Goal: Task Accomplishment & Management: Complete application form

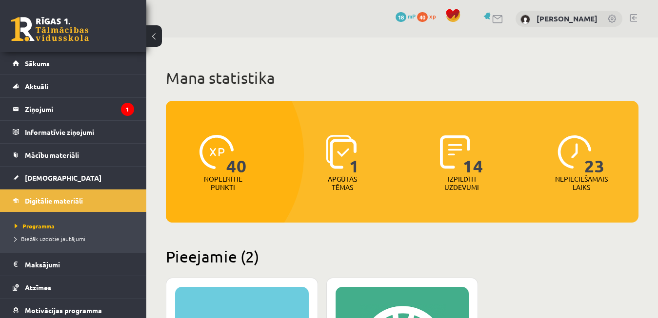
scroll to position [351, 0]
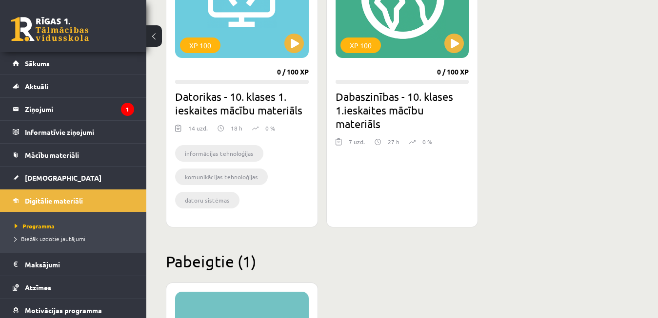
drag, startPoint x: 632, startPoint y: 160, endPoint x: 646, endPoint y: 159, distance: 14.2
click at [645, 159] on div "Mana statistika 40 Nopelnītie punkti 1 Apgūtās tēmas 14 Izpildīti uzdevumi 23 N…" at bounding box center [401, 152] width 511 height 930
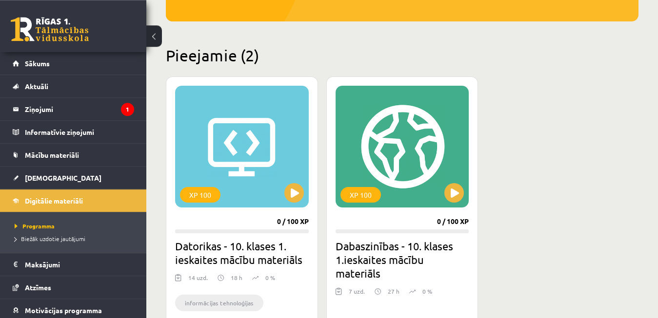
scroll to position [149, 0]
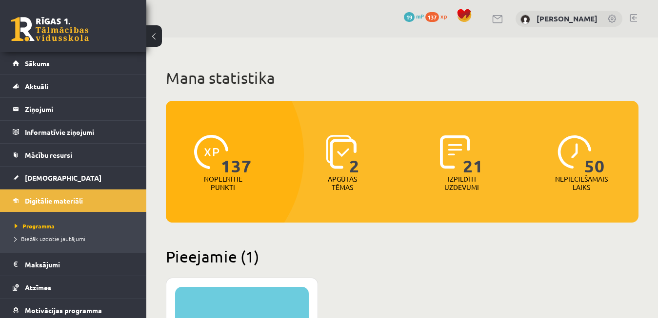
scroll to position [149, 0]
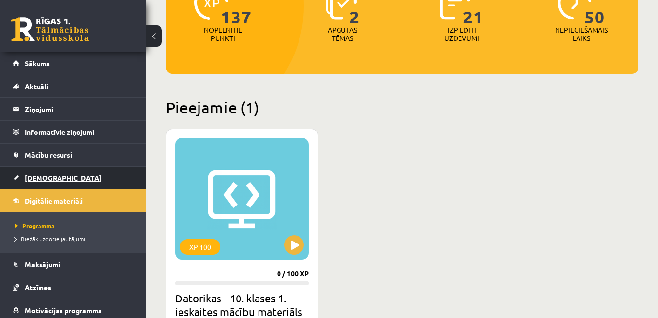
click at [57, 175] on link "[DEMOGRAPHIC_DATA]" at bounding box center [73, 178] width 121 height 22
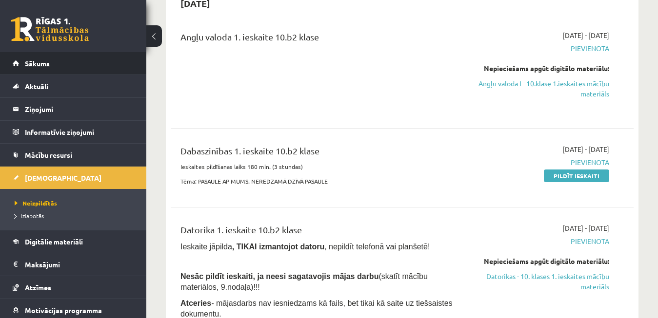
click at [83, 66] on link "Sākums" at bounding box center [73, 63] width 121 height 22
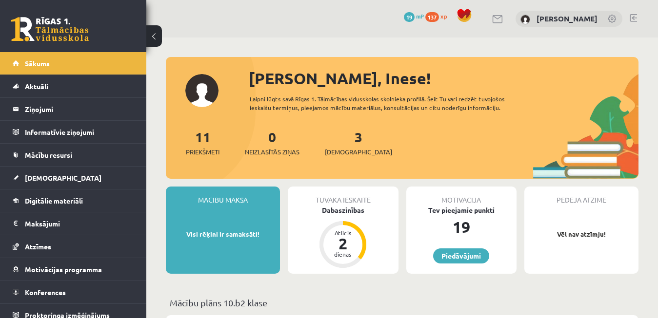
click at [632, 17] on link at bounding box center [632, 18] width 7 height 8
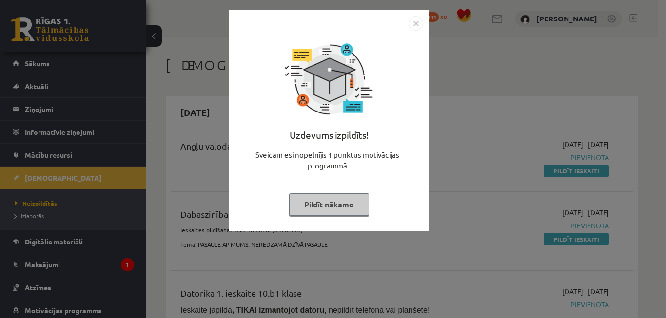
click at [417, 19] on img "Close" at bounding box center [416, 23] width 15 height 15
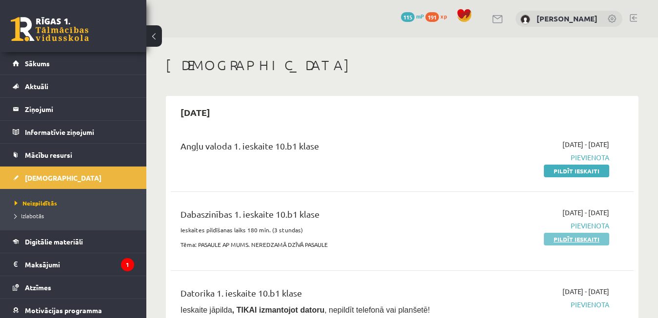
click at [572, 241] on link "Pildīt ieskaiti" at bounding box center [576, 239] width 65 height 13
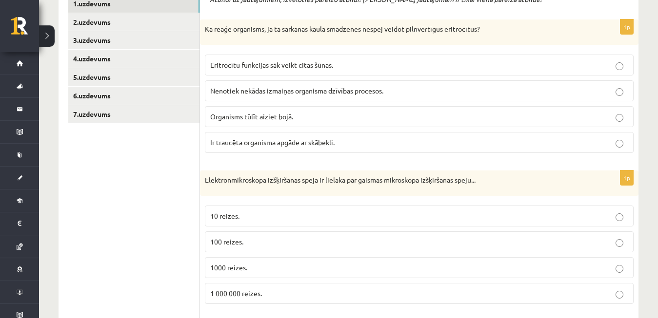
scroll to position [225, 0]
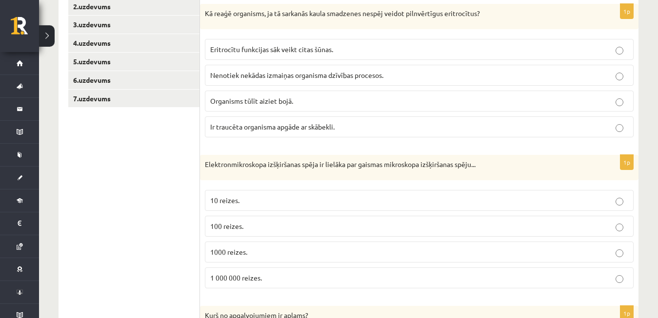
click at [294, 107] on label "Organisms tūlīt aiziet bojā." at bounding box center [419, 101] width 429 height 21
click at [234, 249] on span "1000 reizes." at bounding box center [228, 252] width 37 height 9
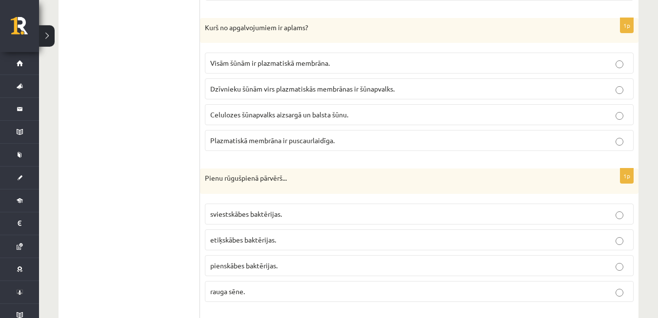
scroll to position [519, 0]
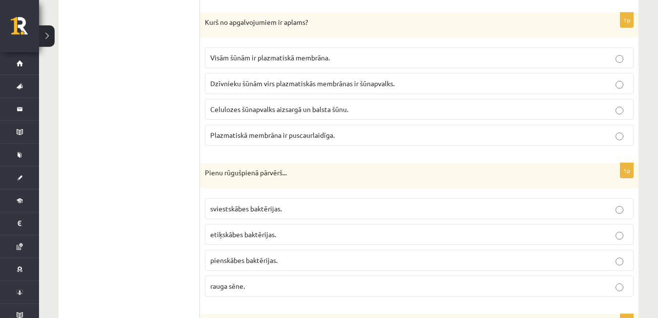
click at [381, 82] on span "Dzīvnieku šūnām virs plazmatiskās membrānas ir šūnapvalks." at bounding box center [302, 83] width 184 height 9
click at [287, 255] on label "pienskābes baktērijas." at bounding box center [419, 260] width 429 height 21
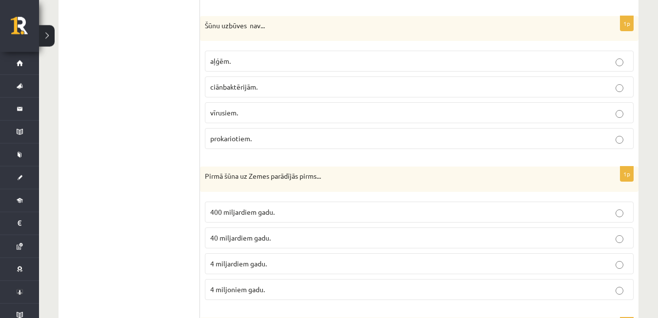
scroll to position [822, 0]
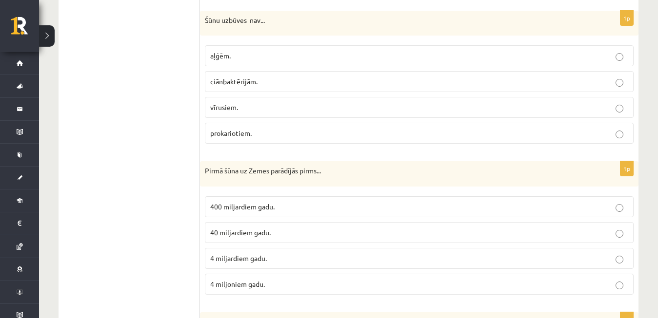
click at [325, 107] on p "vīrusiem." at bounding box center [419, 107] width 418 height 10
click at [266, 260] on span "4 miljardiem gadu." at bounding box center [238, 258] width 57 height 9
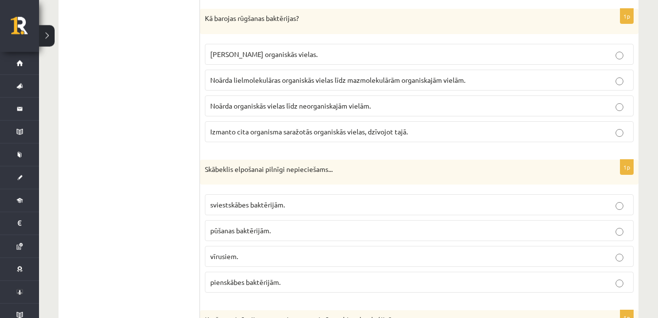
scroll to position [1121, 0]
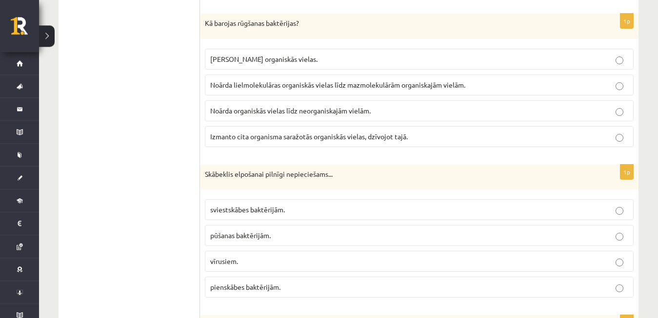
click at [299, 83] on span "Noārda lielmolekulāras organiskās vielas līdz mazmolekulārām organiskajām vielā…" at bounding box center [337, 84] width 255 height 9
click at [271, 234] on span "pūšanas baktērijām." at bounding box center [240, 235] width 60 height 9
drag, startPoint x: 653, startPoint y: 117, endPoint x: 665, endPoint y: 125, distance: 15.1
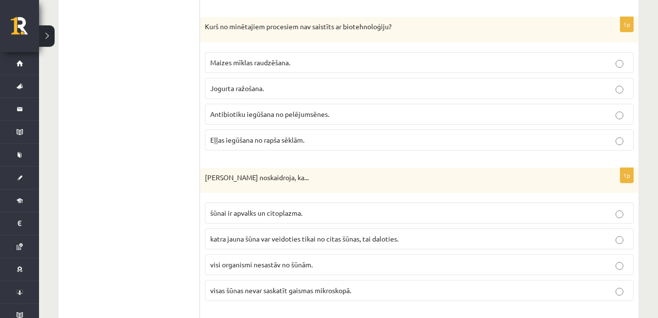
scroll to position [1425, 0]
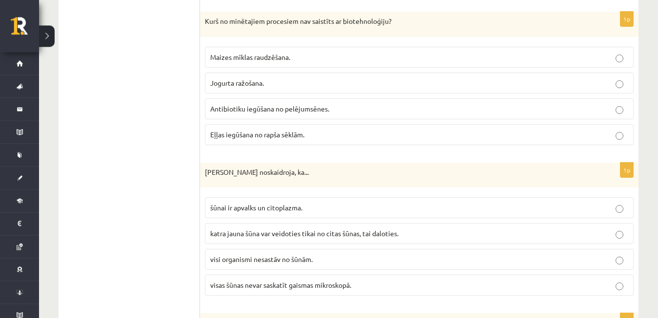
click at [650, 200] on div "Dabaszinības 1.ieskaite 10.klase , Linda Krastiņa (10.b1 klase) Ieskaites pildī…" at bounding box center [348, 228] width 619 height 3230
click at [289, 136] on span "Eļļas iegūšana no rapša sēklām." at bounding box center [257, 134] width 94 height 9
click at [294, 232] on span "katra jauna šūna var veidoties tikai no citas šūnas, tai daloties." at bounding box center [304, 233] width 188 height 9
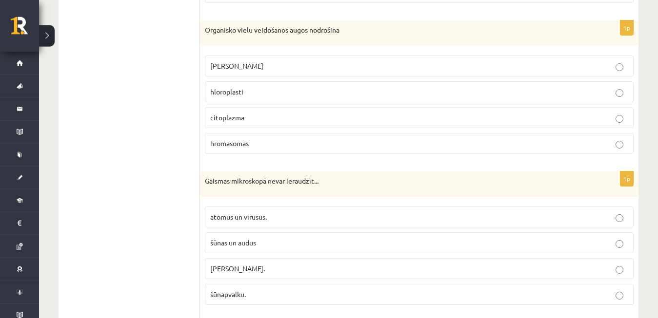
scroll to position [1729, 0]
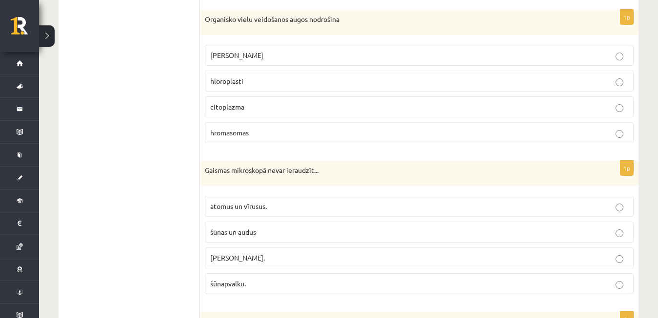
click at [259, 125] on label "hromasomas" at bounding box center [419, 132] width 429 height 21
click at [256, 206] on span "atomus un vīrusus." at bounding box center [238, 206] width 57 height 9
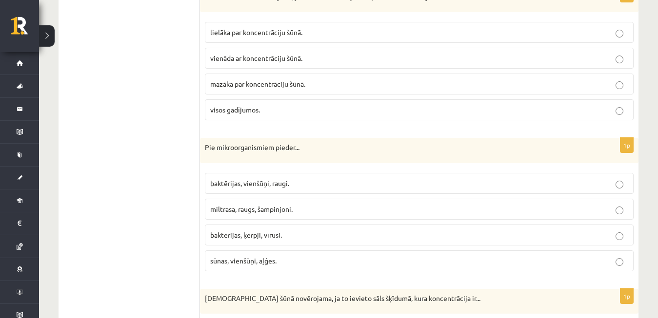
scroll to position [2043, 0]
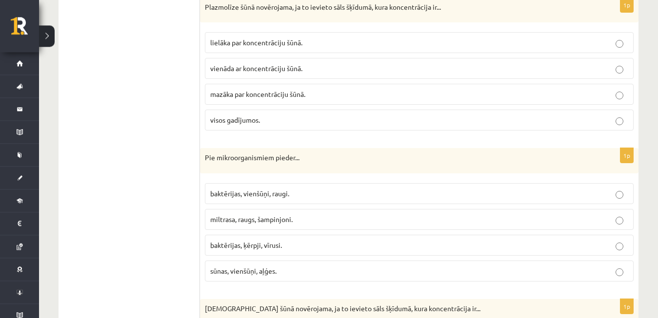
click at [309, 40] on p "lielāka par koncentrāciju šūnā." at bounding box center [419, 43] width 418 height 10
click at [282, 191] on span "baktērijas, vienšūņi, raugi." at bounding box center [249, 193] width 79 height 9
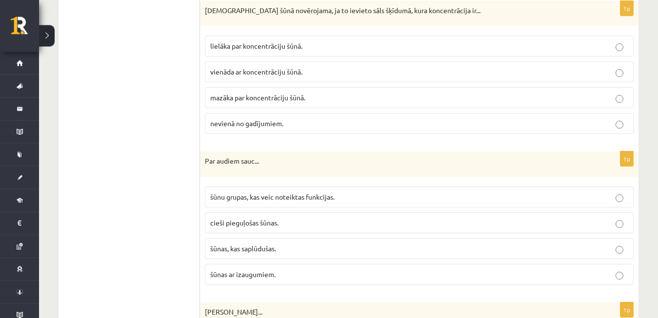
scroll to position [2347, 0]
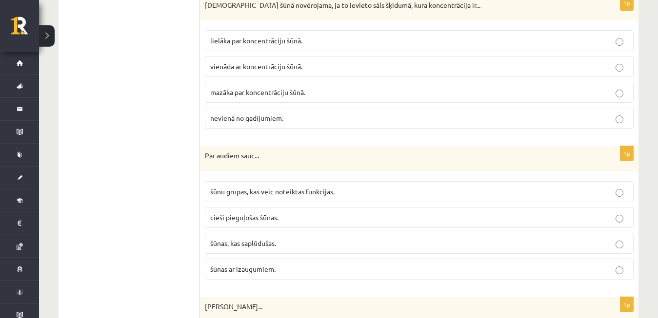
click at [289, 92] on span "mazāka par koncentrāciju šūnā." at bounding box center [257, 92] width 95 height 9
click at [294, 185] on label "šūnu grupas, kas veic noteiktas funkcijas." at bounding box center [419, 191] width 429 height 21
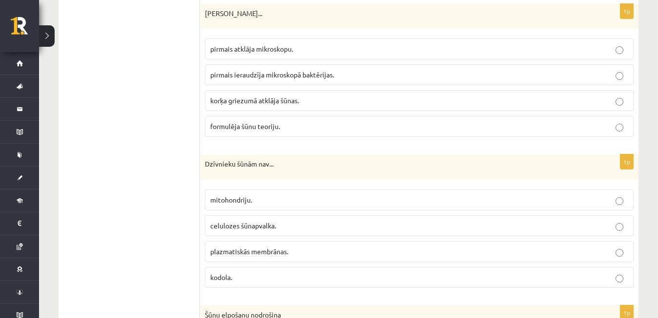
scroll to position [2635, 0]
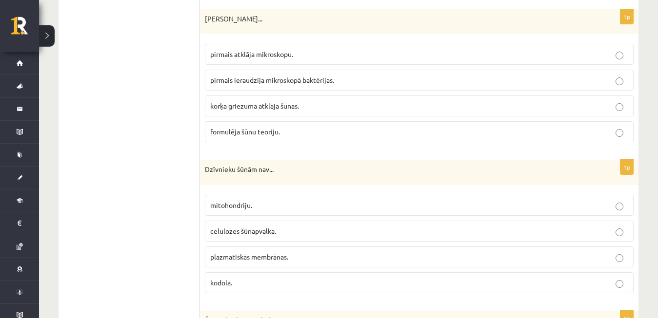
click at [332, 105] on p "korķa griezumā atklāja šūnas." at bounding box center [419, 106] width 418 height 10
click at [265, 234] on span "celulozes šūnapvalka." at bounding box center [243, 231] width 66 height 9
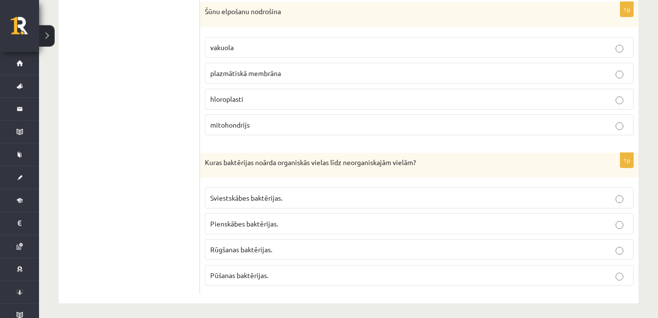
scroll to position [2928, 0]
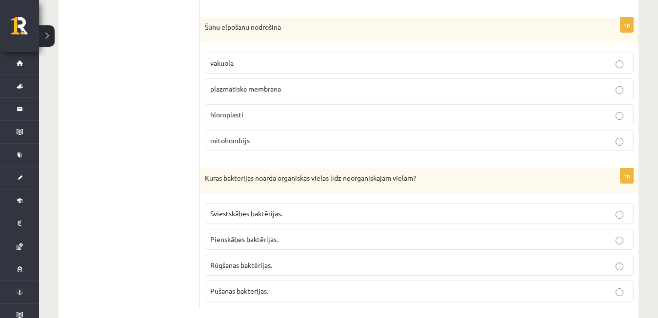
click at [333, 134] on label "mitohondrijs" at bounding box center [419, 140] width 429 height 21
click at [266, 237] on span "Pienskābes baktērijas." at bounding box center [244, 239] width 68 height 9
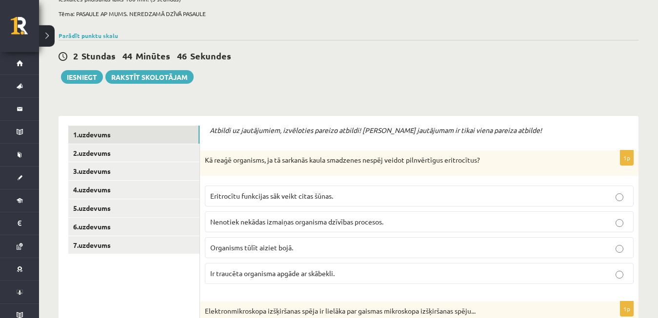
scroll to position [84, 0]
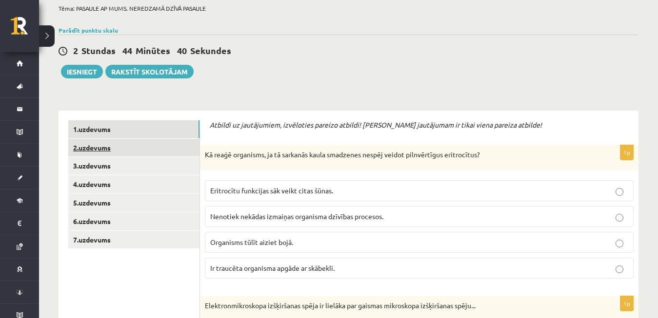
click at [148, 154] on link "2.uzdevums" at bounding box center [133, 148] width 131 height 18
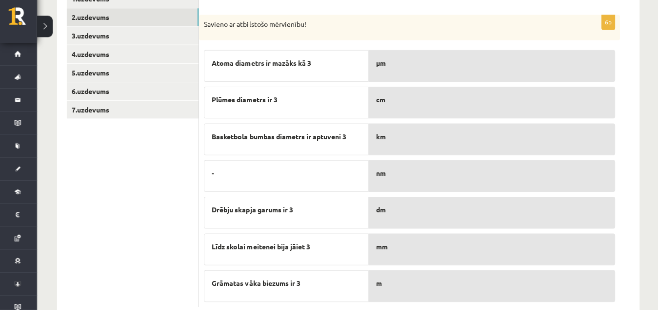
scroll to position [206, 0]
drag, startPoint x: 640, startPoint y: 87, endPoint x: 506, endPoint y: 33, distance: 144.6
click at [506, 33] on div "Dabaszinības 1.ieskaite 10.klase , Linda Krastiņa (10.b1 klase) Ieskaites pildī…" at bounding box center [348, 88] width 619 height 512
click at [506, 33] on p "Savieno ar atbilstošo mērvienību!" at bounding box center [385, 33] width 360 height 10
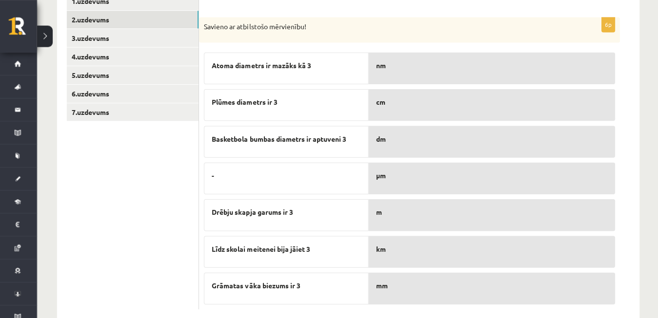
scroll to position [180, 0]
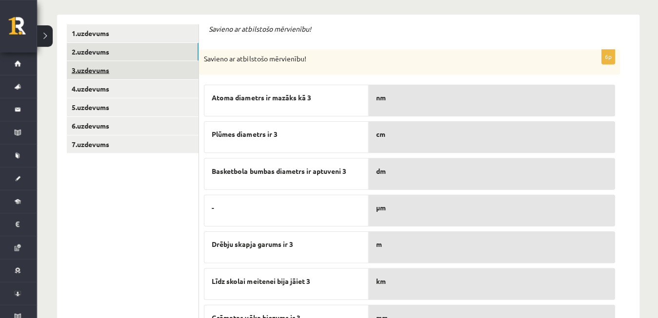
click at [174, 72] on link "3.uzdevums" at bounding box center [133, 70] width 131 height 18
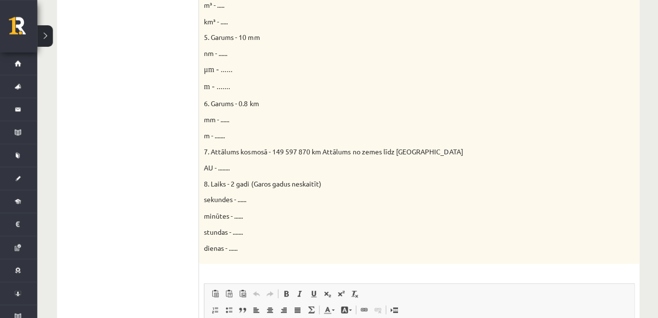
scroll to position [439, 0]
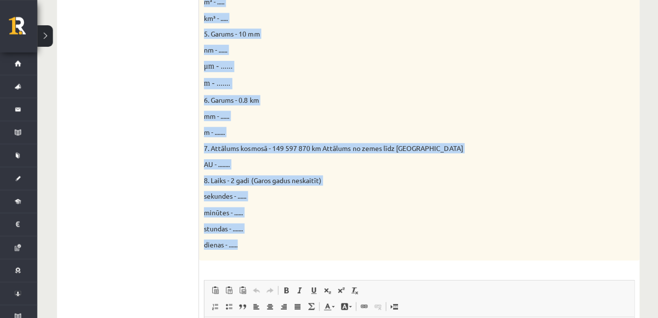
drag, startPoint x: 205, startPoint y: 96, endPoint x: 288, endPoint y: 264, distance: 187.7
click at [288, 259] on div "Doti fizikālie lielumi un to mērvienības. Pārveido mērvienības citās norādītajā…" at bounding box center [419, 24] width 438 height 469
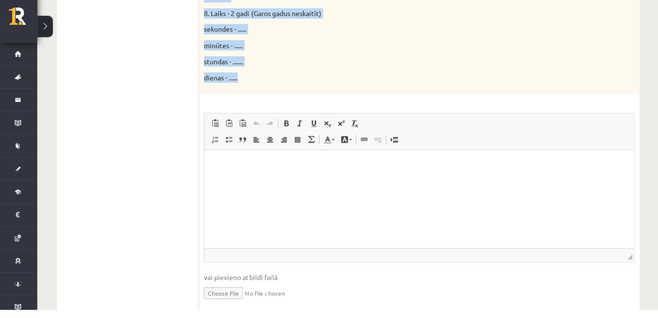
scroll to position [605, 0]
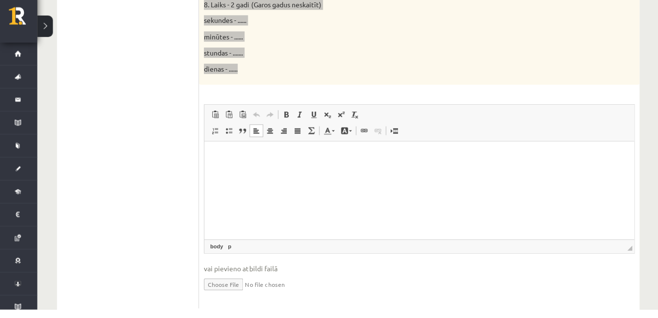
click at [274, 150] on html at bounding box center [418, 189] width 428 height 97
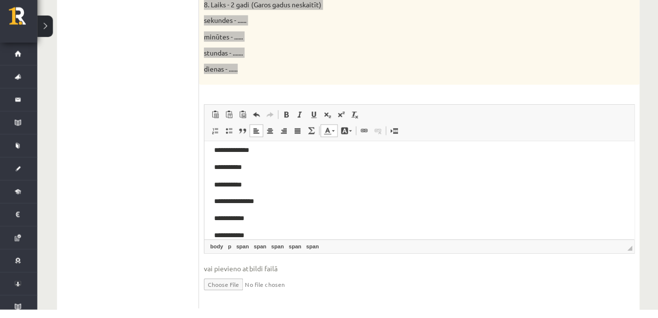
scroll to position [0, 0]
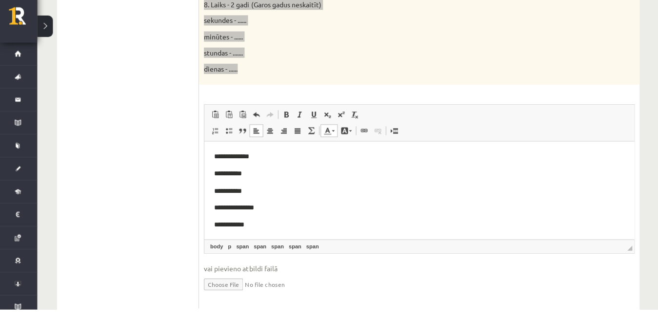
click at [264, 176] on p "**********" at bounding box center [418, 173] width 408 height 11
click at [243, 190] on p "**********" at bounding box center [418, 190] width 408 height 11
click at [240, 222] on span "**********" at bounding box center [229, 223] width 30 height 7
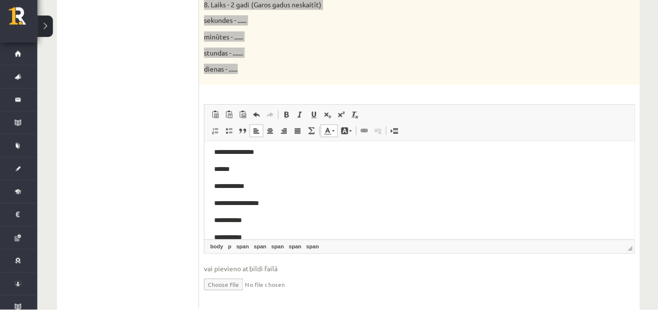
scroll to position [58, 0]
click at [248, 180] on p "**********" at bounding box center [418, 183] width 408 height 11
click at [243, 216] on p "**********" at bounding box center [418, 217] width 408 height 11
click at [240, 234] on p "**********" at bounding box center [418, 234] width 408 height 11
click at [265, 212] on p "**********" at bounding box center [418, 217] width 408 height 11
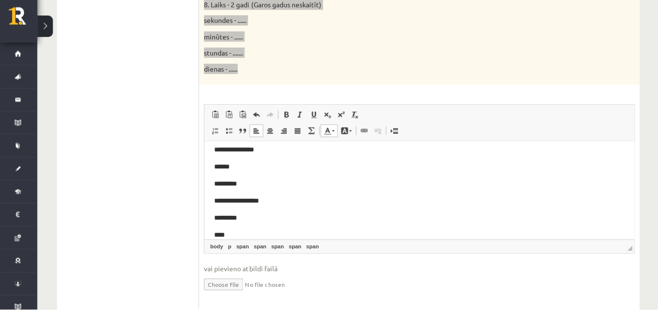
click at [253, 224] on body "**********" at bounding box center [418, 310] width 408 height 435
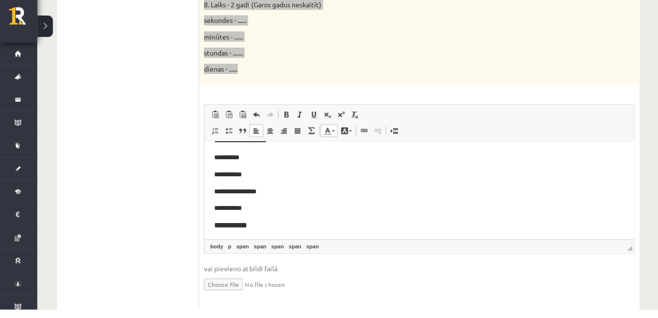
scroll to position [174, 0]
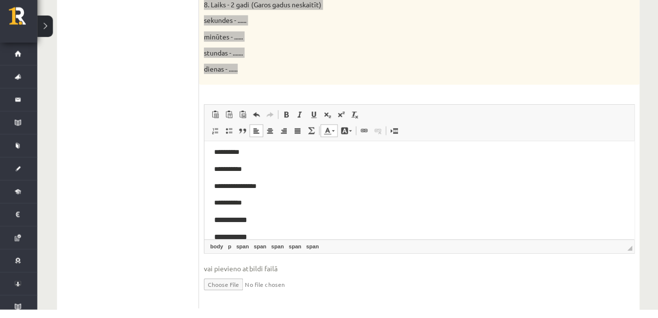
click at [259, 149] on p "**********" at bounding box center [418, 151] width 408 height 11
click at [248, 172] on body "**********" at bounding box center [418, 194] width 408 height 435
click at [248, 197] on p "**********" at bounding box center [418, 202] width 408 height 11
click at [256, 216] on p "**********" at bounding box center [418, 219] width 408 height 11
click at [260, 231] on p "**********" at bounding box center [418, 236] width 408 height 11
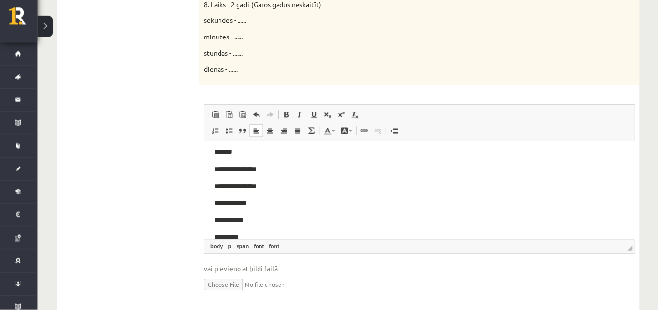
drag, startPoint x: 837, startPoint y: 342, endPoint x: 631, endPoint y: 193, distance: 254.5
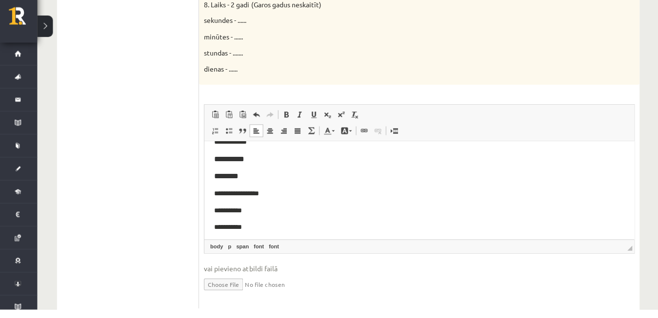
scroll to position [260, 0]
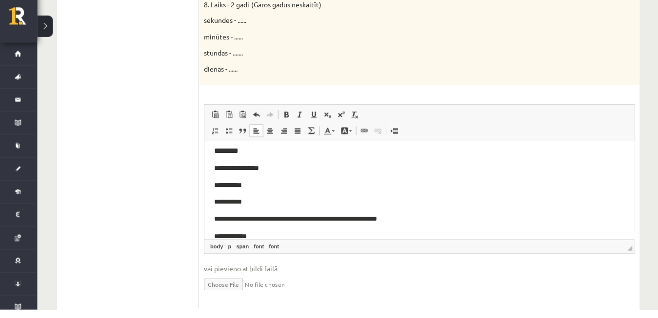
click at [261, 180] on p "**********" at bounding box center [418, 184] width 408 height 11
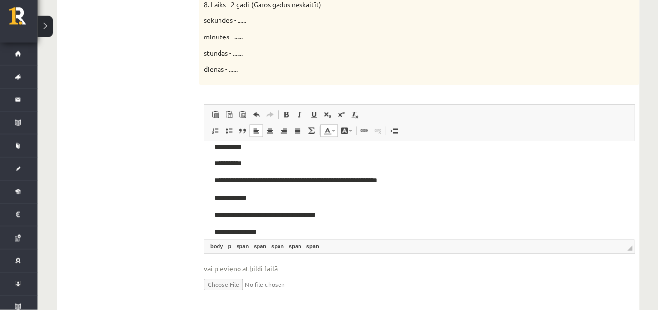
scroll to position [286, 0]
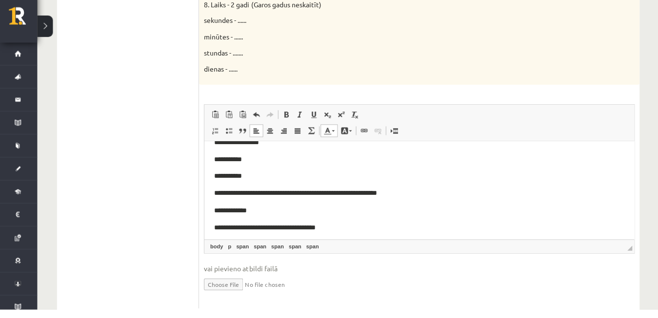
click at [280, 170] on p "**********" at bounding box center [418, 175] width 408 height 11
click at [272, 214] on body "**********" at bounding box center [418, 82] width 408 height 435
click at [262, 207] on p "**********" at bounding box center [418, 209] width 408 height 11
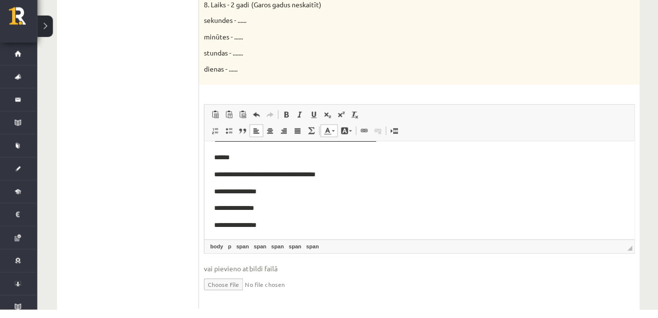
scroll to position [341, 0]
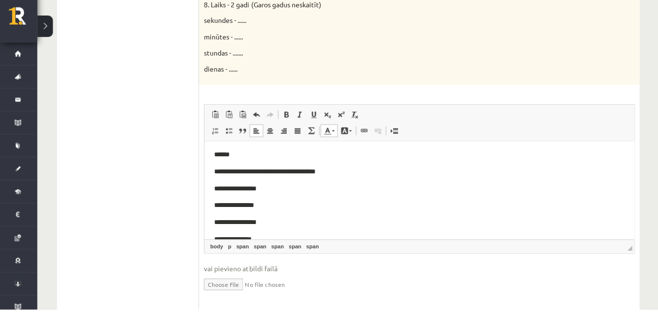
click at [293, 186] on p "**********" at bounding box center [418, 188] width 408 height 11
click at [264, 204] on p "**********" at bounding box center [418, 204] width 408 height 11
click at [263, 211] on body "**********" at bounding box center [418, 26] width 408 height 435
click at [257, 234] on p "**********" at bounding box center [418, 239] width 408 height 11
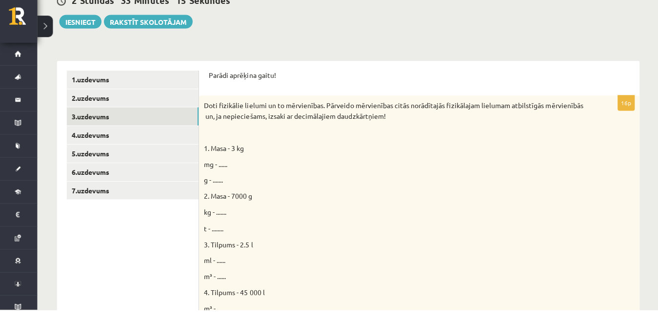
scroll to position [151, 0]
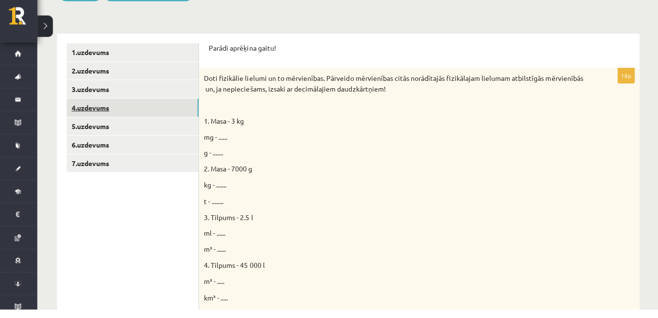
click at [111, 116] on link "4.uzdevums" at bounding box center [133, 117] width 131 height 18
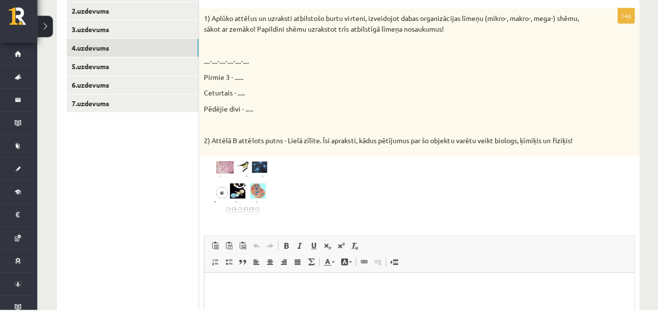
scroll to position [212, 0]
click at [214, 175] on img at bounding box center [241, 196] width 73 height 55
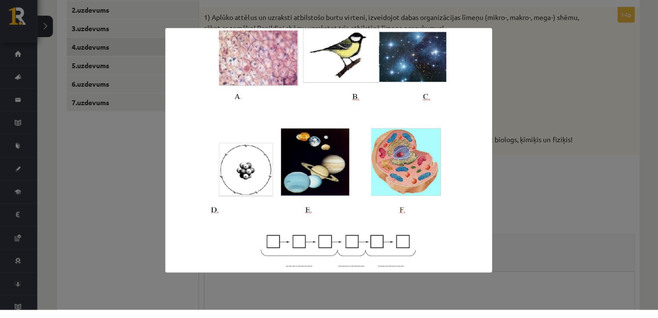
click at [624, 35] on div at bounding box center [329, 159] width 658 height 318
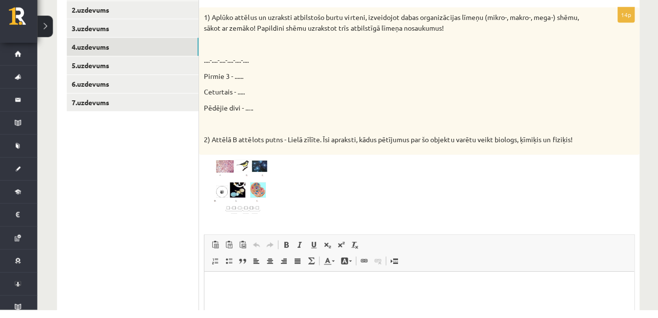
click at [237, 180] on img at bounding box center [241, 196] width 73 height 55
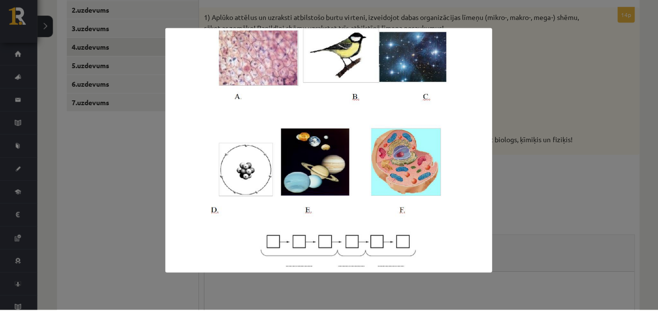
click at [556, 110] on div at bounding box center [329, 159] width 658 height 318
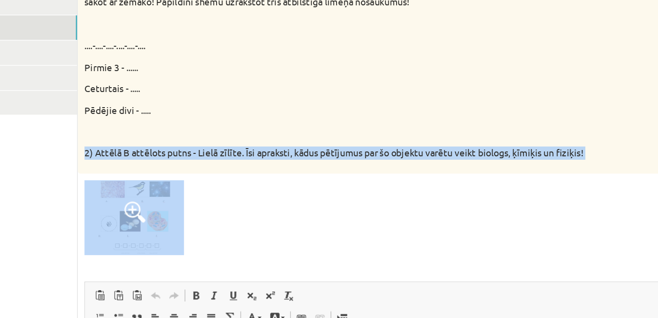
drag, startPoint x: 579, startPoint y: 139, endPoint x: 581, endPoint y: 169, distance: 29.3
click at [581, 164] on div "1) Aplūko attēlus un uzraksti atbilstošo burtu virteni, izveidojot dabas organi…" at bounding box center [419, 90] width 438 height 147
click at [581, 169] on div at bounding box center [419, 196] width 429 height 55
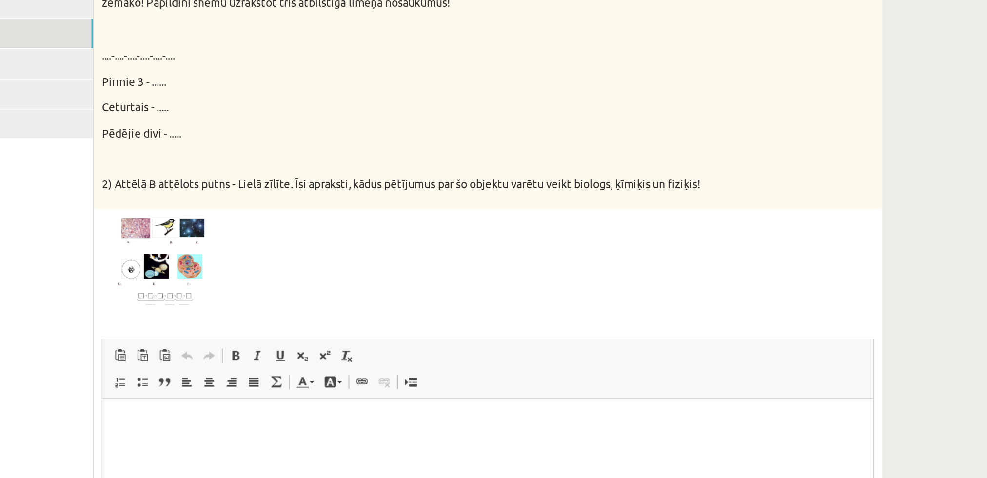
scroll to position [211, 0]
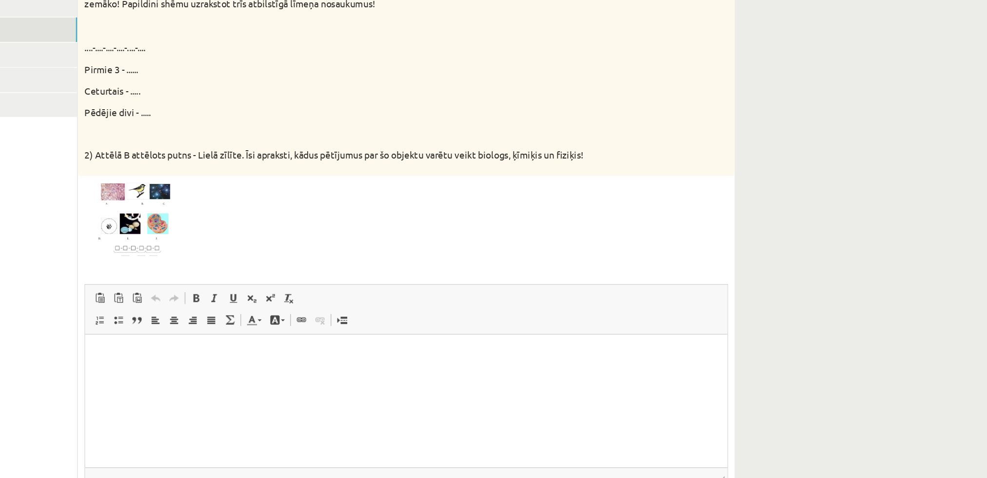
click at [657, 259] on div "Dabaszinības 1.ieskaite 10.klase , Linda Krastiņa (10.b1 klase) Ieskaites pildī…" at bounding box center [370, 152] width 663 height 650
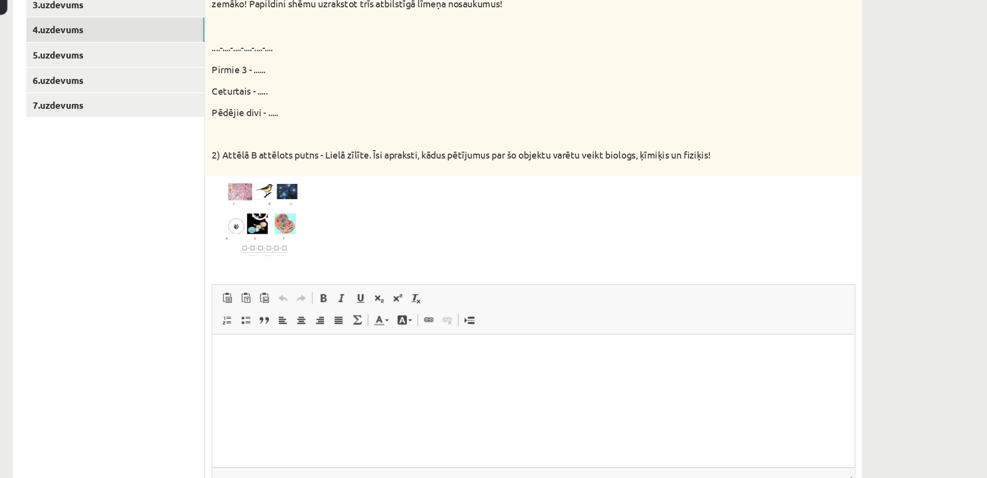
click at [657, 170] on div "Dabaszinības 1.ieskaite 10.klase , Linda Krastiņa (10.b1 klase) Ieskaites pildī…" at bounding box center [513, 152] width 948 height 650
click at [313, 318] on html at bounding box center [448, 382] width 472 height 97
drag, startPoint x: 206, startPoint y: 85, endPoint x: 265, endPoint y: 124, distance: 70.4
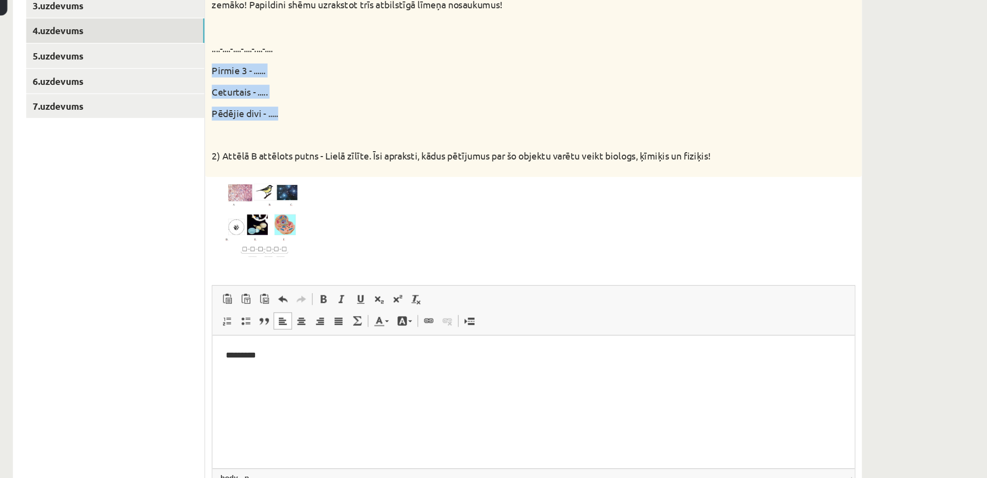
click at [265, 124] on div "1) Aplūko attēlus un uzraksti atbilstošo burtu virteni, izveidojot dabas organi…" at bounding box center [441, 92] width 483 height 147
copy div "Pirmie 3 - ...... Ceturtais - ..... Pēdējie divi - ....."
click at [223, 318] on html "*********" at bounding box center [448, 383] width 472 height 97
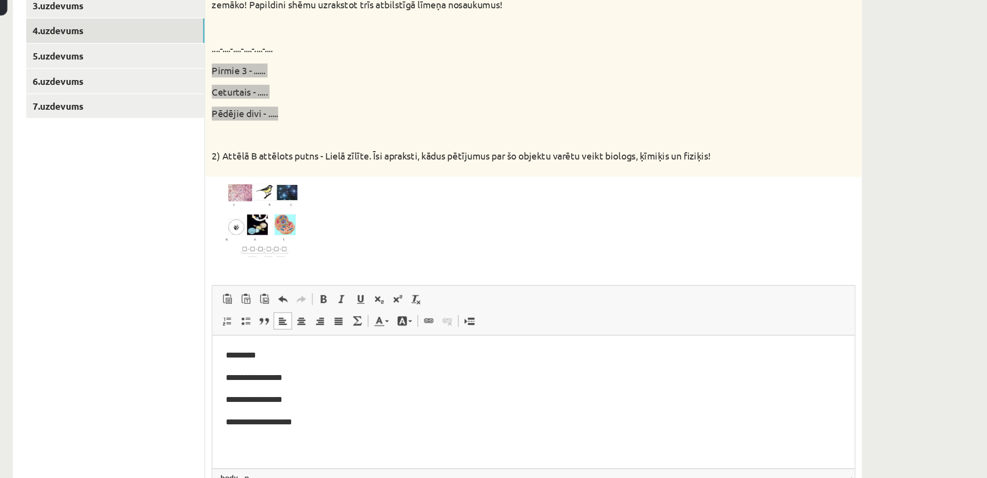
click at [281, 318] on p "**********" at bounding box center [448, 366] width 452 height 10
click at [516, 133] on p at bounding box center [417, 135] width 424 height 10
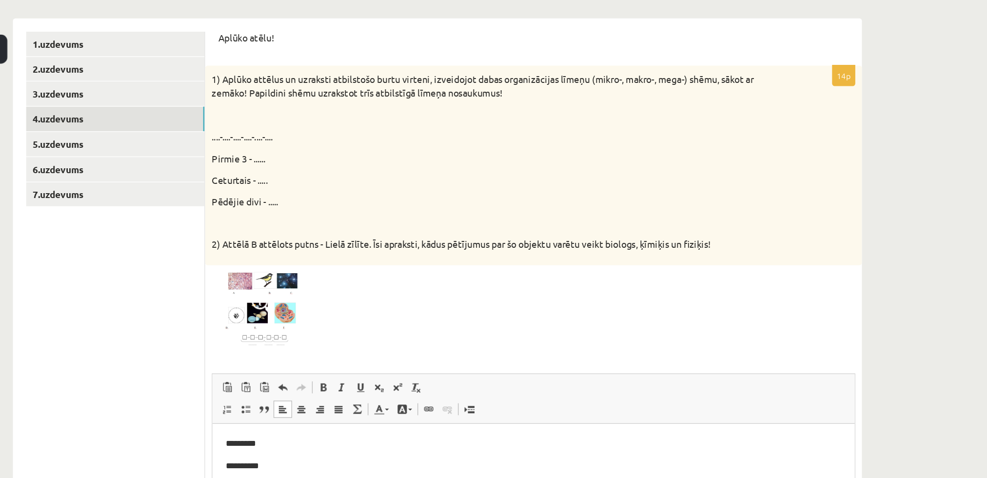
scroll to position [176, 0]
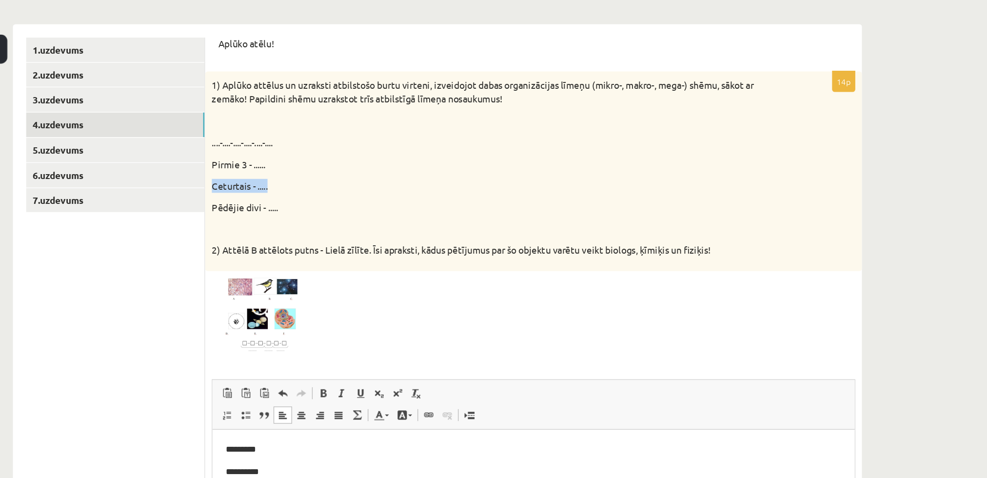
drag, startPoint x: 546, startPoint y: 144, endPoint x: 650, endPoint y: 124, distance: 106.1
click at [650, 124] on div "1) Aplūko attēlus un uzraksti atbilstošo burtu virteni, izveidojot dabas organi…" at bounding box center [441, 126] width 483 height 147
click at [657, 128] on div "Dabaszinības 1.ieskaite 10.klase , Linda Krastiņa (10.b1 klase) Ieskaites pildī…" at bounding box center [513, 186] width 948 height 650
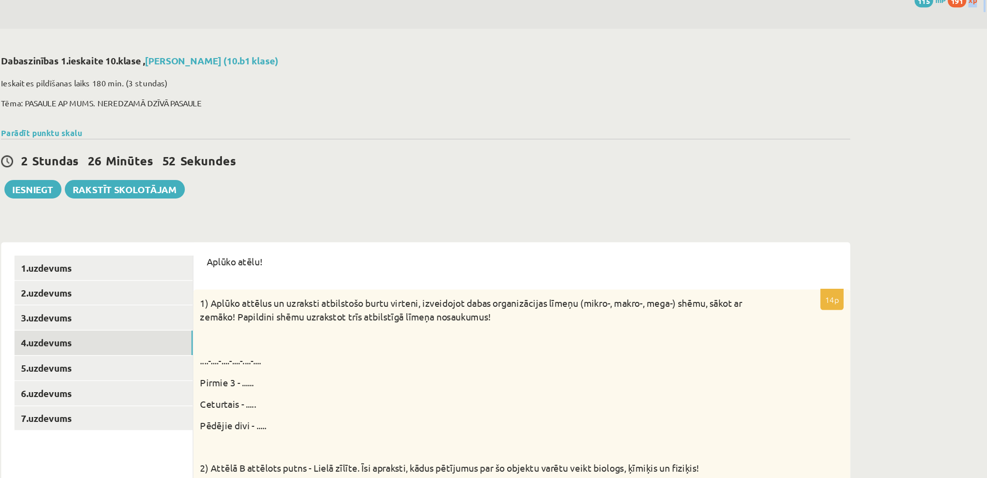
scroll to position [0, 0]
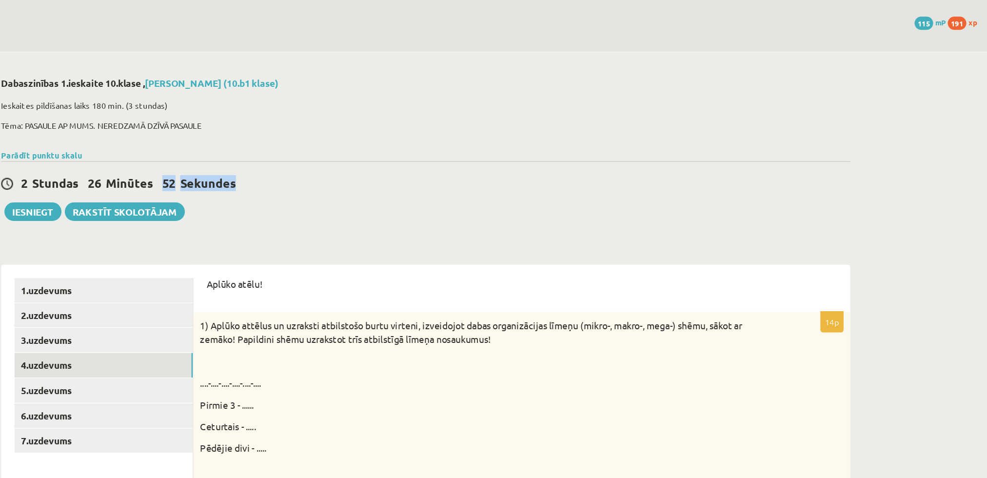
click at [657, 127] on div "Dabaszinības 1.ieskaite 10.klase , Linda Krastiņa (10.b1 klase) Ieskaites pildī…" at bounding box center [513, 363] width 948 height 650
click at [657, 141] on div "Dabaszinības 1.ieskaite 10.klase , Linda Krastiņa (10.b1 klase) Ieskaites pildī…" at bounding box center [513, 363] width 948 height 650
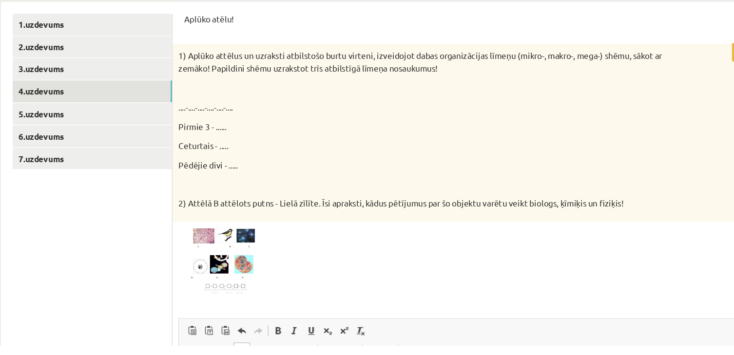
scroll to position [92, 0]
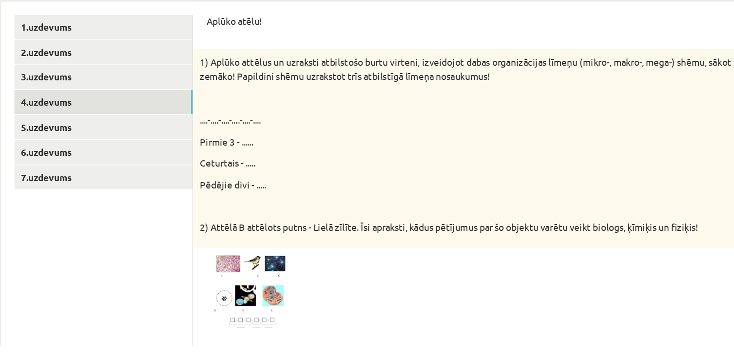
click at [461, 223] on p "Ceturtais - ....." at bounding box center [417, 221] width 424 height 10
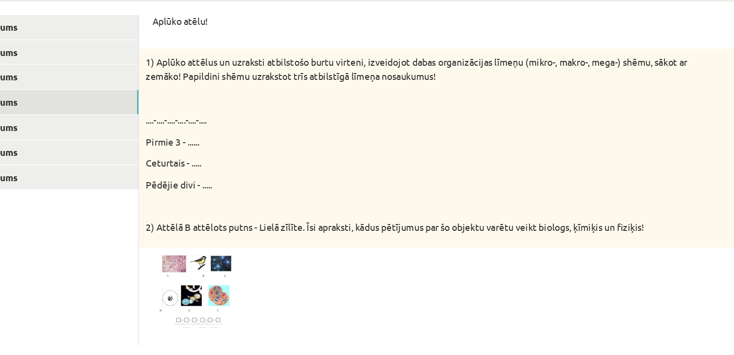
click at [250, 314] on img at bounding box center [241, 316] width 73 height 55
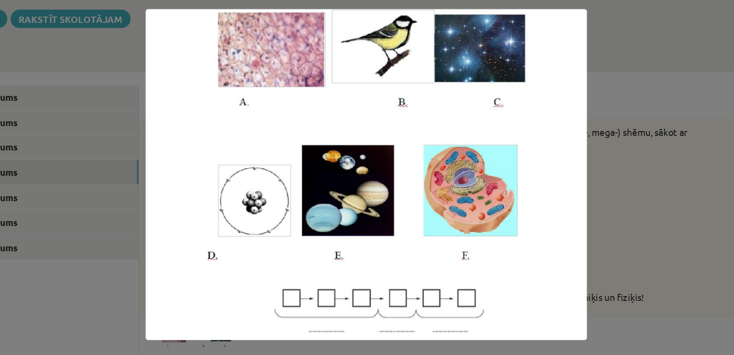
click at [620, 86] on div at bounding box center [367, 177] width 734 height 355
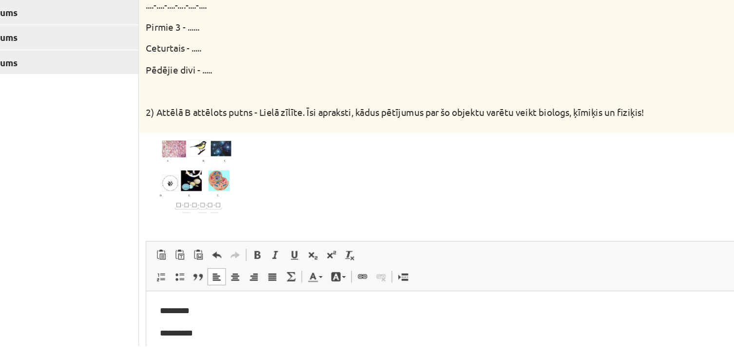
scroll to position [224, 0]
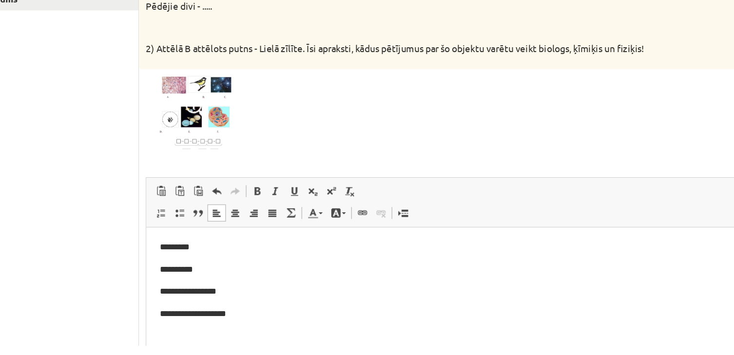
click at [169, 244] on p "*********" at bounding box center [382, 242] width 452 height 10
click at [168, 237] on html "**********" at bounding box center [382, 275] width 472 height 97
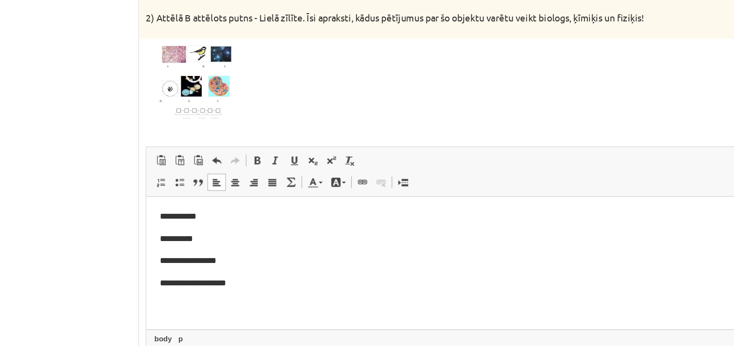
scroll to position [260, 0]
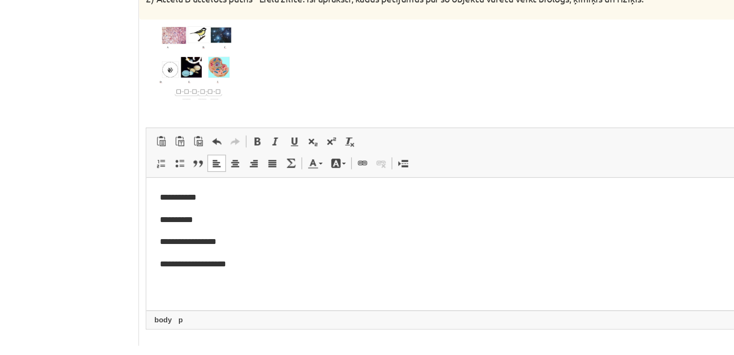
click at [230, 208] on p "**********" at bounding box center [382, 209] width 452 height 10
click at [202, 223] on p "**********" at bounding box center [382, 225] width 452 height 10
click at [214, 245] on p "**********" at bounding box center [382, 242] width 452 height 10
click at [195, 261] on html "**********" at bounding box center [382, 226] width 472 height 97
click at [230, 252] on html "**********" at bounding box center [382, 226] width 472 height 97
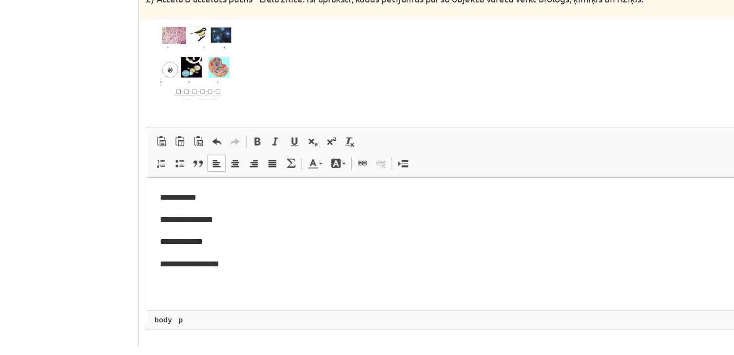
click at [159, 187] on html "**********" at bounding box center [382, 226] width 472 height 97
click at [154, 187] on html "**********" at bounding box center [382, 226] width 472 height 97
click at [211, 260] on p "**********" at bounding box center [377, 258] width 443 height 10
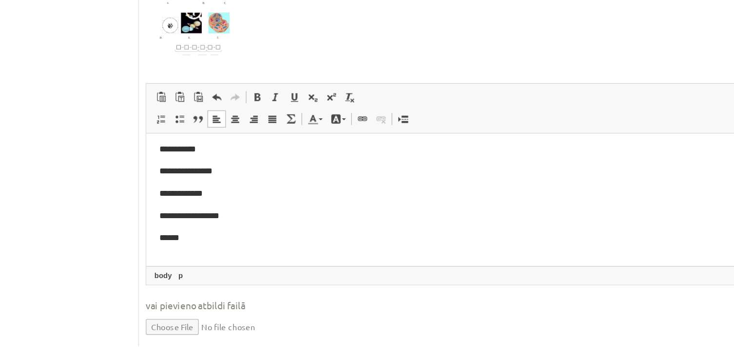
scroll to position [293, 0]
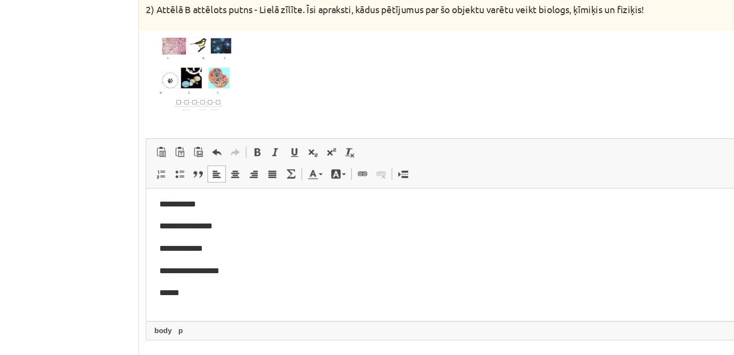
click at [185, 280] on p "Bagātinātā teksta redaktors, wiswyg-editor-user-answer-47024792254880" at bounding box center [382, 282] width 452 height 10
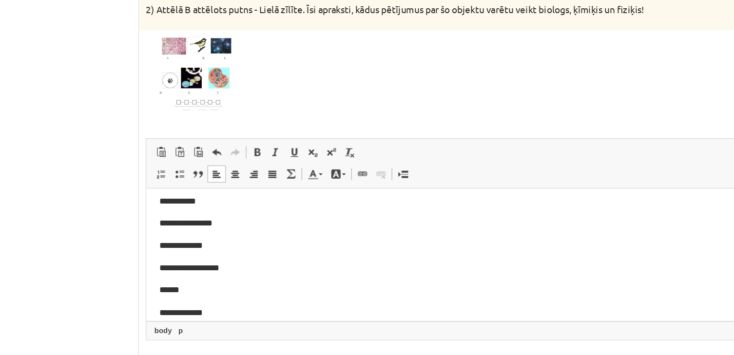
scroll to position [117, 0]
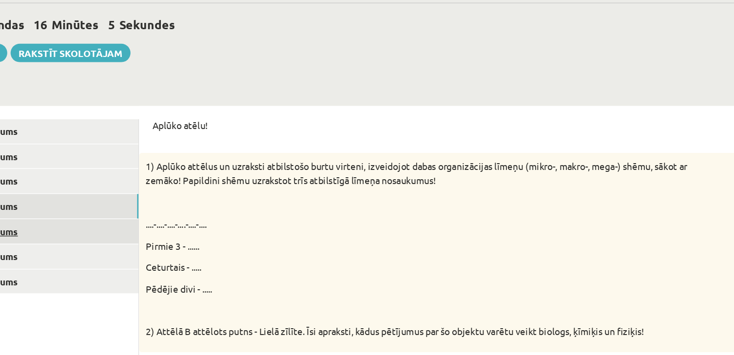
click at [155, 176] on link "5.uzdevums" at bounding box center [133, 170] width 131 height 18
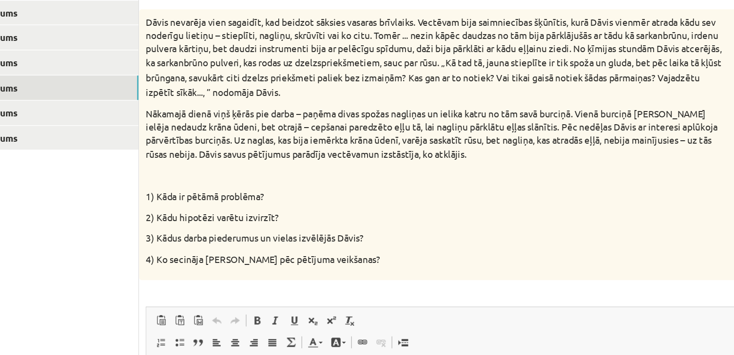
scroll to position [204, 0]
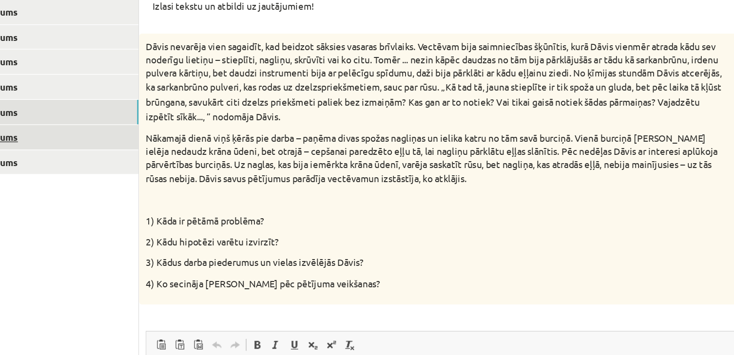
click at [184, 104] on link "6.uzdevums" at bounding box center [133, 101] width 131 height 18
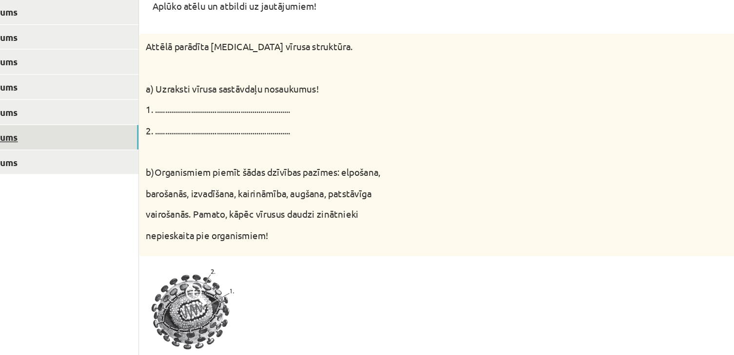
scroll to position [203, 0]
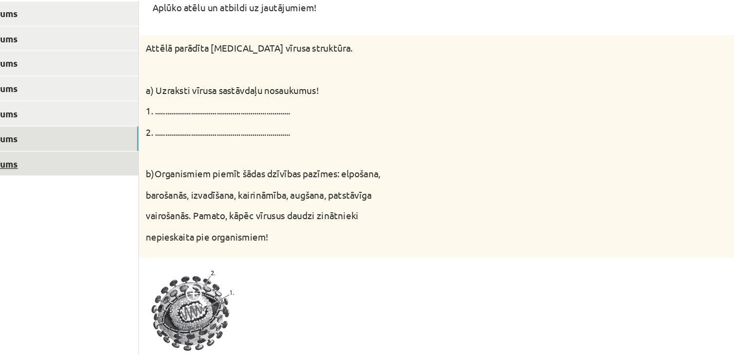
click at [180, 113] on link "7.uzdevums" at bounding box center [133, 121] width 131 height 18
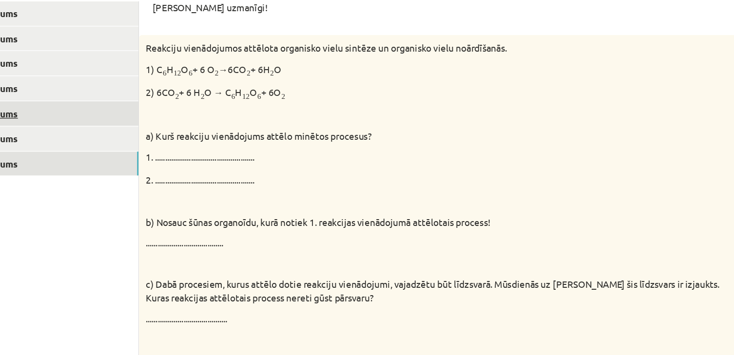
scroll to position [0, 0]
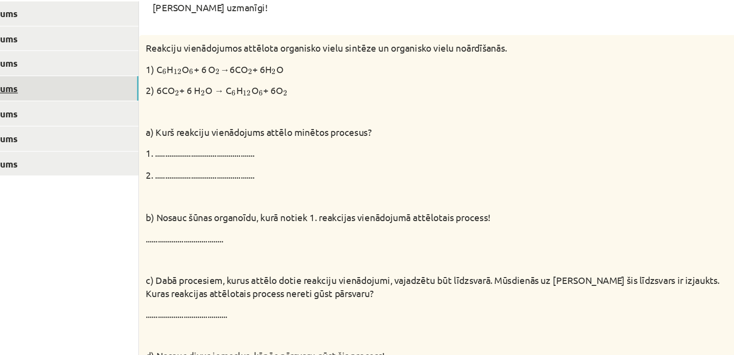
click at [183, 70] on link "4.uzdevums" at bounding box center [133, 65] width 131 height 18
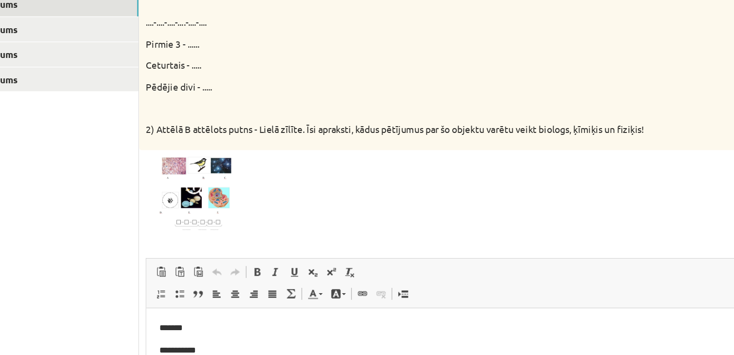
scroll to position [197, 0]
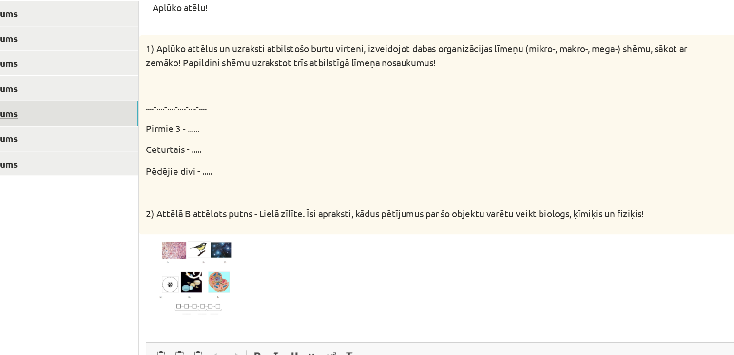
click at [184, 86] on link "5.uzdevums" at bounding box center [133, 90] width 131 height 18
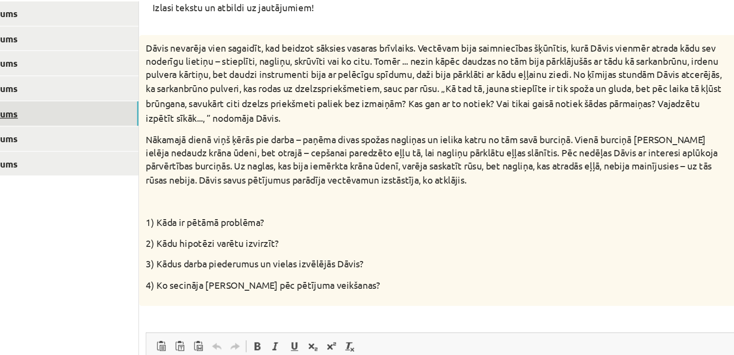
scroll to position [0, 0]
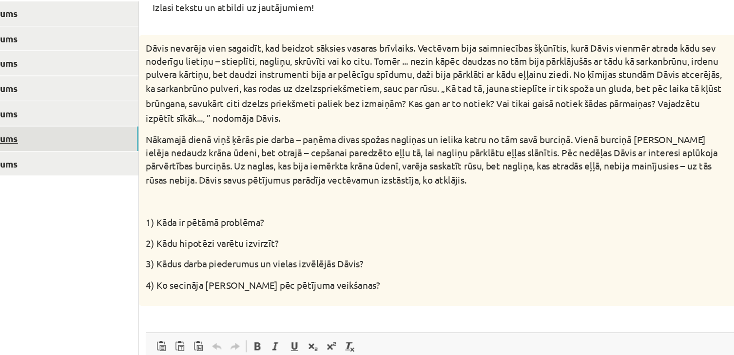
click at [185, 107] on link "6.uzdevums" at bounding box center [133, 108] width 131 height 18
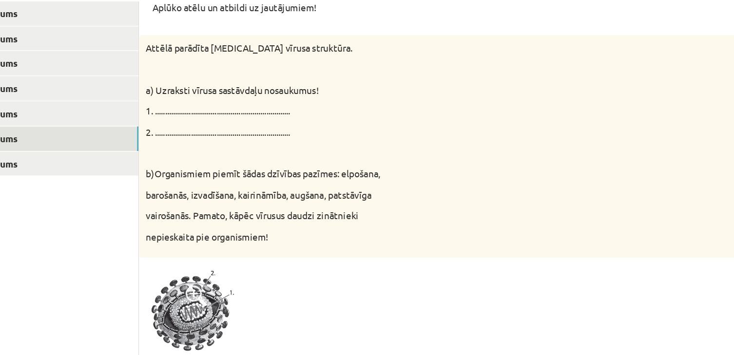
scroll to position [210, 0]
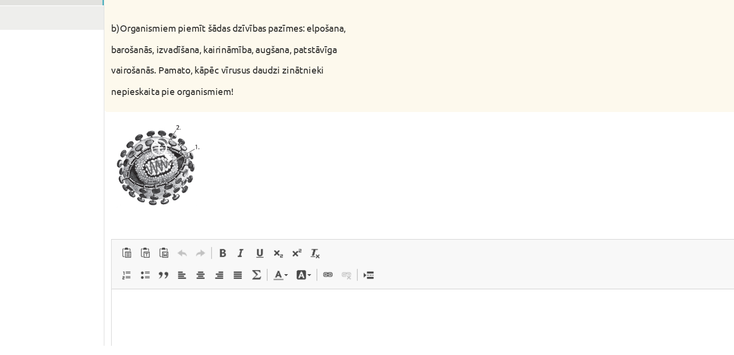
click at [237, 206] on span at bounding box center [242, 212] width 16 height 16
click at [235, 228] on div at bounding box center [367, 177] width 734 height 355
click at [250, 232] on img at bounding box center [241, 222] width 73 height 69
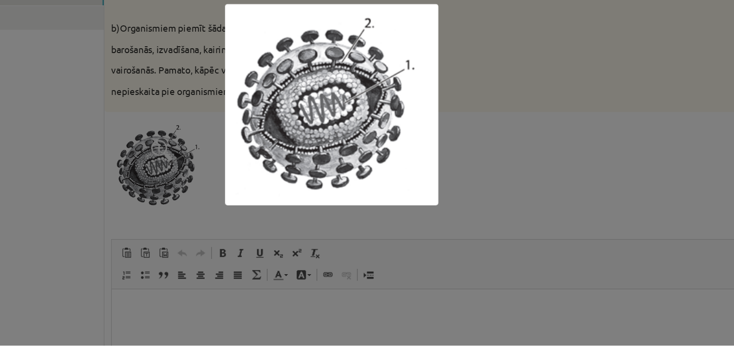
click at [640, 139] on div at bounding box center [367, 177] width 734 height 355
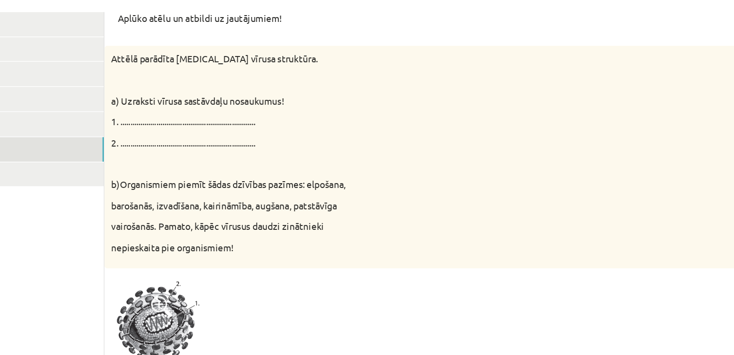
scroll to position [188, 0]
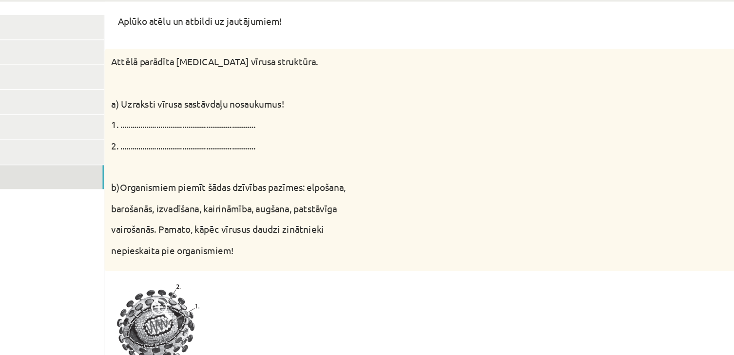
click at [150, 136] on link "7.uzdevums" at bounding box center [133, 136] width 131 height 18
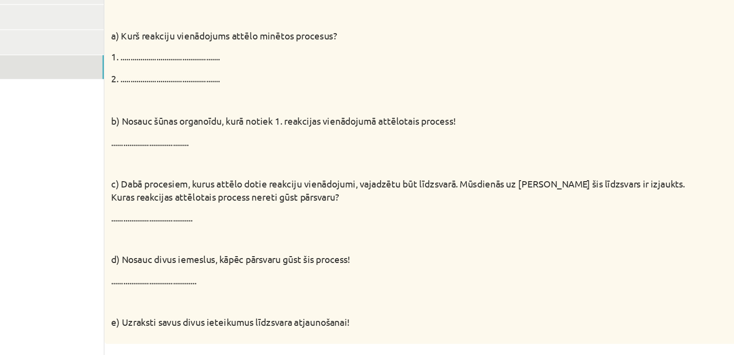
scroll to position [273, 0]
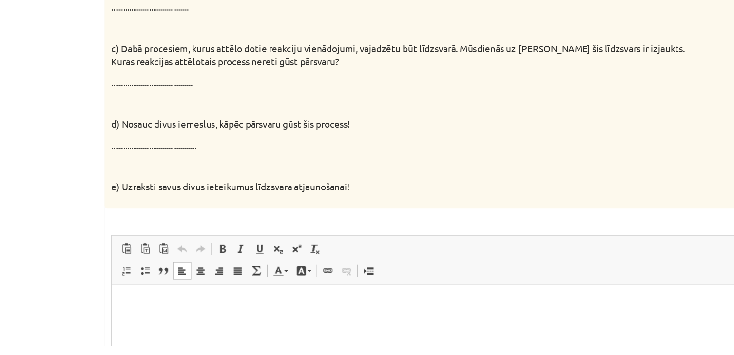
click at [316, 296] on p "Bagātinātā teksta redaktors, wiswyg-editor-user-answer-47024956542440" at bounding box center [347, 300] width 452 height 10
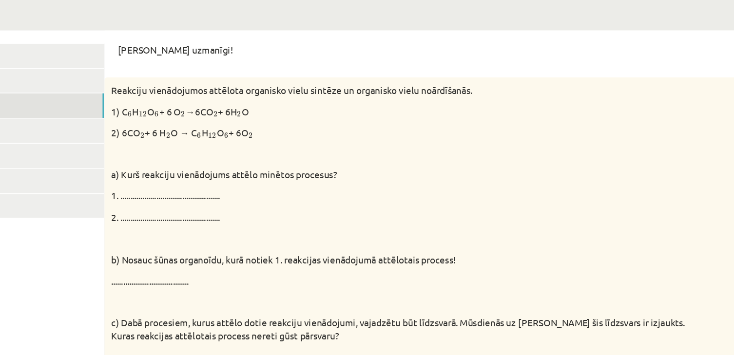
click at [179, 91] on link "3.uzdevums" at bounding box center [133, 83] width 131 height 18
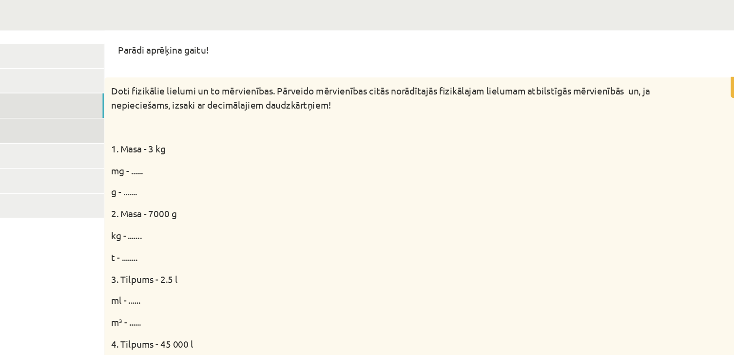
click at [182, 99] on link "4.uzdevums" at bounding box center [133, 101] width 131 height 18
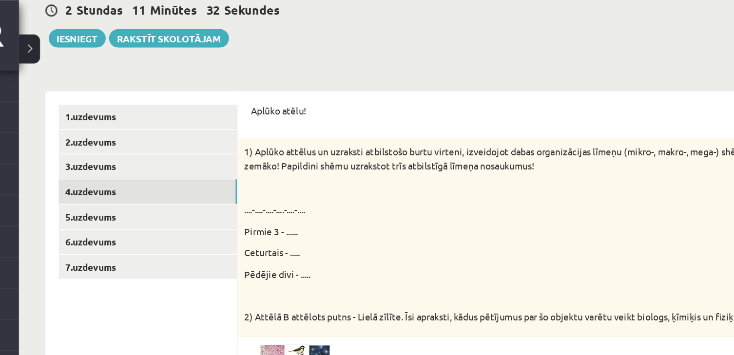
scroll to position [109, 0]
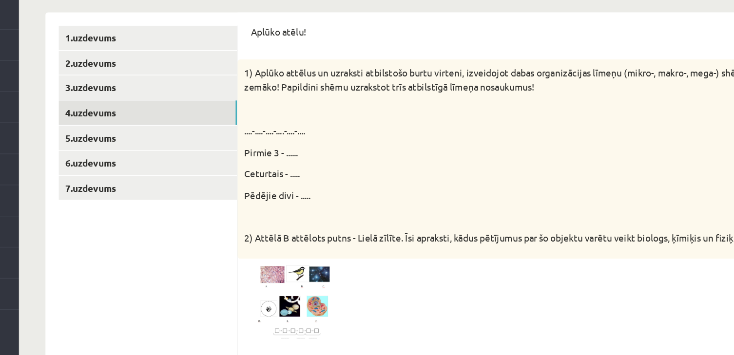
click at [273, 318] on div "**********" at bounding box center [441, 334] width 483 height 429
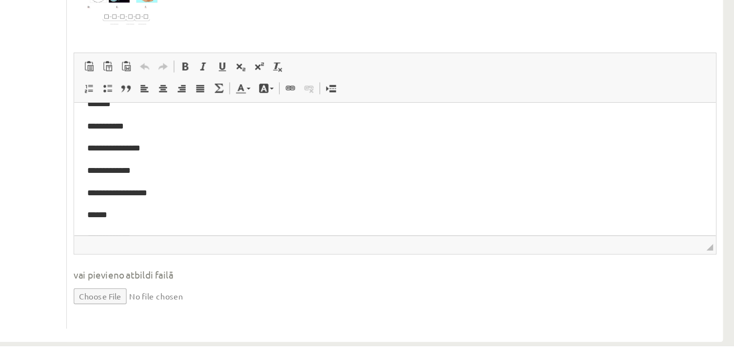
scroll to position [20, 0]
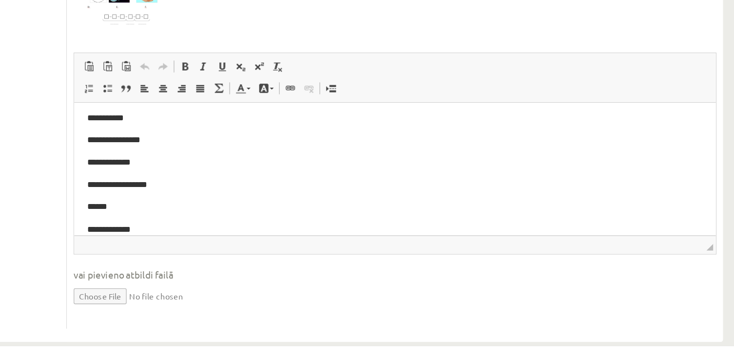
drag, startPoint x: 541, startPoint y: 156, endPoint x: 746, endPoint y: 387, distance: 309.4
drag, startPoint x: 673, startPoint y: 285, endPoint x: 674, endPoint y: 293, distance: 8.3
click at [657, 293] on fieldset "**********" at bounding box center [441, 238] width 473 height 198
drag, startPoint x: 675, startPoint y: 285, endPoint x: 674, endPoint y: 279, distance: 5.9
click at [657, 289] on fieldset "**********" at bounding box center [441, 238] width 473 height 198
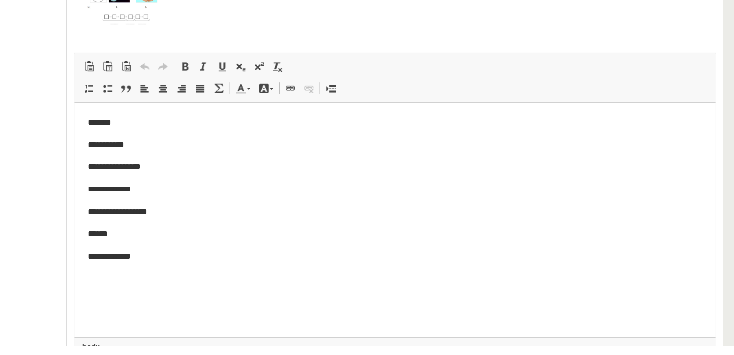
scroll to position [0, 0]
drag, startPoint x: 674, startPoint y: 283, endPoint x: 678, endPoint y: 338, distance: 55.7
click at [657, 318] on div "**********" at bounding box center [441, 165] width 483 height 504
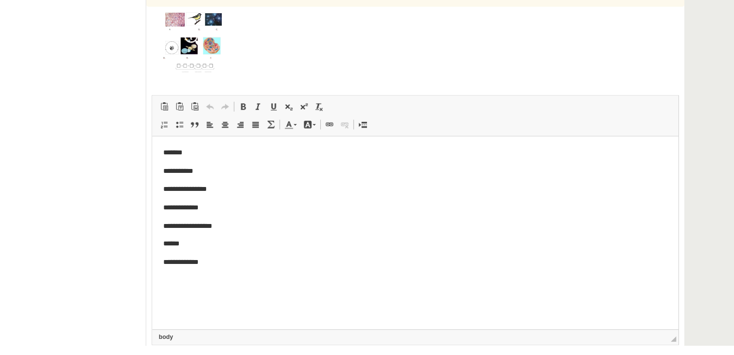
click at [205, 253] on p "**********" at bounding box center [388, 249] width 452 height 10
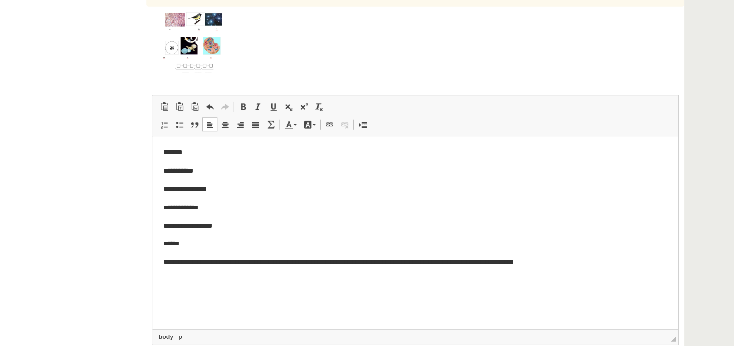
click at [191, 249] on p "**********" at bounding box center [388, 249] width 452 height 10
click at [164, 275] on body "**********" at bounding box center [388, 216] width 452 height 141
click at [164, 265] on p "Bagātinātā teksta redaktors, wiswyg-editor-user-answer-47024929981640" at bounding box center [388, 266] width 452 height 10
click at [165, 259] on body "**********" at bounding box center [388, 216] width 452 height 141
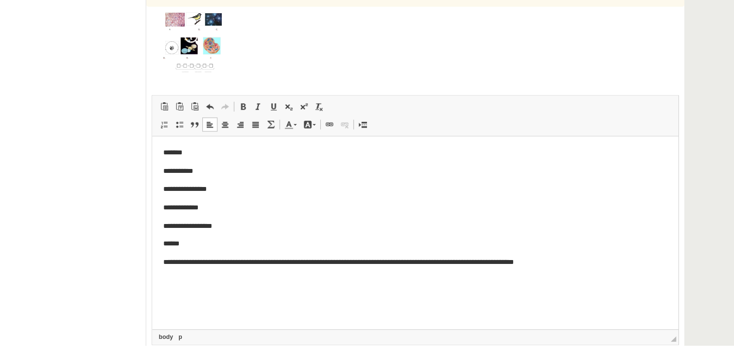
click at [165, 259] on body "**********" at bounding box center [388, 216] width 452 height 141
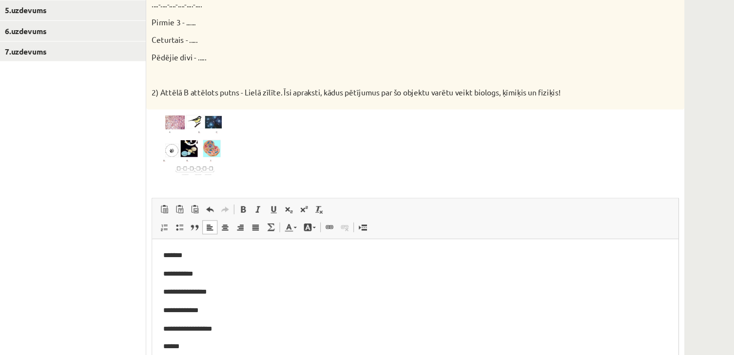
scroll to position [165, 0]
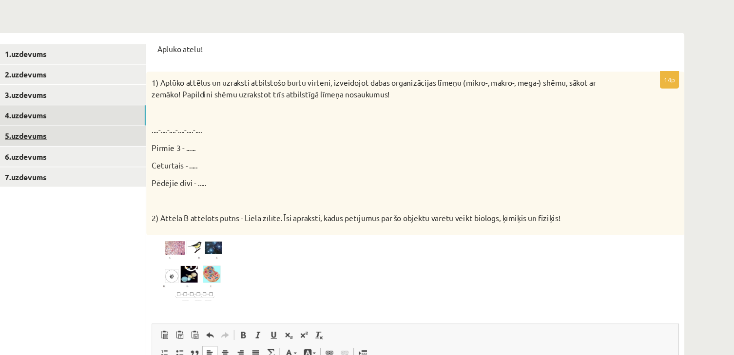
click at [131, 122] on link "5.uzdevums" at bounding box center [133, 122] width 131 height 18
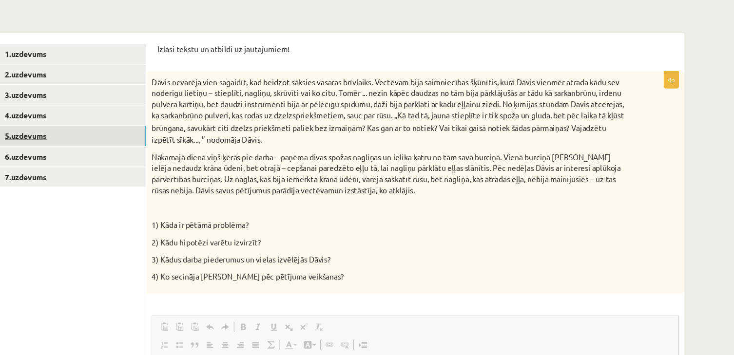
scroll to position [0, 0]
click at [657, 158] on div "Dāvis nevarēja vien sagaidīt, kad beidzot sāksies vasaras brīvlaiks. Vectēvam b…" at bounding box center [441, 163] width 483 height 199
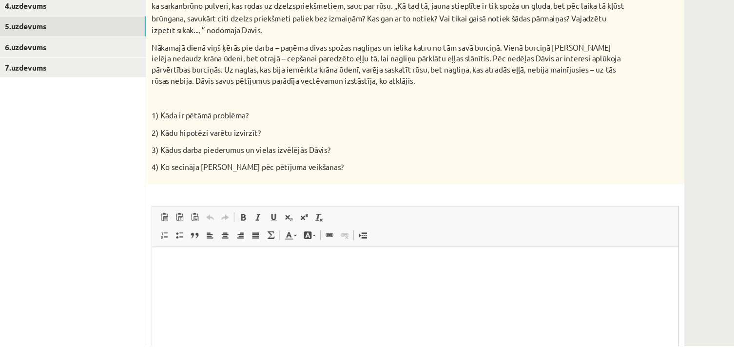
scroll to position [219, 0]
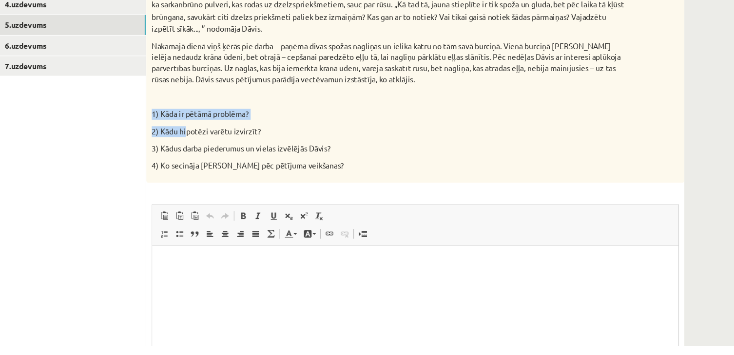
drag, startPoint x: 205, startPoint y: 145, endPoint x: 236, endPoint y: 170, distance: 39.2
click at [236, 170] on div "Dāvis nevarēja vien sagaidīt, kad beidzot sāksies vasaras brīvlaiks. Vectēvam b…" at bounding box center [441, 109] width 483 height 199
drag, startPoint x: 236, startPoint y: 170, endPoint x: 345, endPoint y: 195, distance: 111.5
click at [336, 193] on div "Dāvis nevarēja vien sagaidīt, kad beidzot sāksies vasaras brīvlaiks. Vectēvam b…" at bounding box center [441, 109] width 483 height 199
click at [345, 195] on p "4) Ko secināja [PERSON_NAME] pēc pētījuma veikšanas?" at bounding box center [417, 194] width 424 height 10
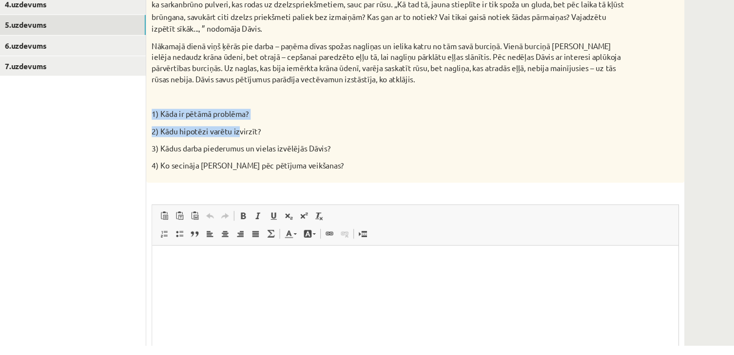
drag, startPoint x: 206, startPoint y: 148, endPoint x: 302, endPoint y: 182, distance: 102.2
click at [302, 182] on div "Dāvis nevarēja vien sagaidīt, kad beidzot sāksies vasaras brīvlaiks. Vectēvam b…" at bounding box center [441, 109] width 483 height 199
click at [302, 182] on p "3) Kādus darba piederumus un vielas izvēlējās Dāvis?" at bounding box center [417, 179] width 424 height 10
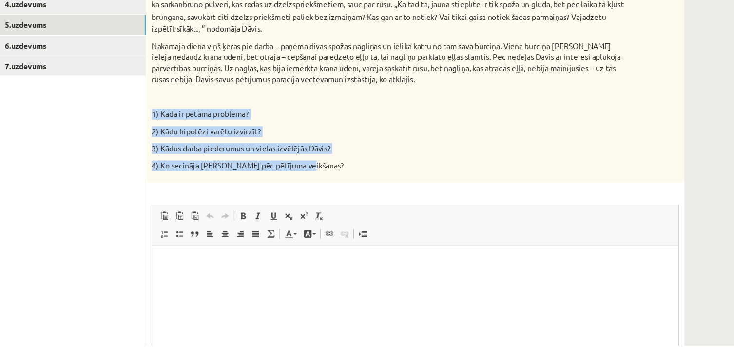
drag, startPoint x: 205, startPoint y: 148, endPoint x: 344, endPoint y: 195, distance: 147.4
click at [344, 195] on div "Dāvis nevarēja vien sagaidīt, kad beidzot sāksies vasaras brīvlaiks. Vectēvam b…" at bounding box center [441, 109] width 483 height 199
copy div "1) Kāda ir pētāmā problēma? 2) Kādu hipotēzi varētu izvirzīt? 3) Kādus darba pi…"
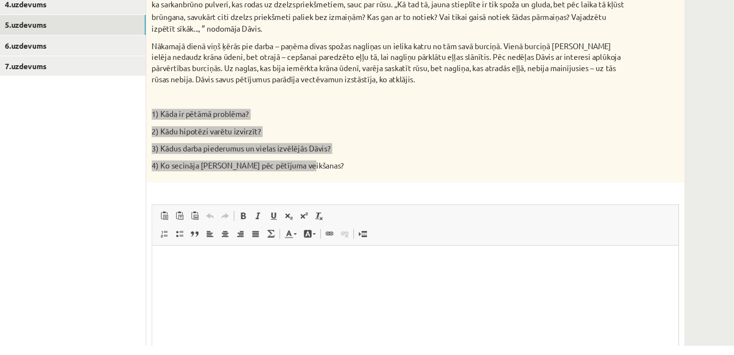
click at [187, 264] on p "Bagātinātā teksta redaktors, wiswyg-editor-user-answer-47024856556560" at bounding box center [388, 261] width 452 height 10
paste body "Bagātinātā teksta redaktors, wiswyg-editor-user-answer-47024856556560"
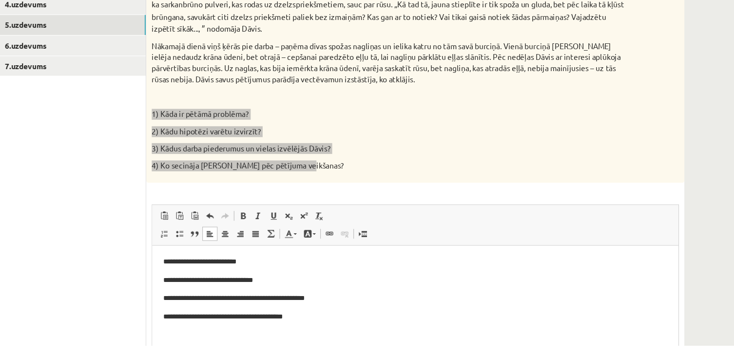
click at [259, 259] on p "**********" at bounding box center [388, 261] width 452 height 10
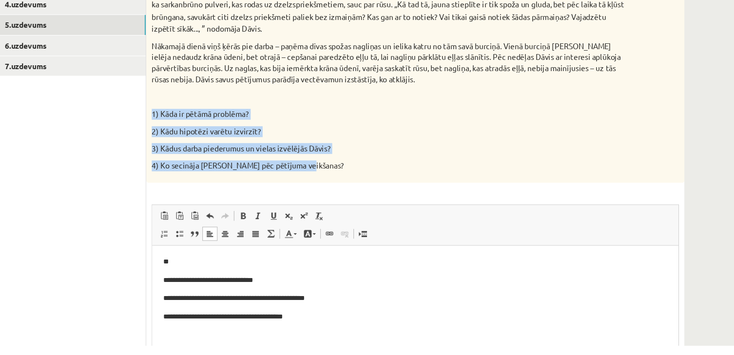
click at [455, 144] on p "1) Kāda ir pētāmā problēma?" at bounding box center [417, 148] width 424 height 10
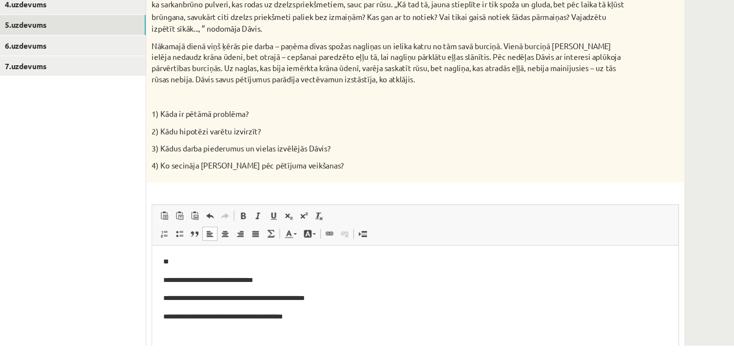
click at [224, 255] on html "**********" at bounding box center [388, 294] width 472 height 97
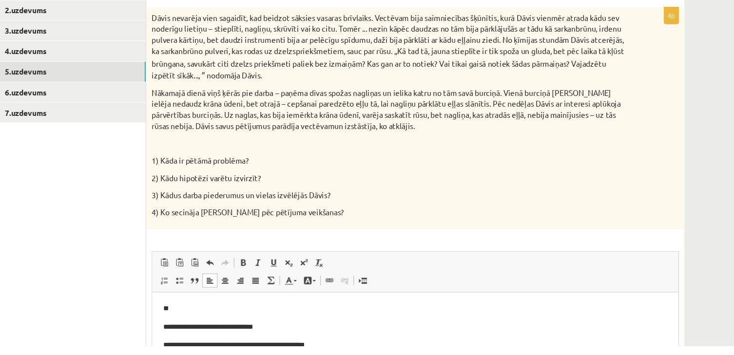
scroll to position [183, 0]
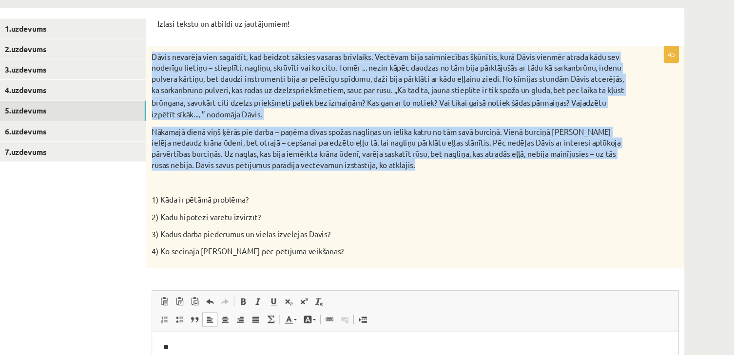
drag, startPoint x: 205, startPoint y: 54, endPoint x: 470, endPoint y: 155, distance: 283.7
click at [470, 155] on div "Dāvis nevarēja vien sagaidīt, kad beidzot sāksies vasaras brīvlaiks. Vectēvam b…" at bounding box center [441, 145] width 483 height 199
copy div "Dāvis nevarēja vien sagaidīt, kad beidzot sāksies vasaras brīvlaiks. Vectēvam b…"
click at [643, 128] on div "Dāvis nevarēja vien sagaidīt, kad beidzot sāksies vasaras brīvlaiks. Vectēvam b…" at bounding box center [441, 145] width 483 height 199
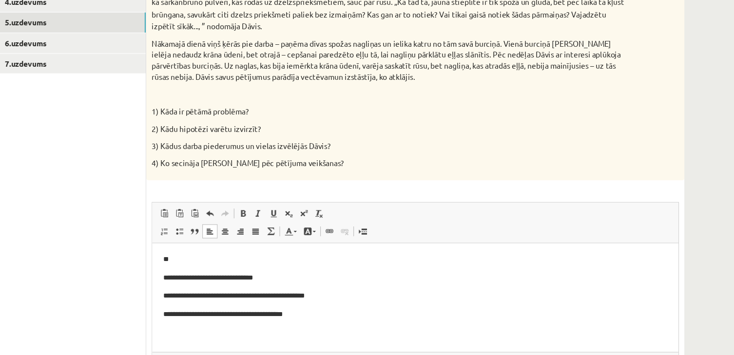
scroll to position [225, 0]
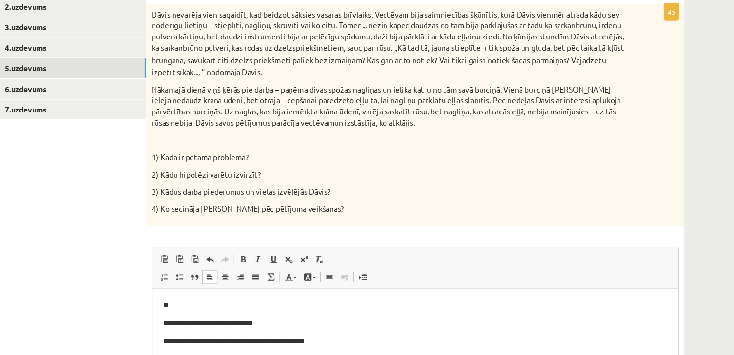
click at [213, 303] on p "**" at bounding box center [388, 304] width 452 height 10
click at [272, 318] on p "**********" at bounding box center [388, 321] width 452 height 10
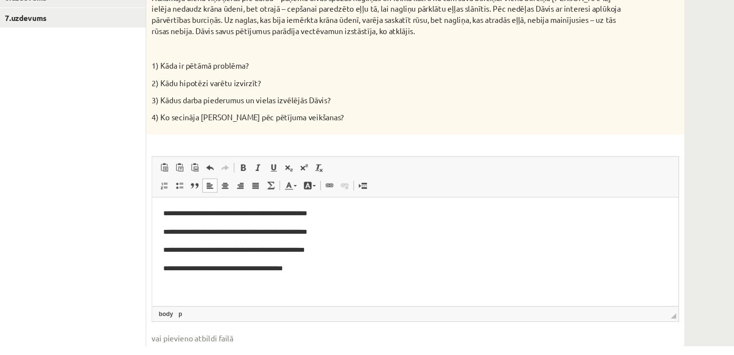
scroll to position [264, 0]
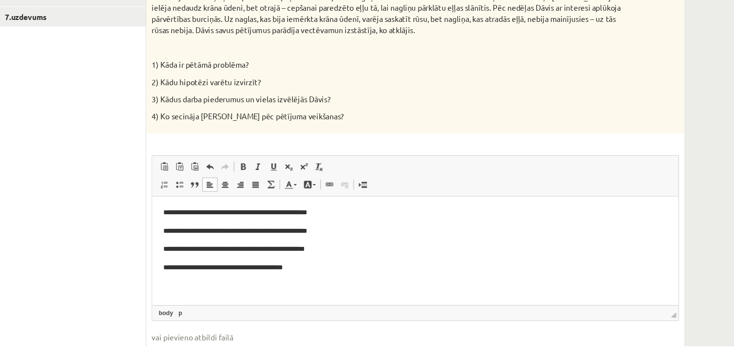
click at [331, 245] on p "**********" at bounding box center [388, 244] width 452 height 10
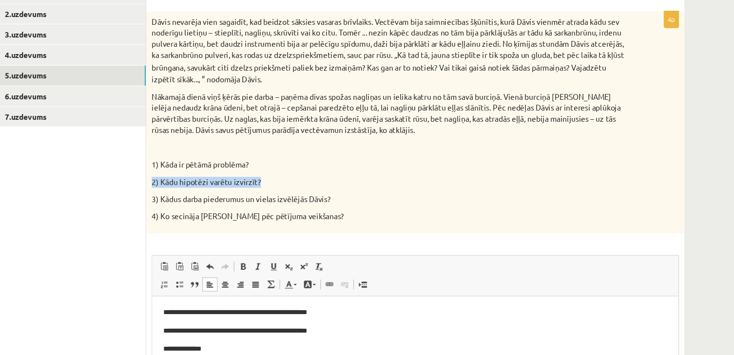
scroll to position [219, 0]
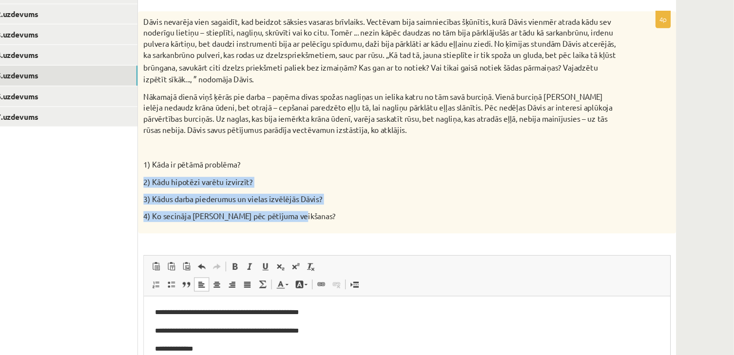
drag, startPoint x: 724, startPoint y: 143, endPoint x: 742, endPoint y: 175, distance: 36.9
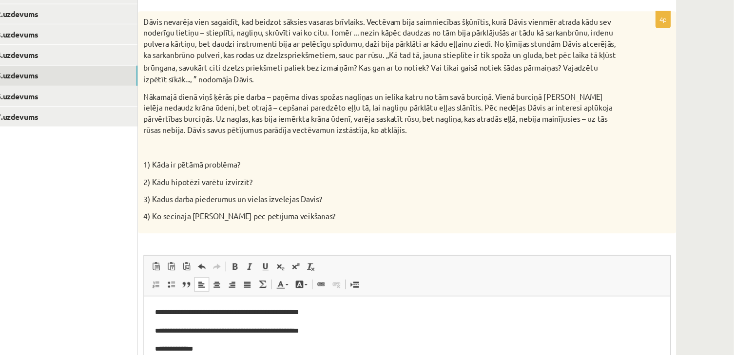
click at [657, 151] on div "Dabaszinības 1.ieskaite 10.klase , Linda Krastiņa (10.b1 klase) Ieskaites pildī…" at bounding box center [370, 140] width 663 height 643
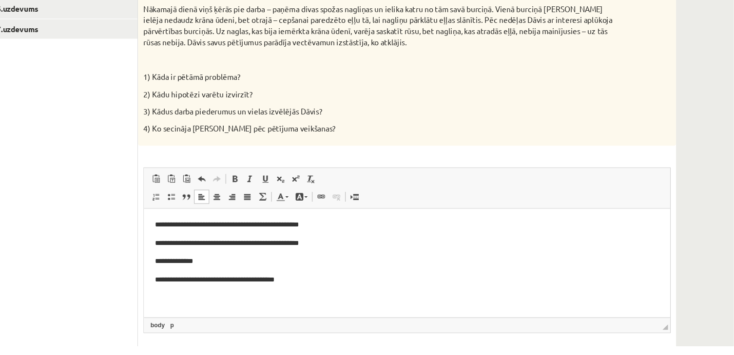
scroll to position [324, 0]
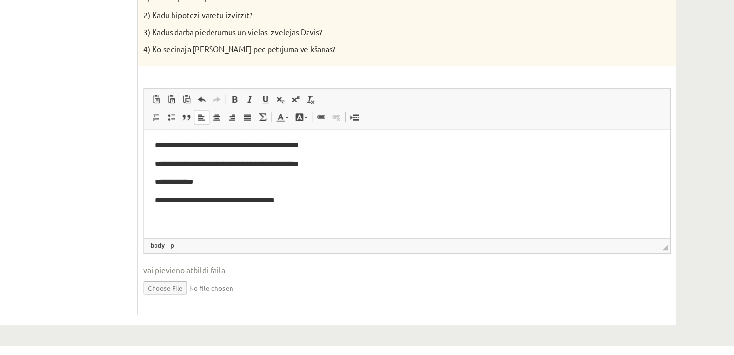
click at [229, 177] on p "**********" at bounding box center [380, 177] width 452 height 10
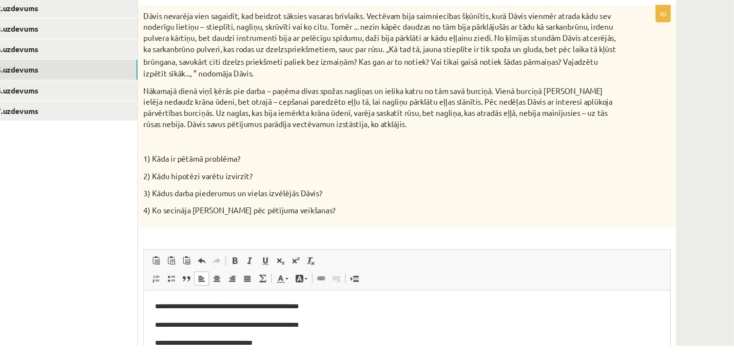
scroll to position [210, 0]
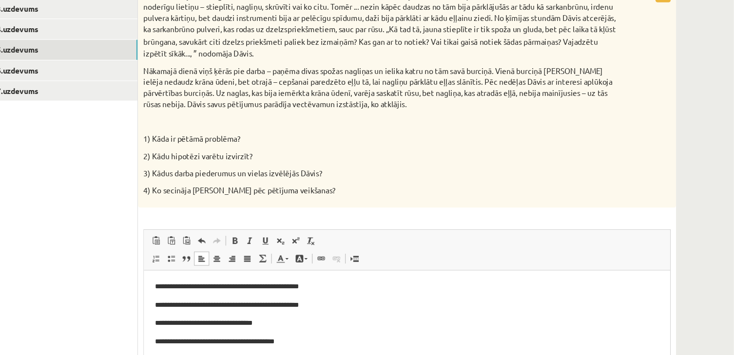
click at [271, 316] on p "**********" at bounding box center [380, 318] width 452 height 10
click at [240, 302] on p "**********" at bounding box center [380, 302] width 452 height 10
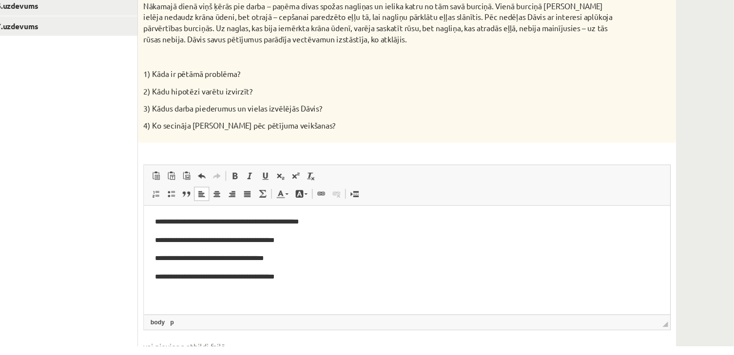
scroll to position [259, 0]
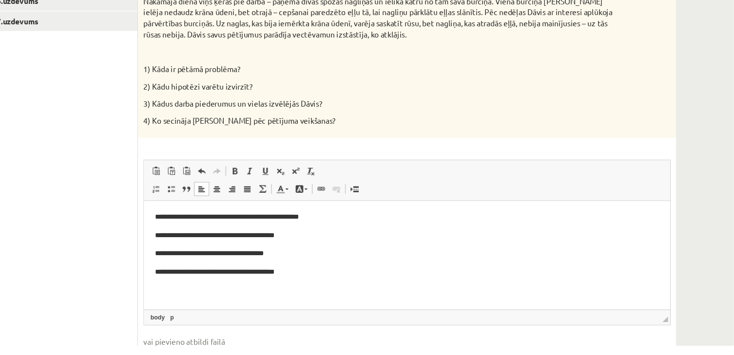
click at [298, 264] on p "**********" at bounding box center [380, 265] width 452 height 10
click at [219, 272] on html "**********" at bounding box center [380, 249] width 472 height 97
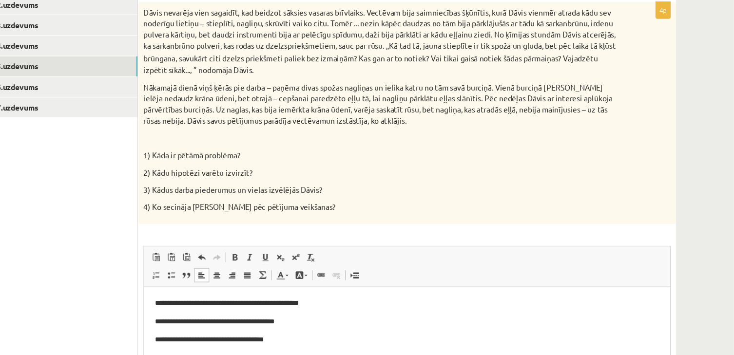
scroll to position [199, 0]
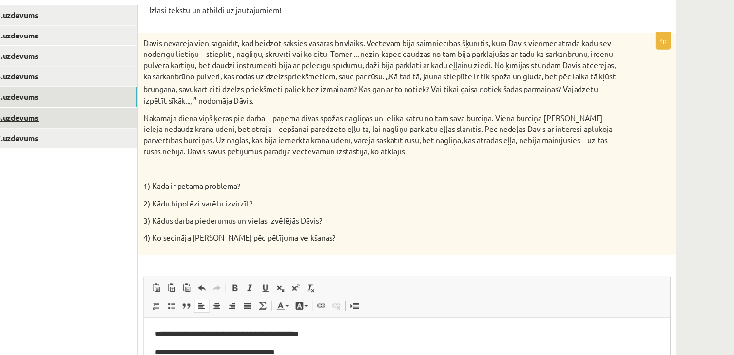
click at [147, 107] on link "6.uzdevums" at bounding box center [133, 106] width 131 height 18
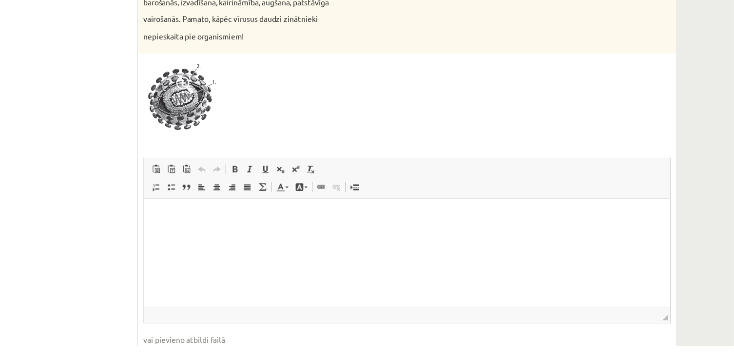
scroll to position [303, 0]
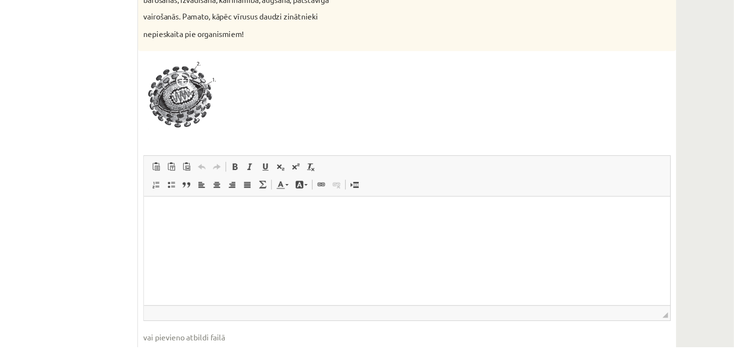
click at [323, 238] on html at bounding box center [380, 244] width 472 height 97
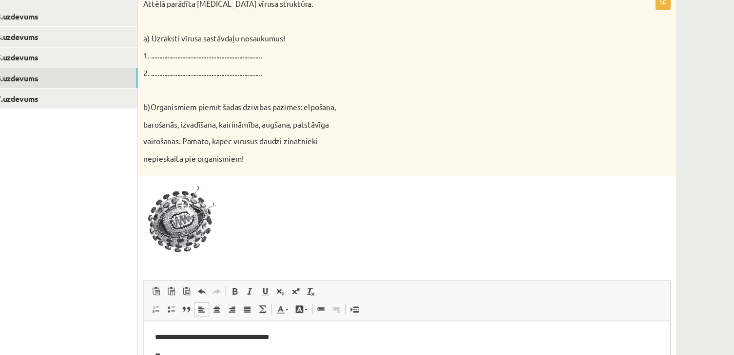
scroll to position [326, 0]
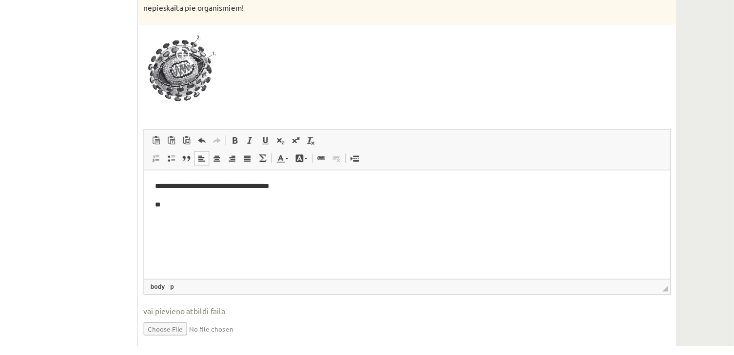
click at [368, 200] on p "**" at bounding box center [380, 201] width 452 height 10
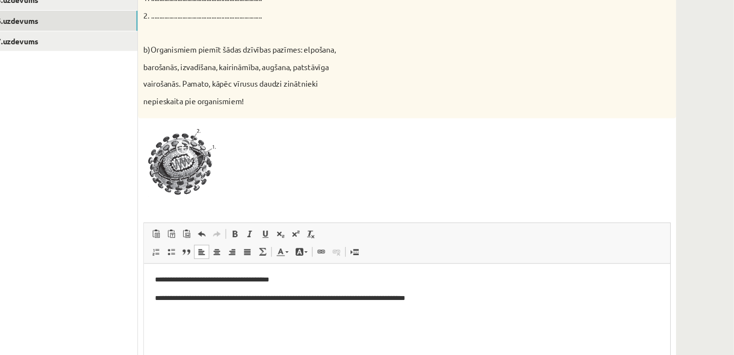
scroll to position [124, 0]
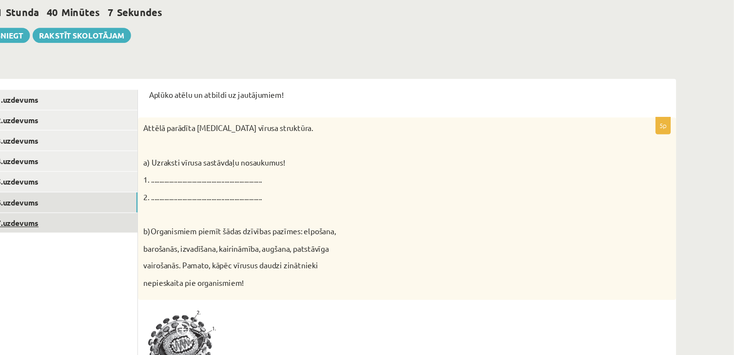
click at [170, 197] on link "7.uzdevums" at bounding box center [133, 200] width 131 height 18
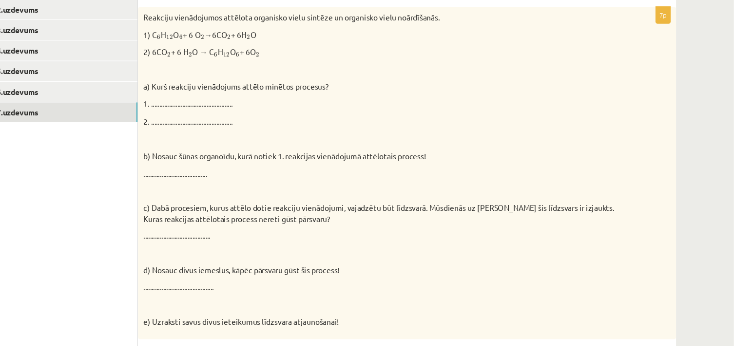
scroll to position [182, 0]
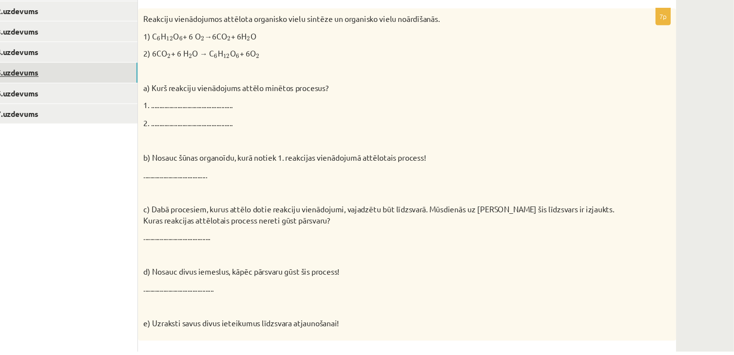
click at [144, 106] on link "5.uzdevums" at bounding box center [133, 105] width 131 height 18
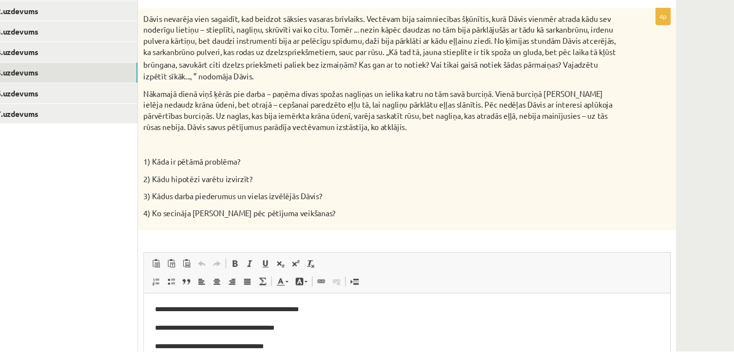
scroll to position [0, 0]
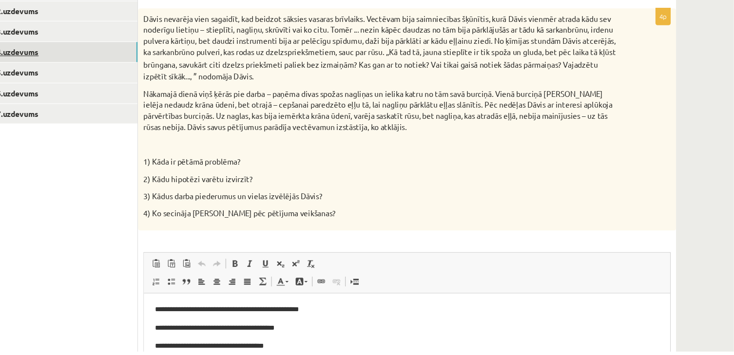
click at [155, 91] on link "4.uzdevums" at bounding box center [133, 87] width 131 height 18
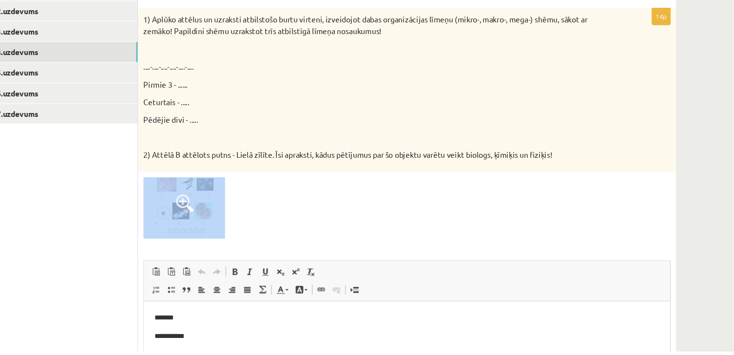
drag, startPoint x: 721, startPoint y: 188, endPoint x: 724, endPoint y: 247, distance: 59.1
click at [657, 248] on div "Dabaszinības 1.ieskaite 10.klase , Linda Krastiņa (10.b1 klase) Ieskaites pildī…" at bounding box center [386, 181] width 695 height 650
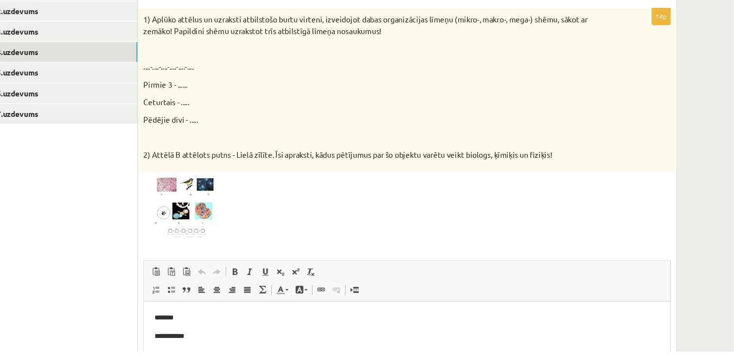
click at [657, 238] on div "Dabaszinības 1.ieskaite 10.klase , Linda Krastiņa (10.b1 klase) Ieskaites pildī…" at bounding box center [386, 181] width 695 height 650
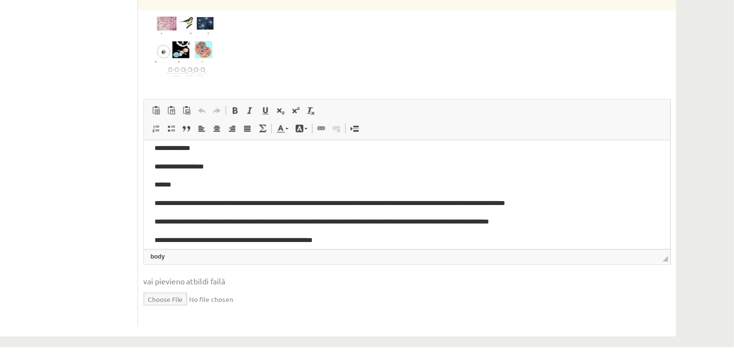
scroll to position [71, 0]
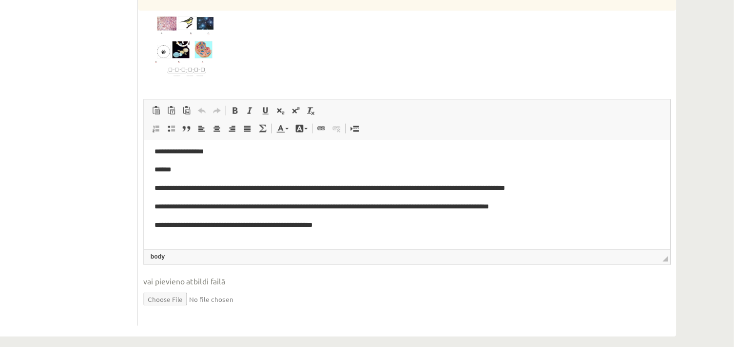
drag, startPoint x: 610, startPoint y: 180, endPoint x: 848, endPoint y: 399, distance: 323.2
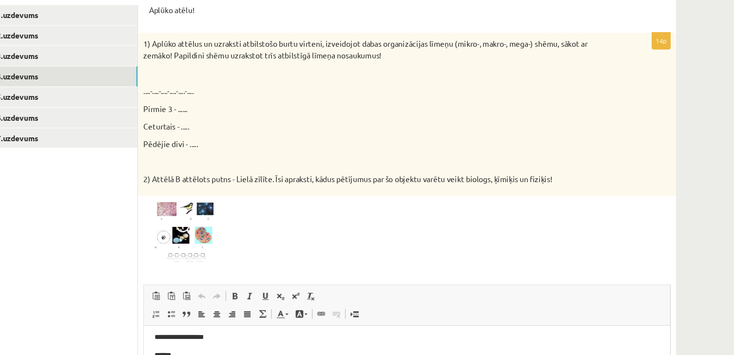
scroll to position [194, 0]
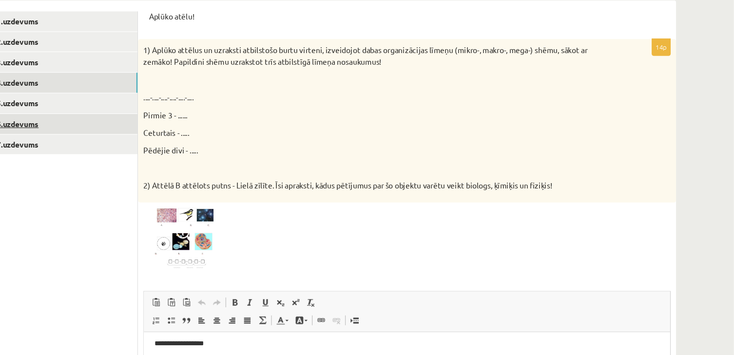
click at [162, 113] on link "6.uzdevums" at bounding box center [133, 111] width 131 height 18
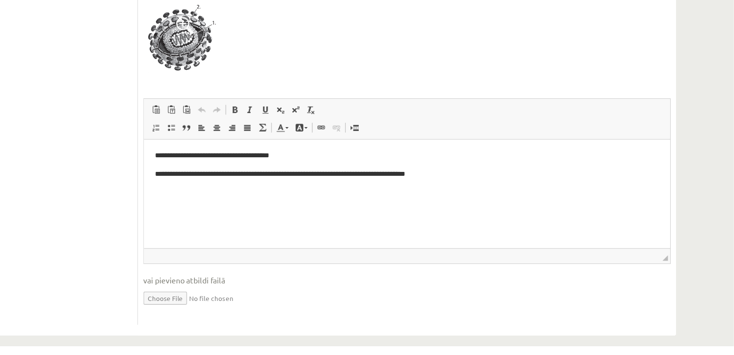
scroll to position [361, 0]
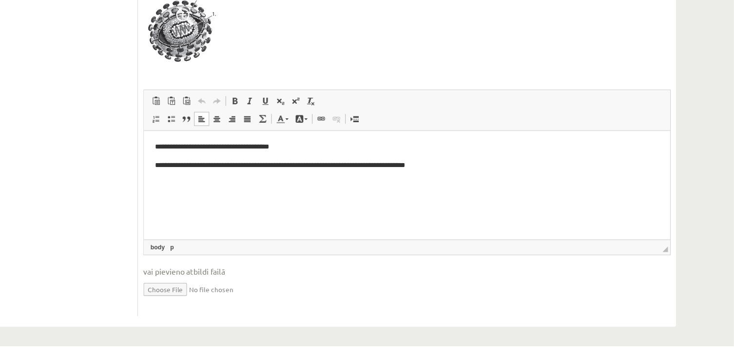
click at [293, 191] on html "**********" at bounding box center [380, 179] width 472 height 97
click at [455, 161] on p "**********" at bounding box center [380, 162] width 452 height 10
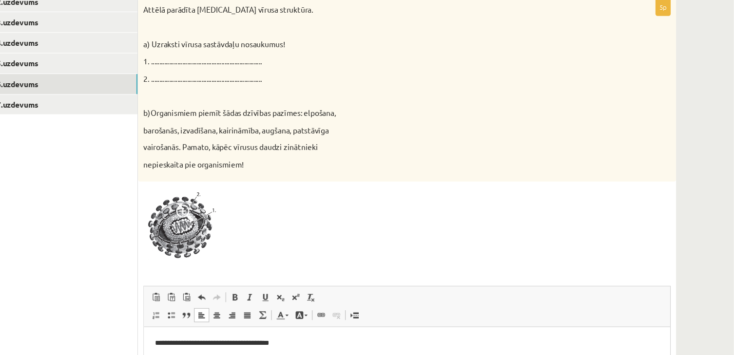
scroll to position [219, 0]
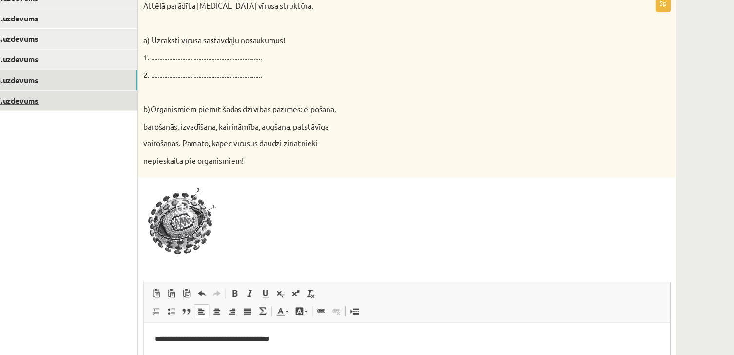
click at [149, 97] on link "7.uzdevums" at bounding box center [133, 105] width 131 height 18
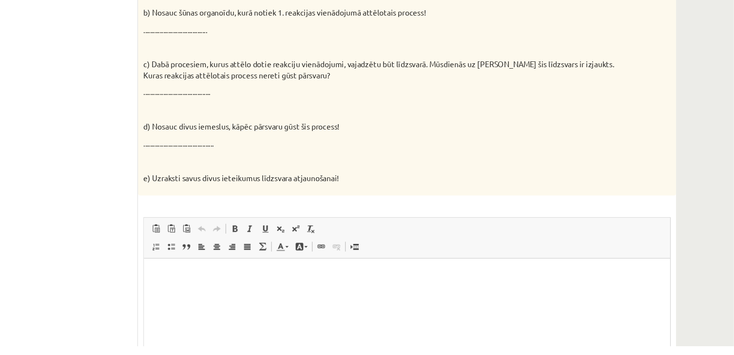
scroll to position [367, 0]
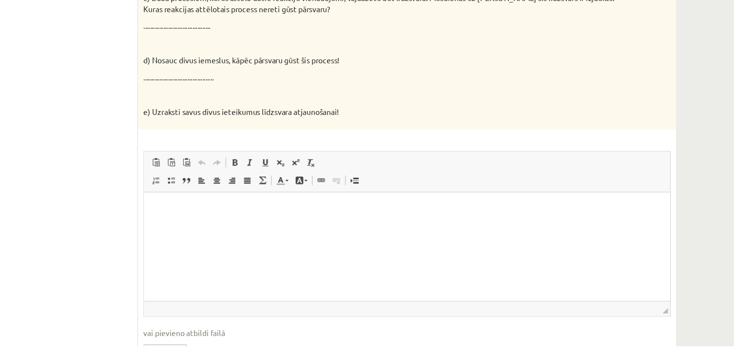
click at [370, 197] on html at bounding box center [380, 240] width 472 height 97
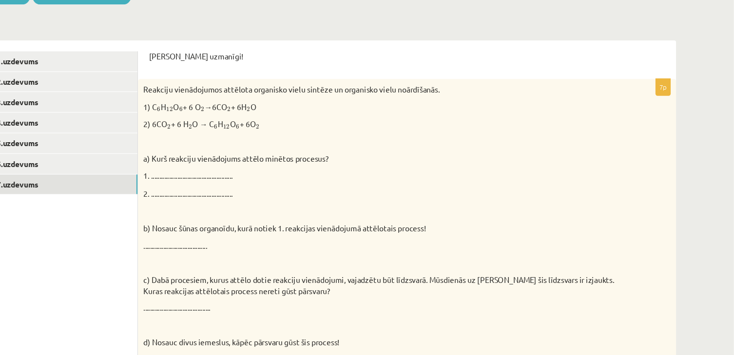
scroll to position [118, 0]
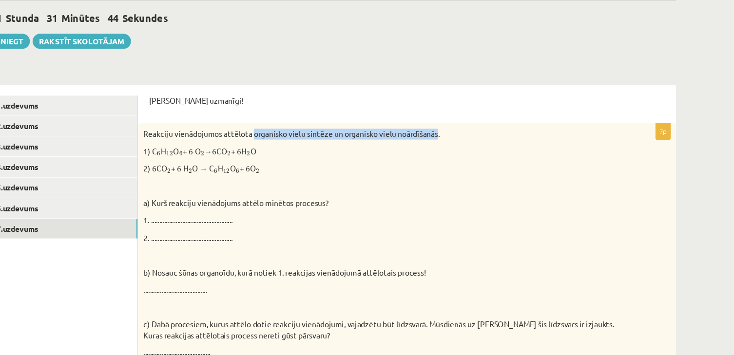
drag, startPoint x: 304, startPoint y: 120, endPoint x: 470, endPoint y: 123, distance: 166.7
click at [470, 123] on p "Reakciju vienādojumos attēlota organisko vielu sintēze un organisko vielu noārd…" at bounding box center [417, 121] width 424 height 10
click at [470, 124] on p "Reakciju vienādojumos attēlota organisko vielu sintēze un organisko vielu noārd…" at bounding box center [417, 121] width 424 height 10
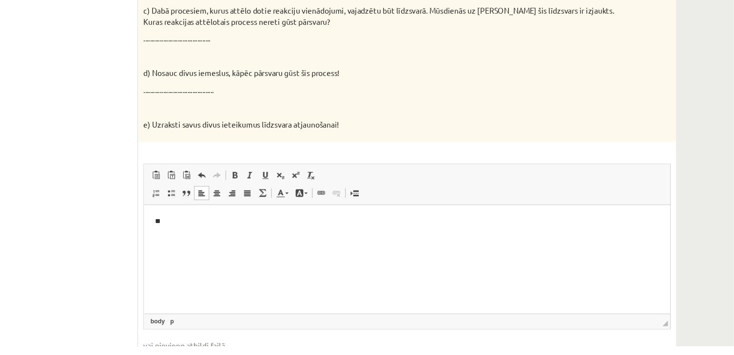
scroll to position [364, 0]
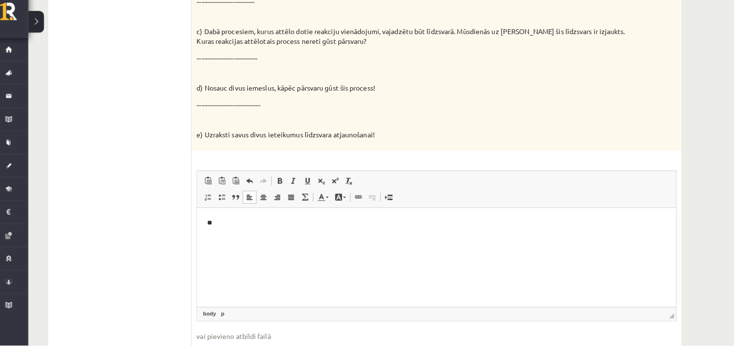
click at [308, 226] on p "**" at bounding box center [433, 223] width 452 height 10
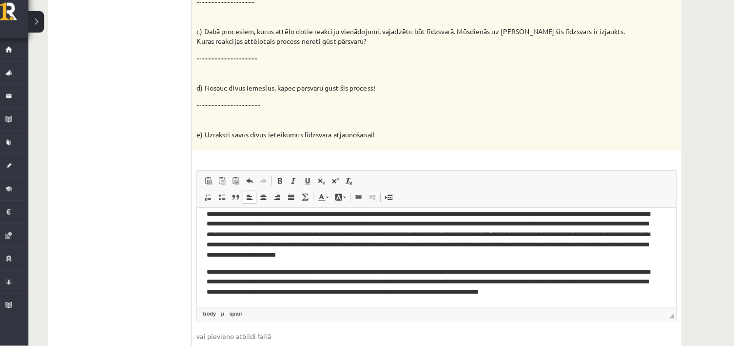
scroll to position [17, 0]
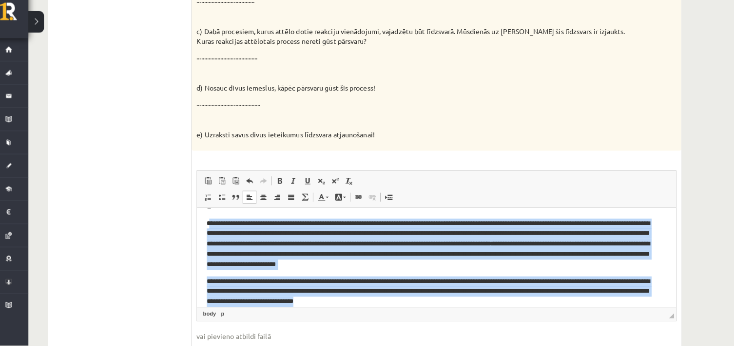
drag, startPoint x: 209, startPoint y: 223, endPoint x: 458, endPoint y: 298, distance: 260.2
click at [458, 298] on body "**********" at bounding box center [433, 254] width 452 height 104
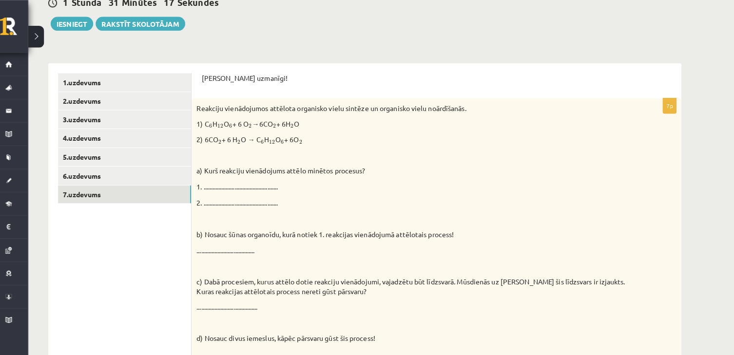
scroll to position [131, 0]
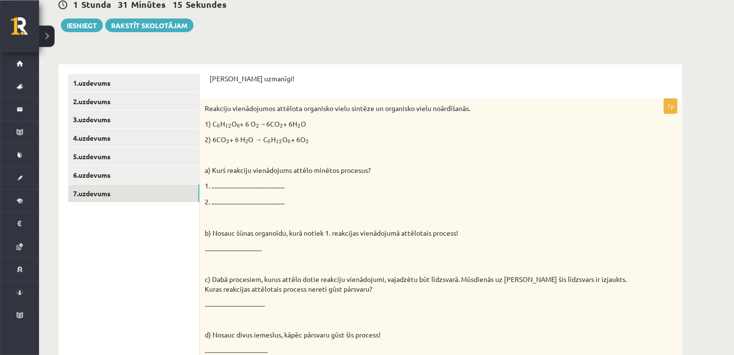
click at [305, 109] on p "Reakciju vienādojumos attēlota organisko vielu sintēze un organisko vielu noārd…" at bounding box center [417, 108] width 424 height 10
drag, startPoint x: 302, startPoint y: 109, endPoint x: 468, endPoint y: 111, distance: 166.2
click at [468, 111] on p "Reakciju vienādojumos attēlota organisko vielu sintēze un organisko vielu noārd…" at bounding box center [417, 108] width 424 height 10
copy p "organisko vielu sintēze un organisko vielu noārdīšanās"
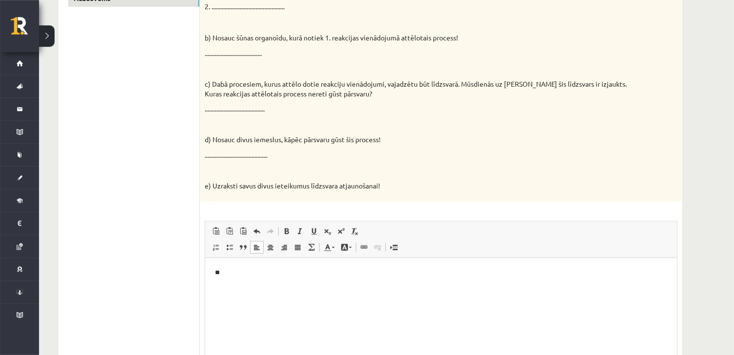
scroll to position [344, 0]
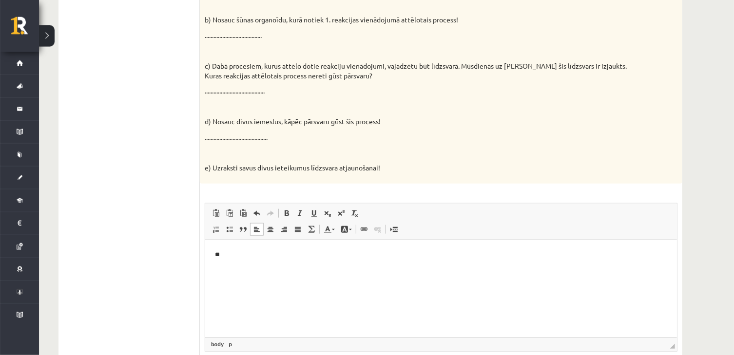
click at [434, 253] on p "**" at bounding box center [440, 255] width 452 height 10
click at [290, 256] on p "**********" at bounding box center [440, 255] width 452 height 10
click at [308, 256] on p "**********" at bounding box center [440, 255] width 452 height 10
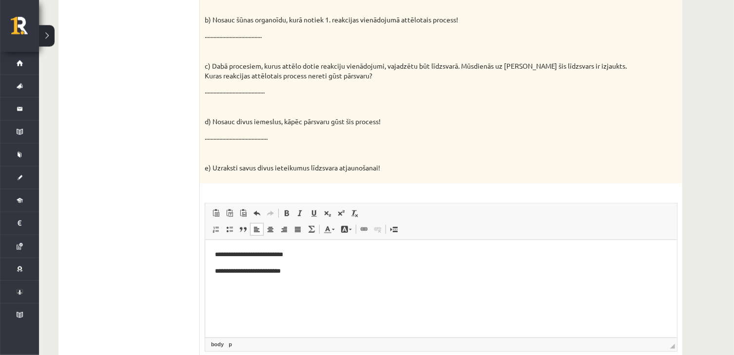
click at [320, 270] on p "**********" at bounding box center [440, 271] width 452 height 10
click at [306, 243] on html "**********" at bounding box center [441, 288] width 472 height 97
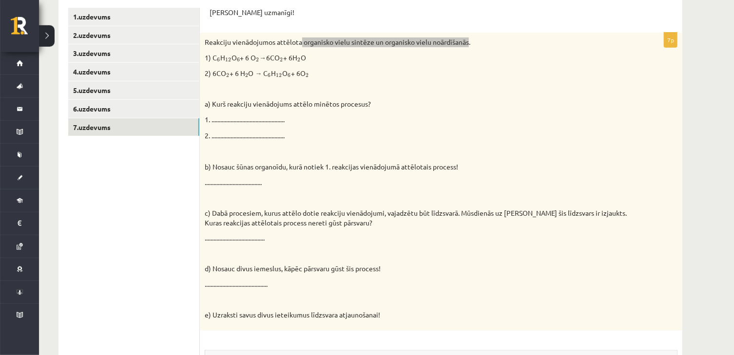
scroll to position [176, 0]
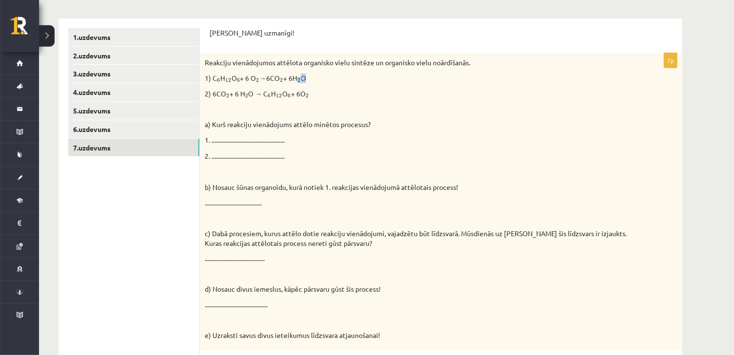
drag, startPoint x: 213, startPoint y: 78, endPoint x: 317, endPoint y: 76, distance: 104.8
click at [317, 76] on p "1) C 6 6 H 12 12 O 6 6 + 6 O 2 2 →6CO 2 2 + 6H 2 2 O" at bounding box center [417, 79] width 424 height 10
copy p "2 2 O"
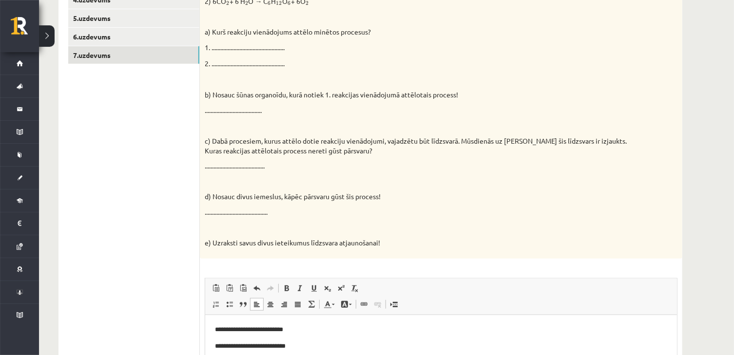
scroll to position [423, 0]
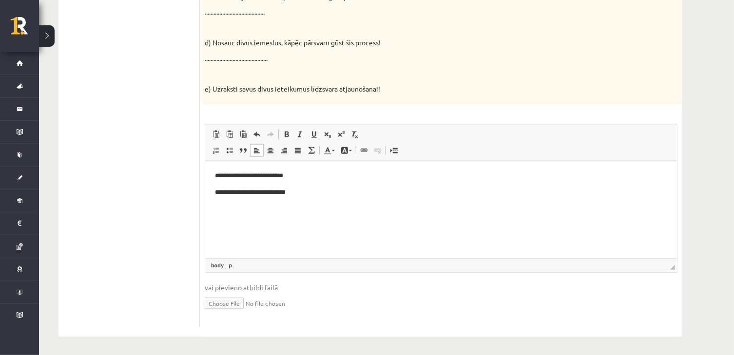
click at [321, 201] on html "**********" at bounding box center [441, 209] width 472 height 97
click at [325, 170] on html "**********" at bounding box center [441, 209] width 472 height 97
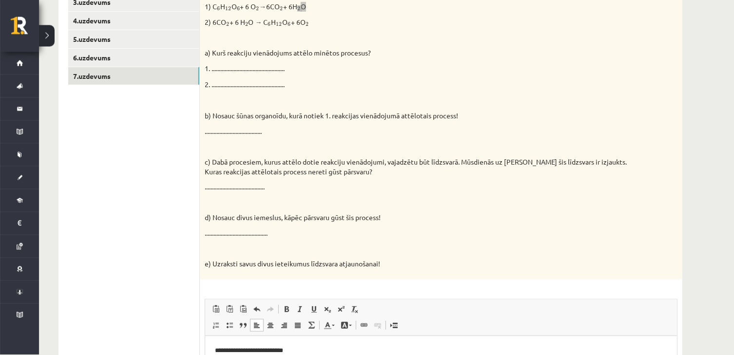
scroll to position [130, 0]
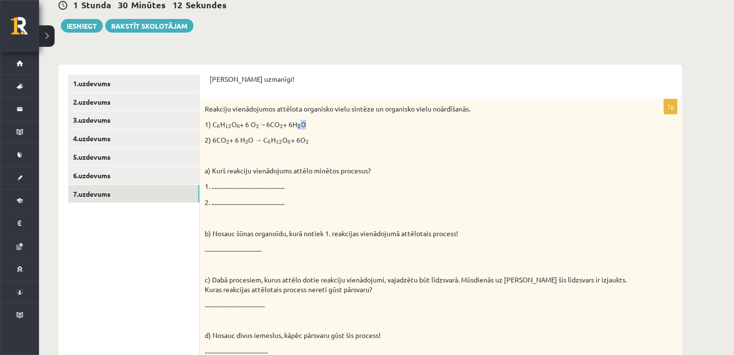
click at [405, 159] on p at bounding box center [417, 156] width 424 height 10
click at [341, 160] on p at bounding box center [417, 156] width 424 height 10
drag, startPoint x: 213, startPoint y: 137, endPoint x: 316, endPoint y: 138, distance: 103.8
click at [316, 138] on p "2) 6CO 2 2 + 6 H 2 2 O → C 6 6 H 12 12 O 6 6 + 6O 2 2" at bounding box center [417, 141] width 424 height 10
copy p "6 6 + 6O 2"
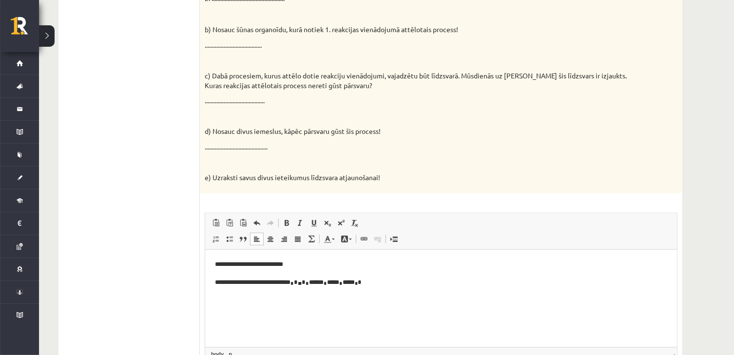
scroll to position [423, 0]
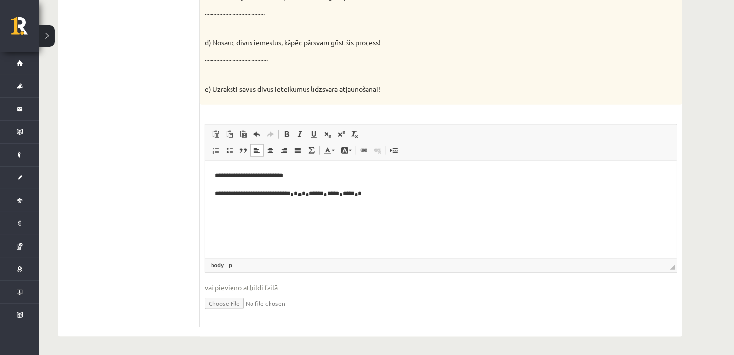
click at [407, 177] on p "**********" at bounding box center [440, 176] width 452 height 10
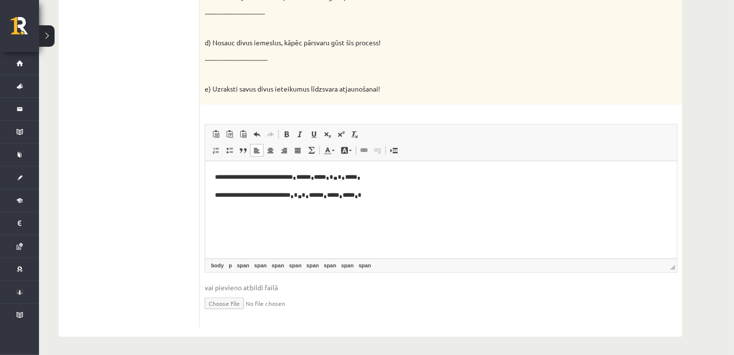
click at [467, 191] on p "**********" at bounding box center [440, 195] width 452 height 12
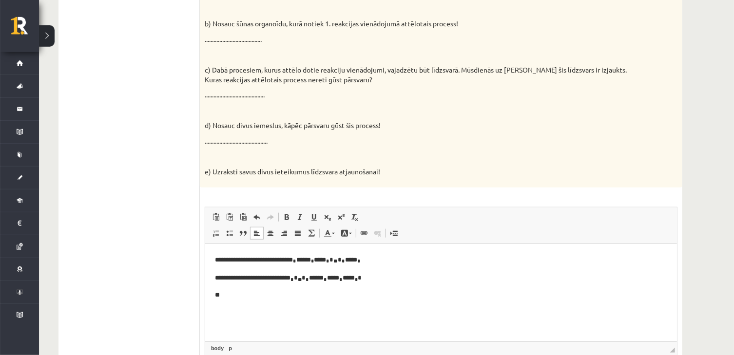
scroll to position [343, 0]
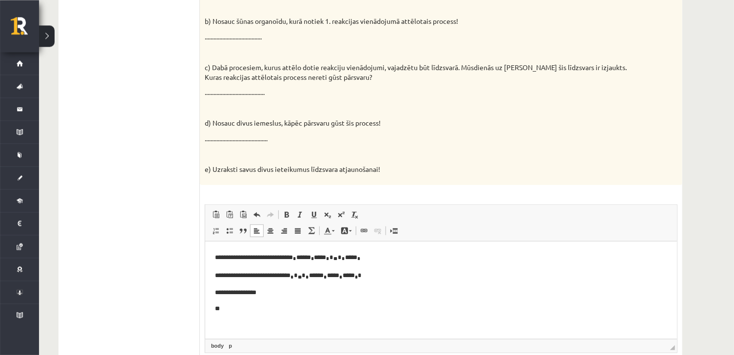
click at [275, 293] on p "**********" at bounding box center [440, 293] width 452 height 10
click at [232, 293] on p "**********" at bounding box center [440, 293] width 452 height 10
click at [235, 290] on p "**********" at bounding box center [440, 293] width 452 height 10
click at [243, 318] on html "**********" at bounding box center [441, 289] width 472 height 97
drag, startPoint x: 300, startPoint y: 276, endPoint x: 399, endPoint y: 275, distance: 99.5
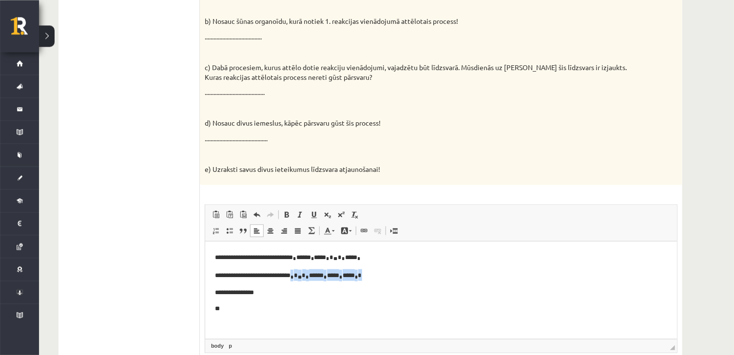
click at [399, 275] on p "**********" at bounding box center [440, 275] width 452 height 12
copy p "* * * ** * * ***** * **** * **** * *"
click at [274, 310] on p "**" at bounding box center [440, 309] width 452 height 10
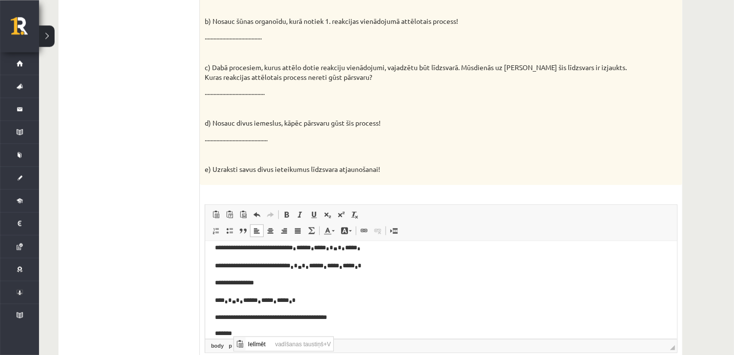
scroll to position [0, 0]
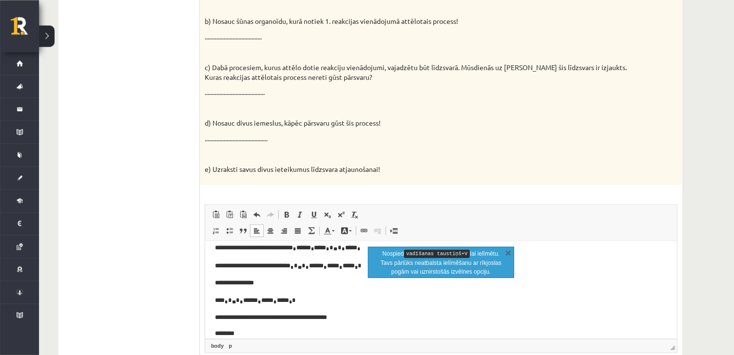
click at [288, 318] on body "**********" at bounding box center [440, 289] width 452 height 97
click at [512, 253] on link "X" at bounding box center [509, 253] width 10 height 10
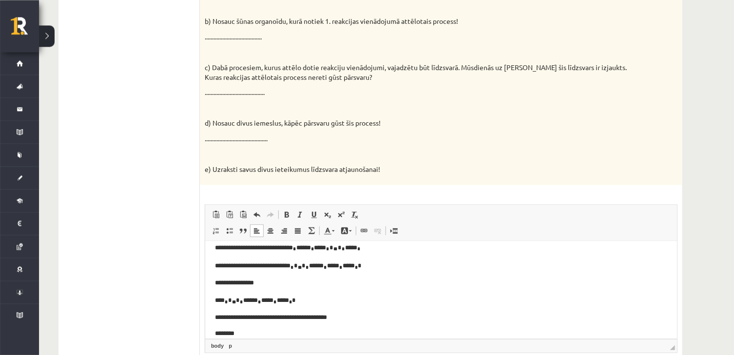
click at [281, 318] on body "**********" at bounding box center [440, 289] width 452 height 97
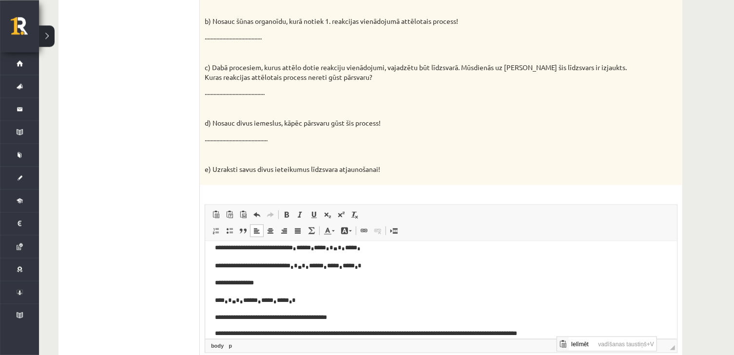
click at [577, 318] on body "**********" at bounding box center [440, 289] width 452 height 97
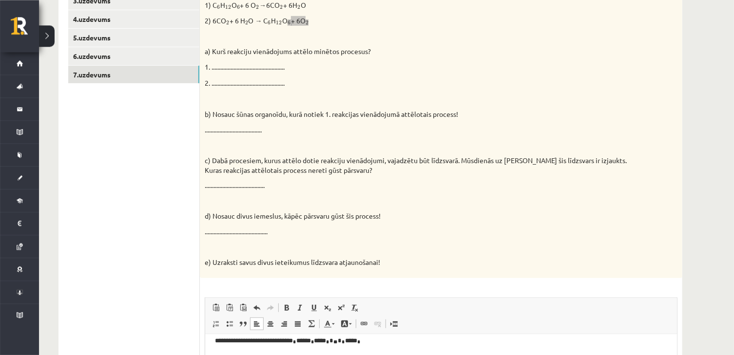
scroll to position [75, 0]
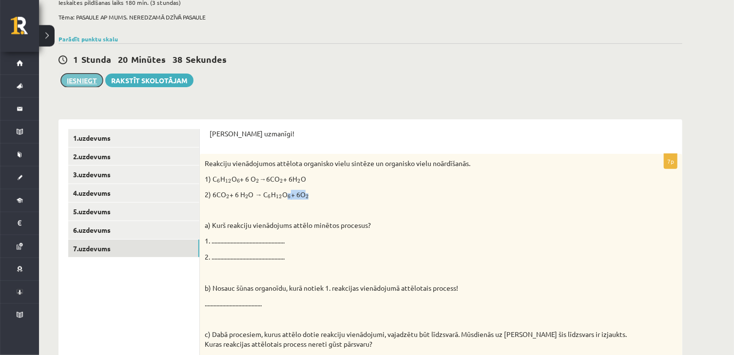
click at [91, 80] on button "Iesniegt" at bounding box center [82, 81] width 42 height 14
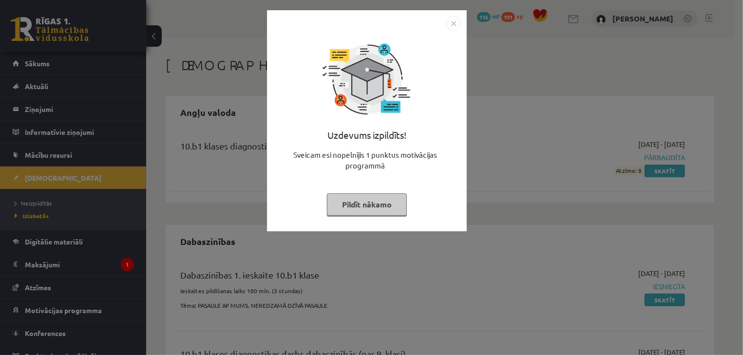
click at [461, 20] on img "Close" at bounding box center [454, 23] width 15 height 15
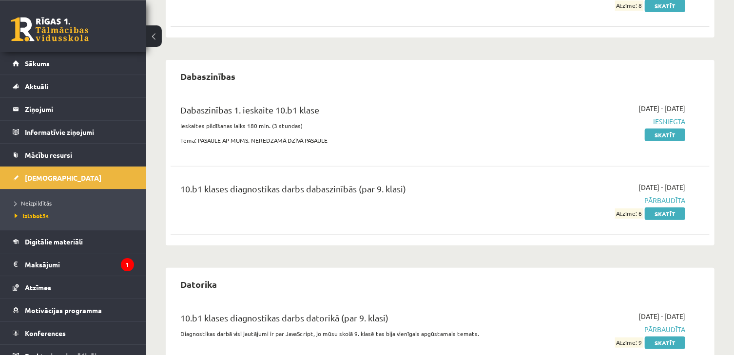
scroll to position [204, 0]
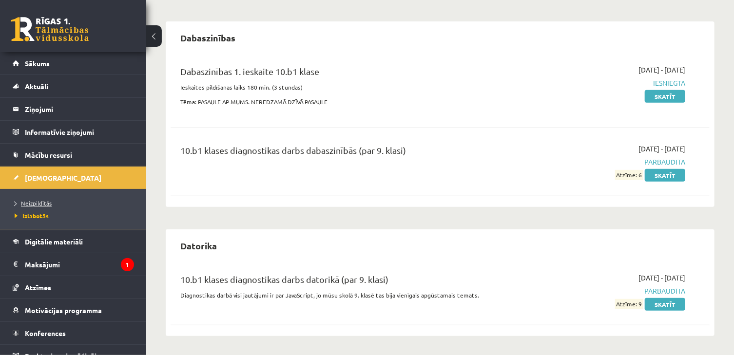
click at [60, 204] on link "Neizpildītās" at bounding box center [76, 203] width 122 height 9
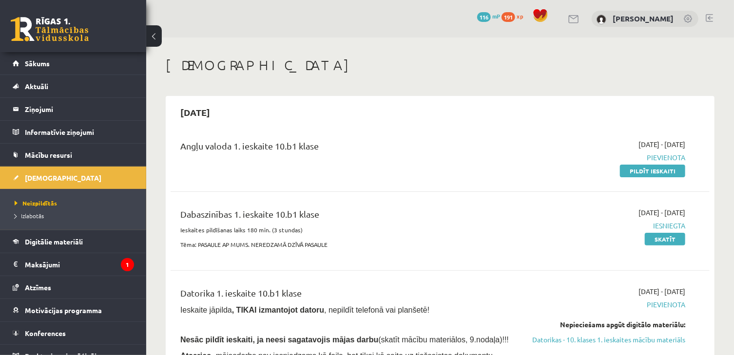
scroll to position [116, 0]
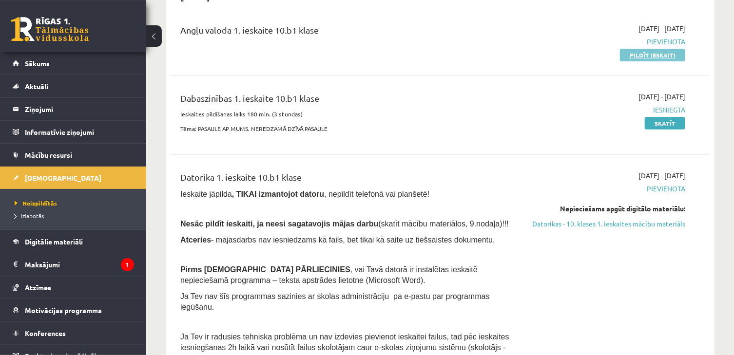
click at [668, 53] on link "Pildīt ieskaiti" at bounding box center [652, 55] width 65 height 13
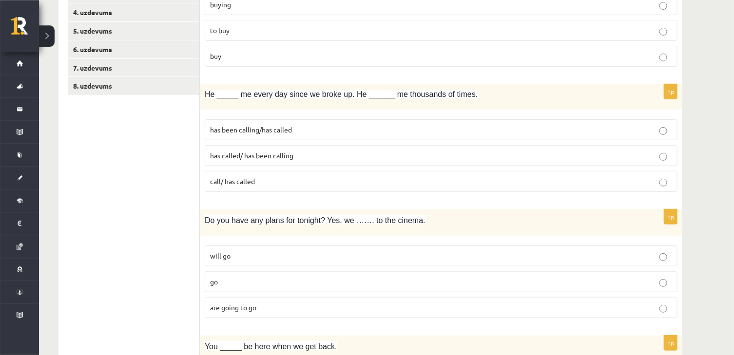
scroll to position [126, 0]
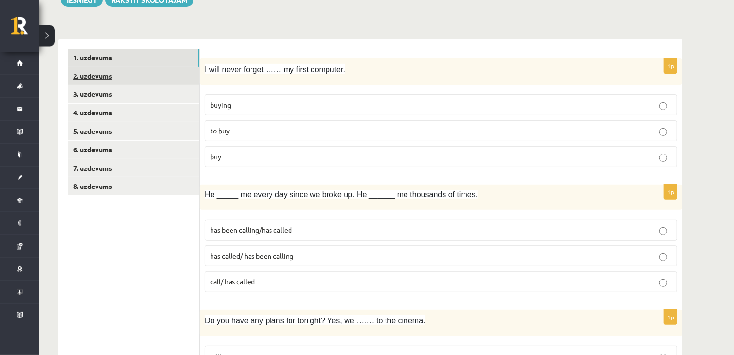
click at [143, 70] on link "2. uzdevums" at bounding box center [133, 76] width 131 height 18
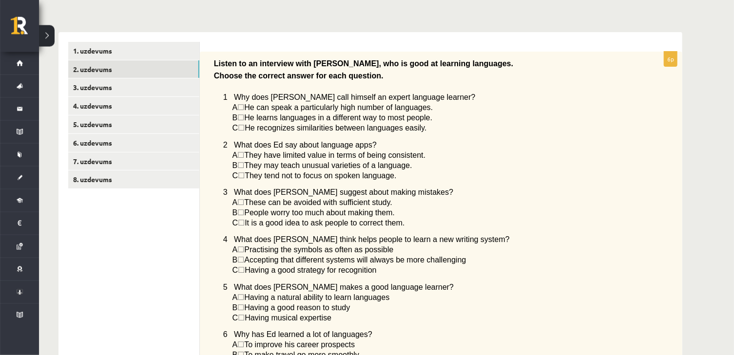
scroll to position [78, 0]
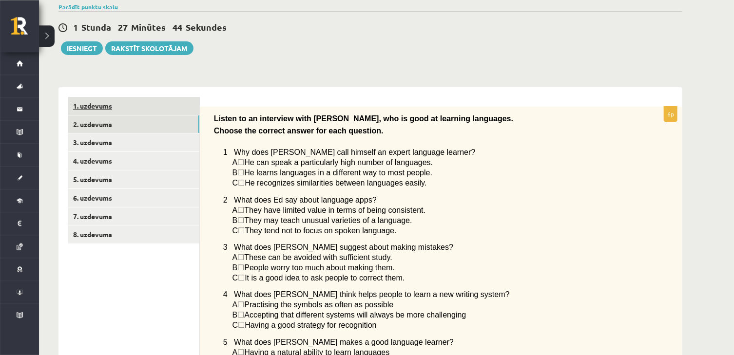
click at [115, 110] on link "1. uzdevums" at bounding box center [133, 106] width 131 height 18
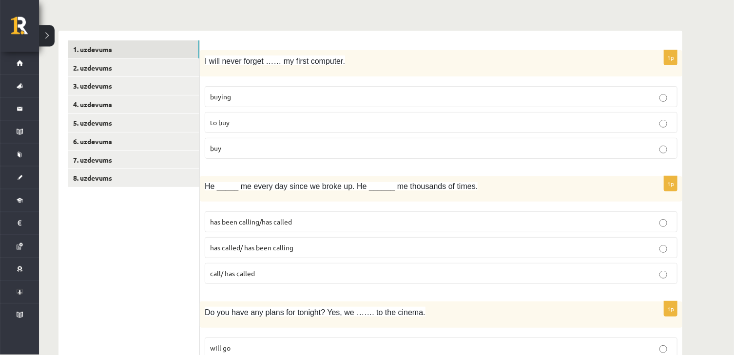
scroll to position [175, 0]
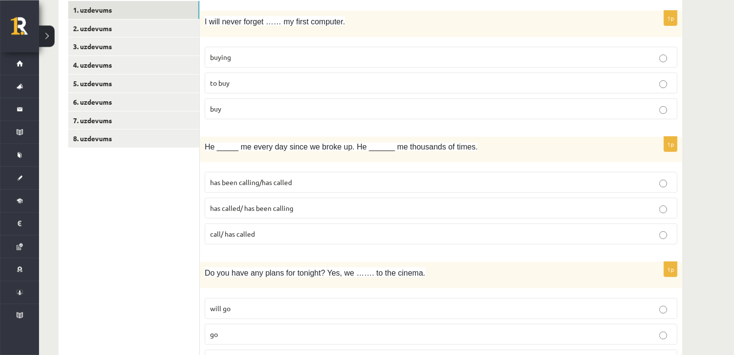
click at [263, 58] on p "buying" at bounding box center [441, 57] width 462 height 10
click at [260, 184] on span "has been calling/has called" at bounding box center [251, 181] width 82 height 9
click at [258, 304] on p "will go" at bounding box center [441, 308] width 462 height 10
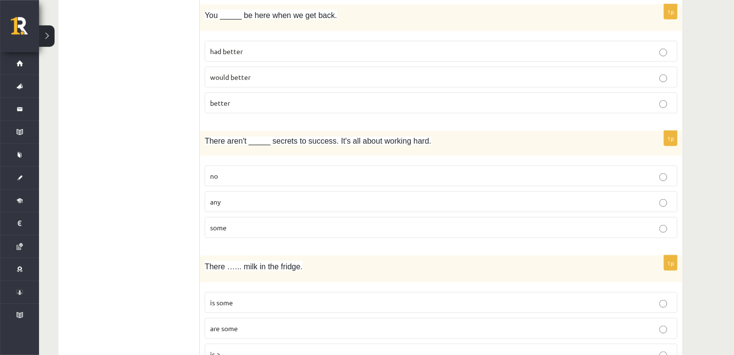
scroll to position [567, 0]
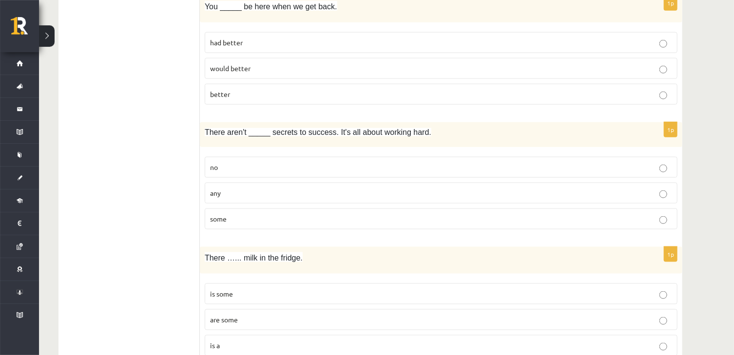
click at [514, 44] on p "had better" at bounding box center [441, 43] width 462 height 10
click at [256, 204] on label "any" at bounding box center [441, 193] width 473 height 21
click at [247, 295] on p "is some" at bounding box center [441, 294] width 462 height 10
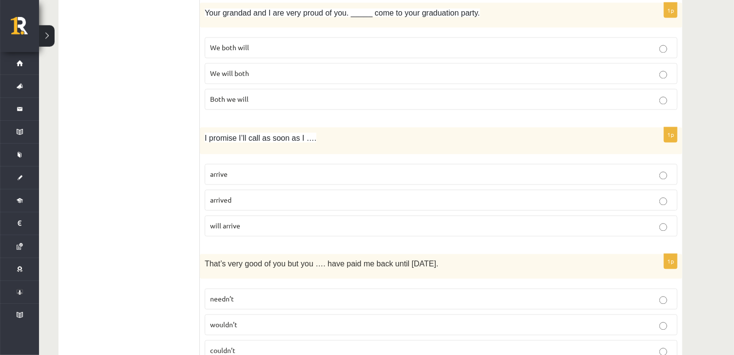
scroll to position [942, 0]
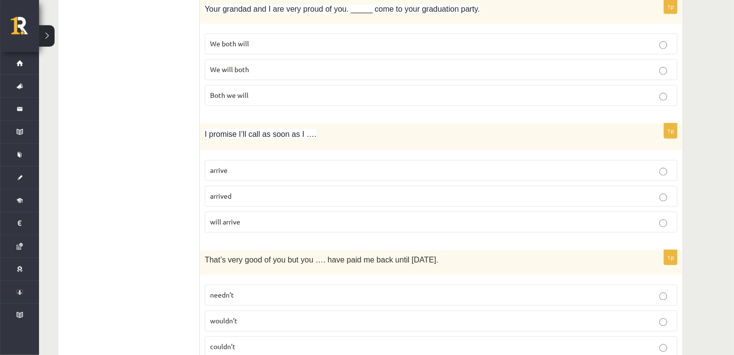
click at [465, 51] on label "We both will" at bounding box center [441, 44] width 473 height 21
click at [373, 173] on p "arrive" at bounding box center [441, 171] width 462 height 10
click at [292, 296] on p "needn’t" at bounding box center [441, 296] width 462 height 10
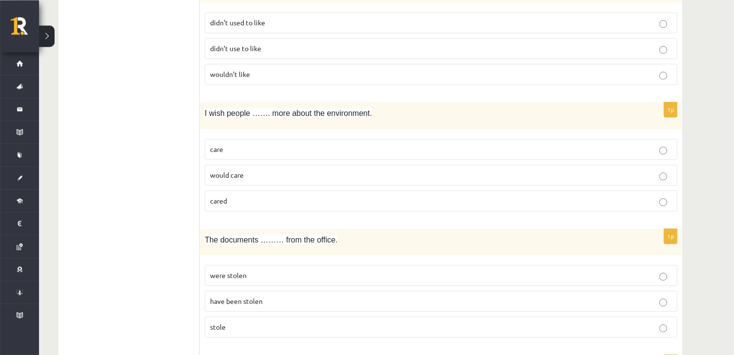
scroll to position [1322, 0]
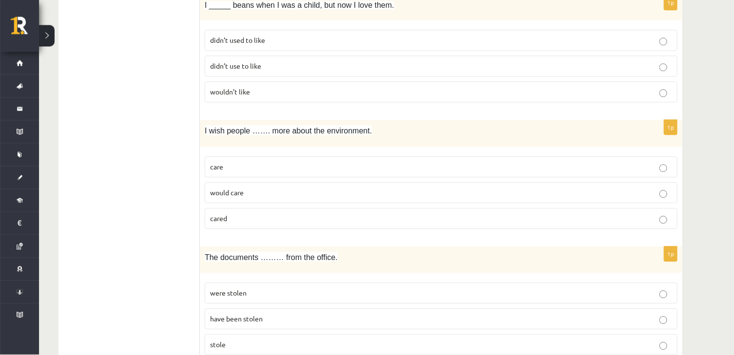
click at [320, 41] on p "didn’t used to like" at bounding box center [441, 41] width 462 height 10
click at [305, 233] on fieldset "care would care cared" at bounding box center [441, 192] width 473 height 80
drag, startPoint x: 305, startPoint y: 233, endPoint x: 310, endPoint y: 231, distance: 5.5
click at [310, 231] on fieldset "care would care cared" at bounding box center [441, 192] width 473 height 80
click at [310, 230] on label "cared" at bounding box center [441, 219] width 473 height 21
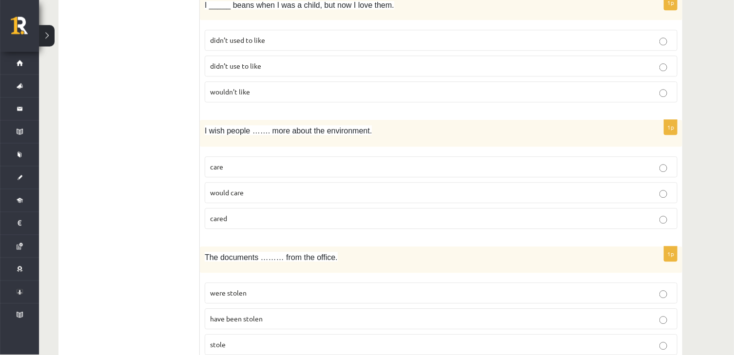
click at [280, 295] on p "were stolen" at bounding box center [441, 294] width 462 height 10
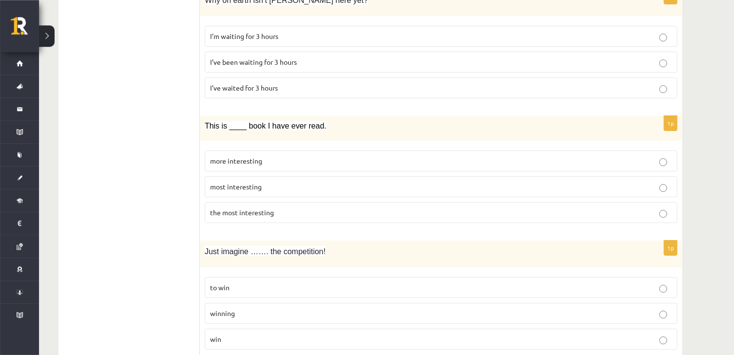
scroll to position [1701, 0]
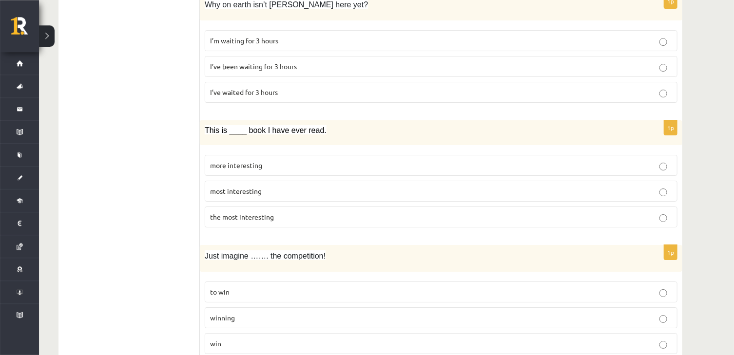
click at [312, 66] on p "I’ve been waiting for 3 hours" at bounding box center [441, 66] width 462 height 10
click at [280, 202] on label "most interesting" at bounding box center [441, 191] width 473 height 21
click at [252, 317] on p "winning" at bounding box center [441, 318] width 462 height 10
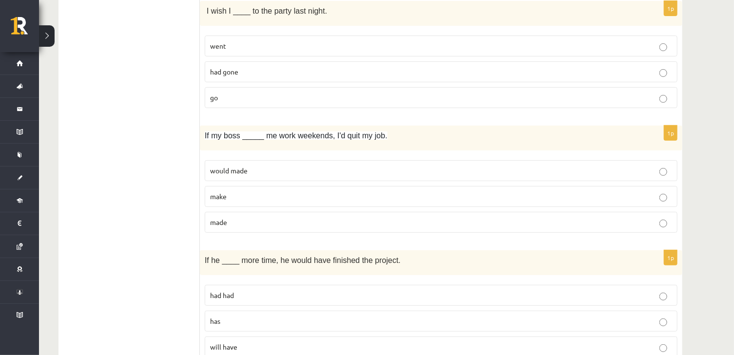
scroll to position [2077, 0]
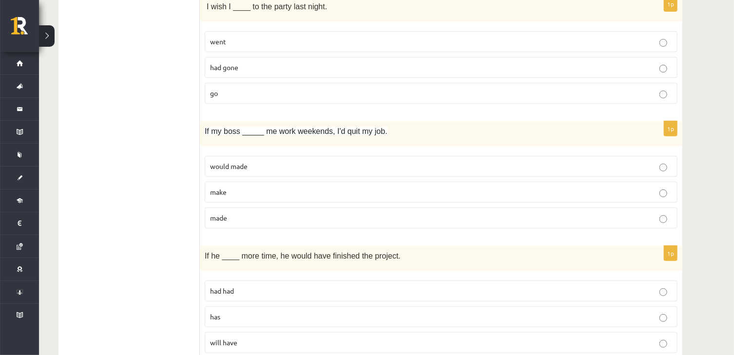
click at [405, 62] on label "had gone" at bounding box center [441, 67] width 473 height 21
click at [356, 214] on label "made" at bounding box center [441, 218] width 473 height 21
click at [369, 296] on p "had had" at bounding box center [441, 291] width 462 height 10
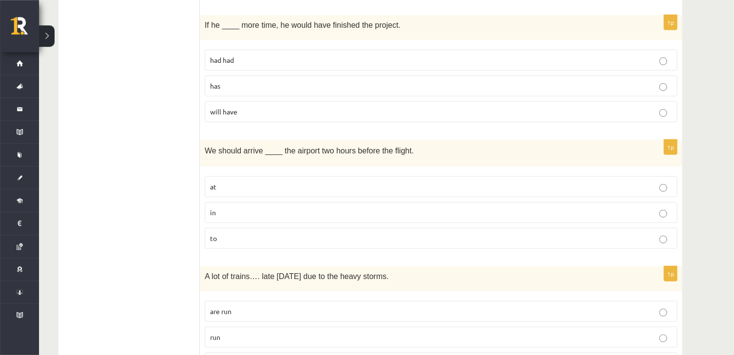
scroll to position [2369, 0]
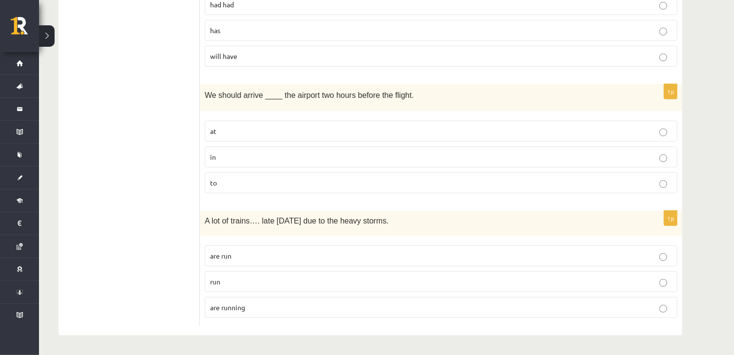
click at [359, 134] on p "at" at bounding box center [441, 131] width 462 height 10
click at [341, 307] on p "are running" at bounding box center [441, 308] width 462 height 10
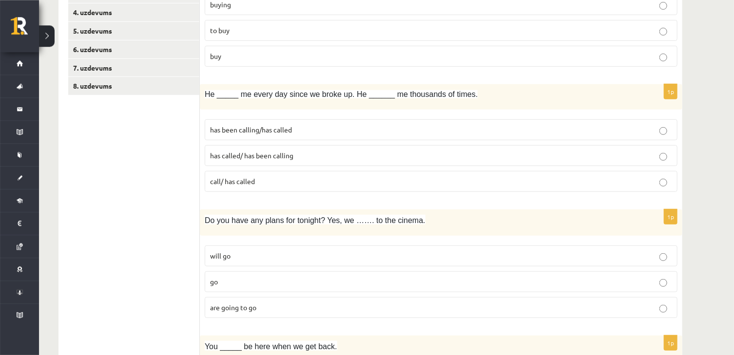
scroll to position [48, 0]
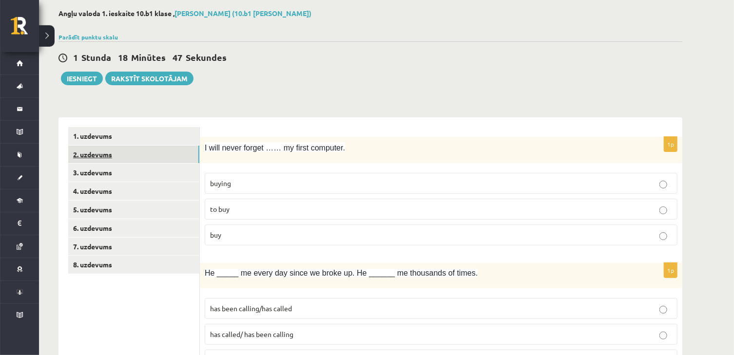
click at [184, 157] on link "2. uzdevums" at bounding box center [133, 155] width 131 height 18
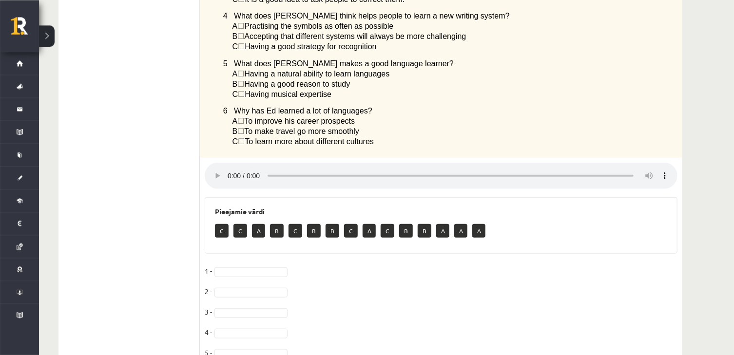
scroll to position [416, 0]
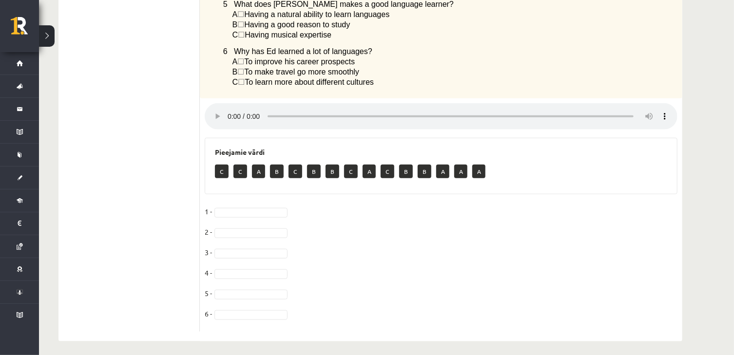
click at [223, 168] on p "C" at bounding box center [222, 172] width 14 height 14
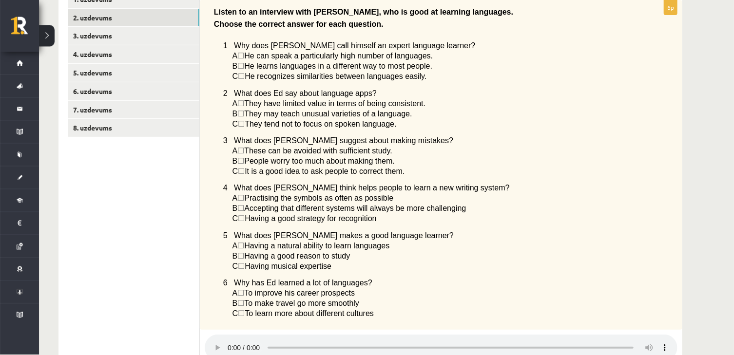
scroll to position [187, 0]
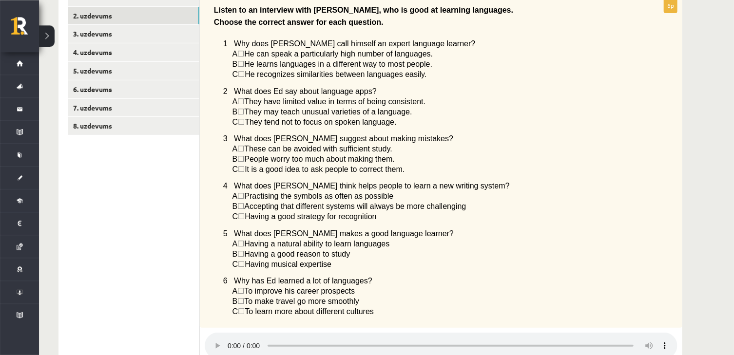
click at [570, 262] on p "C ☐  Having musical expertise" at bounding box center [431, 264] width 396 height 10
click at [635, 224] on div "Listen to an interview with Ed, who is good at learning languages. Choose the c…" at bounding box center [441, 163] width 483 height 331
click at [681, 243] on div "Listen to an interview with Ed, who is good at learning languages. Choose the c…" at bounding box center [441, 163] width 483 height 331
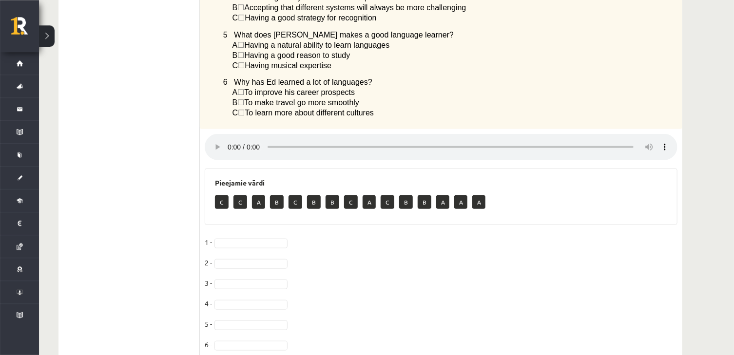
scroll to position [384, 0]
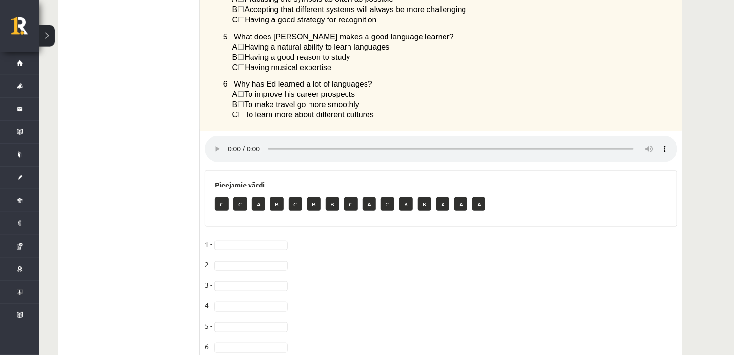
click at [253, 237] on fieldset "1 - 2 - 3 - 4 - 5 - 6 -" at bounding box center [441, 298] width 473 height 123
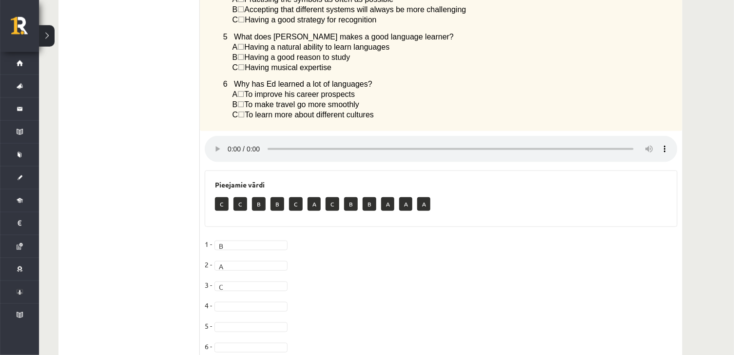
drag, startPoint x: 239, startPoint y: 309, endPoint x: 239, endPoint y: 303, distance: 5.4
click at [239, 303] on fieldset "1 - B * 2 - A * 3 - C * 4 - 5 - 6 -" at bounding box center [441, 298] width 473 height 123
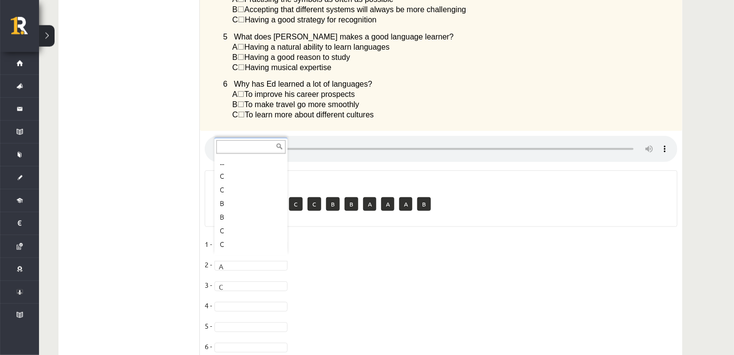
scroll to position [39, 0]
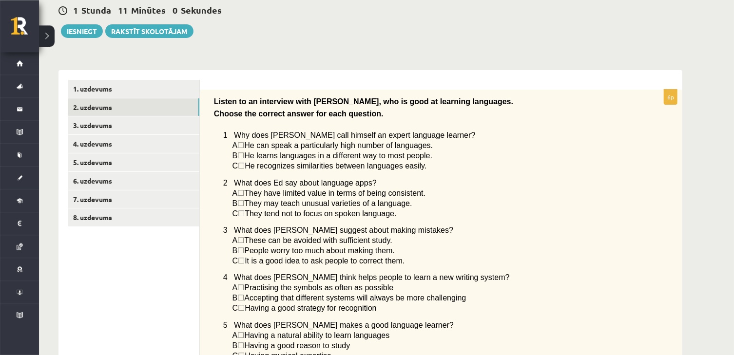
scroll to position [126, 0]
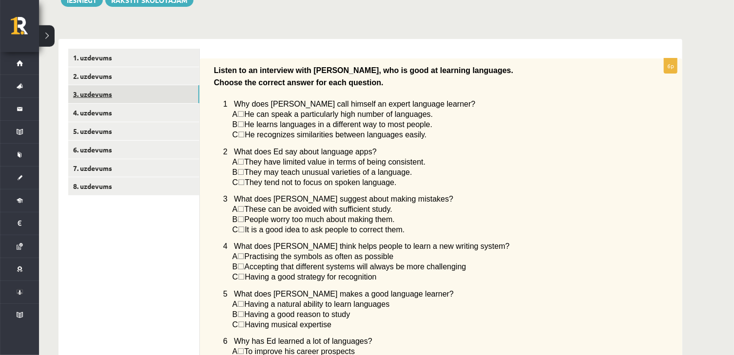
click at [131, 97] on link "3. uzdevums" at bounding box center [133, 94] width 131 height 18
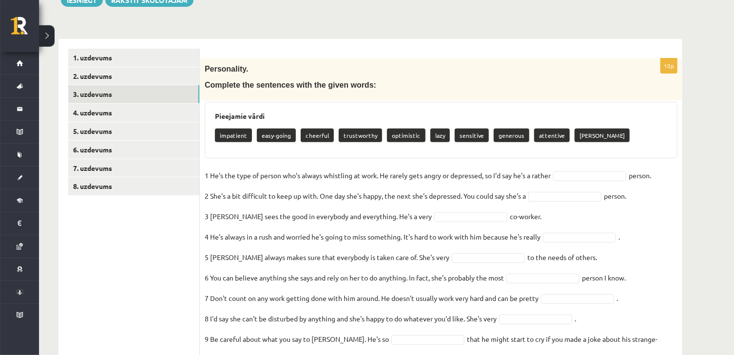
scroll to position [178, 0]
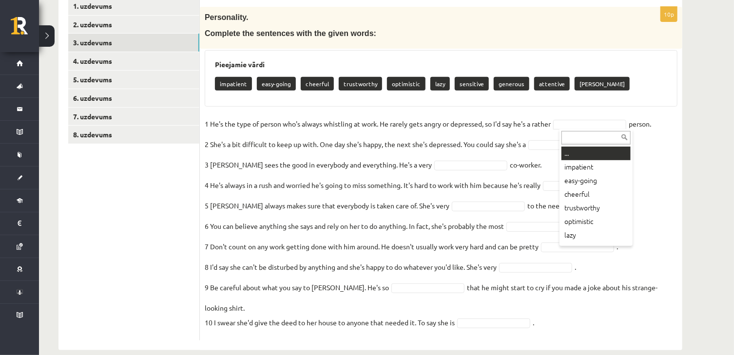
click at [595, 130] on body "0 Dāvanas 116 mP 191 xp Linda Krastiņa Sākums Aktuāli Kā mācīties eSKOLĀ Kontak…" at bounding box center [367, -1] width 734 height 355
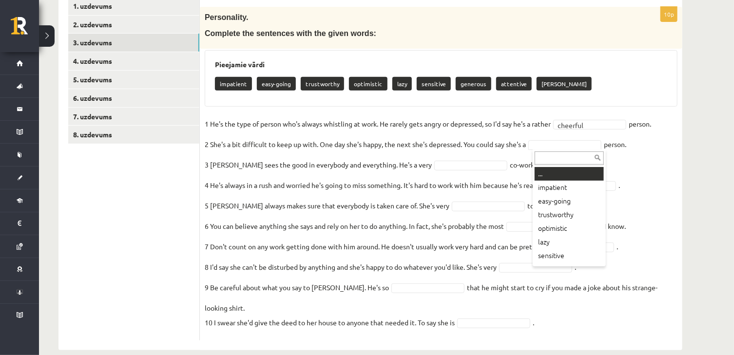
click at [599, 147] on body "0 Dāvanas 116 mP 191 xp Linda Krastiņa Sākums Aktuāli Kā mācīties eSKOLĀ Kontak…" at bounding box center [367, -1] width 734 height 355
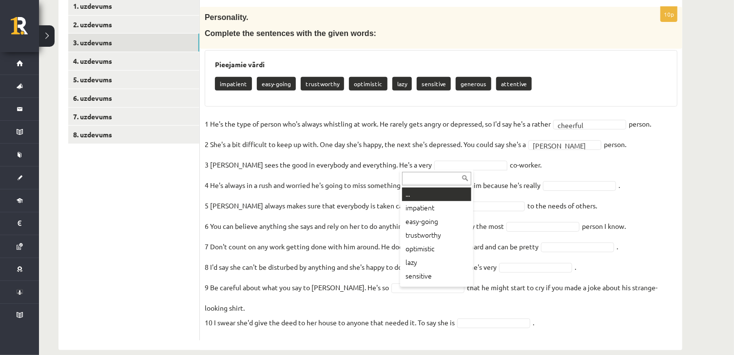
click at [462, 167] on body "0 Dāvanas 116 mP 191 xp Linda Krastiņa Sākums Aktuāli Kā mācīties eSKOLĀ Kontak…" at bounding box center [367, -1] width 734 height 355
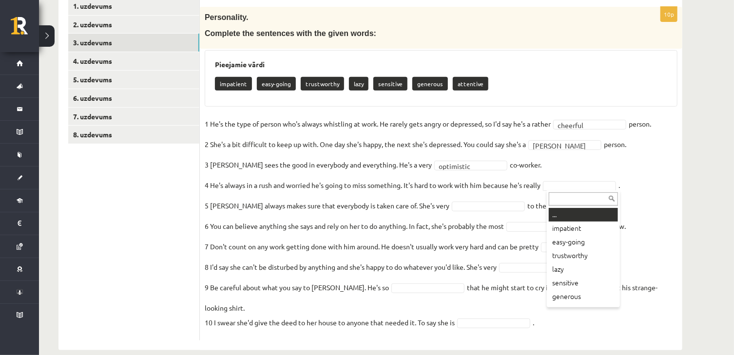
click at [566, 177] on body "0 Dāvanas 116 mP 191 xp Linda Krastiņa Sākums Aktuāli Kā mācīties eSKOLĀ Kontak…" at bounding box center [367, -1] width 734 height 355
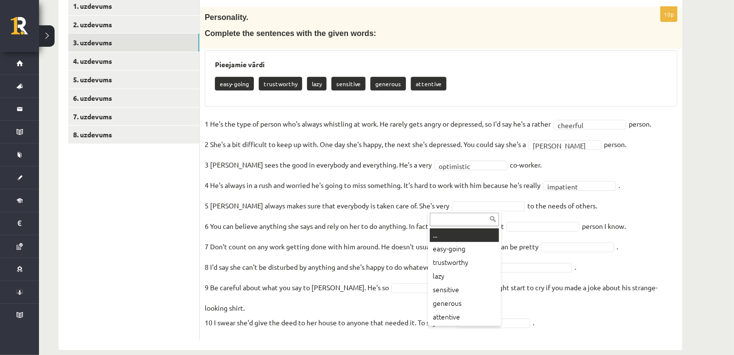
click at [484, 177] on body "0 Dāvanas 116 mP 191 xp Linda Krastiņa Sākums Aktuāli Kā mācīties eSKOLĀ Kontak…" at bounding box center [367, -1] width 734 height 355
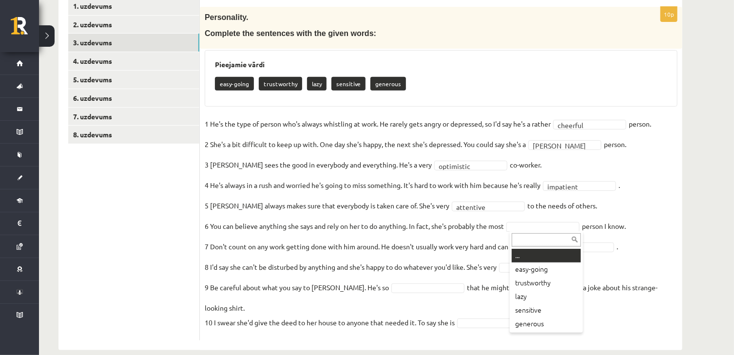
click at [524, 177] on body "0 Dāvanas 116 mP 191 xp Linda Krastiņa Sākums Aktuāli Kā mācīties eSKOLĀ Kontak…" at bounding box center [367, -1] width 734 height 355
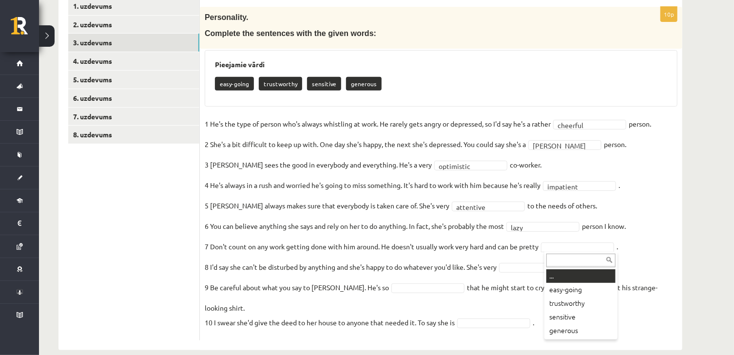
click at [551, 177] on body "0 Dāvanas 116 mP 191 xp Linda Krastiņa Sākums Aktuāli Kā mācīties eSKOLĀ Kontak…" at bounding box center [367, -1] width 734 height 355
click at [531, 177] on body "0 Dāvanas 116 mP 191 xp Linda Krastiņa Sākums Aktuāli Kā mācīties eSKOLĀ Kontak…" at bounding box center [367, -1] width 734 height 355
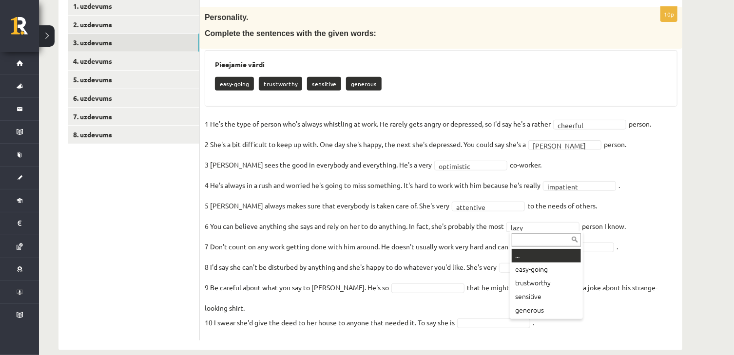
click at [531, 177] on body "0 Dāvanas 116 mP 191 xp Linda Krastiņa Sākums Aktuāli Kā mācīties eSKOLĀ Kontak…" at bounding box center [367, -1] width 734 height 355
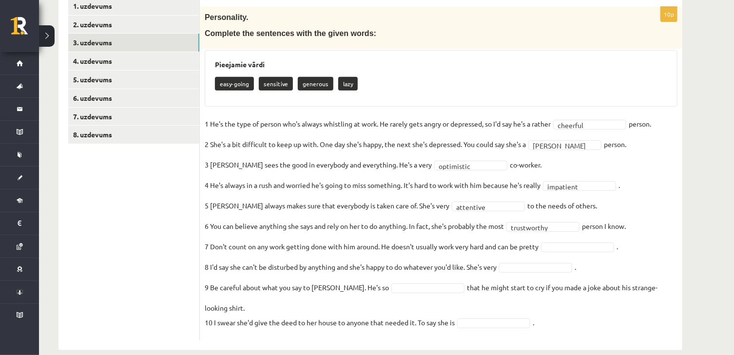
click at [533, 287] on fieldset "**********" at bounding box center [441, 226] width 473 height 219
click at [570, 177] on body "0 Dāvanas 116 mP 191 xp Linda Krastiņa Sākums Aktuāli Kā mācīties eSKOLĀ Kontak…" at bounding box center [367, -1] width 734 height 355
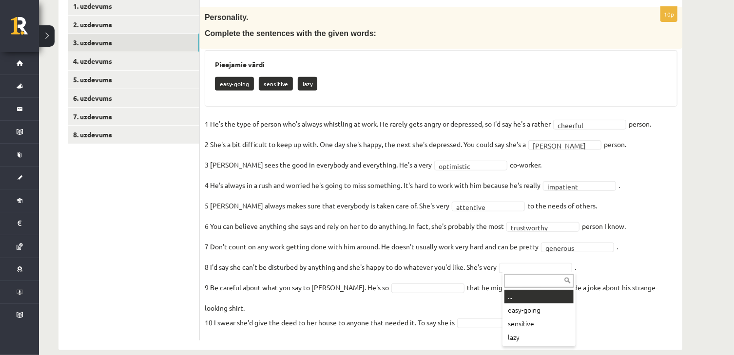
click at [540, 177] on body "0 Dāvanas 116 mP 191 xp Linda Krastiņa Sākums Aktuāli Kā mācīties eSKOLĀ Kontak…" at bounding box center [367, -1] width 734 height 355
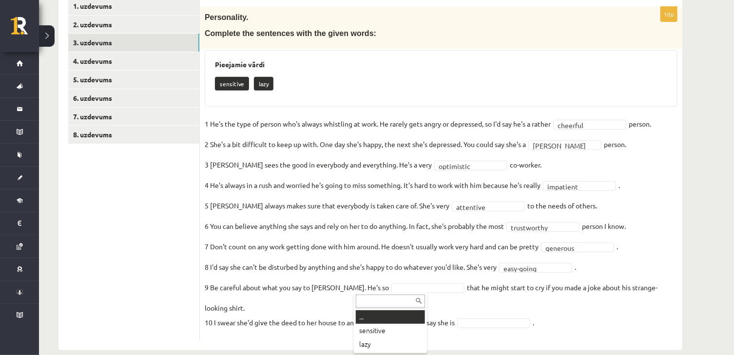
click at [411, 177] on body "0 Dāvanas 116 mP 191 xp Linda Krastiņa Sākums Aktuāli Kā mācīties eSKOLĀ Kontak…" at bounding box center [367, -1] width 734 height 355
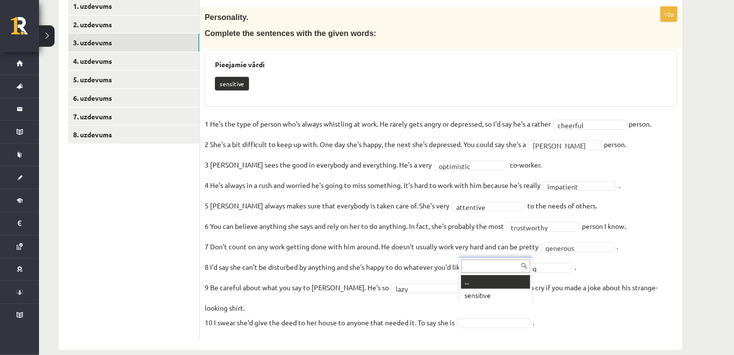
click at [475, 177] on body "0 Dāvanas 116 mP 191 xp Linda Krastiņa Sākums Aktuāli Kā mācīties eSKOLĀ Kontak…" at bounding box center [367, -1] width 734 height 355
click at [482, 303] on div "... sensitive" at bounding box center [495, 280] width 73 height 47
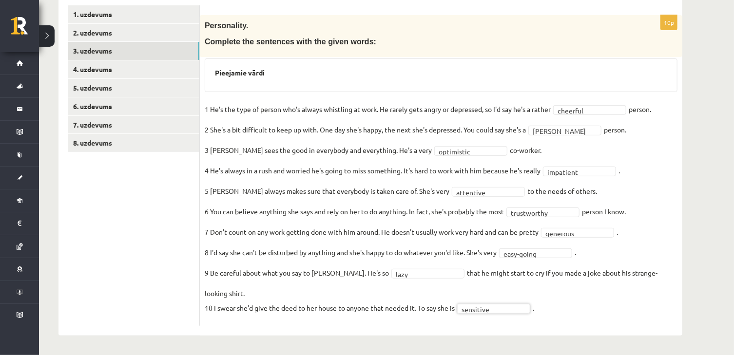
scroll to position [155, 0]
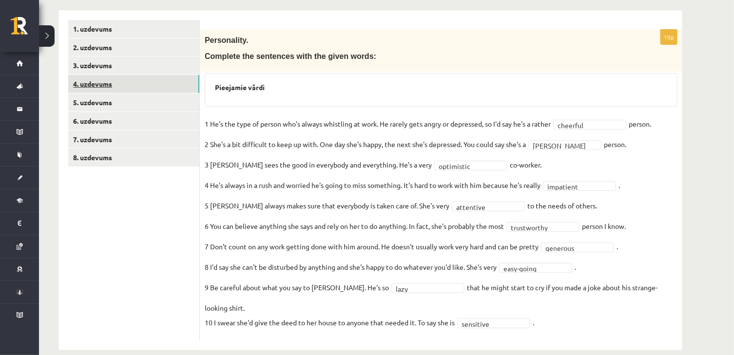
click at [99, 84] on link "4. uzdevums" at bounding box center [133, 84] width 131 height 18
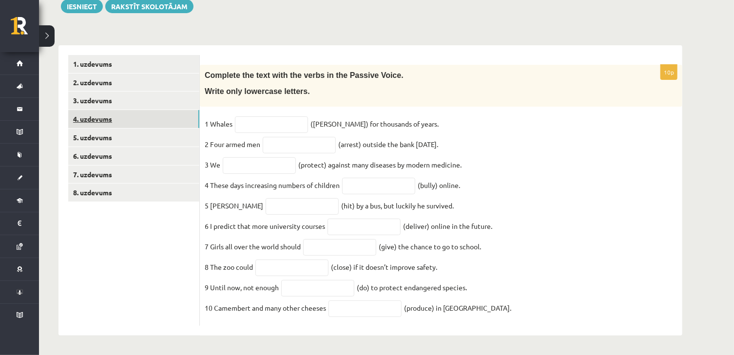
scroll to position [130, 0]
click at [287, 117] on input "text" at bounding box center [271, 125] width 73 height 17
click at [407, 97] on div "Complete the text with the verbs in the Passive Voice. Write only lowercase let…" at bounding box center [441, 86] width 483 height 42
click at [256, 130] on input "text" at bounding box center [271, 125] width 73 height 17
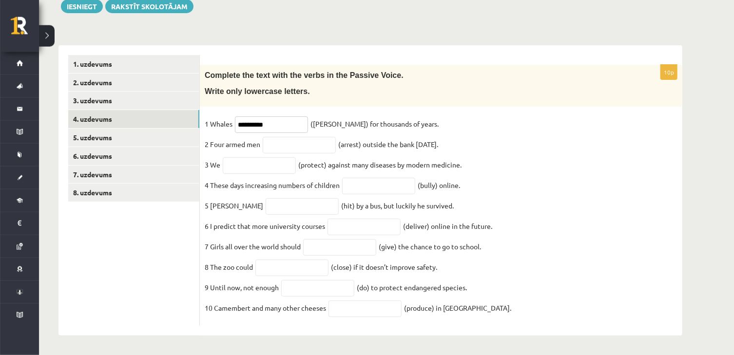
type input "**********"
click at [317, 142] on input "text" at bounding box center [299, 145] width 73 height 17
type input "**********"
click at [272, 166] on input "text" at bounding box center [259, 165] width 73 height 17
type input "***"
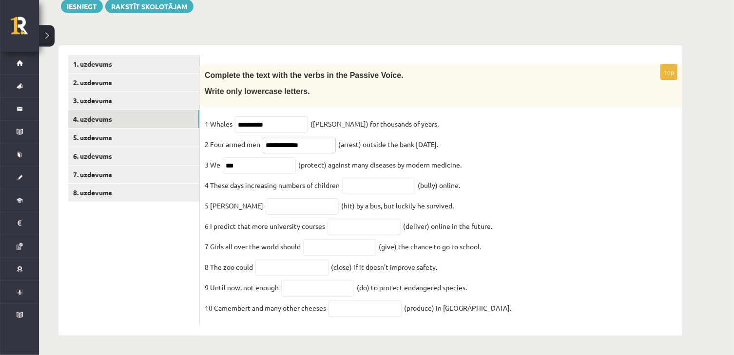
click at [284, 143] on input "**********" at bounding box center [299, 145] width 73 height 17
type input "**********"
click at [248, 169] on input "***" at bounding box center [259, 165] width 73 height 17
type input "**********"
click at [372, 193] on input "text" at bounding box center [378, 186] width 73 height 17
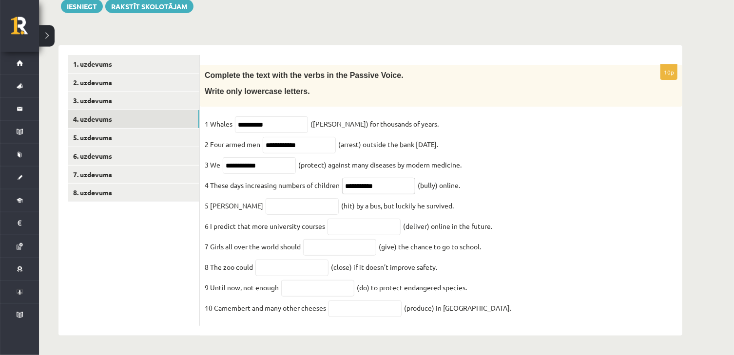
type input "**********"
click at [287, 201] on input "text" at bounding box center [302, 206] width 73 height 17
type input "*******"
click at [359, 225] on input "text" at bounding box center [364, 227] width 73 height 17
type input "**********"
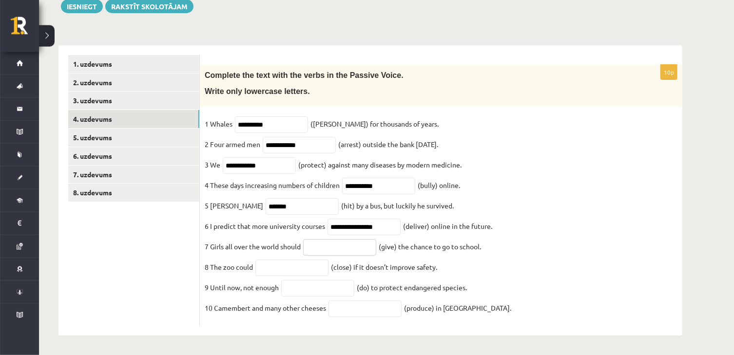
click at [337, 248] on input "text" at bounding box center [339, 247] width 73 height 17
type input "********"
click at [305, 273] on input "text" at bounding box center [291, 268] width 73 height 17
type input "*"
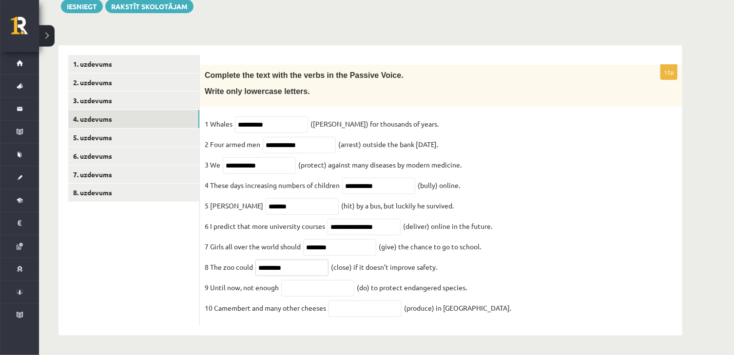
type input "*********"
click at [309, 295] on input "text" at bounding box center [317, 288] width 73 height 17
type input "*"
type input "**********"
click at [344, 310] on input "text" at bounding box center [365, 309] width 73 height 17
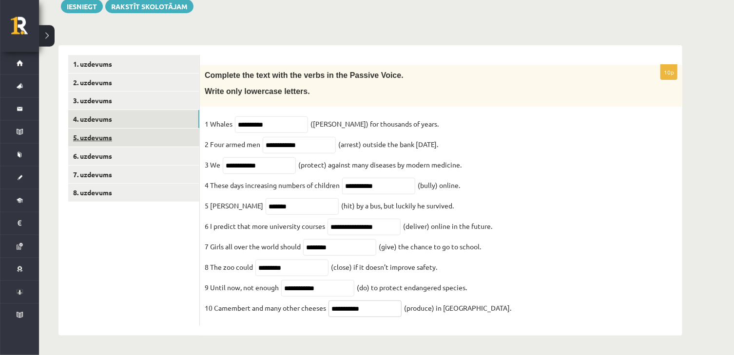
type input "**********"
click at [176, 134] on link "5. uzdevums" at bounding box center [133, 138] width 131 height 18
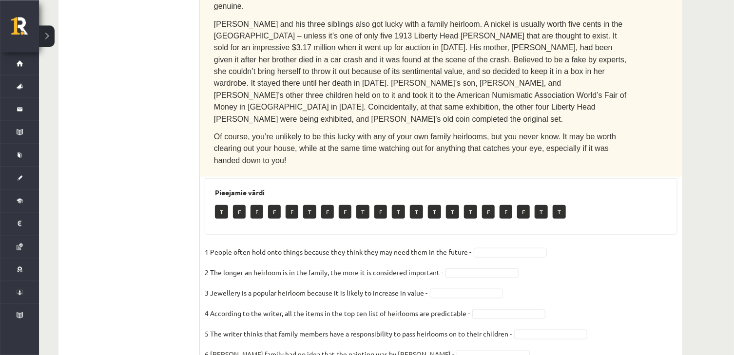
scroll to position [498, 0]
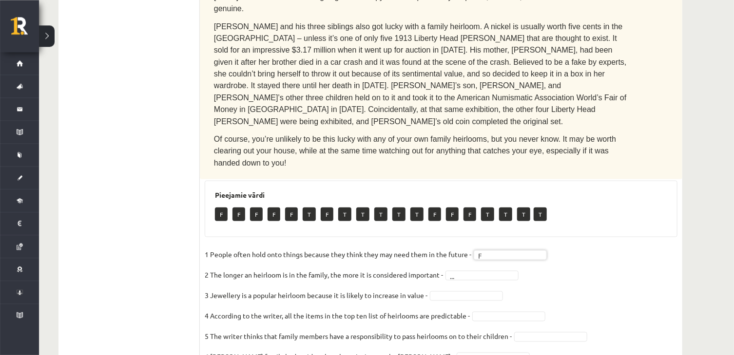
scroll to position [481, 0]
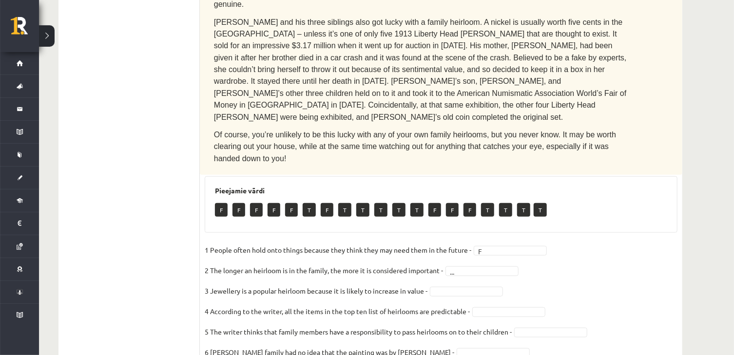
click at [472, 243] on fieldset "1 People often hold onto things because they think they may need them in the fu…" at bounding box center [441, 345] width 473 height 205
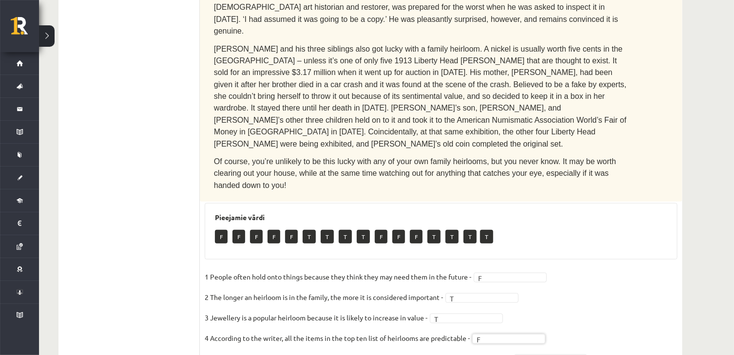
scroll to position [474, 0]
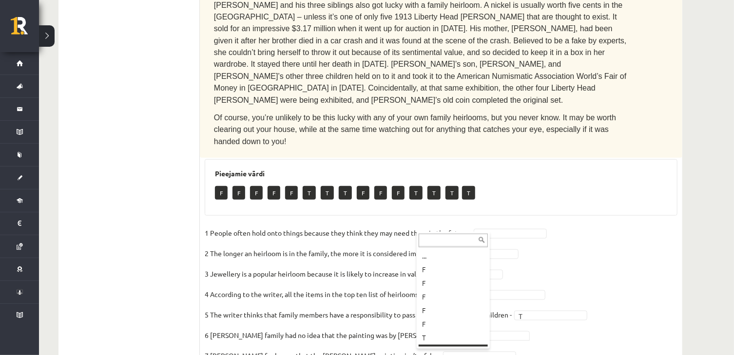
scroll to position [12, 0]
drag, startPoint x: 433, startPoint y: 339, endPoint x: 446, endPoint y: 345, distance: 14.2
click at [446, 345] on ul "... F F F F F T T T F F F T T T T" at bounding box center [452, 298] width 71 height 97
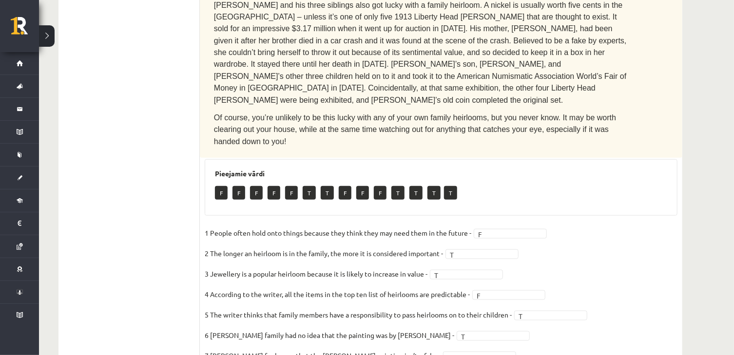
click at [446, 345] on div "Angļu valoda 1. ieskaite 10.b1 klase , Linda Krastiņa (10.b1 klase) Parādīt pun…" at bounding box center [370, 1] width 663 height 925
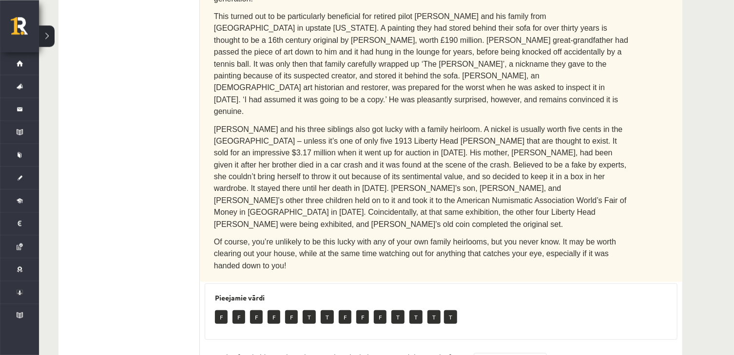
scroll to position [498, 0]
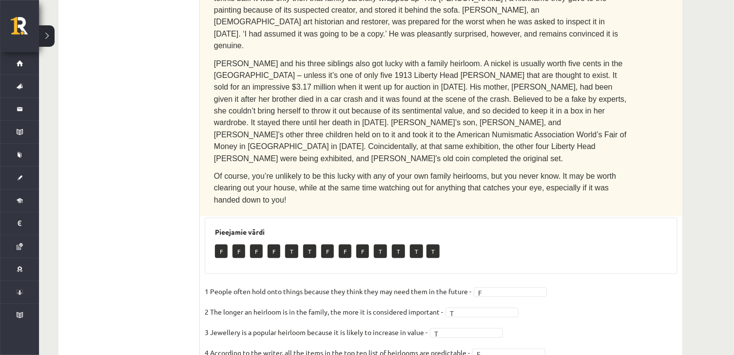
scroll to position [468, 0]
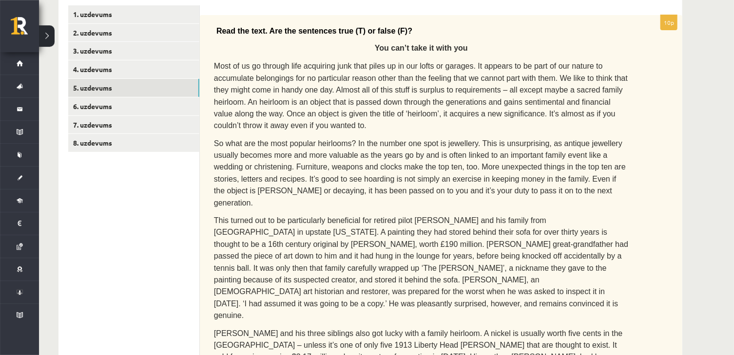
scroll to position [215, 0]
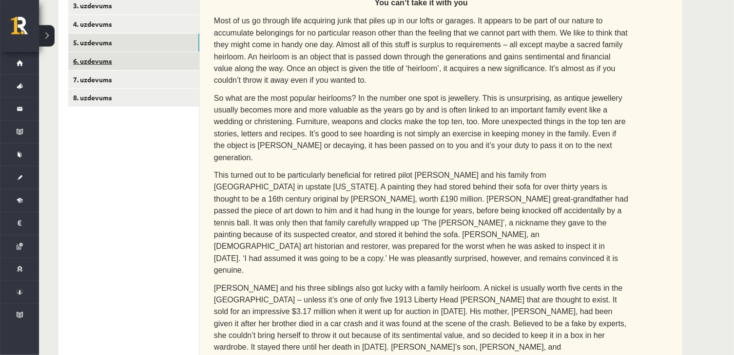
drag, startPoint x: 99, startPoint y: 52, endPoint x: 107, endPoint y: 59, distance: 11.1
click at [107, 59] on ul "1. uzdevums 2. uzdevums 3. uzdevums 4. uzdevums 5. uzdevums 6. uzdevums 7. uzde…" at bounding box center [134, 339] width 132 height 759
click at [107, 59] on link "6. uzdevums" at bounding box center [133, 61] width 131 height 18
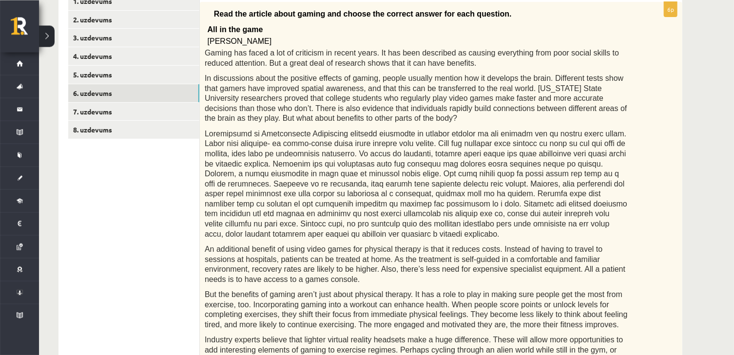
scroll to position [185, 0]
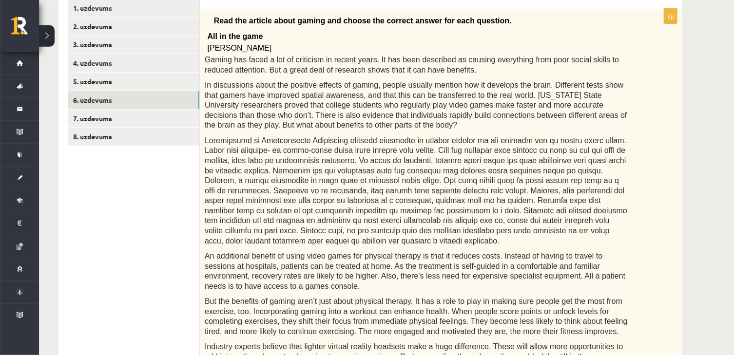
scroll to position [108, 0]
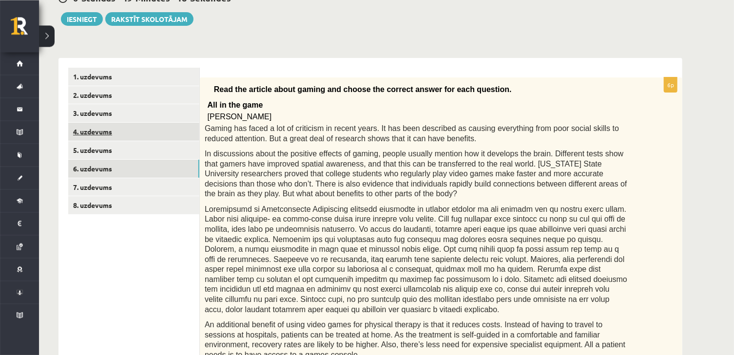
click at [114, 130] on link "4. uzdevums" at bounding box center [133, 131] width 131 height 18
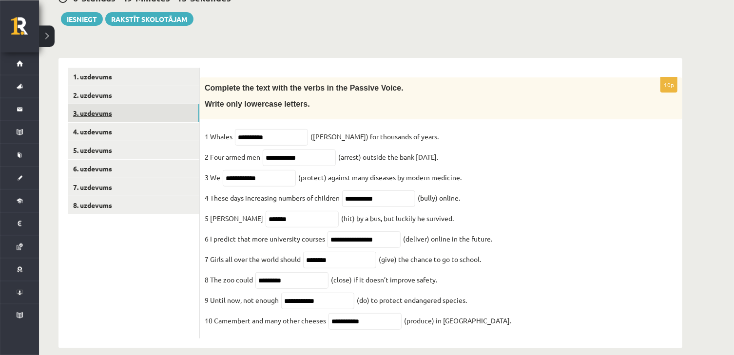
click at [117, 114] on link "3. uzdevums" at bounding box center [133, 113] width 131 height 18
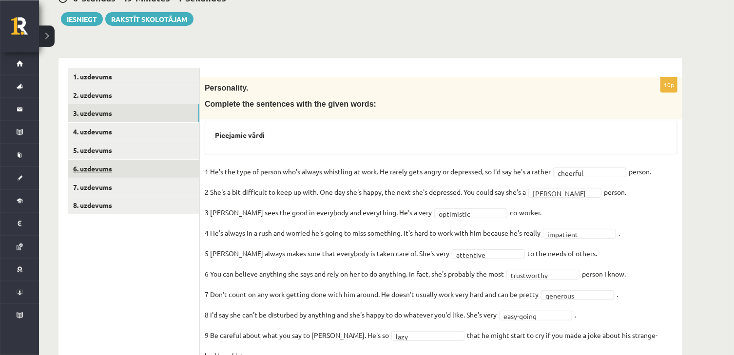
click at [115, 168] on link "6. uzdevums" at bounding box center [133, 168] width 131 height 18
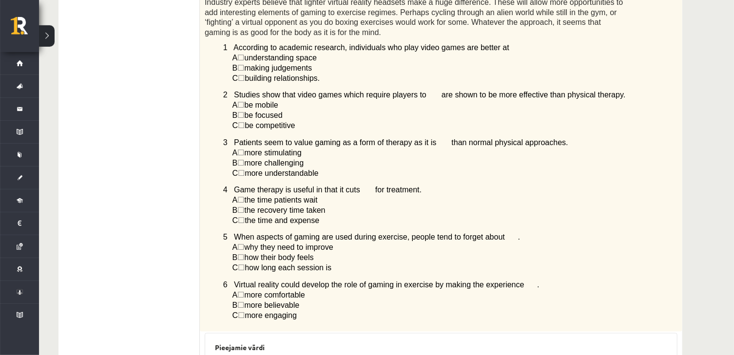
scroll to position [711, 0]
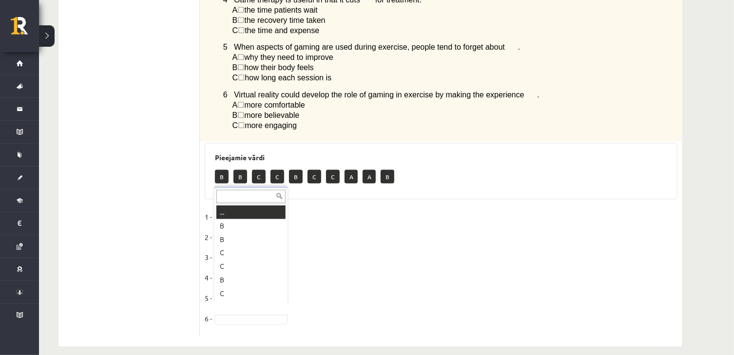
drag, startPoint x: 275, startPoint y: 244, endPoint x: 290, endPoint y: 240, distance: 15.1
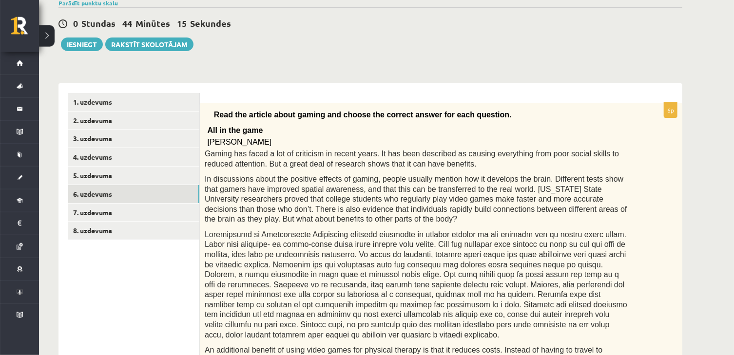
scroll to position [80, 0]
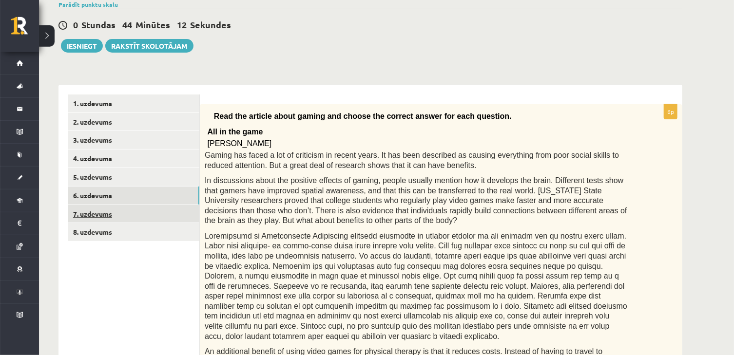
click at [83, 218] on link "7. uzdevums" at bounding box center [133, 214] width 131 height 18
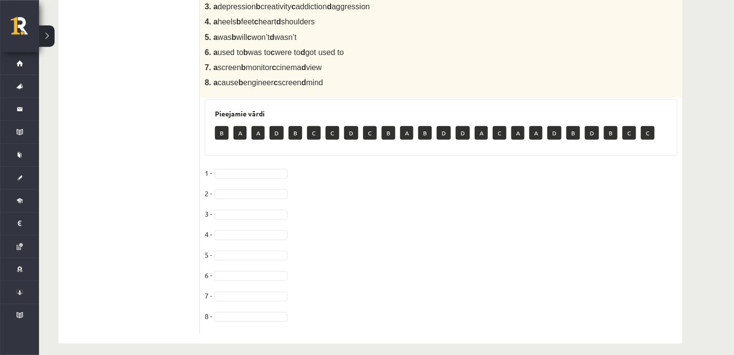
scroll to position [404, 0]
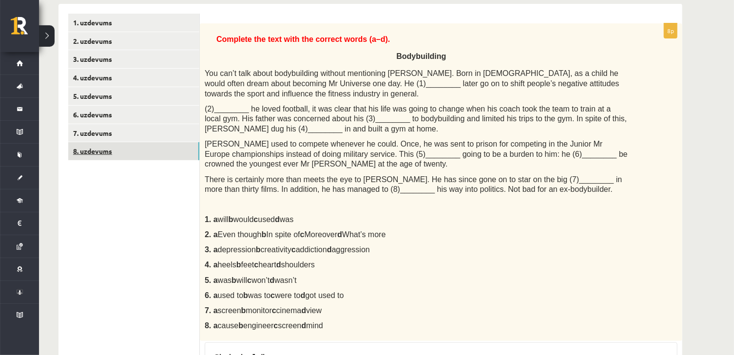
click at [163, 147] on link "8. uzdevums" at bounding box center [133, 151] width 131 height 18
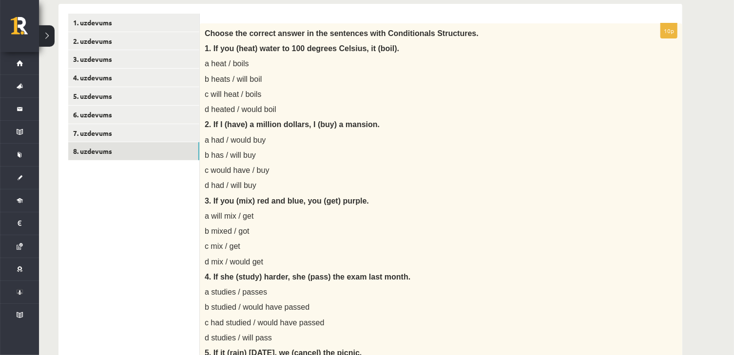
click at [221, 80] on span "b heats / will boil" at bounding box center [233, 79] width 57 height 8
drag, startPoint x: 734, startPoint y: 83, endPoint x: 738, endPoint y: 41, distance: 41.6
click at [734, 41] on html "0 Dāvanas 116 mP 191 xp Linda Krastiņa Sākums Aktuāli Kā mācīties eSKOLĀ Kontak…" at bounding box center [367, 16] width 734 height 355
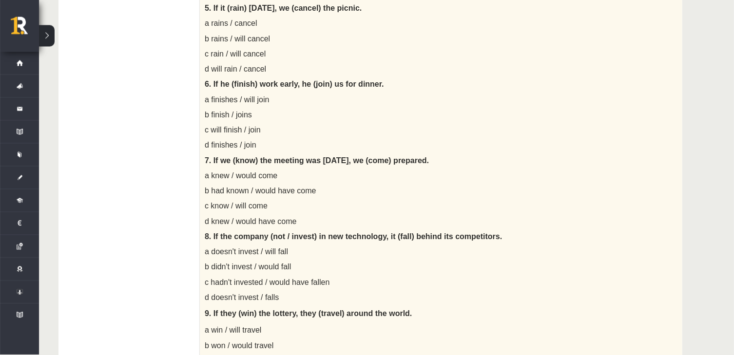
scroll to position [498, 0]
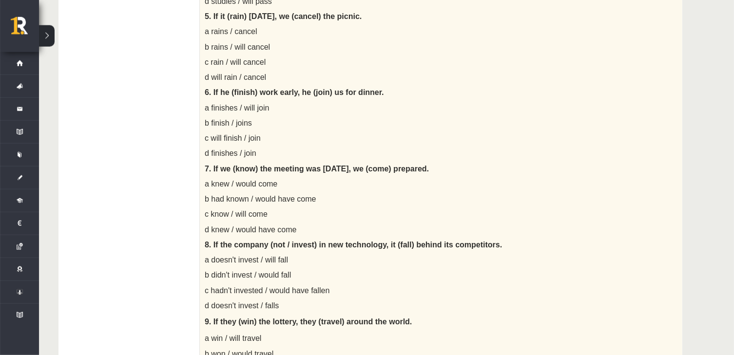
click at [722, 168] on div "Angļu valoda 1. ieskaite 10.b1 klase , Linda Krastiņa (10.b1 klase) Parādīt pun…" at bounding box center [386, 172] width 695 height 1266
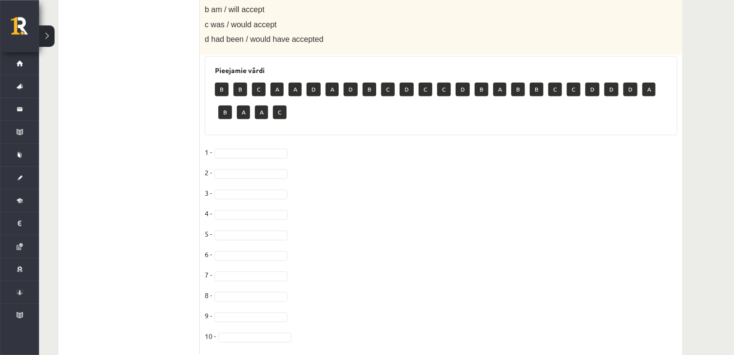
scroll to position [917, 0]
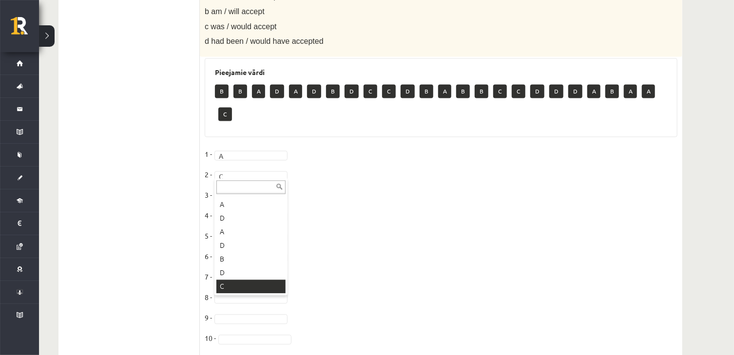
scroll to position [27, 0]
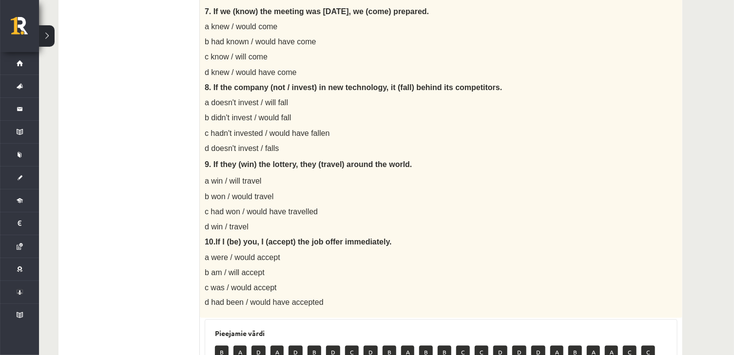
scroll to position [923, 0]
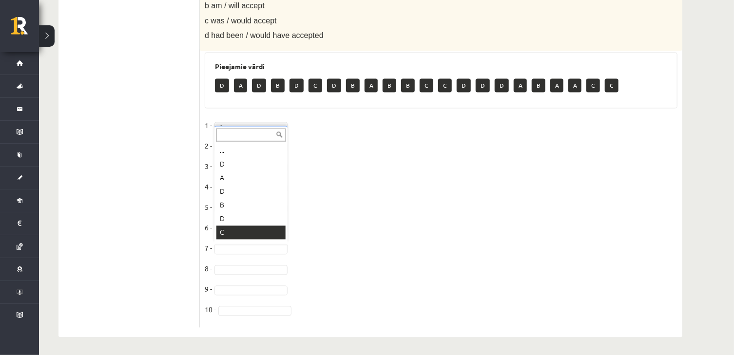
scroll to position [12, 0]
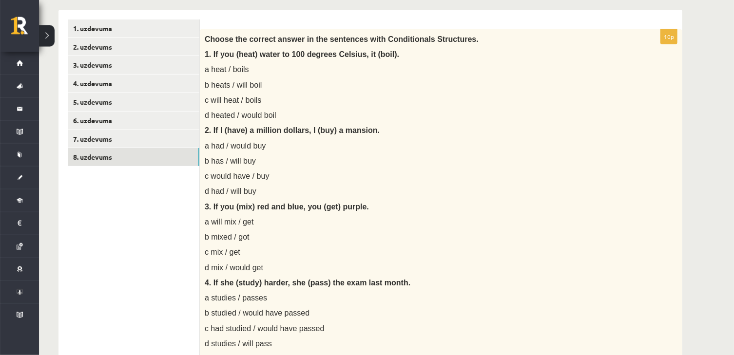
scroll to position [39, 0]
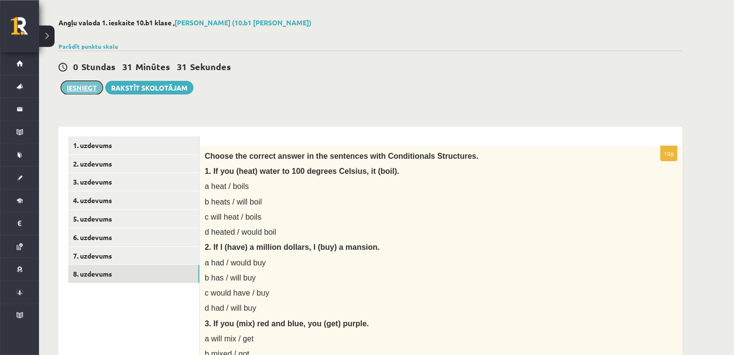
click at [89, 89] on button "Iesniegt" at bounding box center [82, 88] width 42 height 14
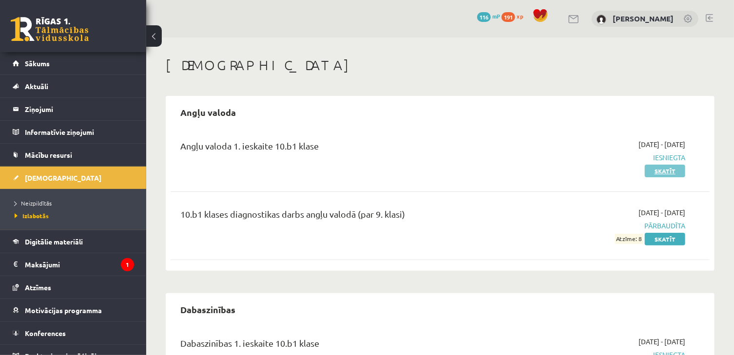
click at [658, 168] on link "Skatīt" at bounding box center [665, 171] width 40 height 13
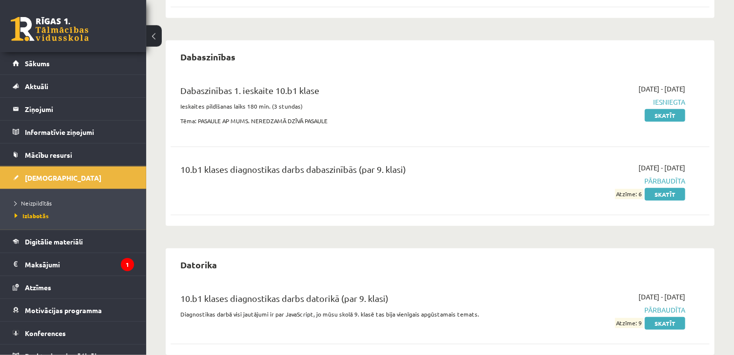
scroll to position [273, 0]
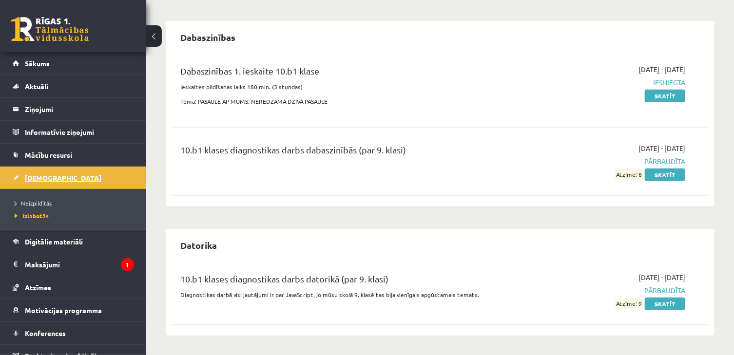
click at [55, 179] on link "[DEMOGRAPHIC_DATA]" at bounding box center [73, 178] width 121 height 22
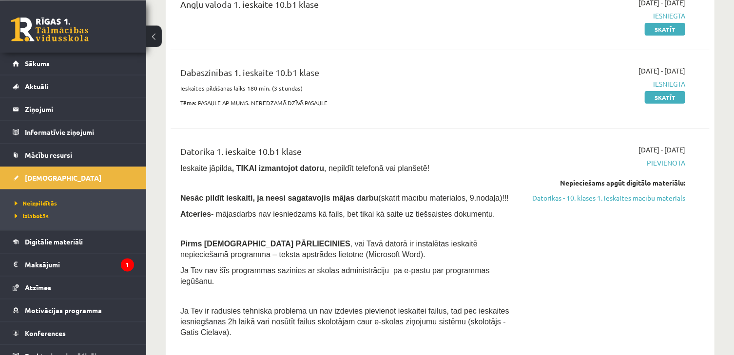
scroll to position [116, 0]
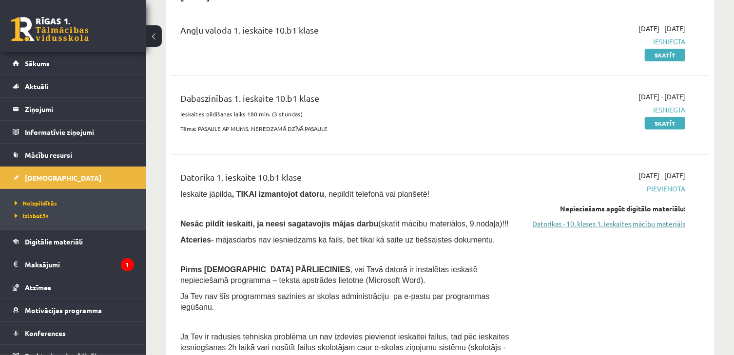
click at [630, 224] on link "Datorikas - 10. klases 1. ieskaites mācību materiāls" at bounding box center [606, 224] width 158 height 10
click at [545, 223] on link "Datorikas - 10. klases 1. ieskaites mācību materiāls" at bounding box center [606, 224] width 158 height 10
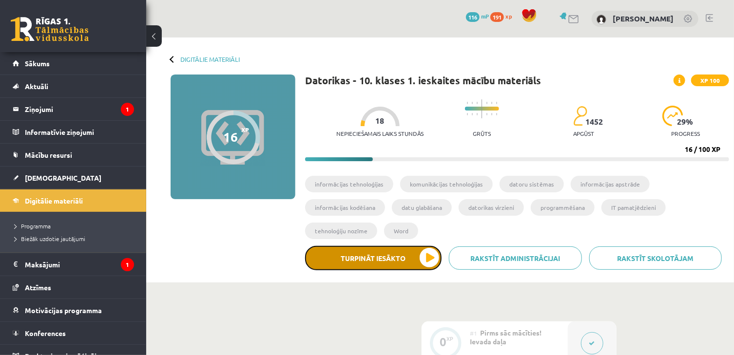
click at [359, 252] on button "Turpināt iesākto" at bounding box center [373, 258] width 136 height 24
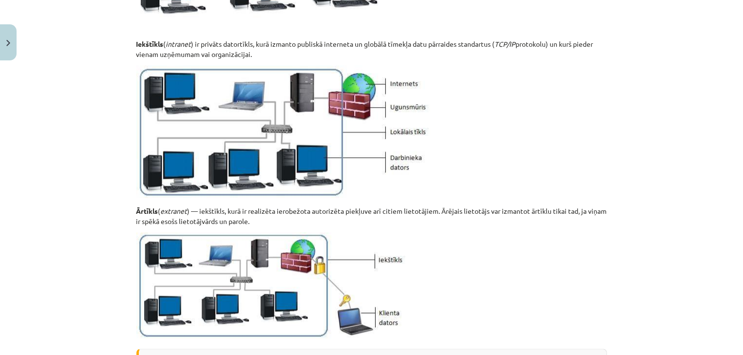
scroll to position [1195, 0]
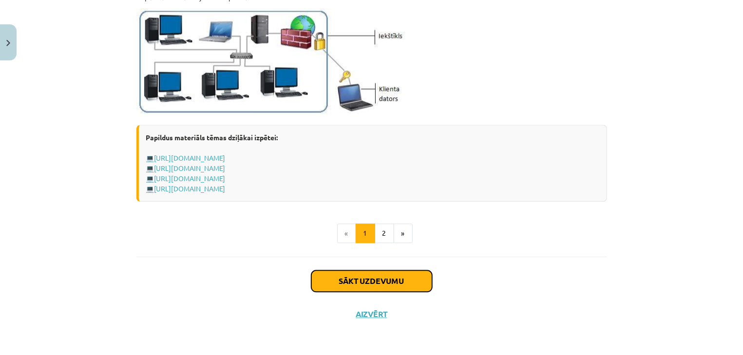
click at [411, 275] on button "Sākt uzdevumu" at bounding box center [372, 281] width 121 height 21
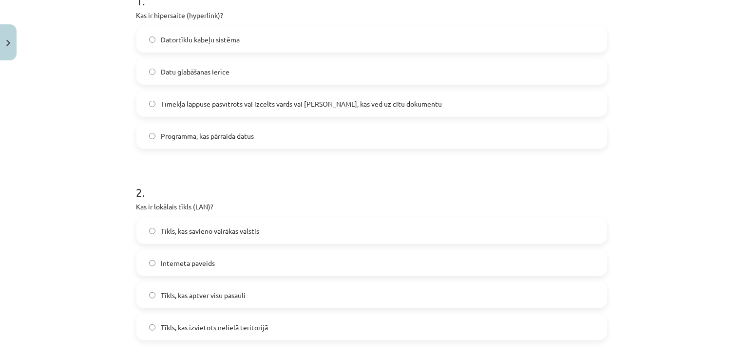
scroll to position [213, 0]
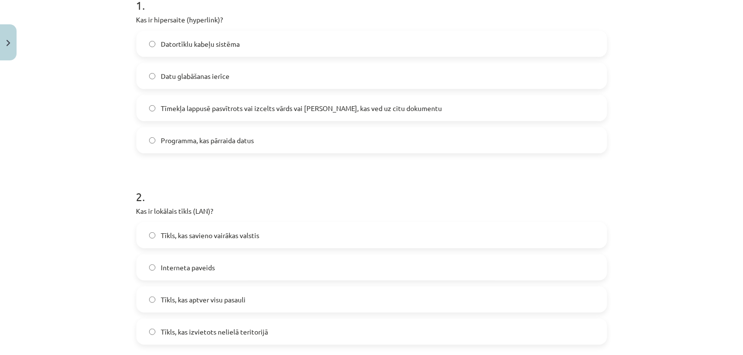
click at [563, 103] on label "Tīmekļa lappusē pasvītrots vai izcelts vārds vai frāze, kas ved uz citu dokumen…" at bounding box center [371, 108] width 469 height 24
click at [387, 344] on div "Tīkls, kas izvietots nelielā teritorijā" at bounding box center [371, 332] width 471 height 26
click at [389, 334] on label "Tīkls, kas izvietots nelielā teritorijā" at bounding box center [371, 332] width 469 height 24
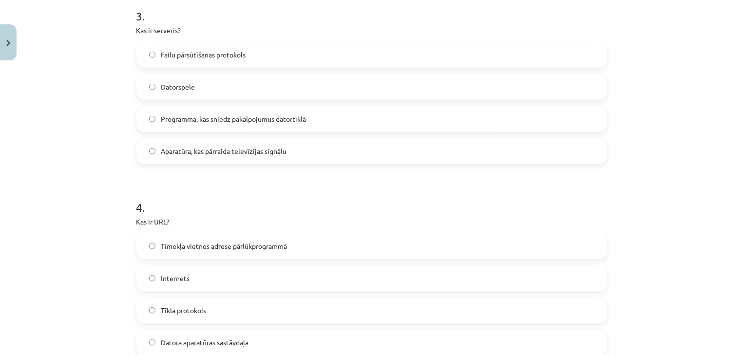
scroll to position [596, 0]
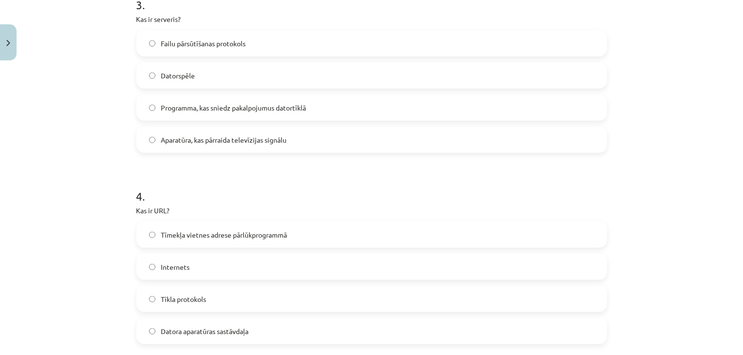
click at [218, 98] on label "Programma, kas sniedz pakalpojumus datortīklā" at bounding box center [371, 108] width 469 height 24
click at [220, 236] on span "Tīmekļa vietnes adrese pārlūkprogrammā" at bounding box center [224, 235] width 126 height 10
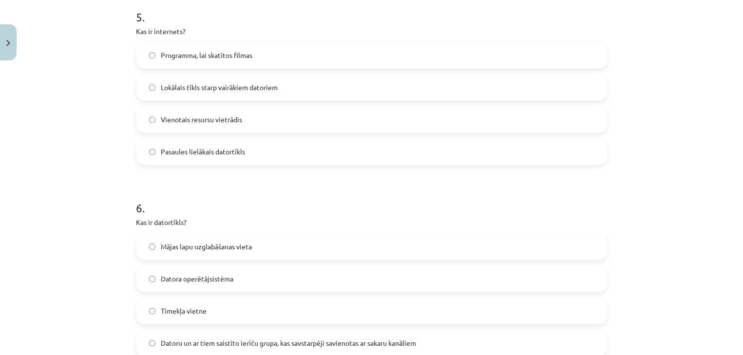
scroll to position [972, 0]
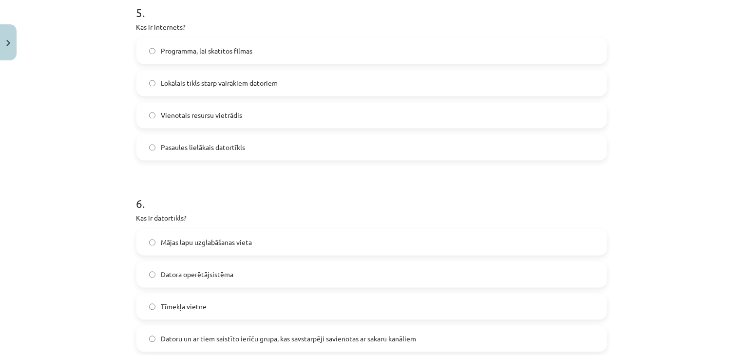
click at [329, 151] on label "Pasaules lielākais datortīkls" at bounding box center [371, 148] width 469 height 24
click at [351, 341] on span "Datoru un ar tiem saistīto ierīču grupa, kas savstarpēji savienotas ar sakaru k…" at bounding box center [288, 339] width 255 height 10
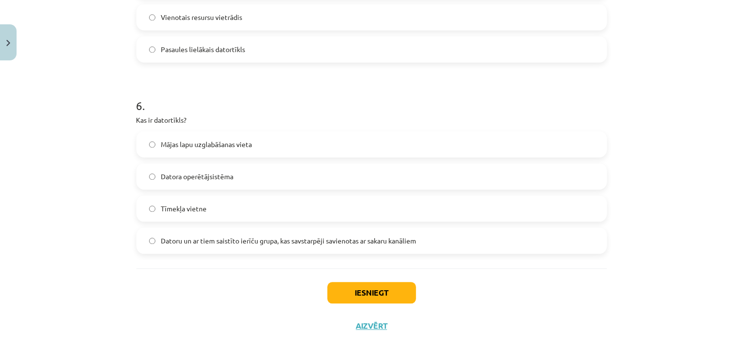
scroll to position [1081, 0]
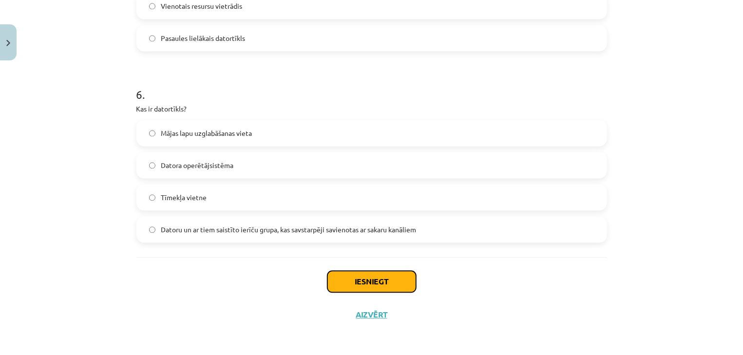
click at [344, 281] on button "Iesniegt" at bounding box center [372, 281] width 89 height 21
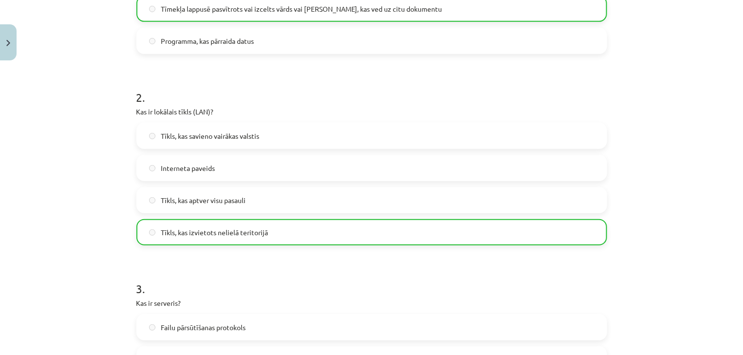
scroll to position [1112, 0]
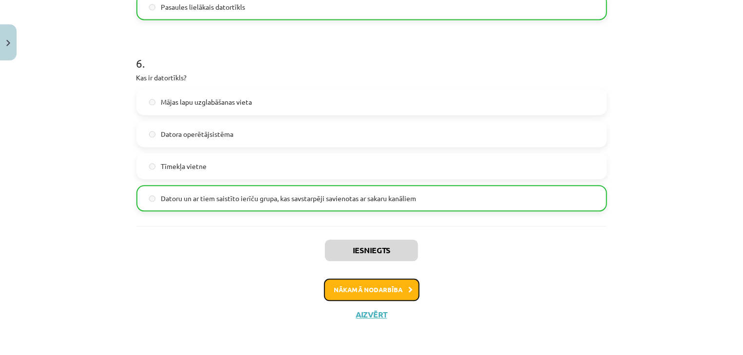
click at [382, 291] on button "Nākamā nodarbība" at bounding box center [372, 290] width 96 height 22
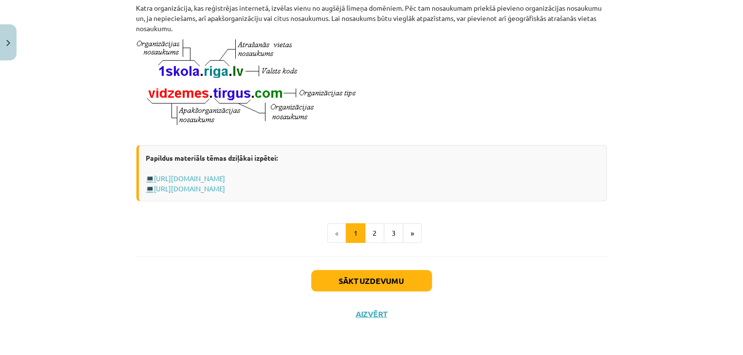
scroll to position [551, 0]
click at [382, 291] on button "Sākt uzdevumu" at bounding box center [372, 281] width 121 height 21
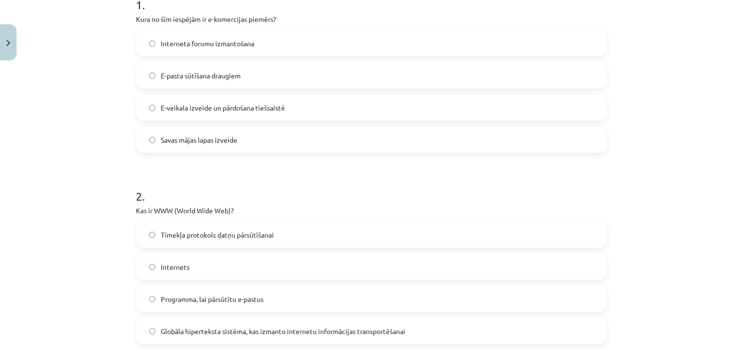
scroll to position [202, 0]
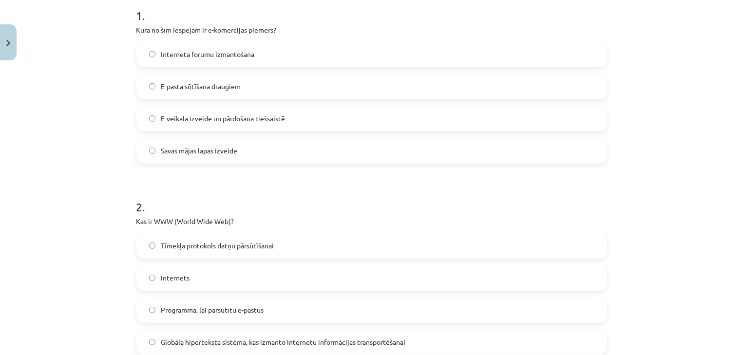
click at [478, 113] on label "E-veikala izveide un pārdošana tiešsaistē" at bounding box center [371, 118] width 469 height 24
click at [359, 248] on label "Tīmekļa protokols datņu pārsūtīšanai" at bounding box center [371, 246] width 469 height 24
click at [355, 338] on span "Globāla hiperteksta sistēma, kas izmanto internetu informācijas transportēšanai" at bounding box center [283, 342] width 245 height 10
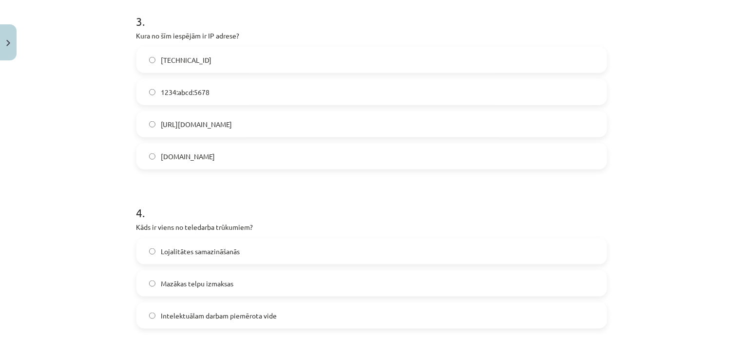
scroll to position [577, 0]
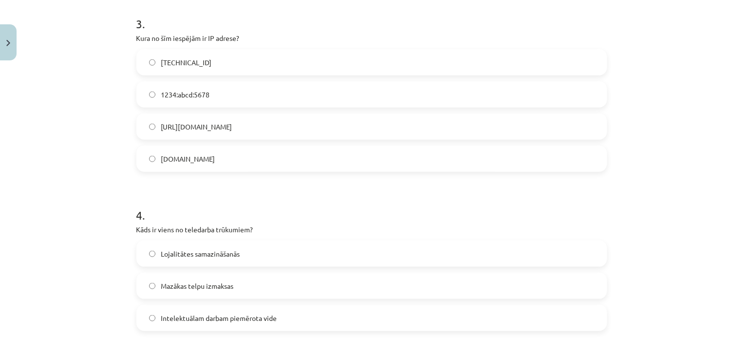
click at [370, 42] on p "Kura no šīm iespējām ir IP adrese?" at bounding box center [371, 38] width 471 height 10
click at [367, 57] on label "192.100.81.101" at bounding box center [371, 62] width 469 height 24
click at [261, 249] on label "Lojalitātes samazināšanās" at bounding box center [371, 254] width 469 height 24
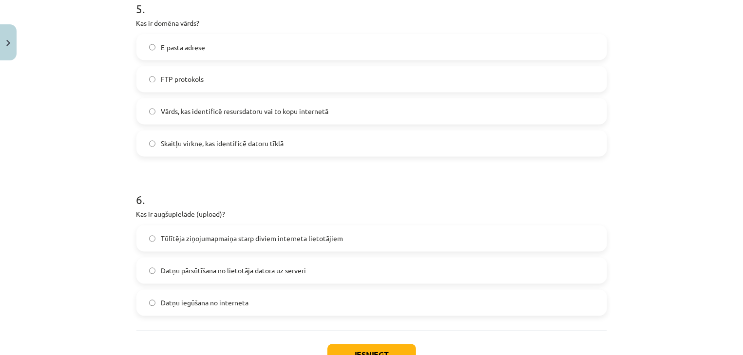
scroll to position [859, 0]
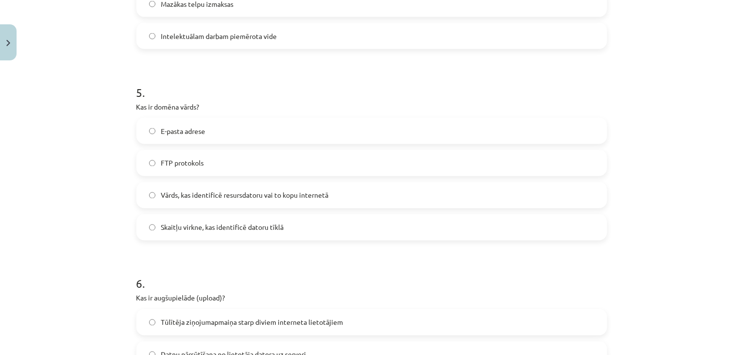
click at [671, 237] on div "Mācību tēma: Datorikas - 10. klases 1. ieskaites mācību materiāls #6 5. tēma – …" at bounding box center [371, 177] width 743 height 355
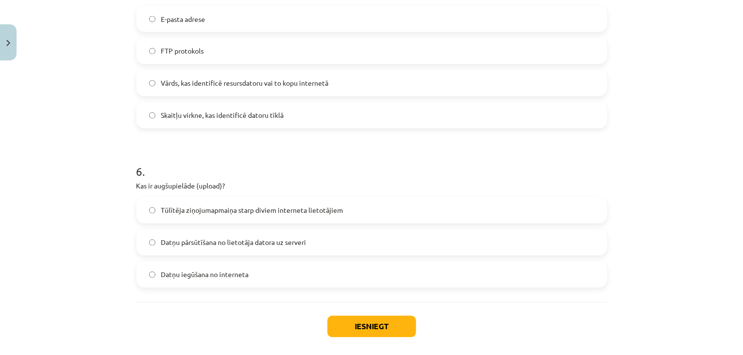
scroll to position [939, 0]
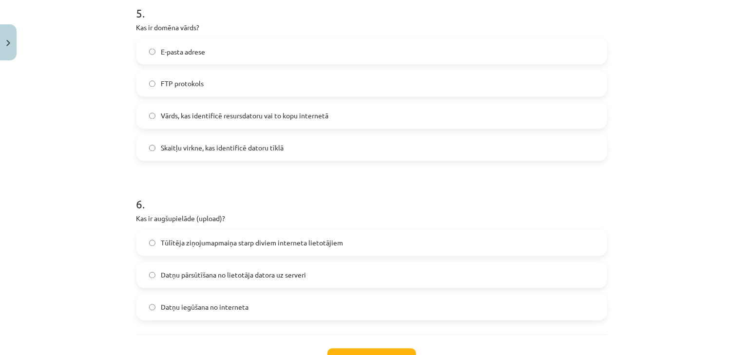
click at [664, 270] on div "Mācību tēma: Datorikas - 10. klases 1. ieskaites mācību materiāls #6 5. tēma – …" at bounding box center [371, 177] width 743 height 355
click at [253, 118] on span "Vārds, kas identificē resursdatoru vai to kopu internetā" at bounding box center [245, 116] width 168 height 10
click at [312, 248] on span "Tūlītēja ziņojumapmaiņa starp diviem interneta lietotājiem" at bounding box center [252, 243] width 182 height 10
click at [329, 279] on label "Datņu pārsūtīšana no lietotāja datora uz serveri" at bounding box center [371, 275] width 469 height 24
click at [353, 352] on button "Iesniegt" at bounding box center [372, 359] width 89 height 21
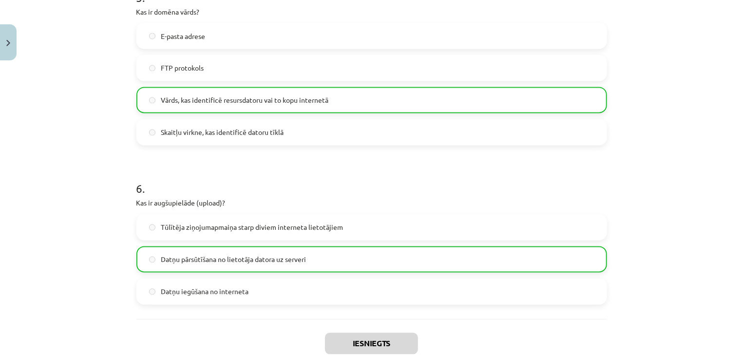
scroll to position [1026, 0]
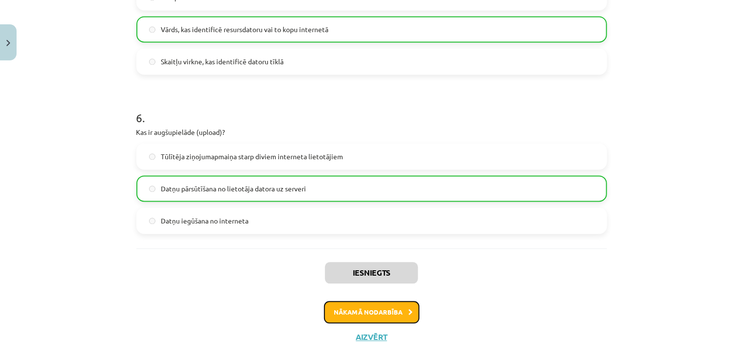
click at [392, 321] on button "Nākamā nodarbība" at bounding box center [372, 312] width 96 height 22
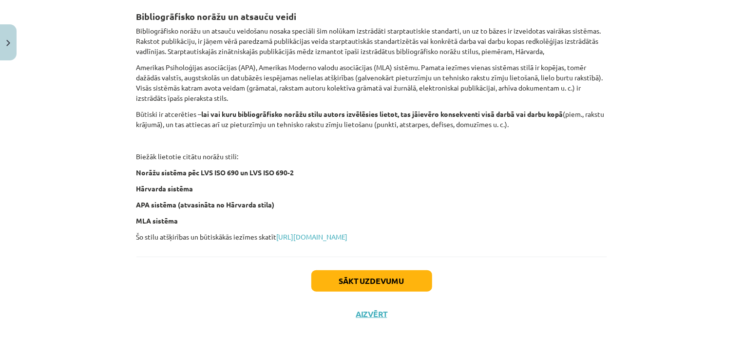
scroll to position [391, 0]
click at [397, 277] on button "Sākt uzdevumu" at bounding box center [372, 281] width 121 height 21
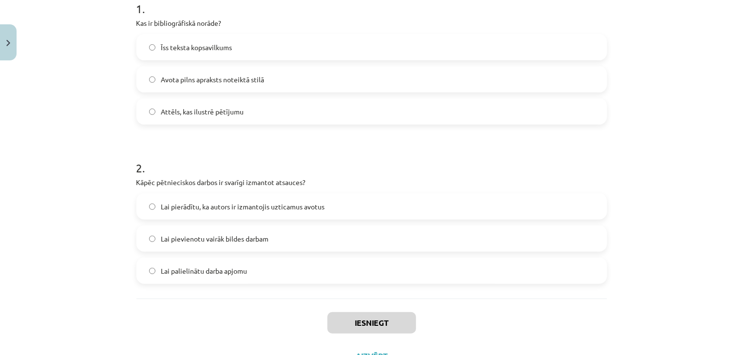
scroll to position [208, 0]
click at [504, 118] on label "Attēls, kas ilustrē pētījumu" at bounding box center [371, 112] width 469 height 24
click at [377, 213] on label "Lai pierādītu, ka autors ir izmantojis uzticamus avotus" at bounding box center [371, 207] width 469 height 24
click at [391, 325] on button "Iesniegt" at bounding box center [372, 322] width 89 height 21
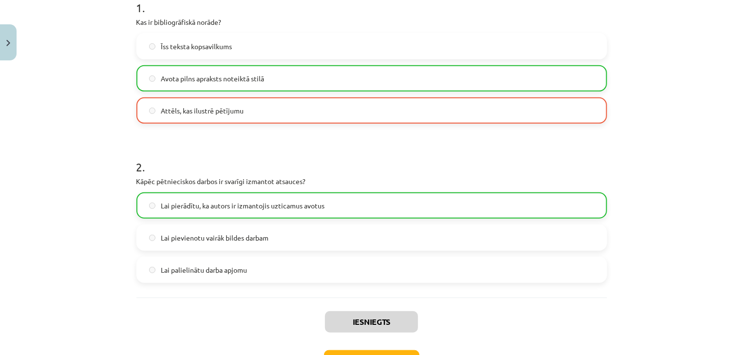
scroll to position [282, 0]
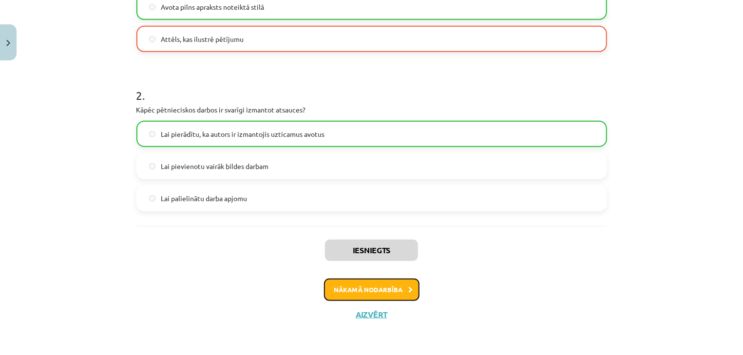
click at [394, 294] on button "Nākamā nodarbība" at bounding box center [372, 290] width 96 height 22
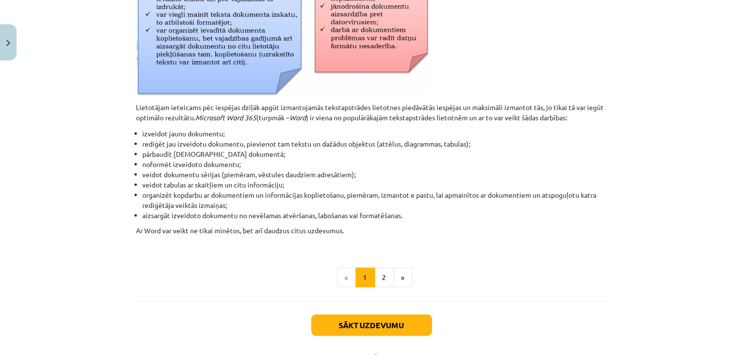
scroll to position [438, 0]
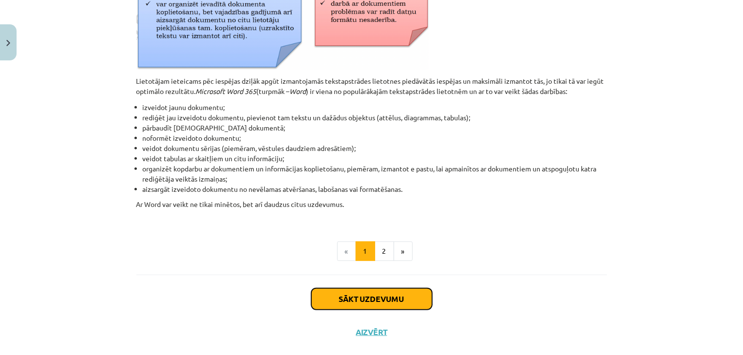
click at [409, 310] on button "Sākt uzdevumu" at bounding box center [372, 299] width 121 height 21
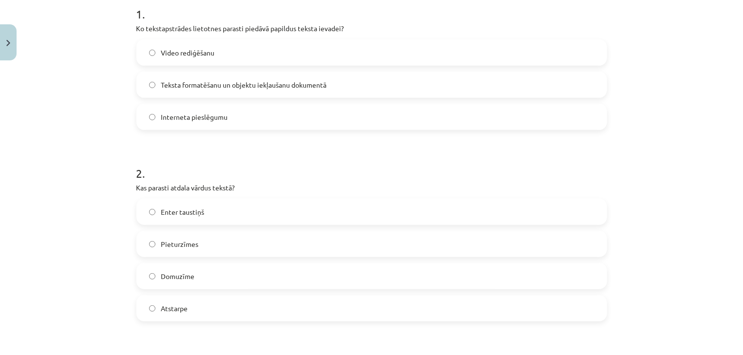
scroll to position [206, 0]
click at [653, 192] on div "Mācību tēma: Datorikas - 10. klases 1. ieskaites mācību materiāls #8 7. tema – …" at bounding box center [371, 177] width 743 height 355
click at [349, 79] on label "Teksta formatēšanu un objektu iekļaušanu dokumentā" at bounding box center [371, 83] width 469 height 24
click at [211, 311] on label "Atstarpe" at bounding box center [371, 306] width 469 height 24
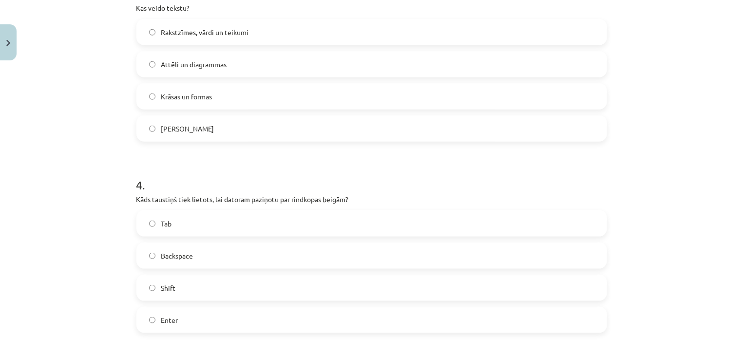
scroll to position [579, 0]
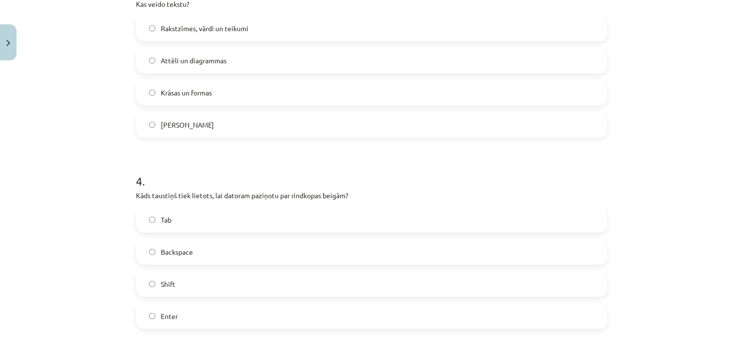
click at [307, 19] on label "Rakstzīmes, vārdi un teikumi" at bounding box center [371, 28] width 469 height 24
click at [182, 323] on label "Enter" at bounding box center [371, 316] width 469 height 24
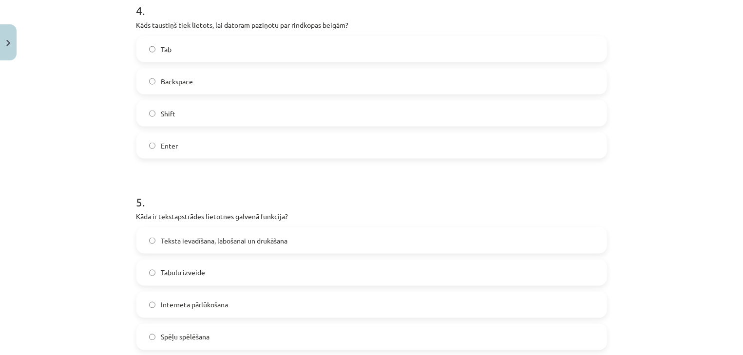
scroll to position [748, 0]
click at [438, 143] on label "Enter" at bounding box center [371, 147] width 469 height 24
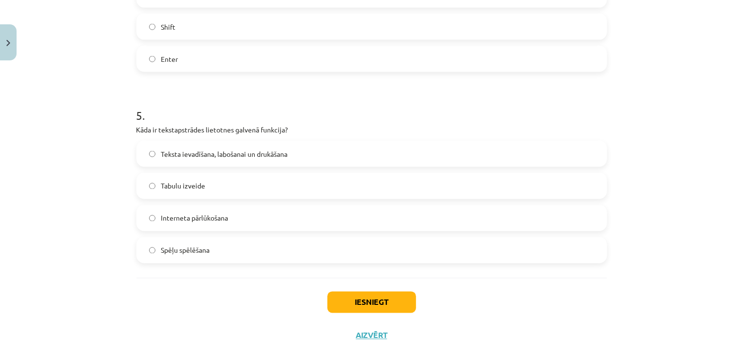
scroll to position [831, 0]
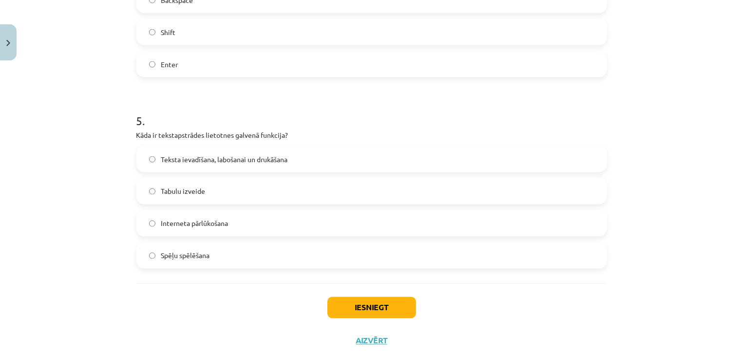
click at [342, 156] on label "Teksta ievadīšana, labošanai un drukāšana" at bounding box center [371, 159] width 469 height 24
click at [360, 312] on button "Iesniegt" at bounding box center [372, 307] width 89 height 21
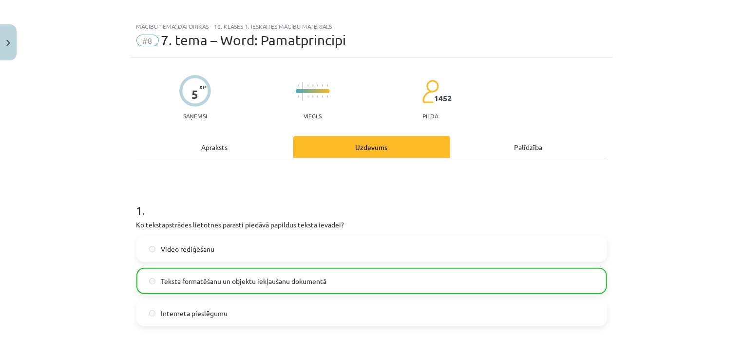
scroll to position [889, 0]
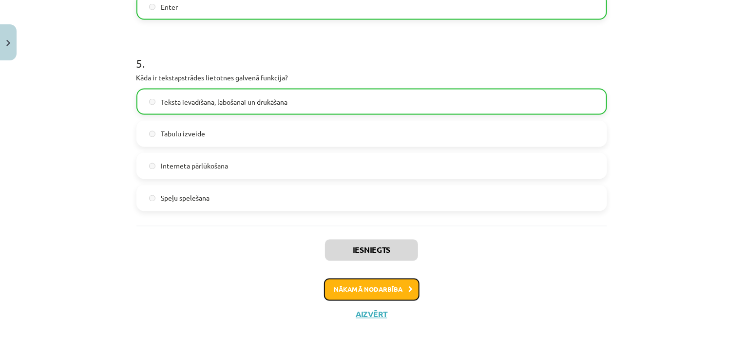
click at [392, 300] on button "Nākamā nodarbība" at bounding box center [372, 290] width 96 height 22
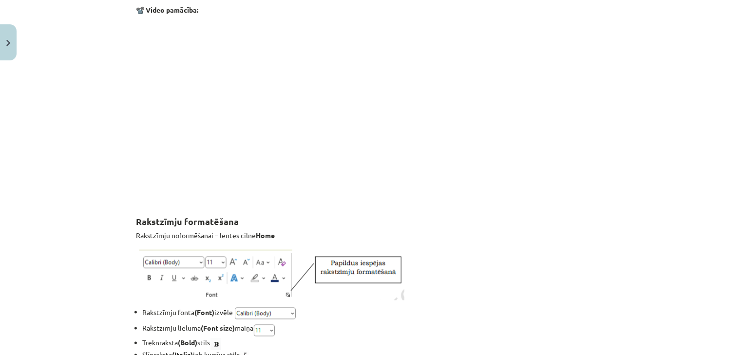
scroll to position [24, 0]
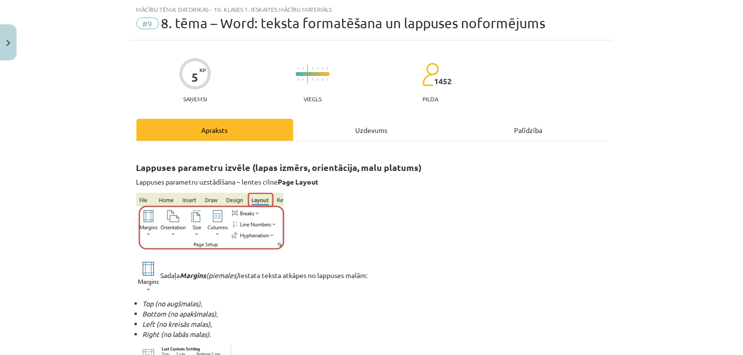
click at [373, 132] on div "Uzdevums" at bounding box center [371, 130] width 157 height 22
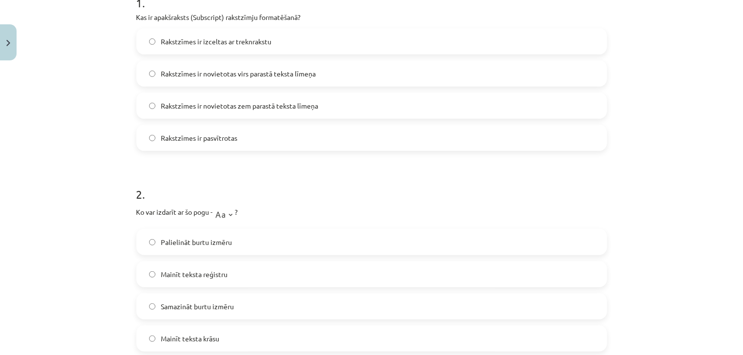
scroll to position [218, 0]
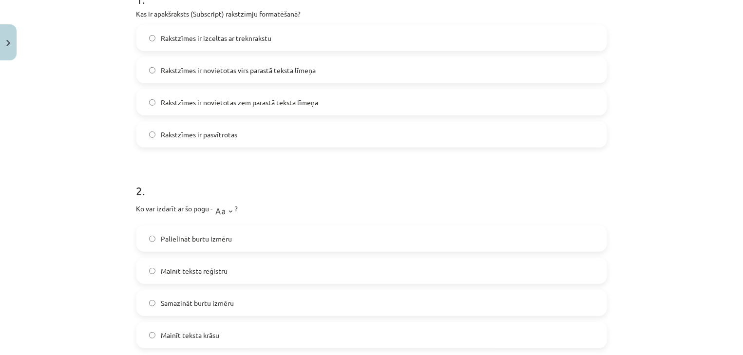
click at [393, 103] on label "Rakstzīmes ir novietotas zem parastā teksta līmeņa" at bounding box center [371, 102] width 469 height 24
click at [257, 272] on label "Mainīt teksta reģistru" at bounding box center [371, 271] width 469 height 24
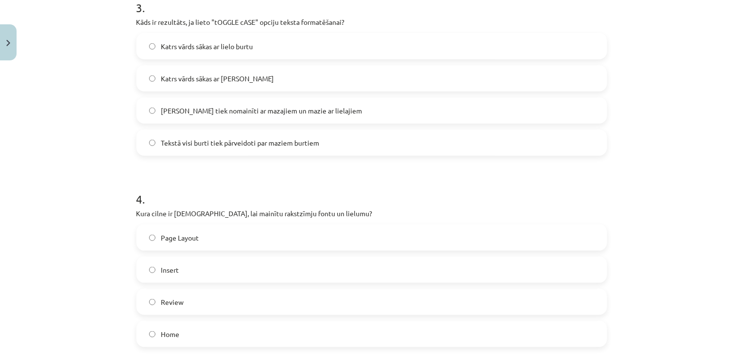
scroll to position [608, 0]
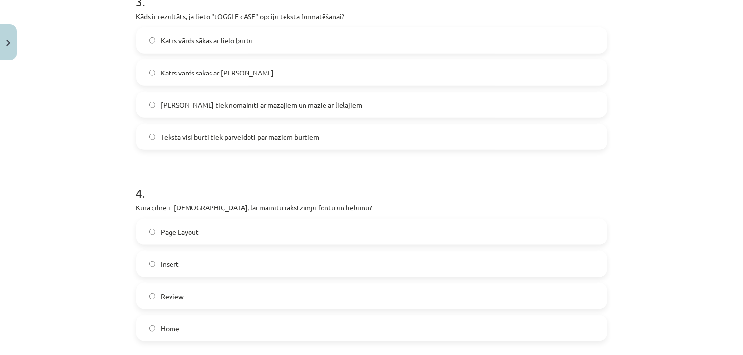
click at [178, 102] on span "Lielie burti tiek nomainīti ar mazajiem un mazie ar lielajiem" at bounding box center [261, 105] width 201 height 10
click at [195, 333] on label "Home" at bounding box center [371, 328] width 469 height 24
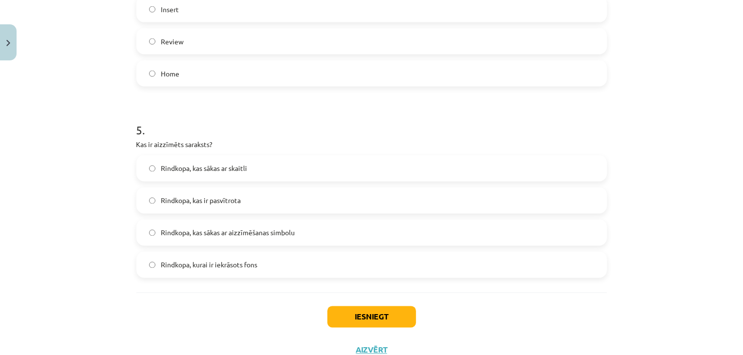
scroll to position [899, 0]
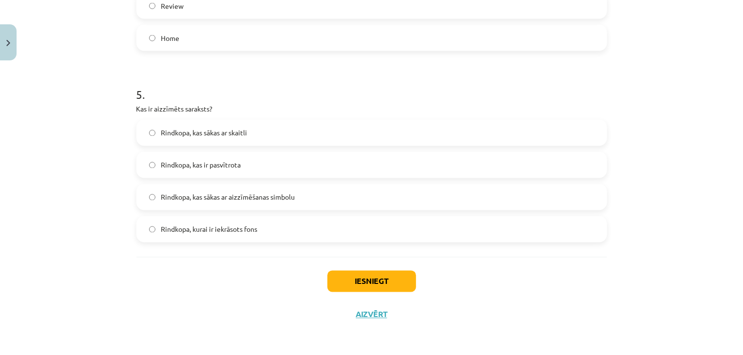
click at [706, 256] on div "Mācību tēma: Datorikas - 10. klases 1. ieskaites mācību materiāls #9 8. tēma – …" at bounding box center [371, 177] width 743 height 355
click at [300, 194] on label "Rindkopa, kas sākas ar aizzīmēšanas simbolu" at bounding box center [371, 197] width 469 height 24
click at [356, 273] on button "Iesniegt" at bounding box center [372, 281] width 89 height 21
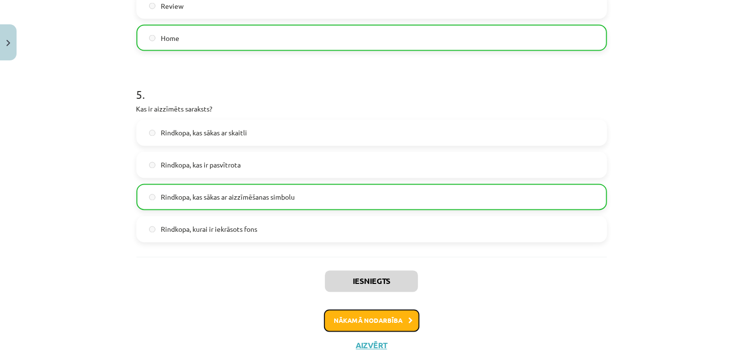
click at [370, 311] on button "Nākamā nodarbība" at bounding box center [372, 321] width 96 height 22
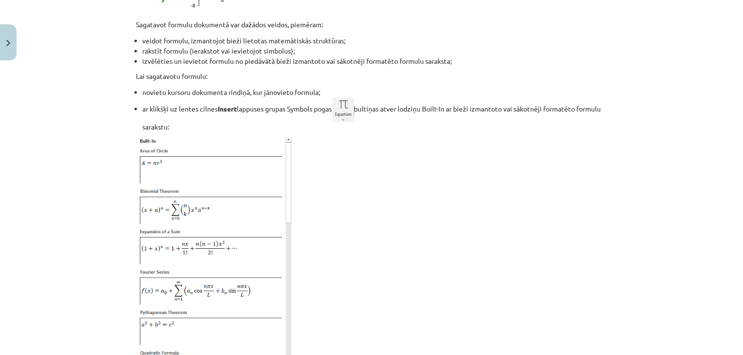
scroll to position [2056, 0]
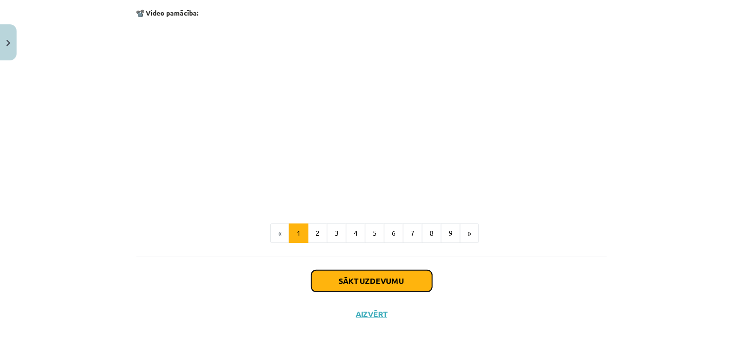
click at [393, 280] on button "Sākt uzdevumu" at bounding box center [372, 281] width 121 height 21
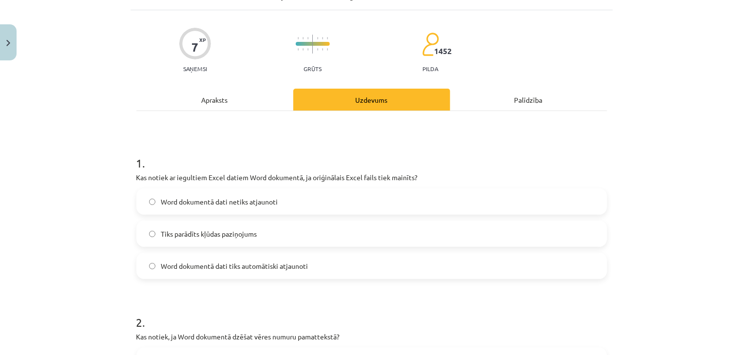
scroll to position [0, 0]
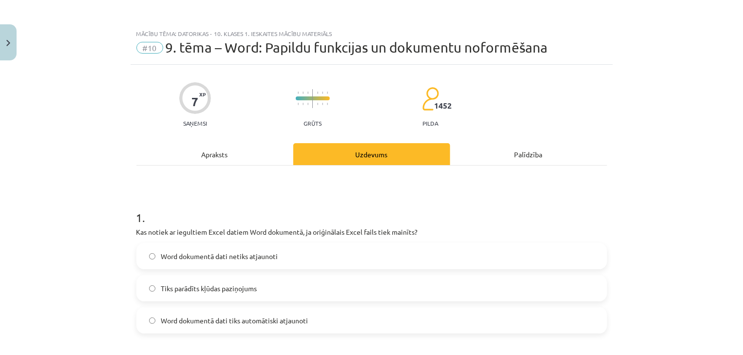
drag, startPoint x: 735, startPoint y: 293, endPoint x: 742, endPoint y: 20, distance: 273.1
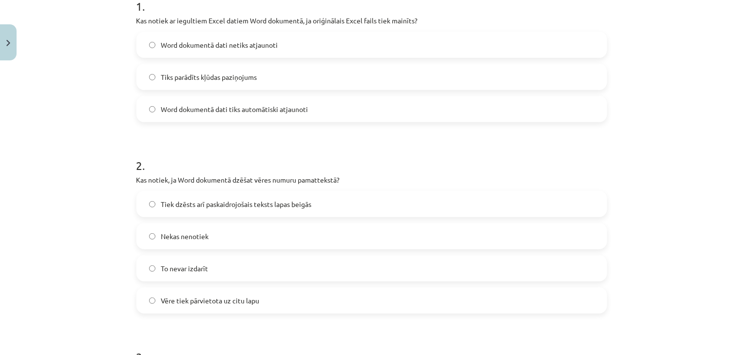
scroll to position [216, 0]
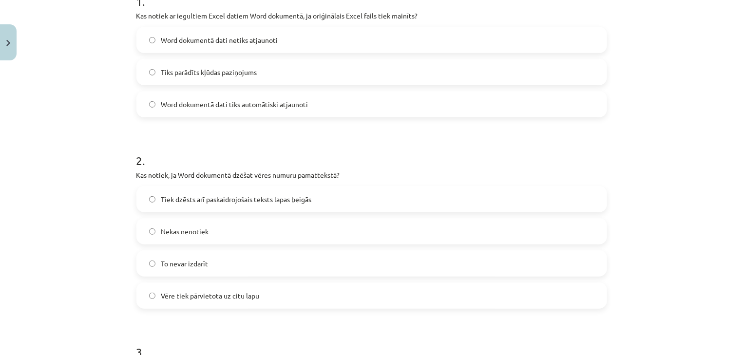
click at [279, 100] on span "Word dokumentā dati tiks automātiski atjaunoti" at bounding box center [234, 104] width 147 height 10
click at [291, 189] on label "Tiek dzēsts arī paskaidrojošais teksts lapas beigās" at bounding box center [371, 199] width 469 height 24
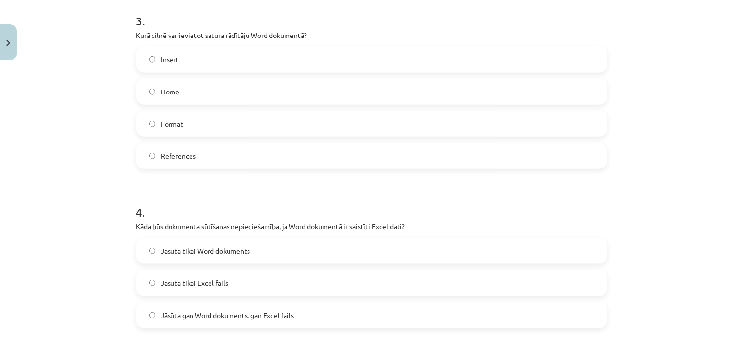
scroll to position [563, 0]
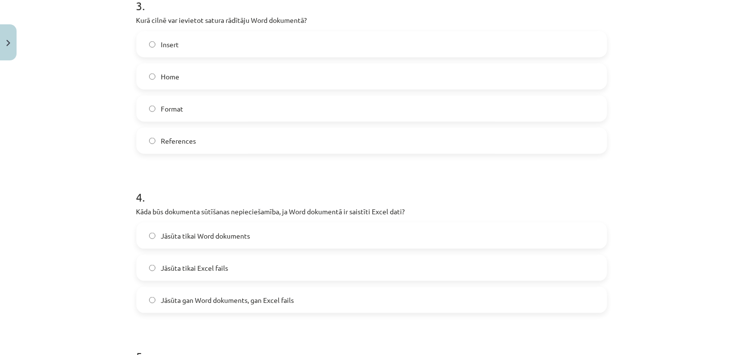
click at [442, 33] on label "Insert" at bounding box center [371, 44] width 469 height 24
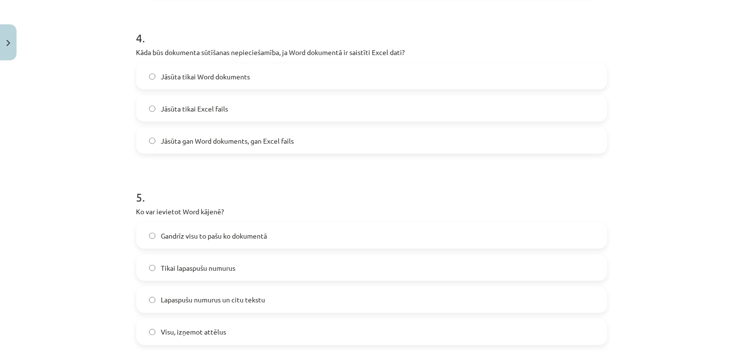
scroll to position [730, 0]
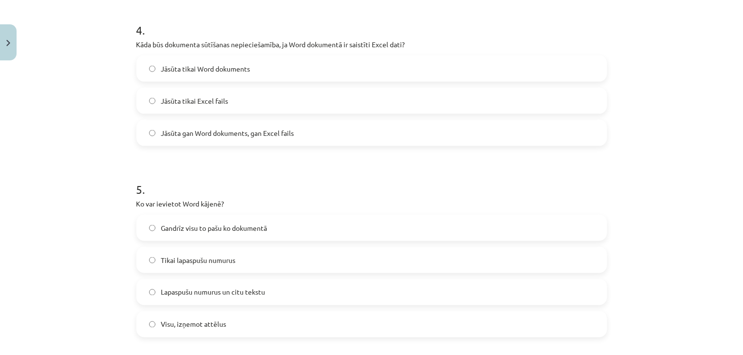
click at [457, 144] on label "Jāsūta gan Word dokuments, gan Excel fails" at bounding box center [371, 133] width 469 height 24
click at [372, 225] on label "Gandrīz visu to pašu ko dokumentā" at bounding box center [371, 228] width 469 height 24
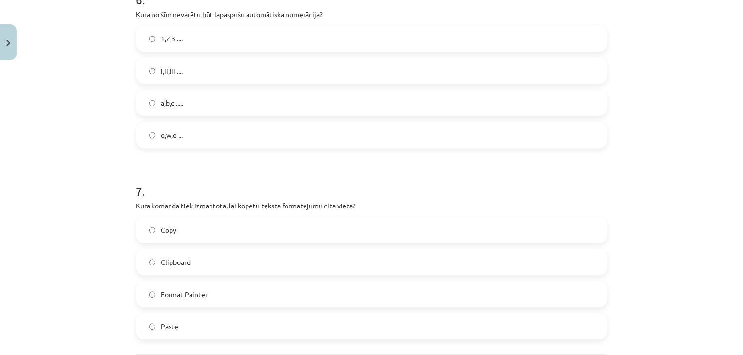
scroll to position [1122, 0]
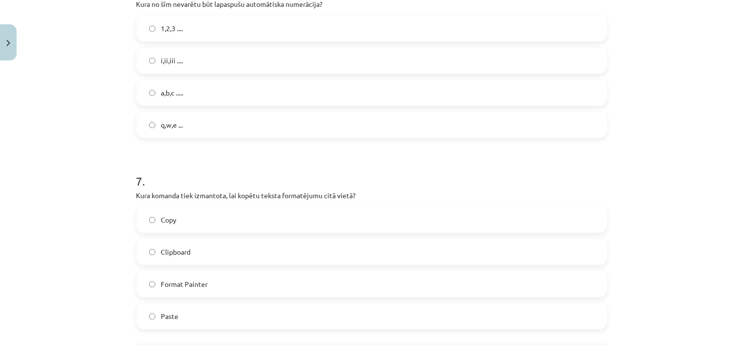
click at [543, 132] on label "q,w,e ..." at bounding box center [371, 125] width 469 height 24
click at [337, 220] on label "Copy" at bounding box center [371, 220] width 469 height 24
drag, startPoint x: 733, startPoint y: 273, endPoint x: 734, endPoint y: 299, distance: 26.3
click at [734, 299] on div "Mācību tēma: Datorikas - 10. klases 1. ieskaites mācību materiāls #10 9. tēma –…" at bounding box center [371, 177] width 743 height 355
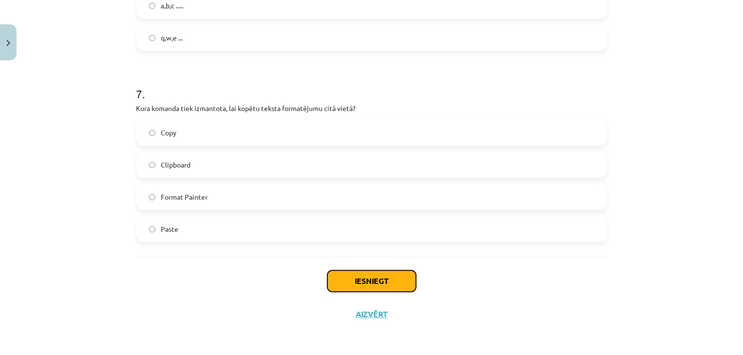
click at [381, 284] on button "Iesniegt" at bounding box center [372, 281] width 89 height 21
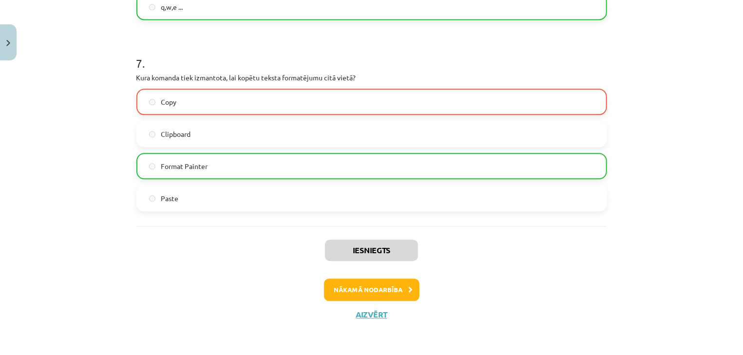
scroll to position [1174, 0]
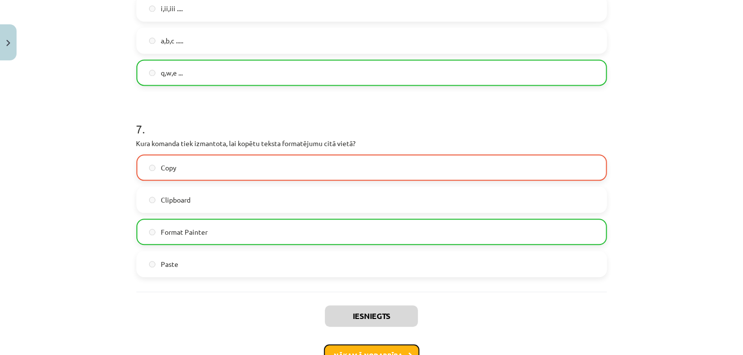
click at [370, 348] on button "Nākamā nodarbība" at bounding box center [372, 356] width 96 height 22
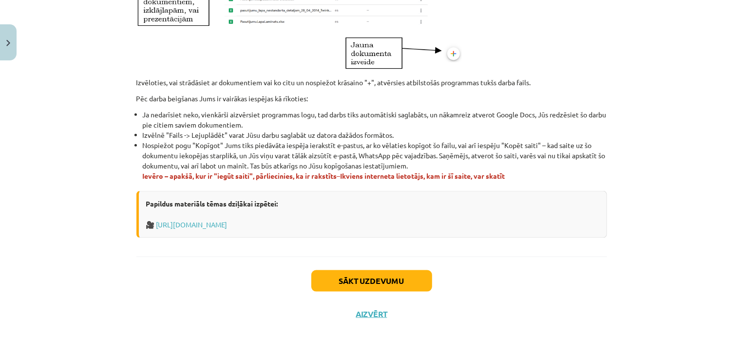
scroll to position [589, 0]
click at [396, 272] on button "Sākt uzdevumu" at bounding box center [372, 281] width 121 height 21
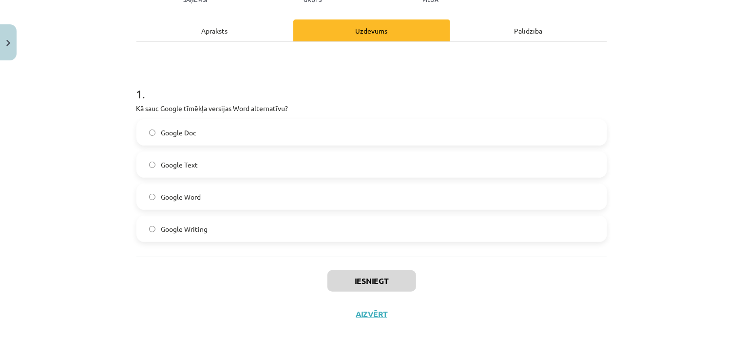
scroll to position [124, 0]
click at [232, 134] on label "Google Doc" at bounding box center [371, 132] width 469 height 24
click at [347, 272] on button "Iesniegt" at bounding box center [372, 281] width 89 height 21
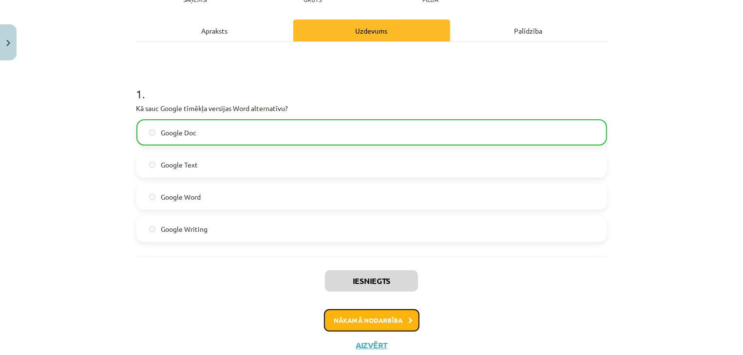
click at [362, 322] on button "Nākamā nodarbība" at bounding box center [372, 321] width 96 height 22
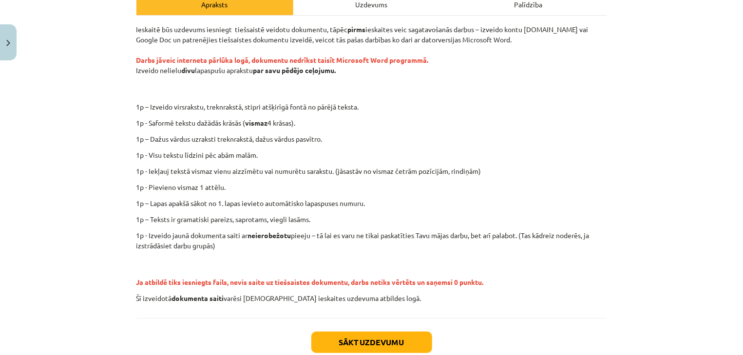
scroll to position [148, 0]
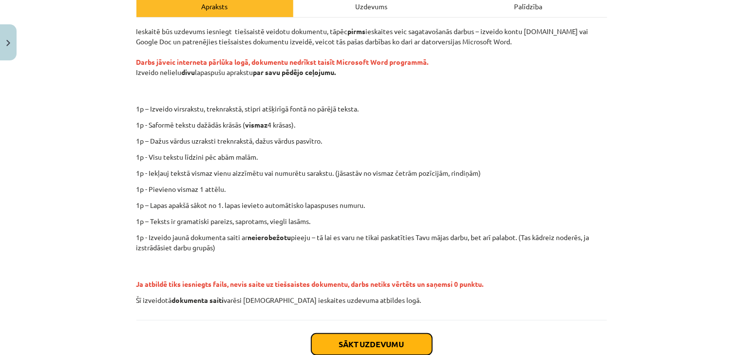
click at [360, 339] on button "Sākt uzdevumu" at bounding box center [372, 344] width 121 height 21
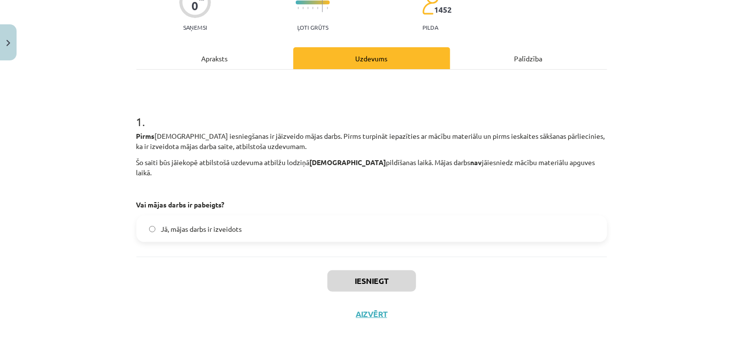
scroll to position [86, 0]
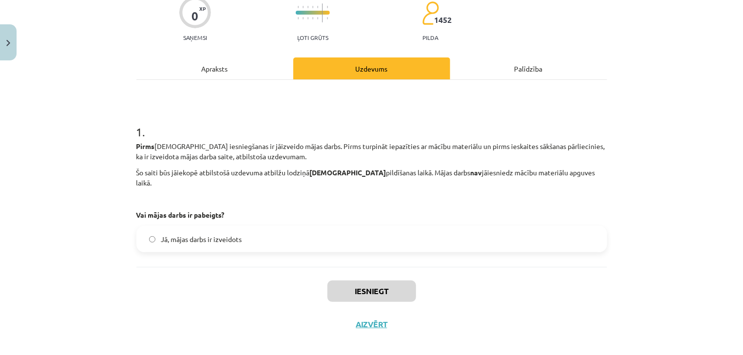
click at [330, 227] on label "Jā, mājas darbs ir izveidots" at bounding box center [371, 239] width 469 height 24
click at [351, 281] on button "Iesniegt" at bounding box center [372, 291] width 89 height 21
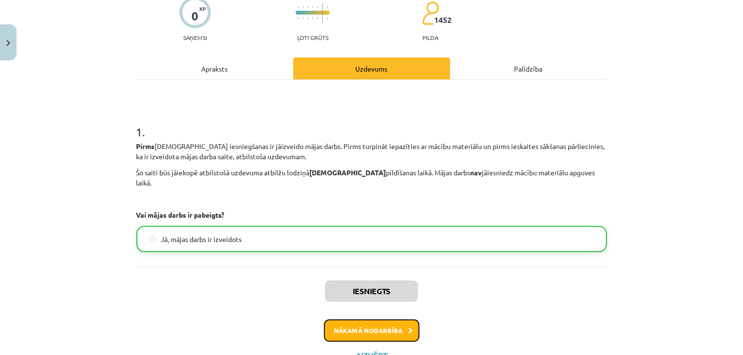
click at [364, 320] on button "Nākamā nodarbība" at bounding box center [372, 331] width 96 height 22
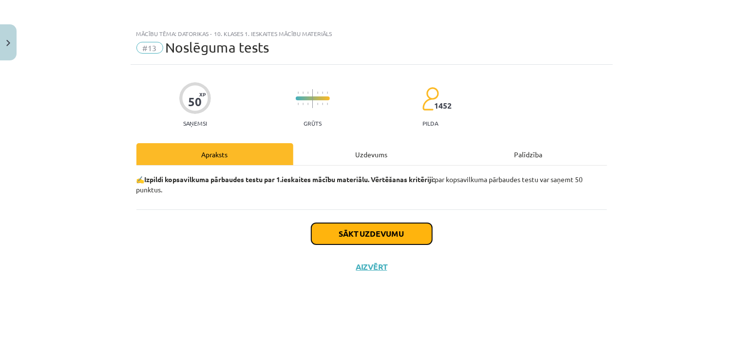
click at [364, 232] on button "Sākt uzdevumu" at bounding box center [372, 233] width 121 height 21
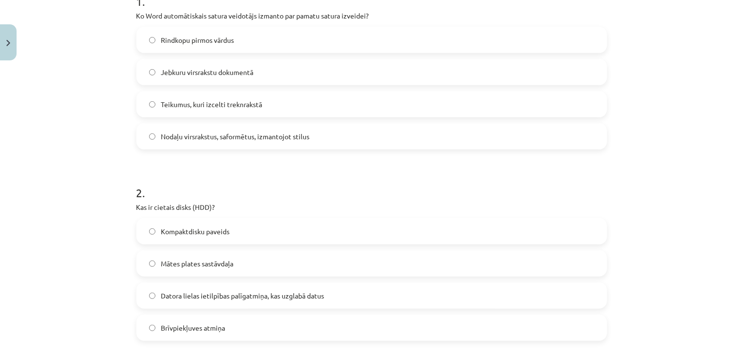
scroll to position [213, 0]
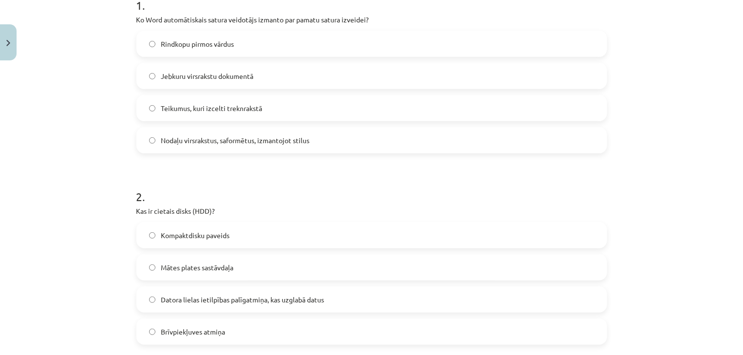
click at [573, 141] on label "Nodaļu virsrakstus, saformētus, izmantojot stilus" at bounding box center [371, 140] width 469 height 24
click at [382, 305] on label "Datora lielas ietilpības palīgatmiņa, kas uzglabā datus" at bounding box center [371, 300] width 469 height 24
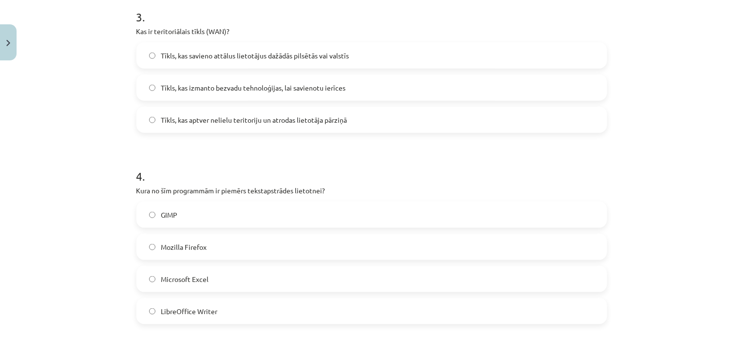
scroll to position [563, 0]
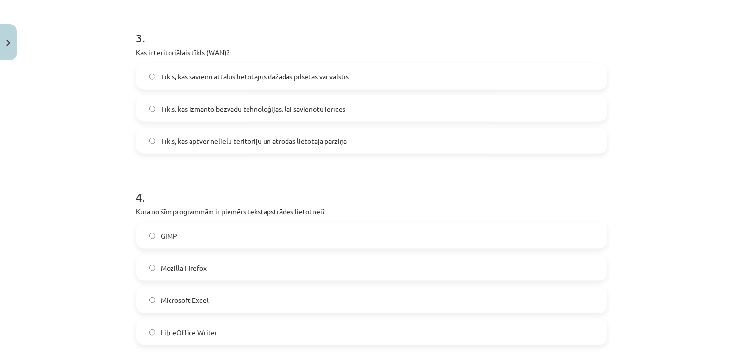
click at [313, 72] on span "Tīkls, kas savieno attālus lietotājus dažādās pilsētās vai valstīs" at bounding box center [255, 77] width 188 height 10
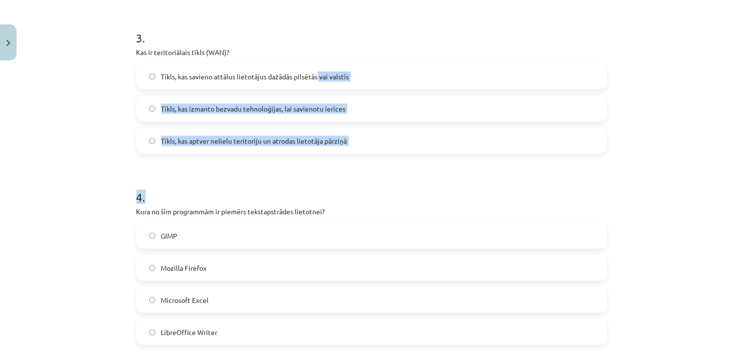
drag, startPoint x: 313, startPoint y: 71, endPoint x: 307, endPoint y: 175, distance: 103.5
click at [307, 175] on h1 "4 ." at bounding box center [371, 189] width 471 height 30
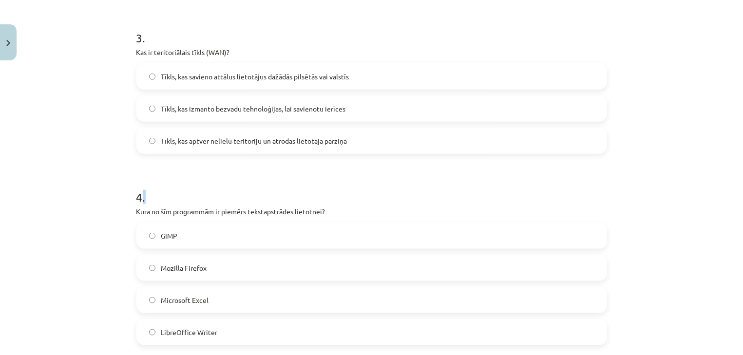
drag, startPoint x: 307, startPoint y: 175, endPoint x: 291, endPoint y: 186, distance: 19.2
click at [291, 186] on h1 "4 ." at bounding box center [371, 189] width 471 height 30
click at [266, 332] on label "LibreOffice Writer" at bounding box center [371, 332] width 469 height 24
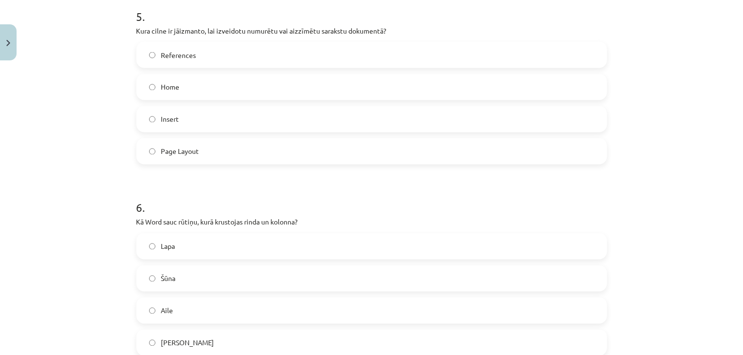
scroll to position [939, 0]
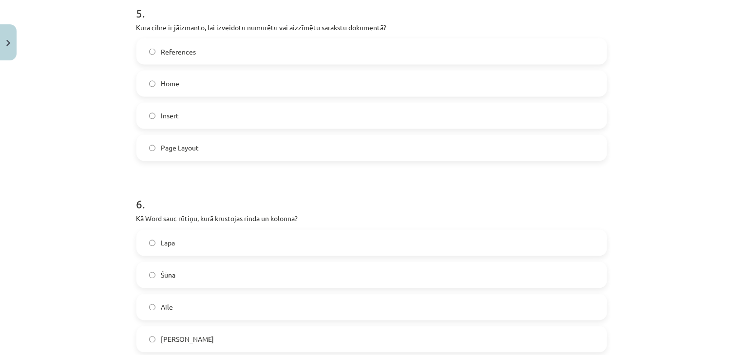
click at [265, 272] on label "Šūna" at bounding box center [371, 275] width 469 height 24
click at [145, 73] on label "Home" at bounding box center [371, 84] width 469 height 24
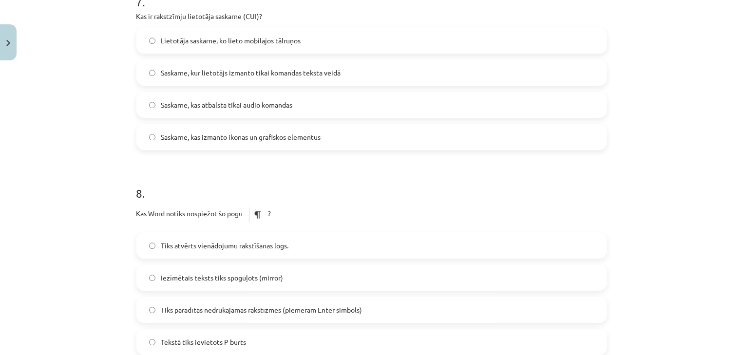
scroll to position [1330, 0]
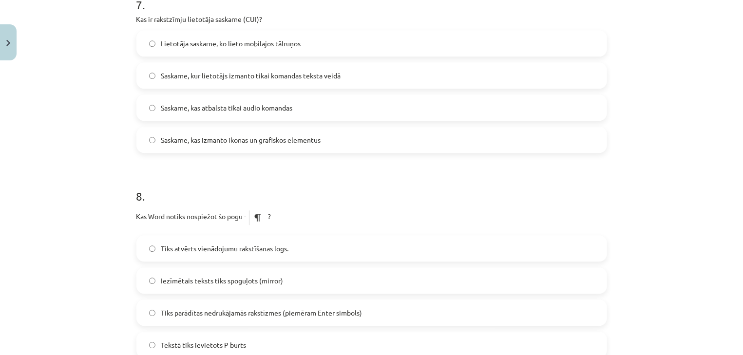
click at [485, 316] on label "Tiks parādītas nedrukājamās rakstīzmes (piemēram Enter simbols)" at bounding box center [371, 313] width 469 height 24
click at [368, 312] on label "Tiks parādītas nedrukājamās rakstīzmes (piemēram Enter simbols)" at bounding box center [371, 313] width 469 height 24
click at [278, 75] on span "Saskarne, kur lietotājs izmanto tikai komandas teksta veidā" at bounding box center [251, 76] width 180 height 10
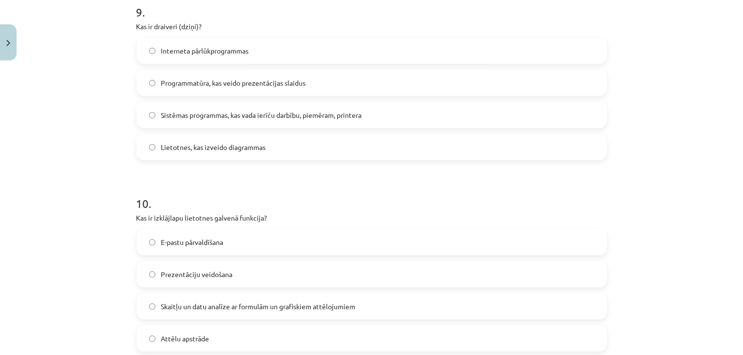
scroll to position [1719, 0]
click at [566, 115] on label "Sistēmas programmas, kas vada ierīču darbību, piemēram, printera" at bounding box center [371, 115] width 469 height 24
click at [243, 314] on label "Skaitļu un datu analīze ar formulām un grafiskiem attēlojumiem" at bounding box center [371, 307] width 469 height 24
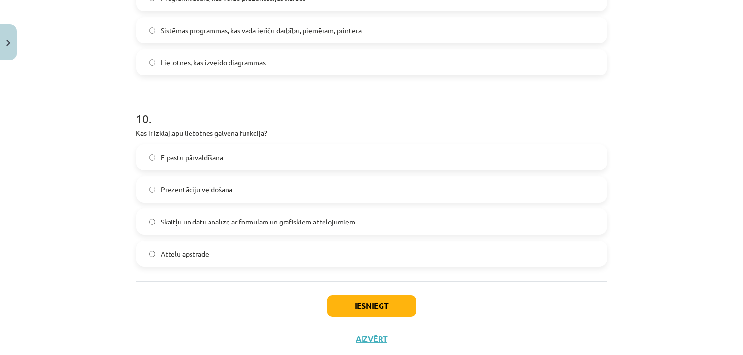
scroll to position [1830, 0]
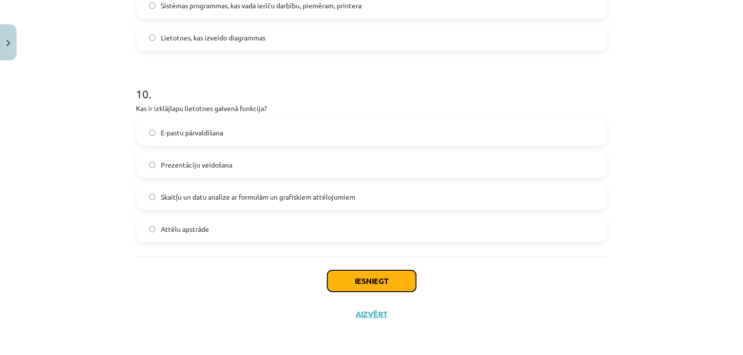
click at [372, 274] on button "Iesniegt" at bounding box center [372, 281] width 89 height 21
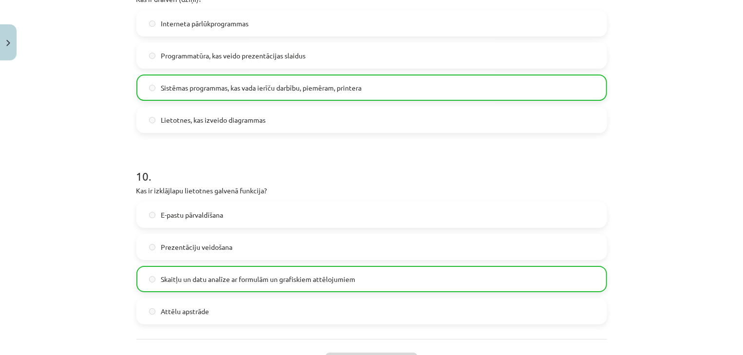
scroll to position [1860, 0]
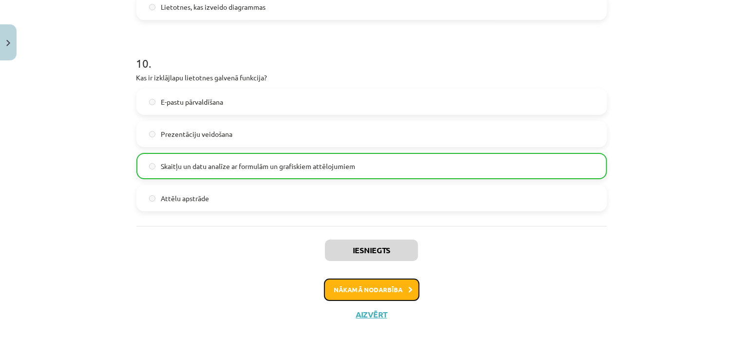
click at [363, 287] on button "Nākamā nodarbība" at bounding box center [372, 290] width 96 height 22
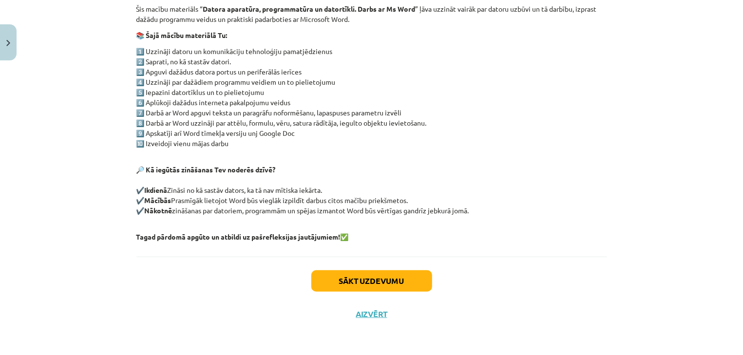
scroll to position [187, 0]
click at [367, 281] on button "Sākt uzdevumu" at bounding box center [372, 281] width 121 height 21
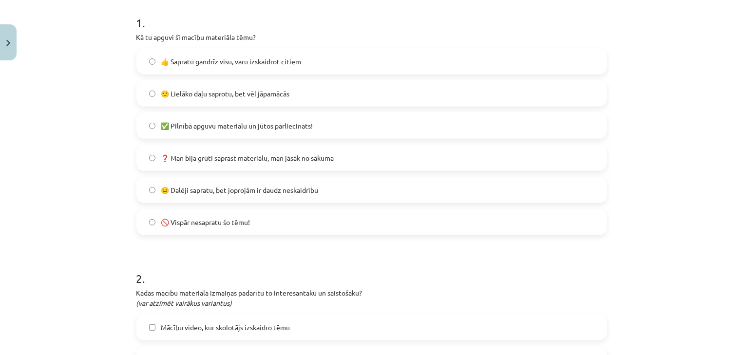
scroll to position [194, 0]
click at [375, 61] on label "👍 Sapratu gandrīz visu, varu izskaidrot citiem" at bounding box center [371, 63] width 469 height 24
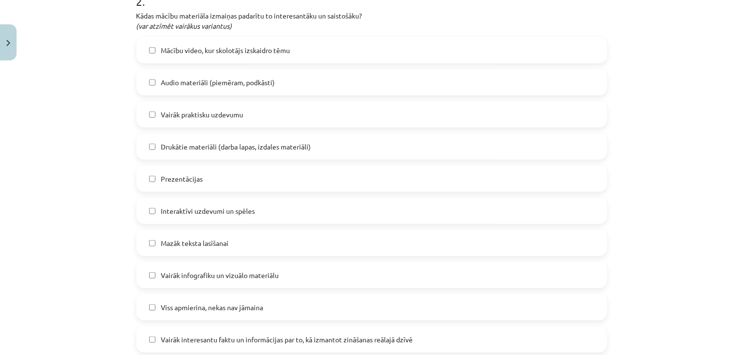
scroll to position [474, 0]
click at [425, 165] on label "Prezentācijas" at bounding box center [371, 177] width 469 height 24
click at [347, 237] on label "Mazāk teksta lasīšanai" at bounding box center [371, 242] width 469 height 24
click at [228, 50] on span "Mācību video, kur skolotājs izskaidro tēmu" at bounding box center [225, 49] width 129 height 10
click at [224, 84] on span "Audio materiāli (piemēram, podkāsti)" at bounding box center [218, 81] width 114 height 10
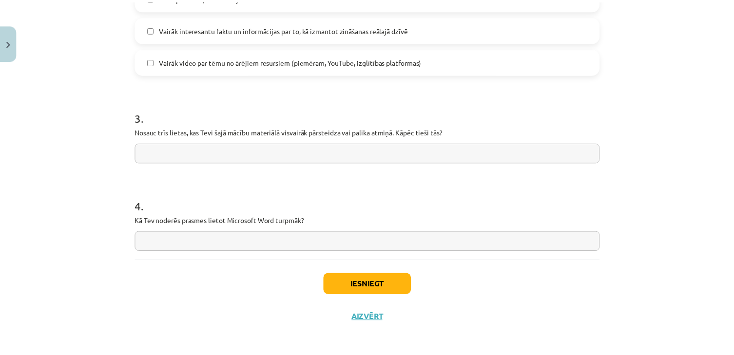
scroll to position [787, 0]
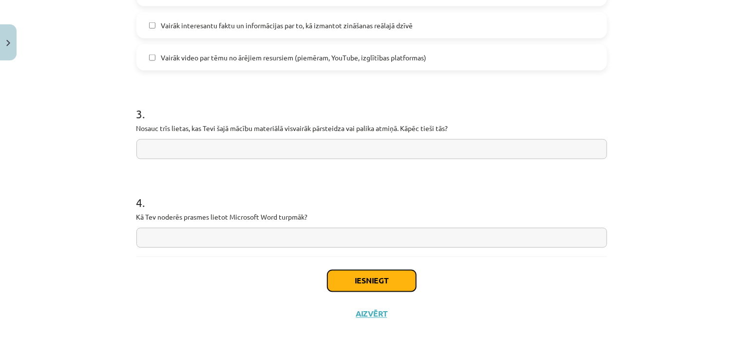
click at [407, 284] on button "Iesniegt" at bounding box center [372, 281] width 89 height 21
drag, startPoint x: 407, startPoint y: 284, endPoint x: 354, endPoint y: 245, distance: 65.1
click at [354, 245] on input "text" at bounding box center [371, 238] width 471 height 20
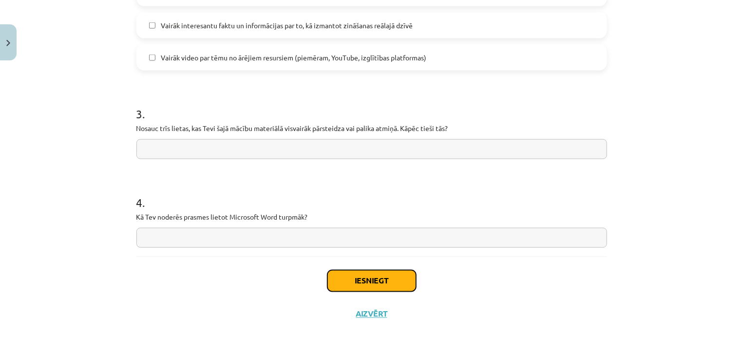
click at [367, 284] on button "Iesniegt" at bounding box center [372, 281] width 89 height 21
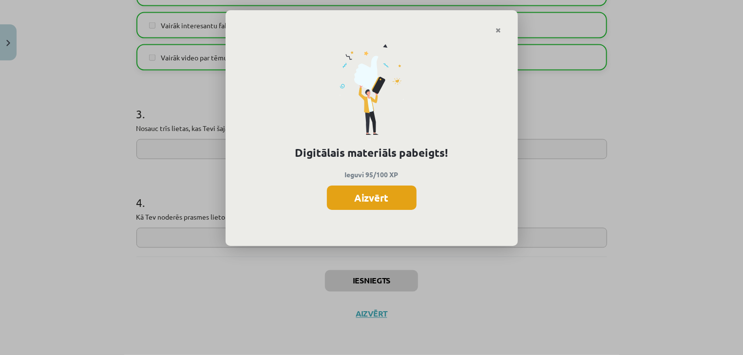
click at [369, 209] on button "Aizvērt" at bounding box center [372, 198] width 90 height 24
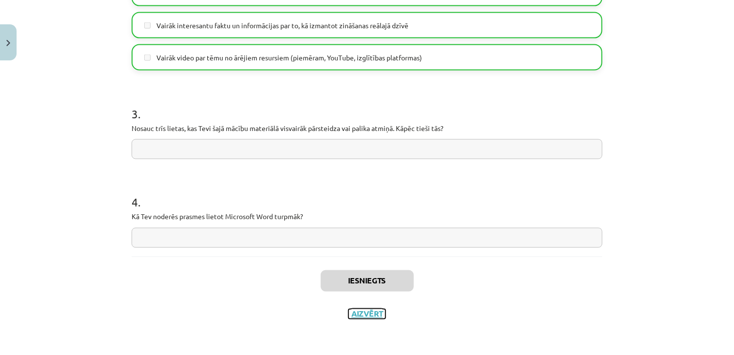
click at [359, 314] on button "Aizvērt" at bounding box center [367, 315] width 37 height 10
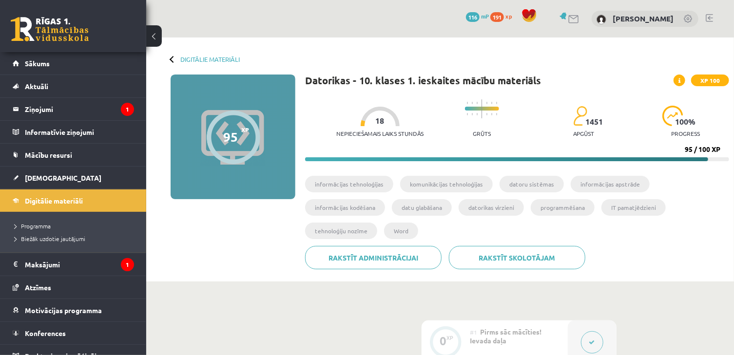
click at [171, 60] on div at bounding box center [173, 59] width 7 height 7
click at [195, 57] on link "Digitālie materiāli" at bounding box center [209, 59] width 59 height 7
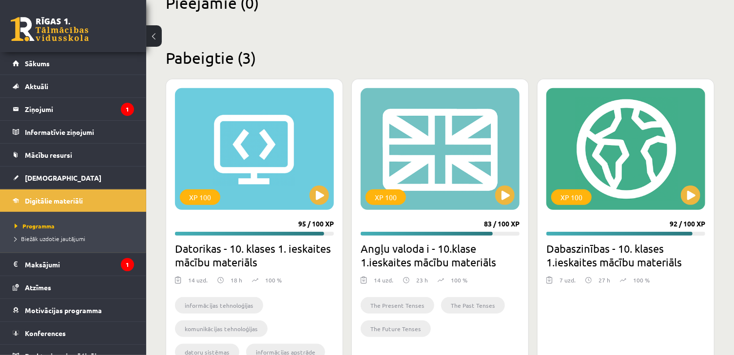
scroll to position [259, 0]
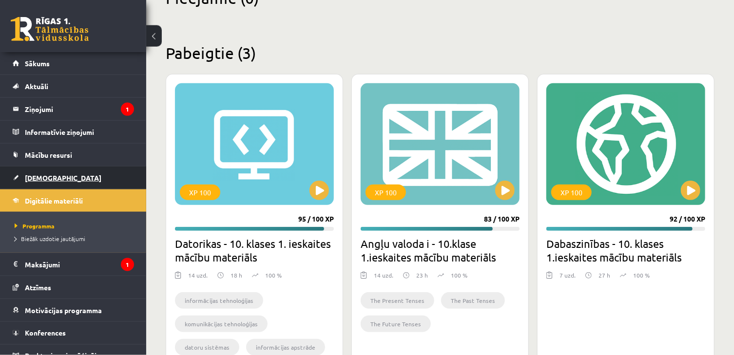
click at [76, 178] on link "[DEMOGRAPHIC_DATA]" at bounding box center [73, 178] width 121 height 22
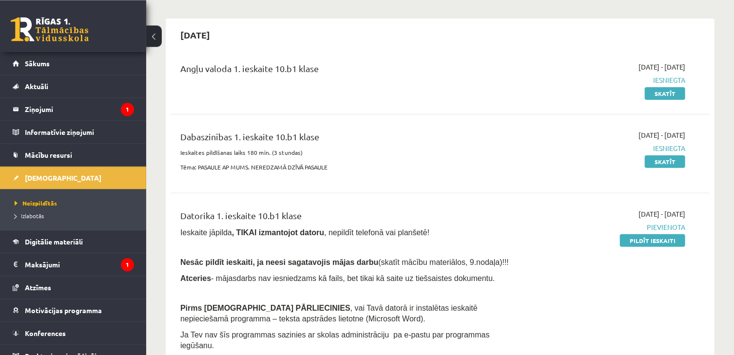
scroll to position [103, 0]
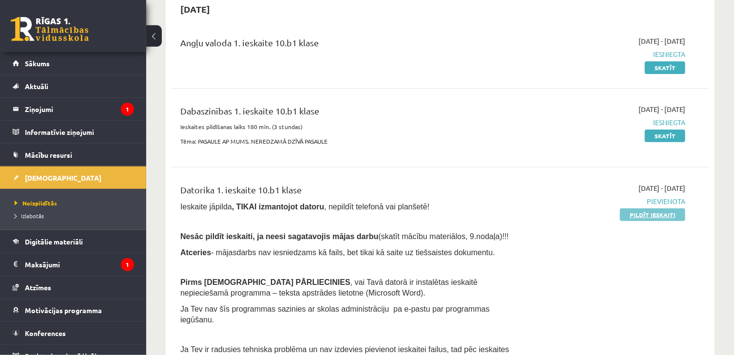
click at [667, 214] on link "Pildīt ieskaiti" at bounding box center [652, 215] width 65 height 13
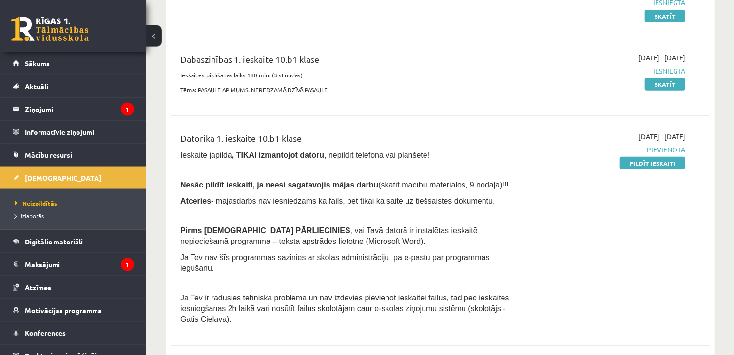
scroll to position [233, 0]
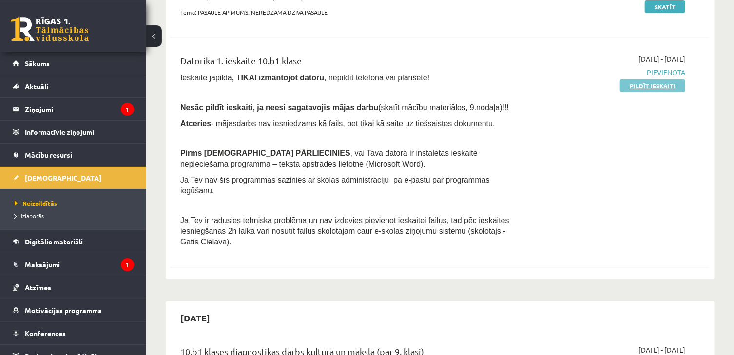
click at [641, 84] on link "Pildīt ieskaiti" at bounding box center [652, 85] width 65 height 13
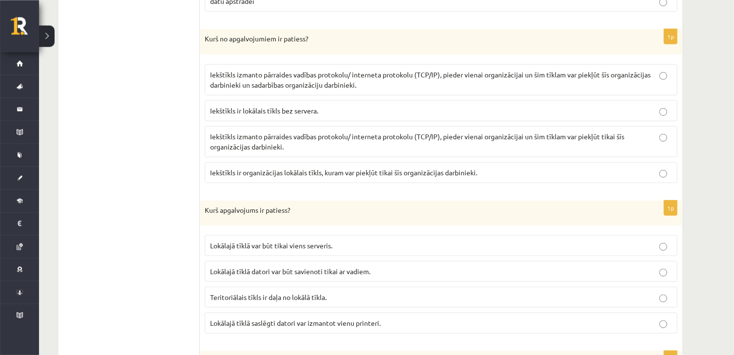
scroll to position [314, 0]
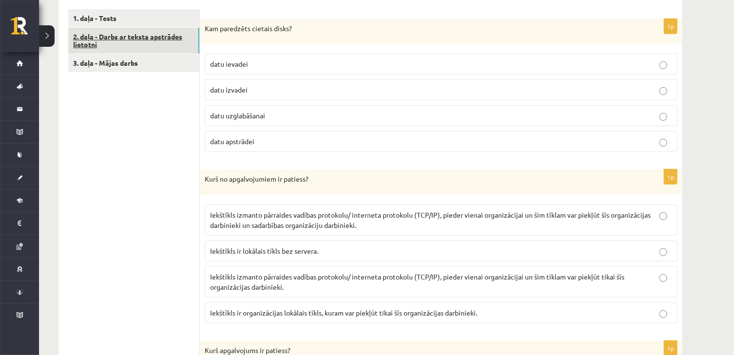
click at [181, 50] on link "2. daļa - Darbs ar teksta apstrādes lietotni" at bounding box center [133, 41] width 131 height 26
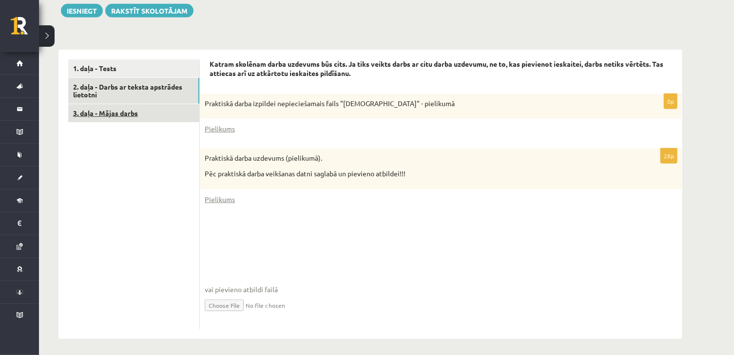
click at [126, 117] on link "3. daļa - Mājas darbs" at bounding box center [133, 113] width 131 height 18
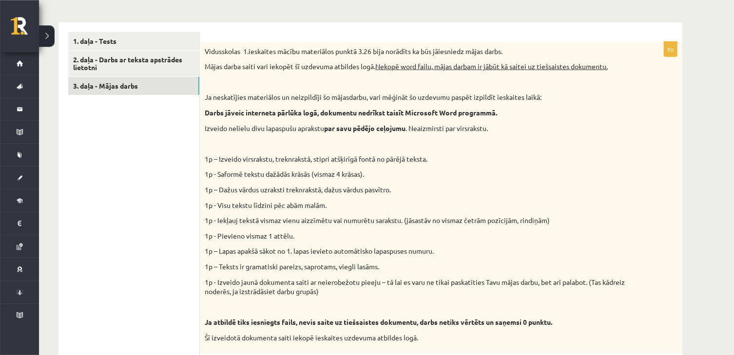
scroll to position [290, 0]
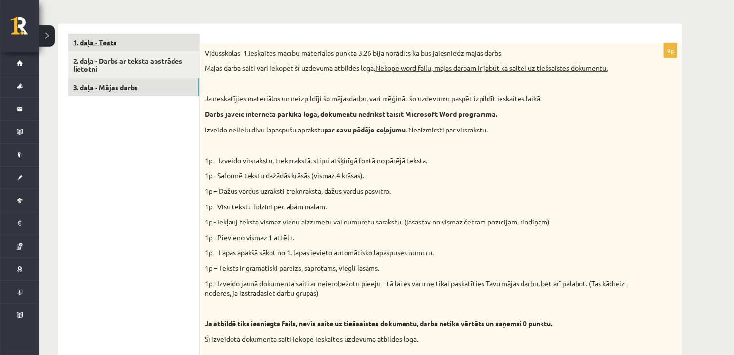
click at [151, 47] on link "1. daļa - Tests" at bounding box center [133, 43] width 131 height 18
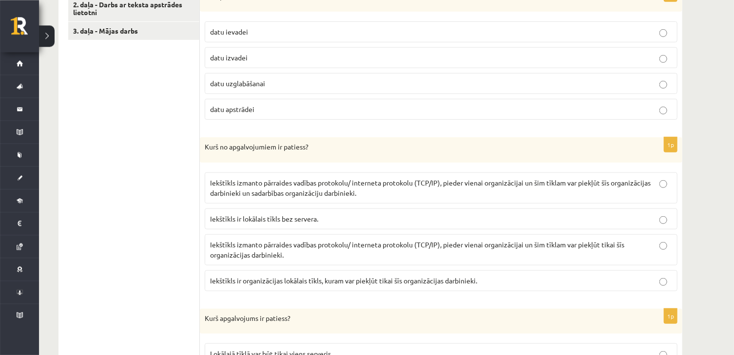
scroll to position [330, 0]
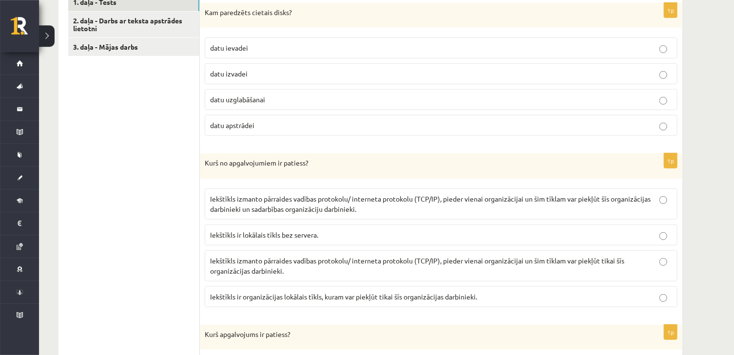
click at [294, 109] on label "datu uzglabāšanai" at bounding box center [441, 99] width 473 height 21
click at [388, 266] on p "Iekštīkls izmanto pārraides vadības protokolu/ interneta protokolu (TCP/IP), pi…" at bounding box center [441, 266] width 462 height 20
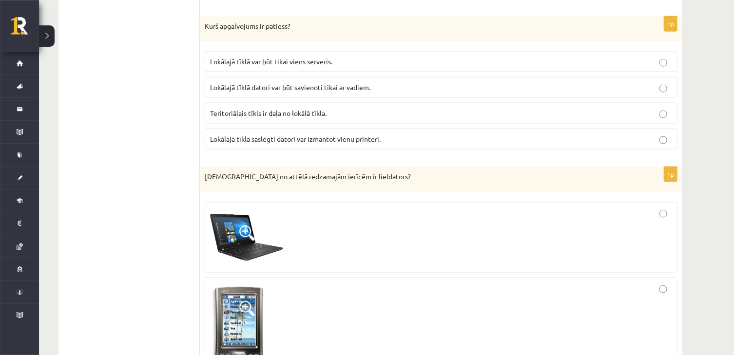
scroll to position [644, 0]
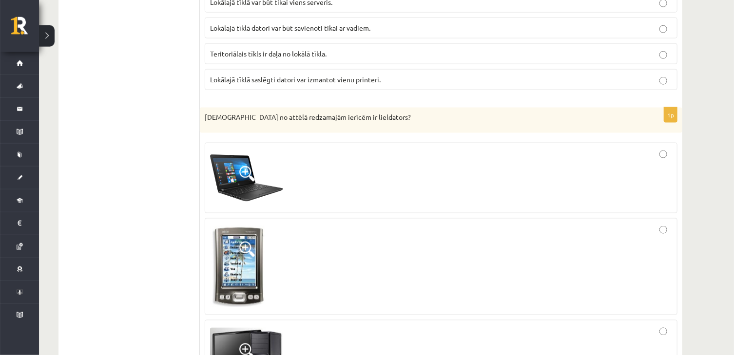
scroll to position [623, 0]
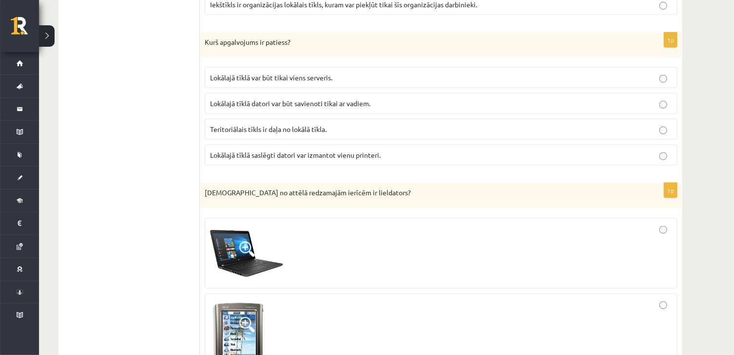
click at [566, 151] on label "Lokālajā tīklā saslēgti datori var izmantot vienu printeri." at bounding box center [441, 155] width 473 height 21
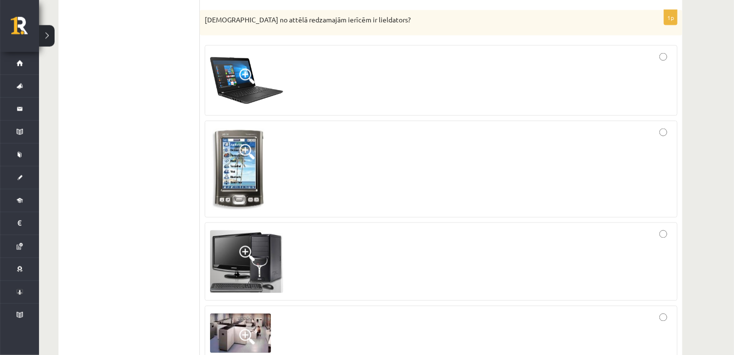
scroll to position [801, 0]
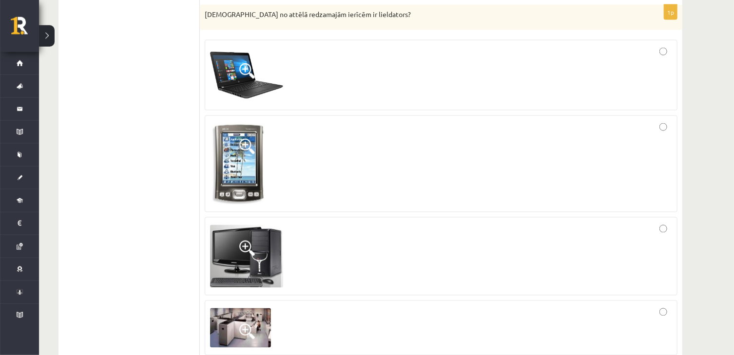
click at [420, 310] on div at bounding box center [441, 328] width 462 height 44
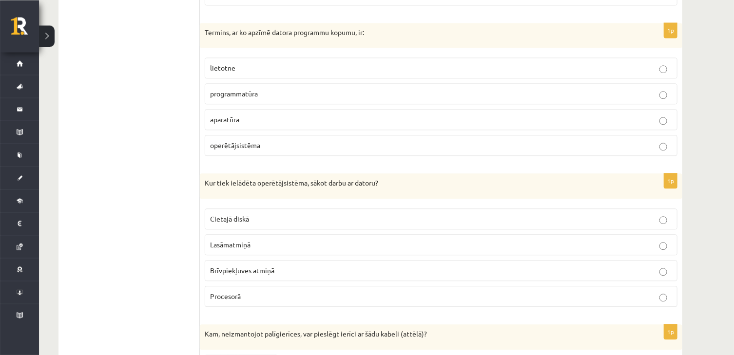
scroll to position [1152, 0]
click at [300, 96] on p "programmatūra" at bounding box center [441, 93] width 462 height 10
click at [285, 273] on p "Brīvpiekļuves atmiņā" at bounding box center [441, 270] width 462 height 10
drag, startPoint x: 731, startPoint y: 148, endPoint x: 727, endPoint y: 163, distance: 15.6
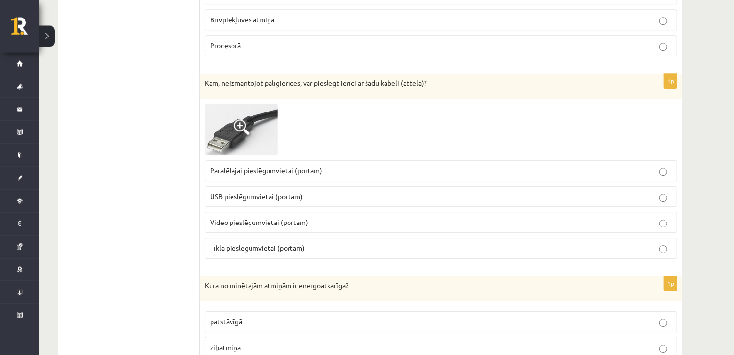
scroll to position [1407, 0]
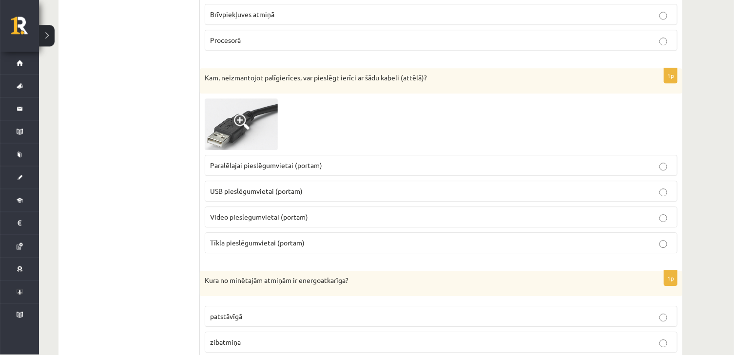
click at [517, 195] on p "USB pieslēgumvietai (portam)" at bounding box center [441, 192] width 462 height 10
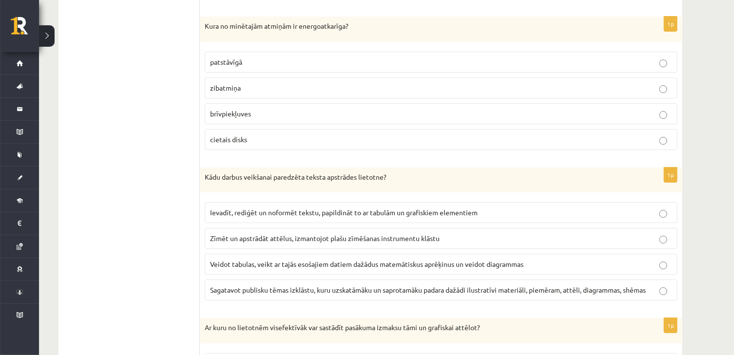
scroll to position [1668, 0]
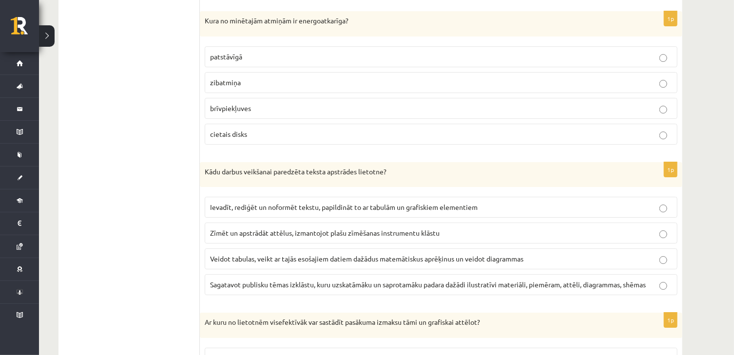
click at [456, 112] on p "brīvpiekļuves" at bounding box center [441, 108] width 462 height 10
click at [301, 213] on p "Ievadīt, rediģēt un noformēt tekstu, papildināt to ar tabulām un grafiskiem ele…" at bounding box center [441, 207] width 462 height 10
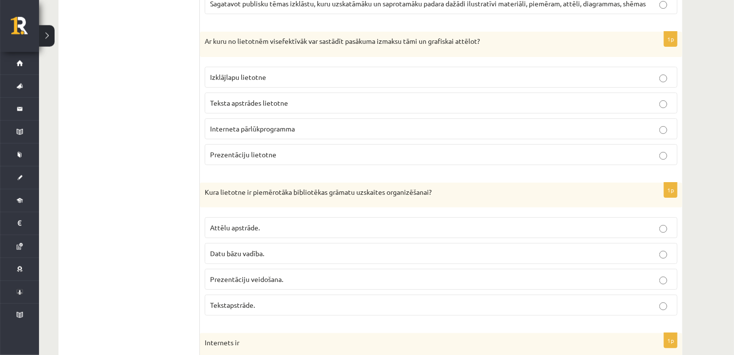
scroll to position [1944, 0]
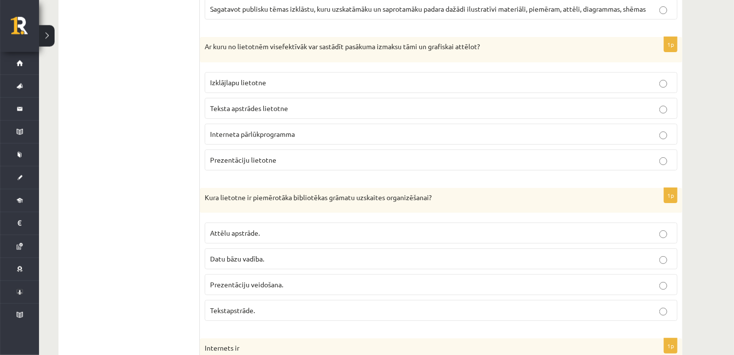
click at [265, 79] on label "Izklājlapu lietotne" at bounding box center [441, 82] width 473 height 21
click at [237, 261] on span "Datu bāzu vadība." at bounding box center [237, 258] width 54 height 9
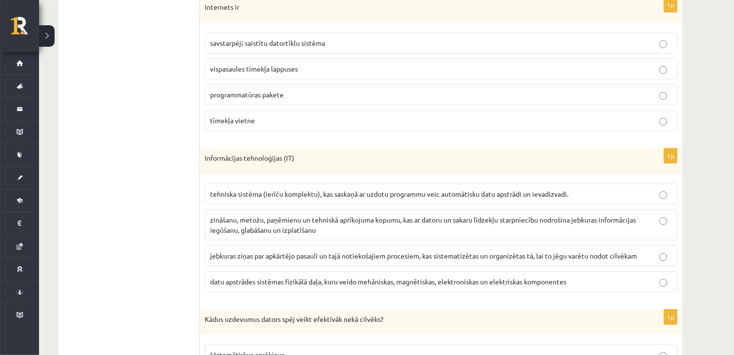
scroll to position [2280, 0]
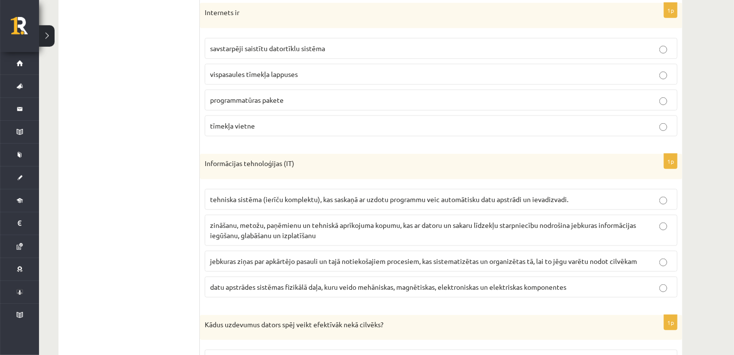
click at [452, 136] on label "tīmekļa vietne" at bounding box center [441, 126] width 473 height 21
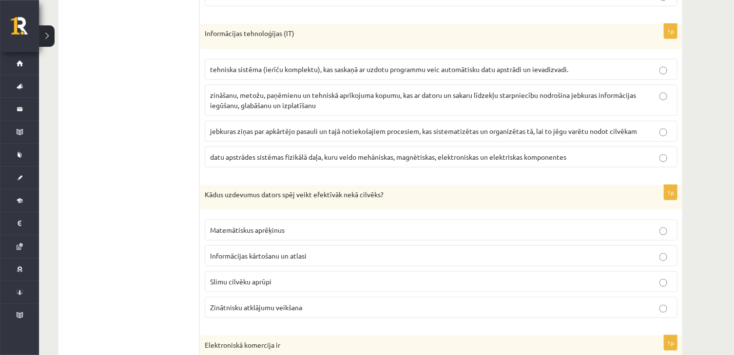
scroll to position [2404, 0]
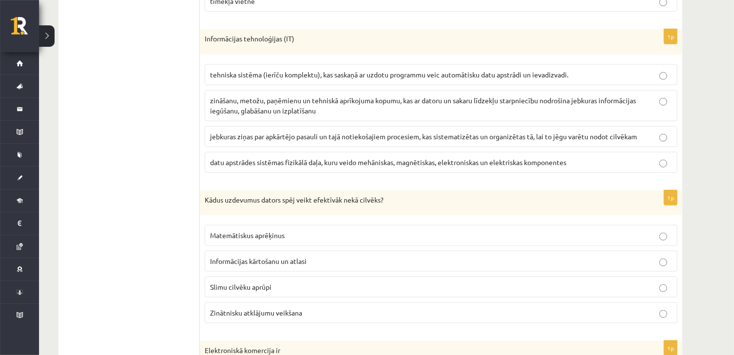
click at [455, 116] on p "zināšanu, metožu, paņēmienu un tehniskā aprīkojuma kopumu, kas ar datoru un sak…" at bounding box center [441, 106] width 462 height 20
click at [314, 238] on p "Matemātiskus aprēķinus" at bounding box center [441, 236] width 462 height 10
click at [318, 267] on p "Informācijas kārtošanu un atlasi" at bounding box center [441, 261] width 462 height 10
click at [313, 246] on label "Matemātiskus aprēķinus" at bounding box center [441, 235] width 473 height 21
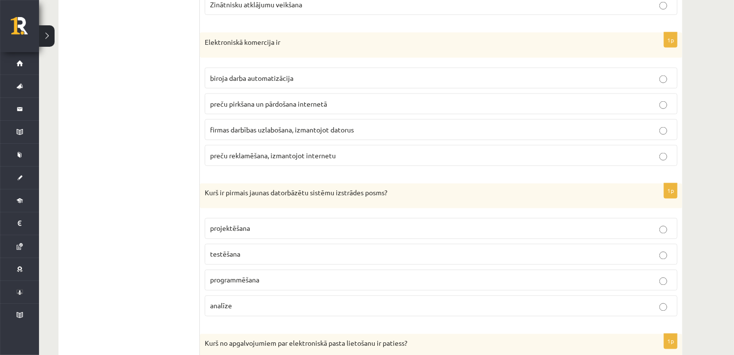
scroll to position [2708, 0]
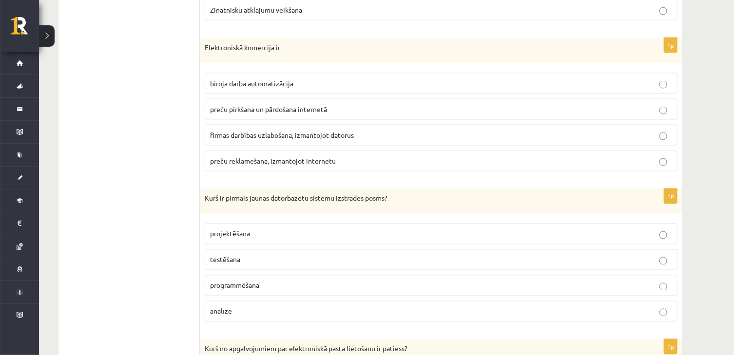
click at [410, 113] on p "preču pirkšana un pārdošana internetā" at bounding box center [441, 109] width 462 height 10
click at [288, 322] on label "analīze" at bounding box center [441, 311] width 473 height 21
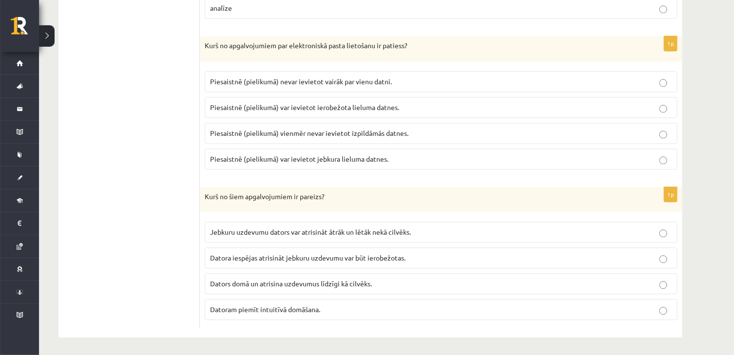
scroll to position [3022, 0]
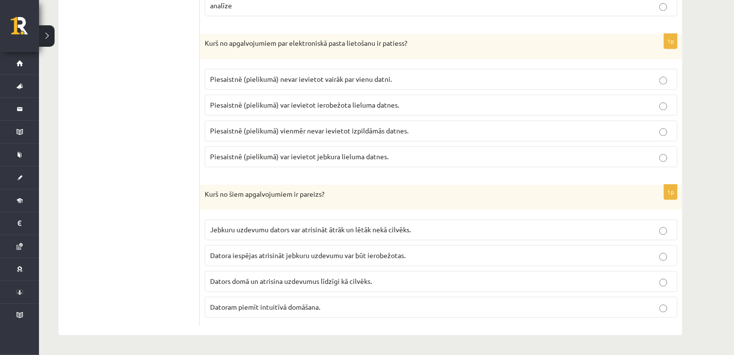
click at [341, 104] on span "Piesaistnē (pielikumā) var ievietot ierobežota lieluma datnes." at bounding box center [304, 104] width 189 height 9
click at [323, 260] on span "Datora iespējas atrisināt jebkuru uzdevumu var būt ierobežotas." at bounding box center [307, 255] width 195 height 9
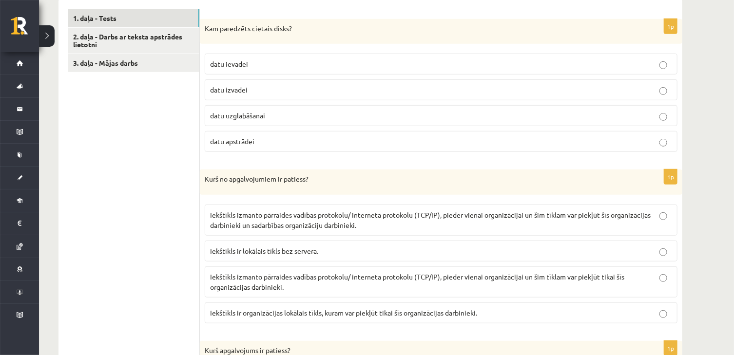
scroll to position [303, 0]
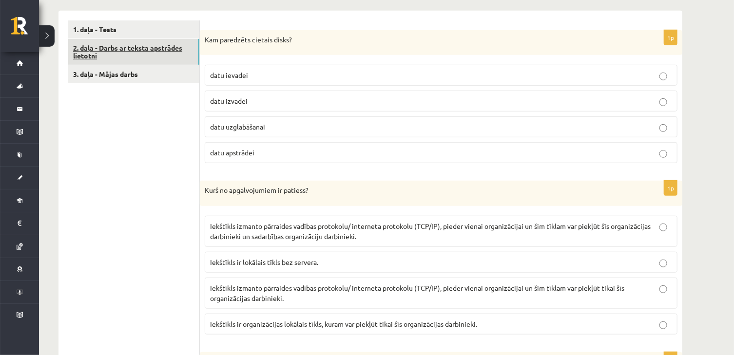
click at [154, 58] on link "2. daļa - Darbs ar teksta apstrādes lietotni" at bounding box center [133, 52] width 131 height 26
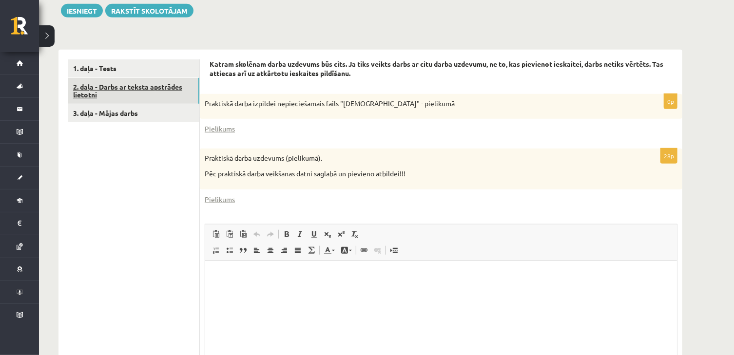
scroll to position [0, 0]
click at [214, 196] on link "Pielikums" at bounding box center [220, 200] width 30 height 10
click at [230, 128] on link "Pielikums" at bounding box center [220, 129] width 30 height 10
click at [94, 10] on button "Iesniegt" at bounding box center [82, 11] width 42 height 14
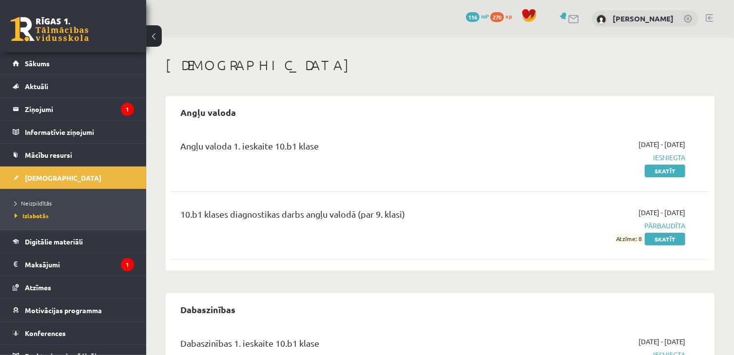
click at [709, 15] on link at bounding box center [709, 18] width 7 height 8
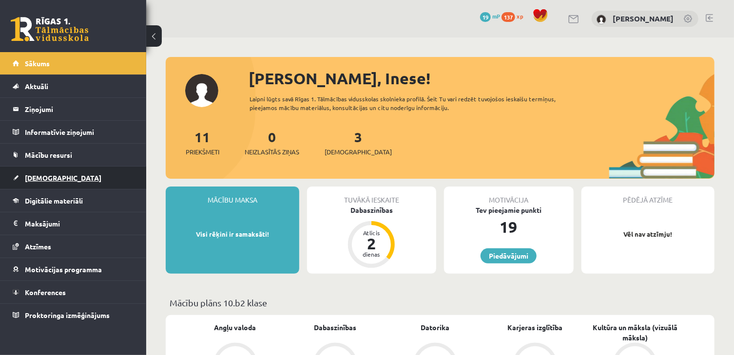
click at [97, 171] on link "[DEMOGRAPHIC_DATA]" at bounding box center [73, 178] width 121 height 22
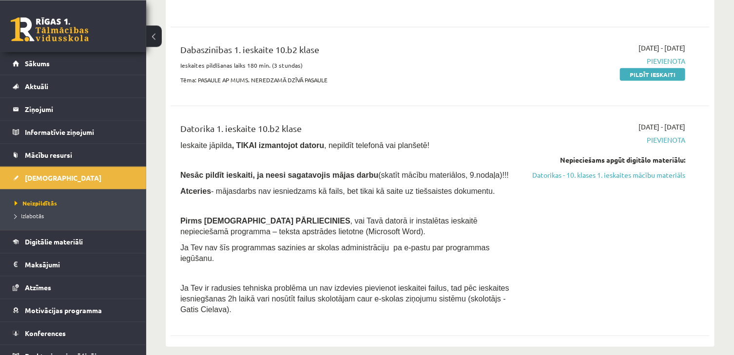
scroll to position [158, 0]
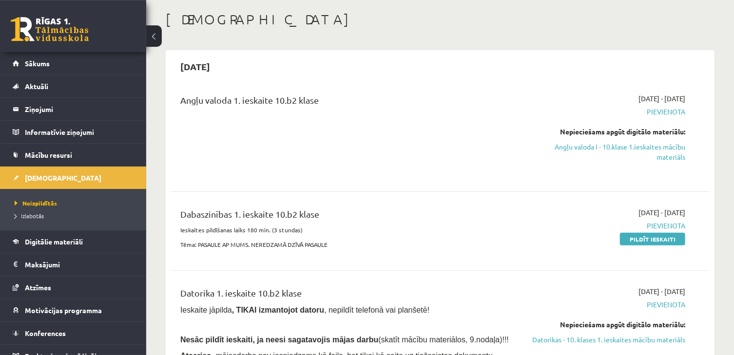
scroll to position [27, 0]
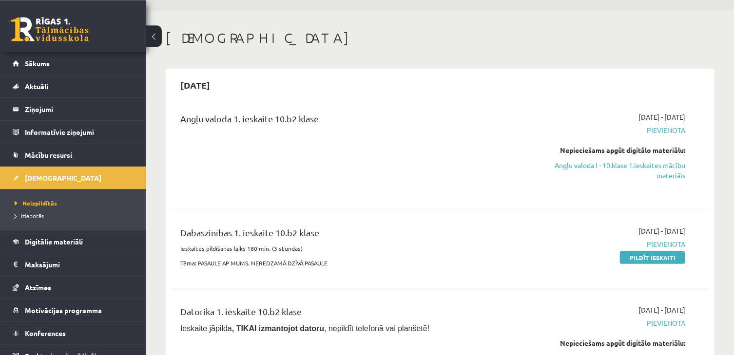
click at [493, 132] on div "Angļu valoda 1. ieskaite 10.b2 klase" at bounding box center [346, 153] width 347 height 82
click at [41, 61] on span "Sākums" at bounding box center [37, 63] width 25 height 9
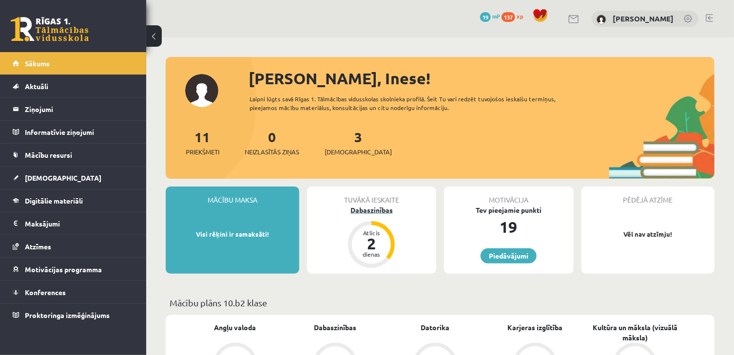
click at [370, 245] on div "2" at bounding box center [371, 244] width 29 height 16
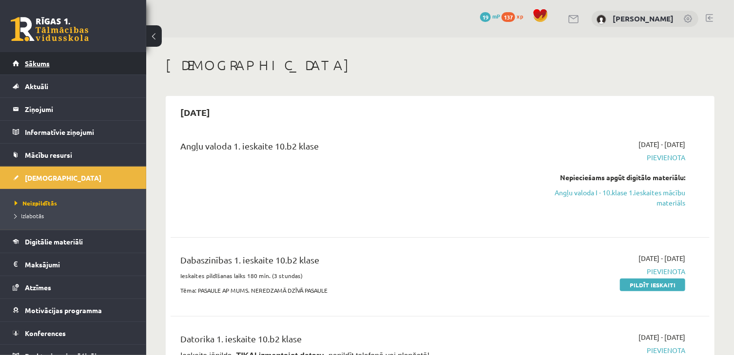
click at [42, 57] on link "Sākums" at bounding box center [73, 63] width 121 height 22
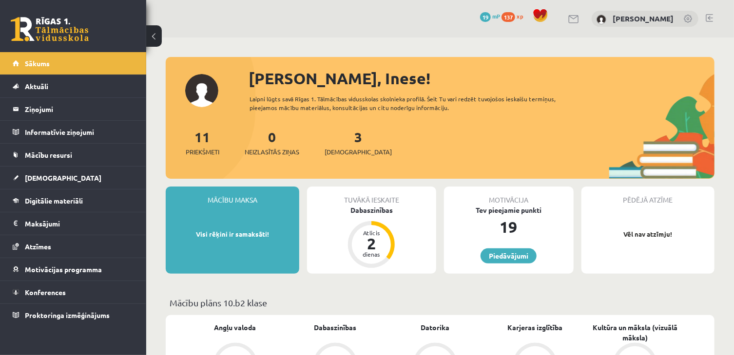
click at [356, 141] on div "3 Ieskaites" at bounding box center [358, 142] width 67 height 30
click at [344, 150] on span "[DEMOGRAPHIC_DATA]" at bounding box center [358, 152] width 67 height 10
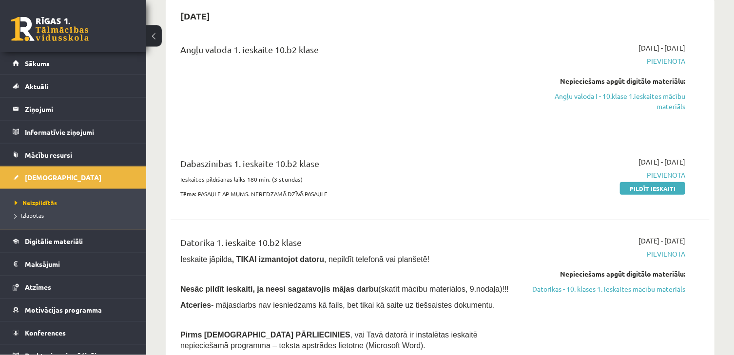
scroll to position [104, 0]
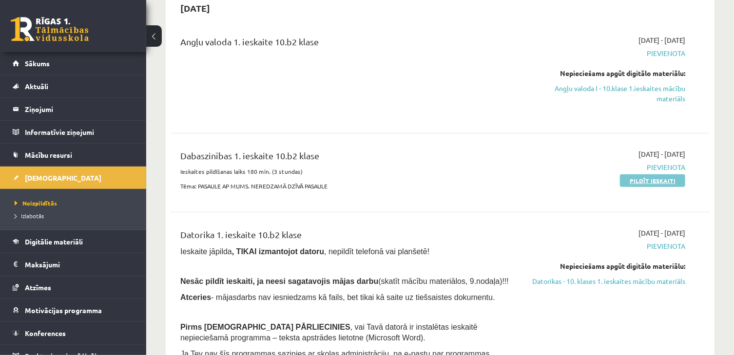
click at [663, 186] on link "Pildīt ieskaiti" at bounding box center [652, 181] width 65 height 13
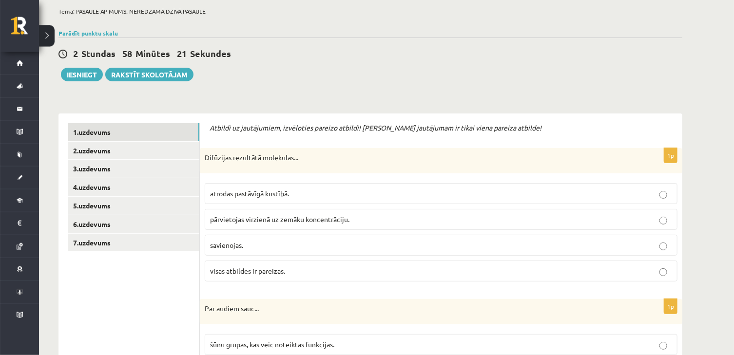
scroll to position [104, 0]
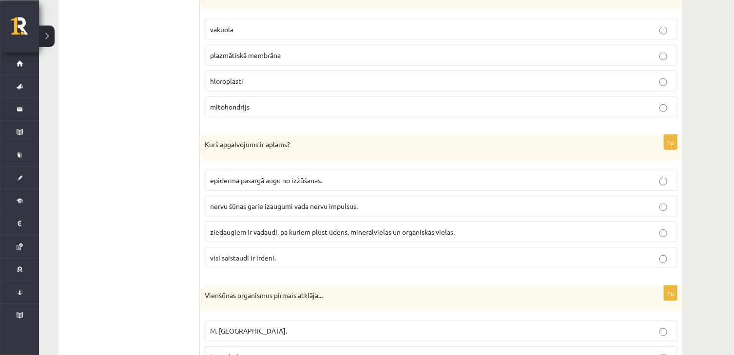
scroll to position [548, 0]
click at [659, 111] on p "mitohondrijs" at bounding box center [441, 105] width 462 height 10
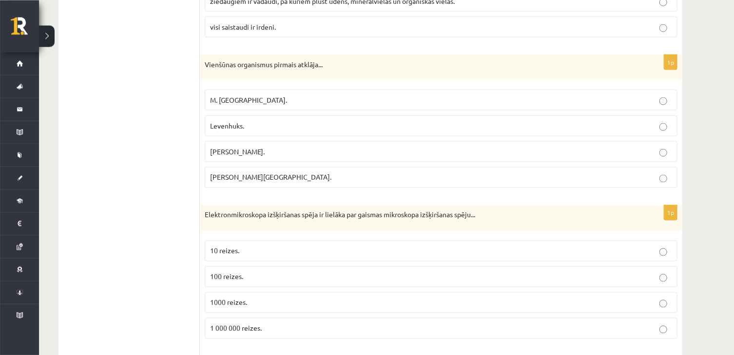
scroll to position [781, 0]
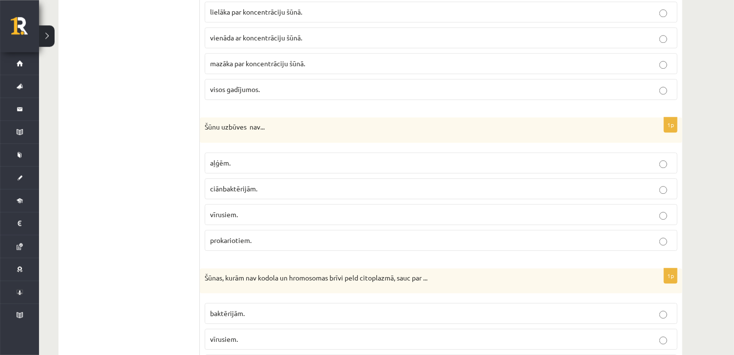
scroll to position [1314, 0]
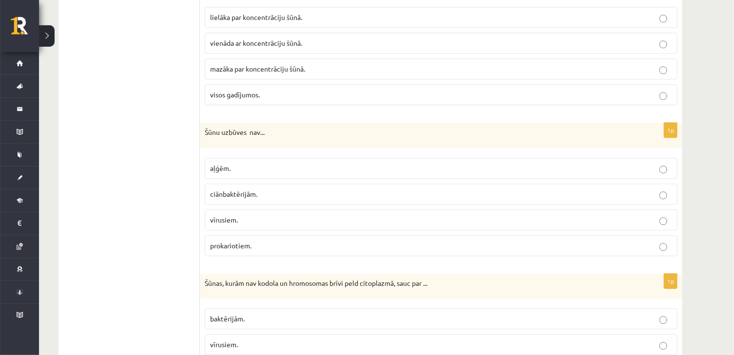
click at [551, 230] on label "vīrusiem." at bounding box center [441, 220] width 473 height 21
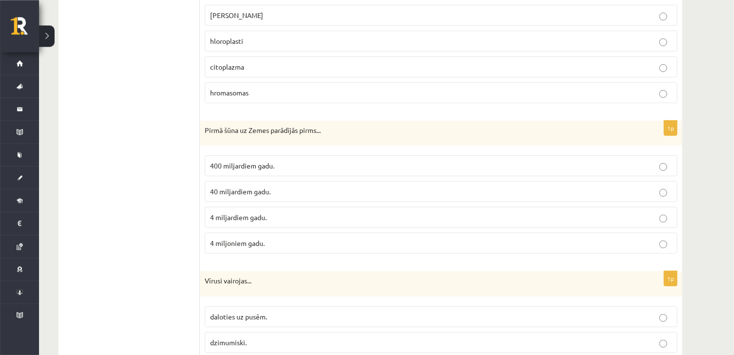
scroll to position [2228, 0]
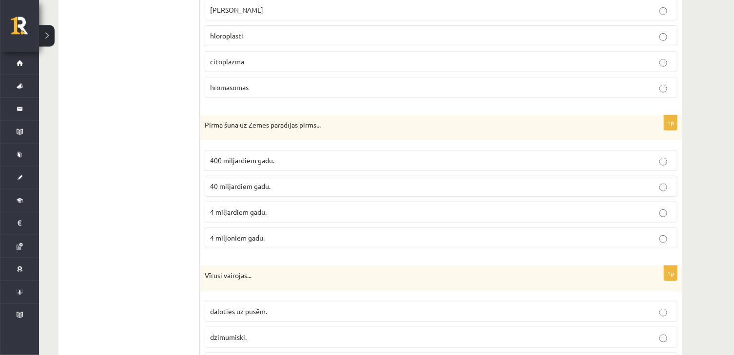
click at [610, 214] on p "4 miljardiem gadu." at bounding box center [441, 212] width 462 height 10
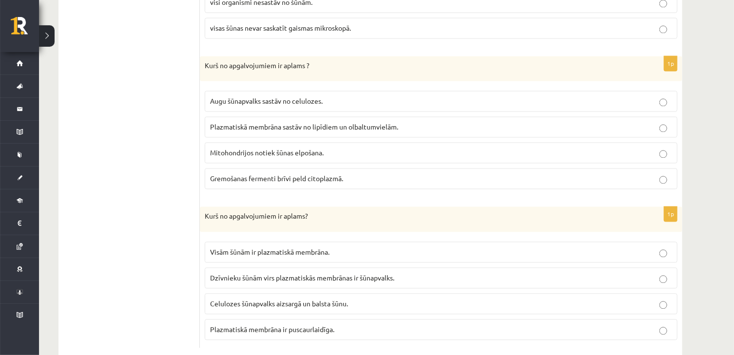
scroll to position [2896, 0]
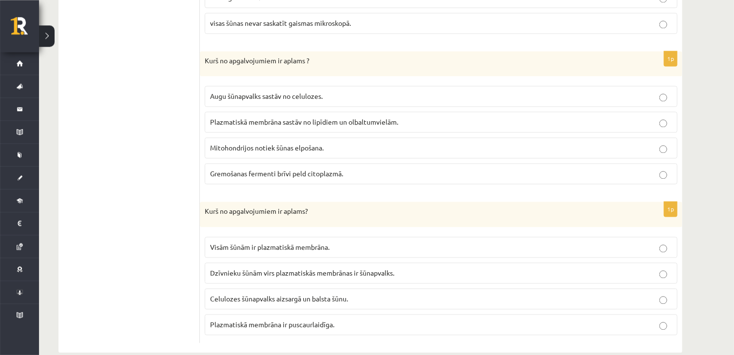
click at [662, 284] on label "Dzīvnieku šūnām virs plazmatiskās membrānas ir šūnapvalks." at bounding box center [441, 273] width 473 height 21
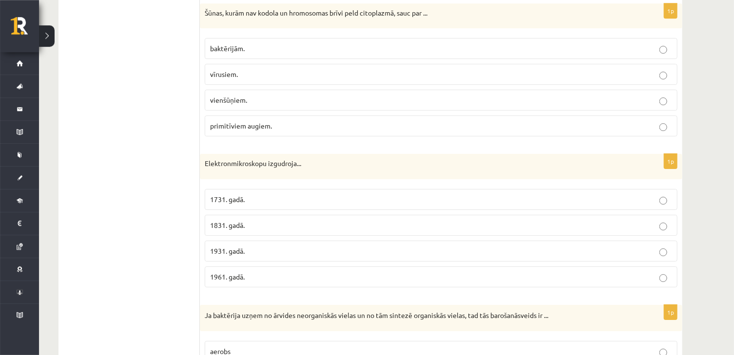
scroll to position [1581, 0]
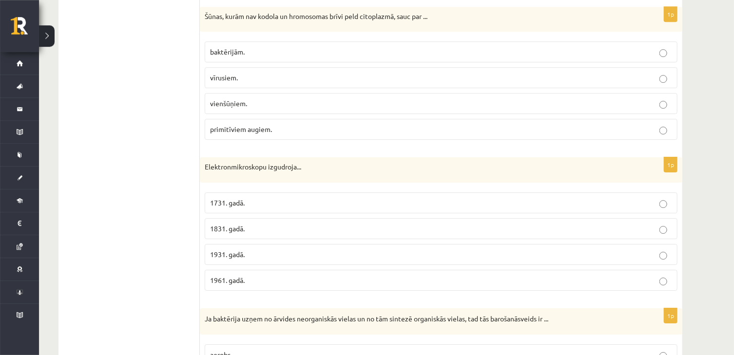
click at [666, 253] on label "1931. gadā." at bounding box center [441, 254] width 473 height 21
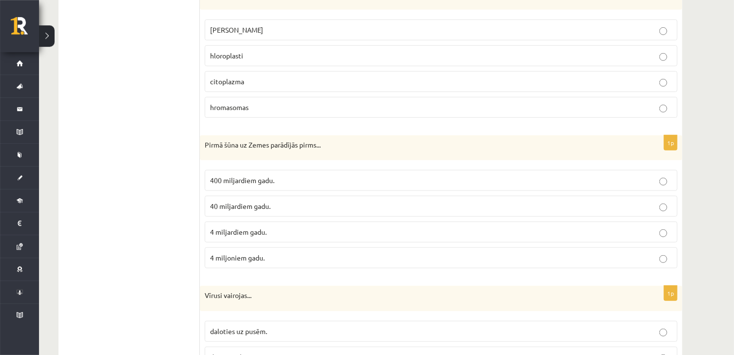
scroll to position [2182, 0]
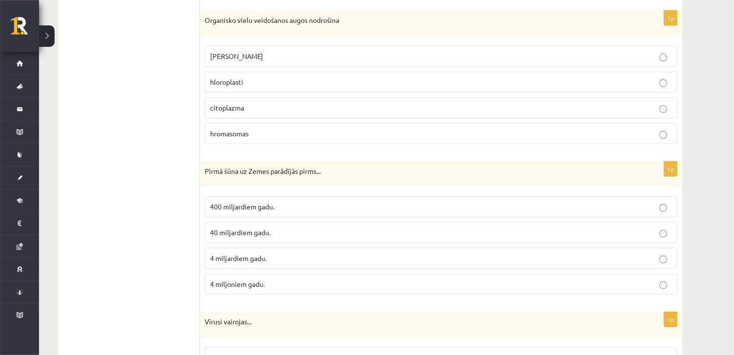
click at [659, 139] on p "hromasomas" at bounding box center [441, 134] width 462 height 10
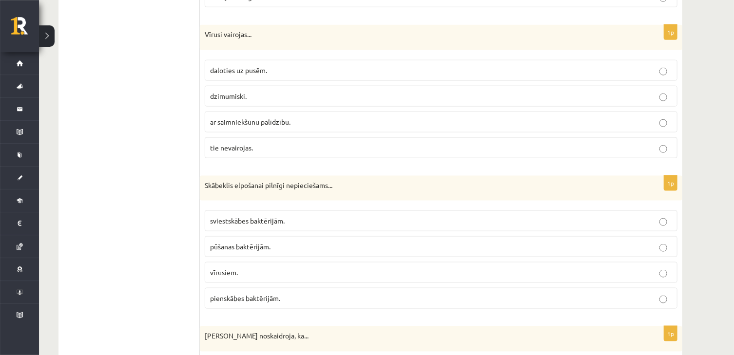
scroll to position [2495, 0]
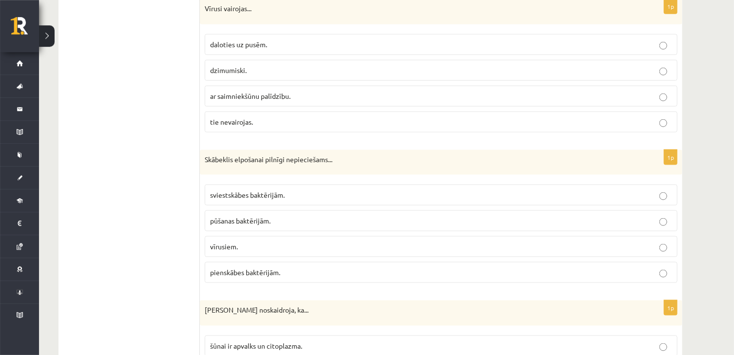
click at [667, 226] on p "pūšanas baktērijām." at bounding box center [441, 221] width 462 height 10
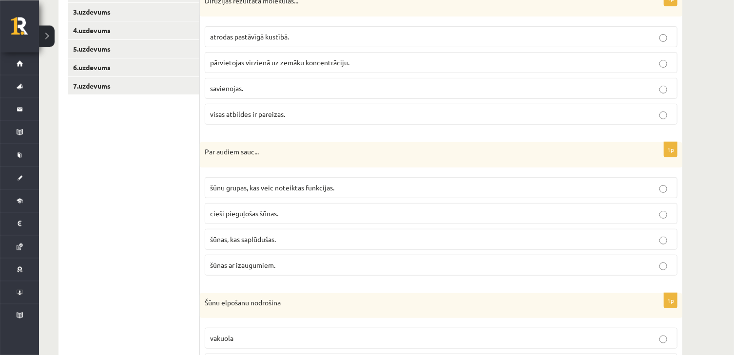
scroll to position [237, 0]
drag, startPoint x: 741, startPoint y: 5, endPoint x: 733, endPoint y: 13, distance: 11.0
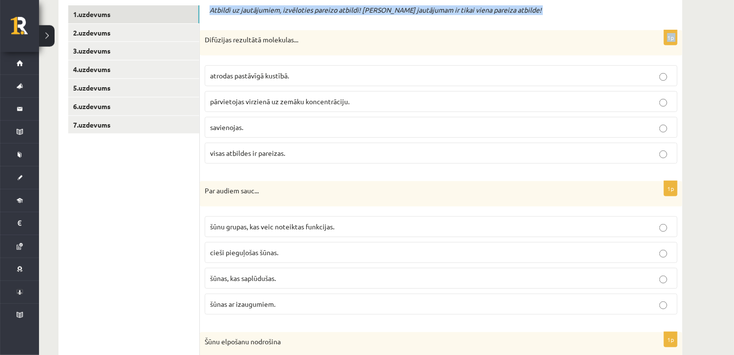
drag, startPoint x: 733, startPoint y: 13, endPoint x: 739, endPoint y: 2, distance: 12.6
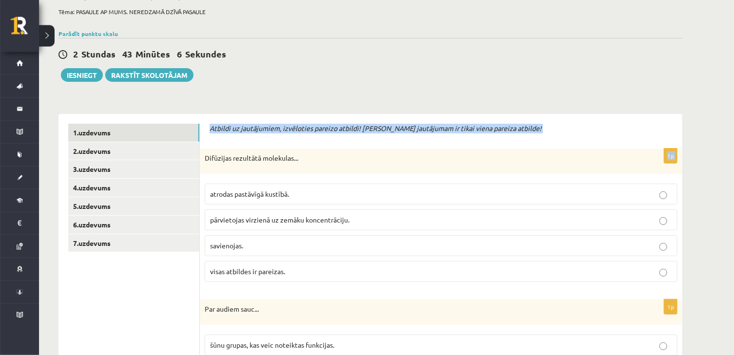
scroll to position [65, 0]
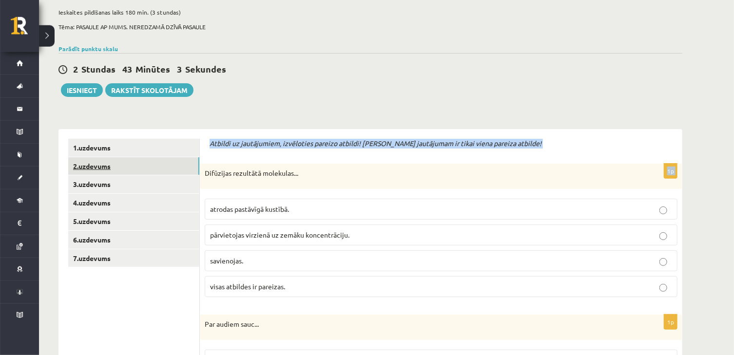
click at [91, 166] on link "2.uzdevums" at bounding box center [133, 166] width 131 height 18
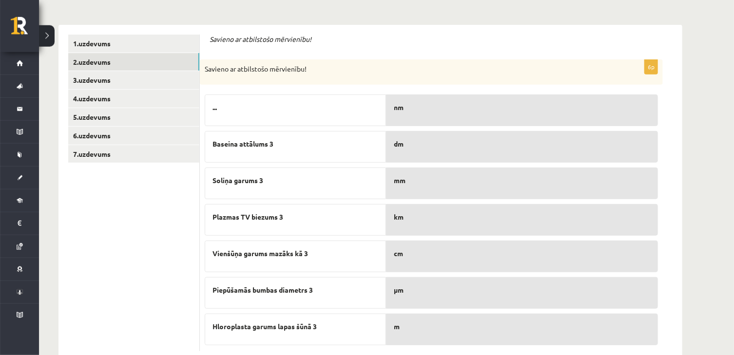
scroll to position [195, 0]
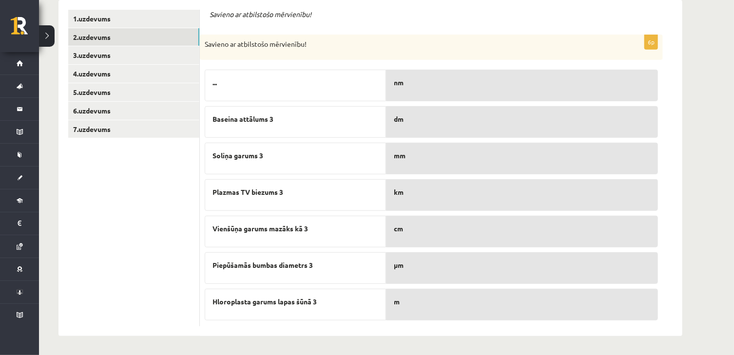
click at [453, 235] on div "cm" at bounding box center [522, 232] width 272 height 32
click at [358, 239] on div "Vienšūņa garums mazāks kā 3" at bounding box center [295, 232] width 181 height 32
click at [470, 239] on div "cm" at bounding box center [522, 232] width 272 height 32
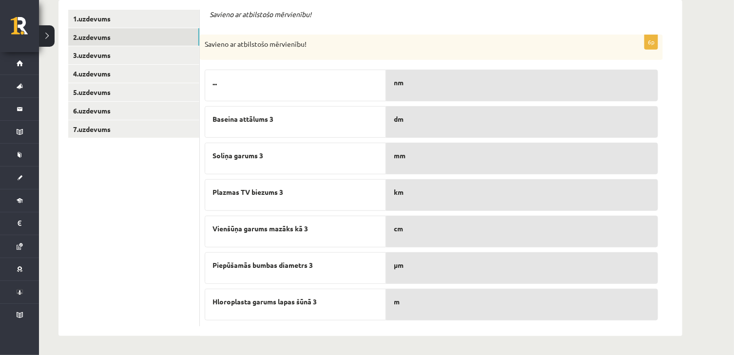
click at [653, 238] on div "cm" at bounding box center [522, 232] width 272 height 32
click at [584, 226] on p "cm" at bounding box center [522, 229] width 256 height 10
click at [427, 199] on div "mm" at bounding box center [522, 195] width 272 height 32
click at [415, 274] on div "m" at bounding box center [522, 269] width 272 height 32
click at [448, 259] on div "dm" at bounding box center [522, 269] width 272 height 32
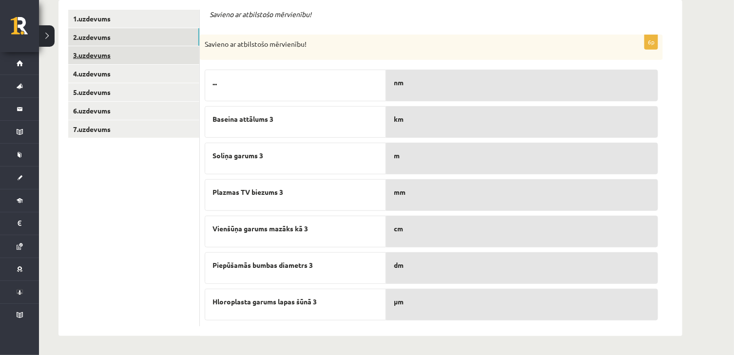
click at [93, 57] on link "3.uzdevums" at bounding box center [133, 55] width 131 height 18
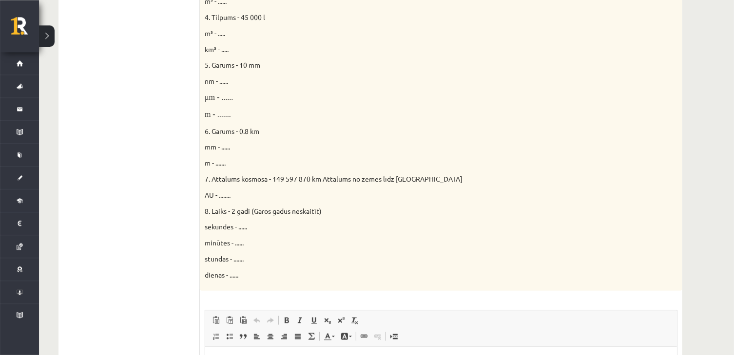
scroll to position [503, 0]
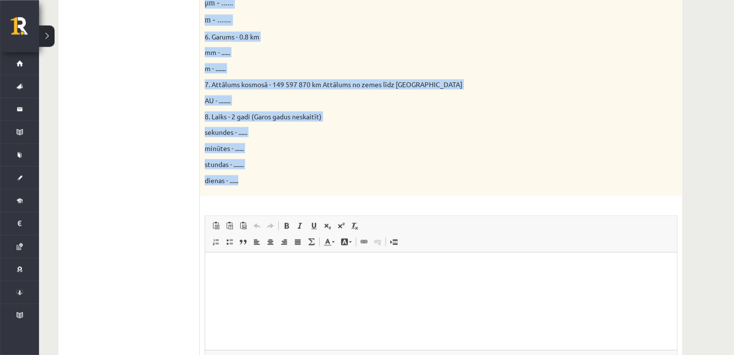
drag, startPoint x: 205, startPoint y: 80, endPoint x: 312, endPoint y: 189, distance: 152.7
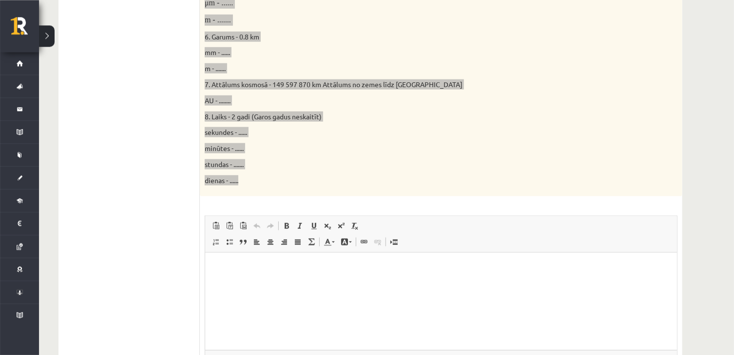
click at [265, 280] on html at bounding box center [441, 300] width 472 height 97
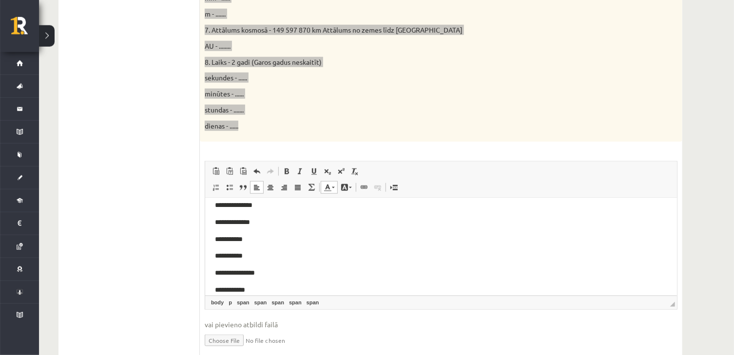
scroll to position [444, 0]
click at [216, 208] on span "**********" at bounding box center [231, 209] width 35 height 7
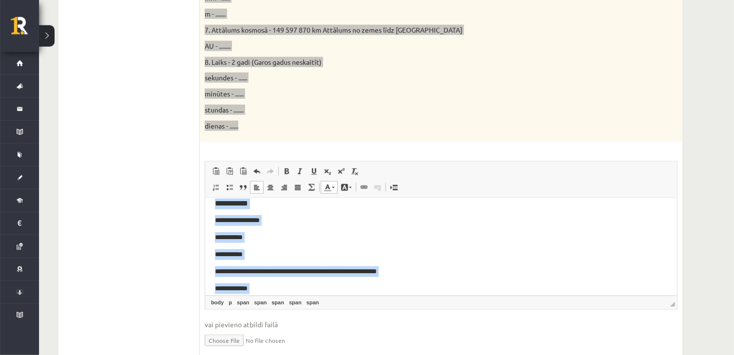
scroll to position [779, 0]
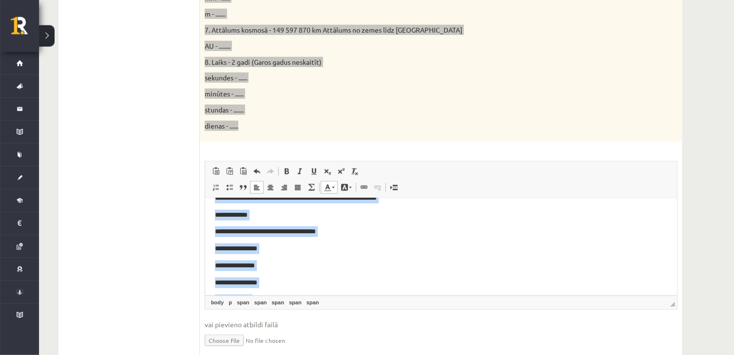
drag, startPoint x: 215, startPoint y: 205, endPoint x: 265, endPoint y: 337, distance: 140.9
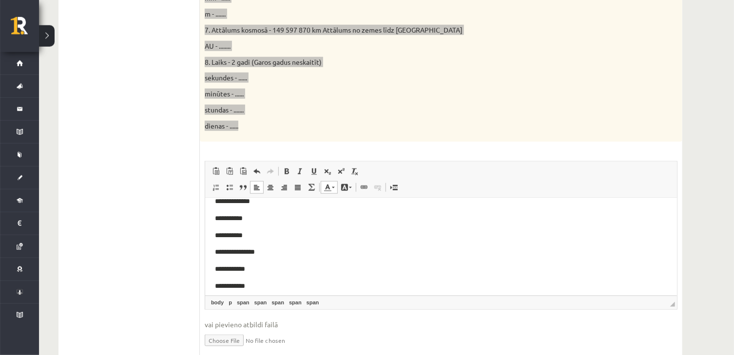
scroll to position [0, 0]
click at [249, 232] on p "**********" at bounding box center [440, 229] width 452 height 11
click at [330, 247] on p "**********" at bounding box center [440, 246] width 452 height 11
click at [279, 225] on p "*********" at bounding box center [440, 229] width 452 height 11
click at [284, 246] on p "***" at bounding box center [440, 246] width 452 height 11
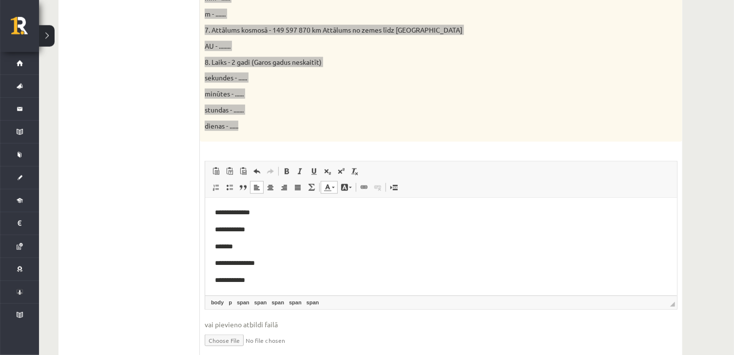
click at [239, 284] on p "**********" at bounding box center [440, 280] width 452 height 11
click at [248, 278] on p "**********" at bounding box center [440, 280] width 452 height 11
click at [237, 223] on p "**********" at bounding box center [440, 219] width 452 height 11
click at [237, 223] on p "*********" at bounding box center [440, 219] width 452 height 11
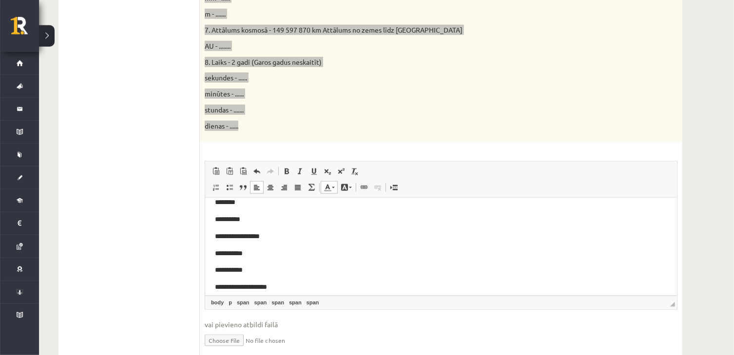
click at [246, 251] on p "**********" at bounding box center [440, 253] width 452 height 11
click at [249, 269] on p "**********" at bounding box center [440, 270] width 452 height 11
click at [507, 293] on body "**********" at bounding box center [440, 346] width 452 height 435
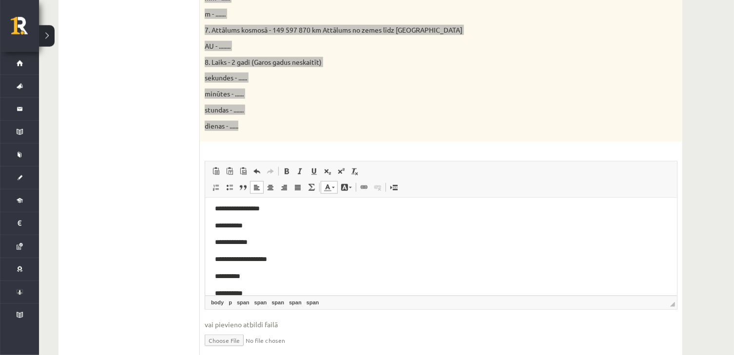
scroll to position [122, 0]
click at [241, 262] on p "**********" at bounding box center [440, 259] width 452 height 11
click at [248, 274] on p "**********" at bounding box center [440, 277] width 452 height 11
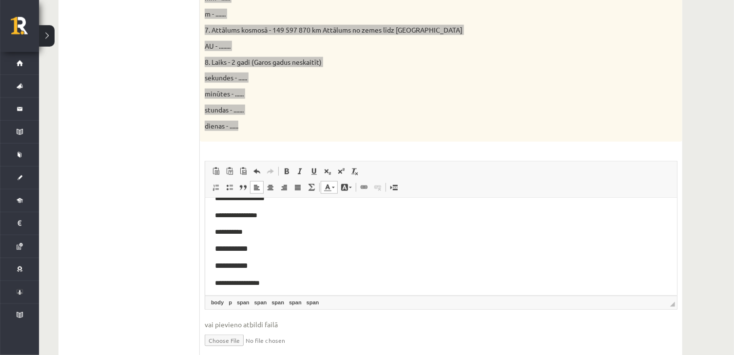
click at [249, 231] on p "**********" at bounding box center [440, 232] width 452 height 11
click at [252, 247] on p "**********" at bounding box center [440, 249] width 452 height 11
click at [242, 270] on body "**********" at bounding box center [440, 223] width 452 height 435
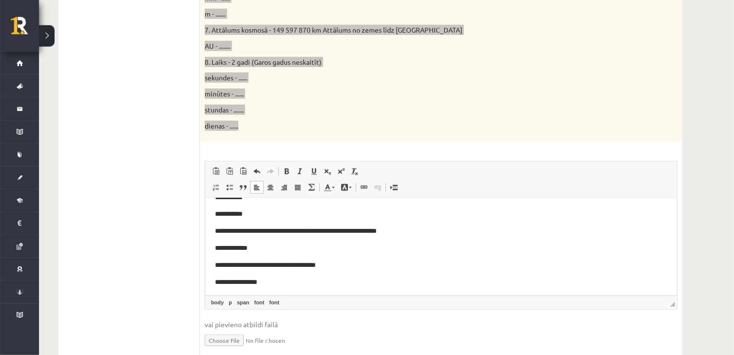
scroll to position [305, 0]
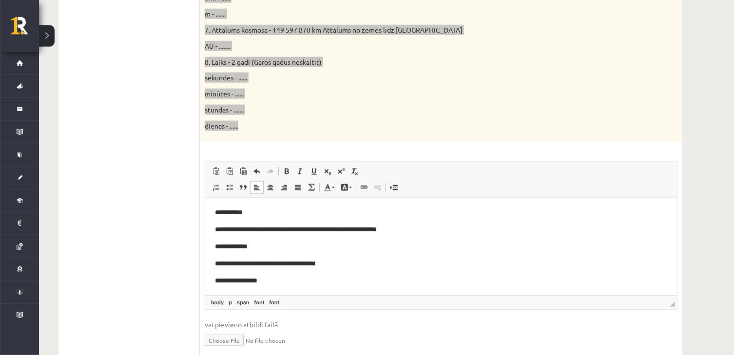
click at [247, 245] on p "**********" at bounding box center [440, 246] width 452 height 11
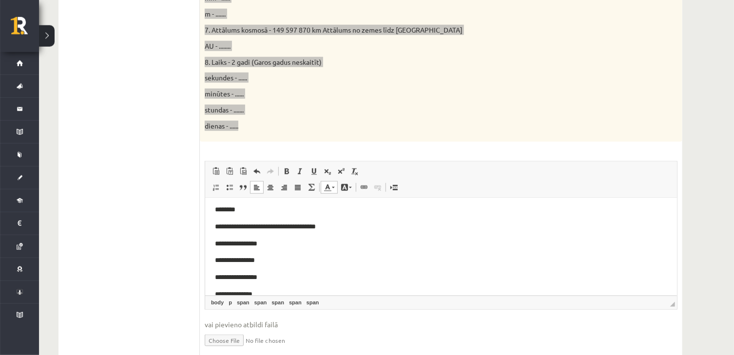
click at [267, 240] on p "**********" at bounding box center [440, 243] width 452 height 11
click at [260, 255] on p "**********" at bounding box center [440, 260] width 452 height 11
click at [260, 281] on body "**********" at bounding box center [440, 82] width 452 height 435
click at [263, 289] on p "**********" at bounding box center [440, 294] width 452 height 11
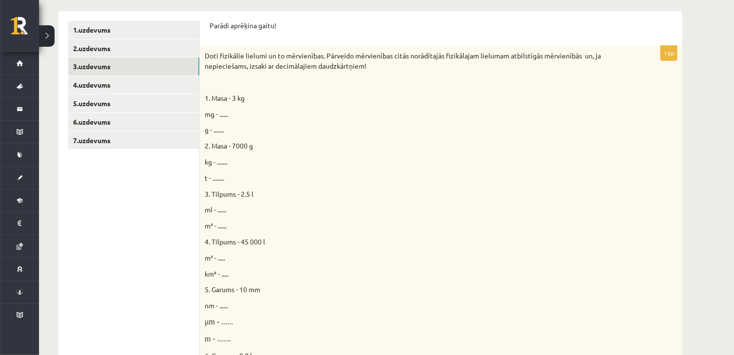
scroll to position [156, 0]
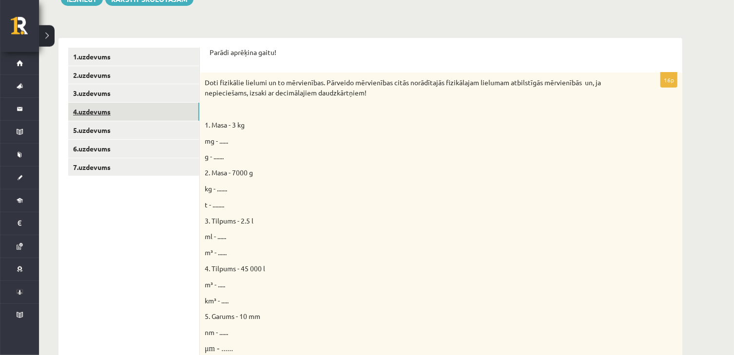
click at [95, 116] on link "4.uzdevums" at bounding box center [133, 112] width 131 height 18
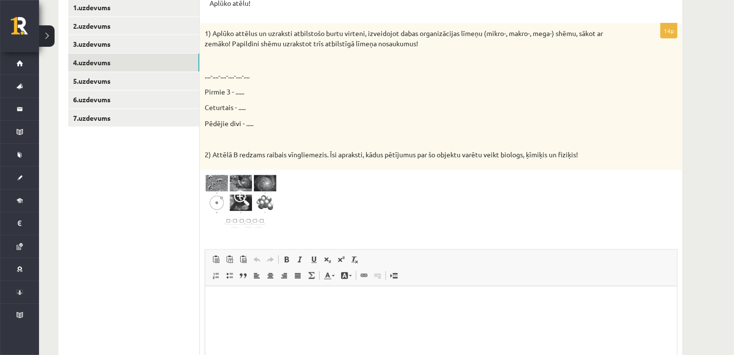
scroll to position [209, 0]
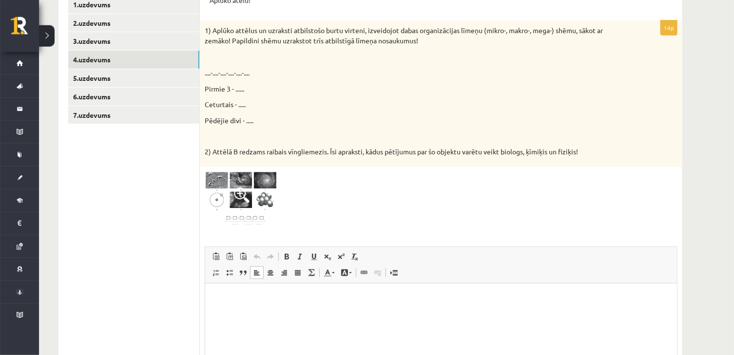
click at [596, 308] on html at bounding box center [441, 331] width 472 height 97
click at [285, 292] on html at bounding box center [441, 331] width 472 height 97
drag, startPoint x: 206, startPoint y: 89, endPoint x: 262, endPoint y: 127, distance: 67.3
click at [262, 127] on div "1) Aplūko attēlus un uzraksti atbilstošo burtu virteni, izveidojot dabas organi…" at bounding box center [441, 93] width 483 height 147
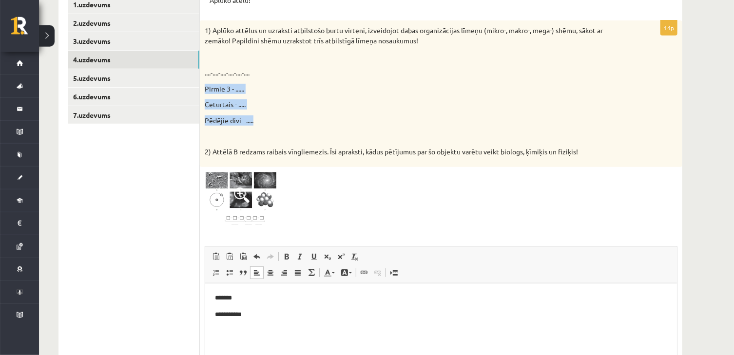
copy div "Pirmie 3 - ...... Ceturtais - ..... Pēdējie divi - ....."
click at [238, 334] on p "Bagātinātā teksta redaktors, wiswyg-editor-user-answer-47024752184440" at bounding box center [440, 331] width 452 height 10
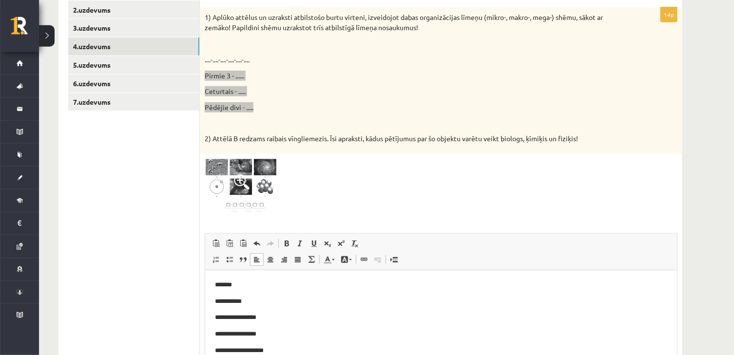
click at [267, 319] on p "**********" at bounding box center [440, 317] width 452 height 10
click at [280, 335] on p "**********" at bounding box center [440, 334] width 452 height 10
click at [272, 351] on p "**********" at bounding box center [440, 351] width 452 height 10
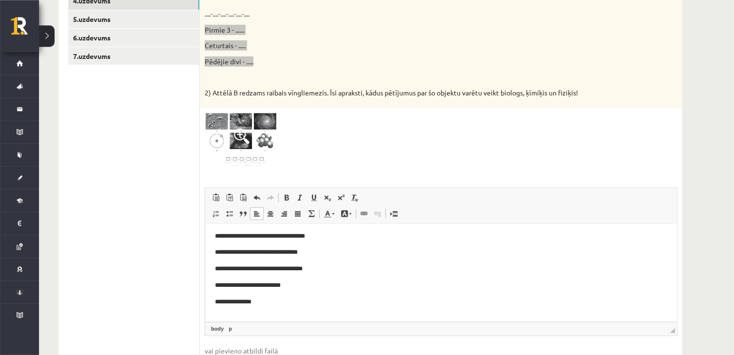
scroll to position [69, 0]
click at [355, 315] on p "**********" at bounding box center [435, 317] width 443 height 10
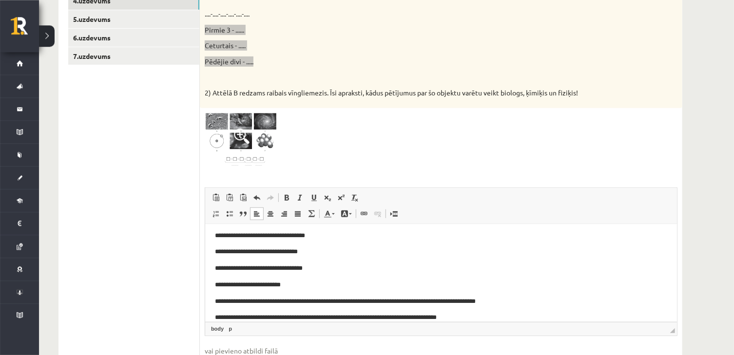
scroll to position [86, 0]
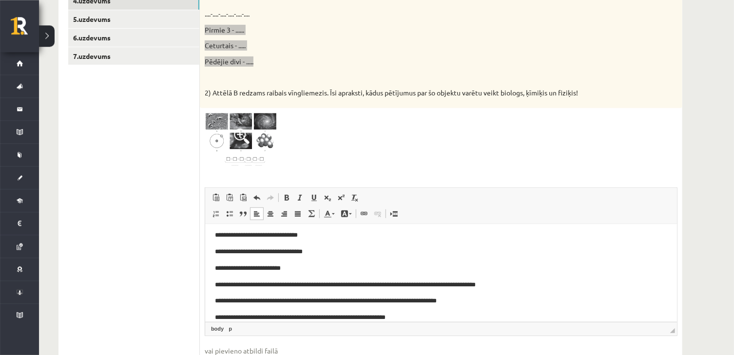
click at [609, 288] on p "**********" at bounding box center [435, 285] width 443 height 10
click at [429, 322] on p "**********" at bounding box center [435, 317] width 443 height 10
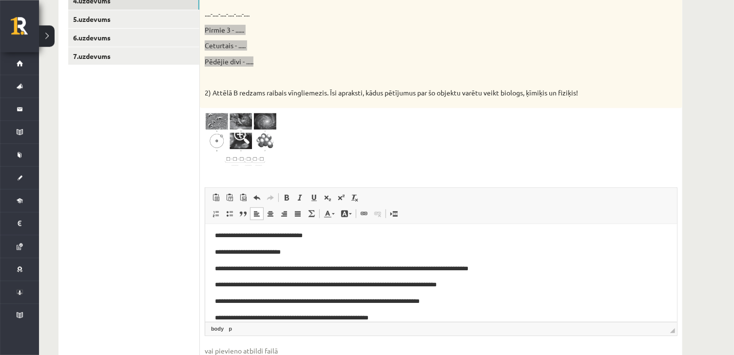
scroll to position [103, 0]
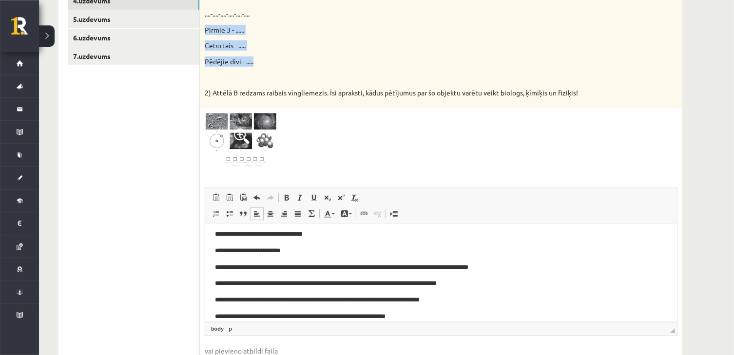
click at [620, 328] on span "◢ Elementa ceļš body p" at bounding box center [441, 329] width 472 height 14
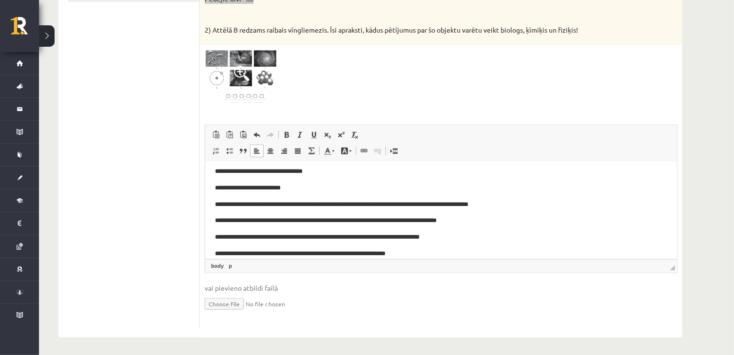
click at [433, 252] on p "**********" at bounding box center [435, 254] width 443 height 10
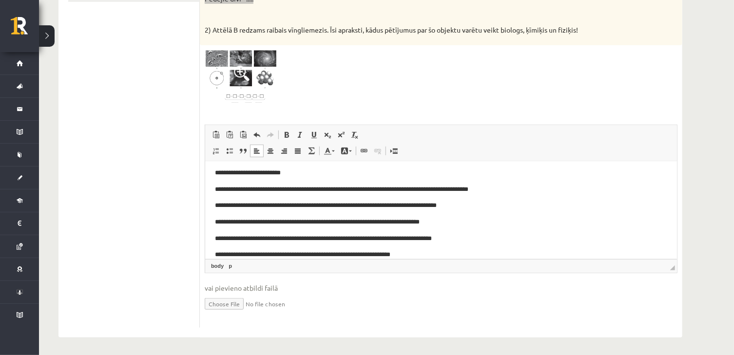
click at [433, 252] on p "**********" at bounding box center [435, 255] width 443 height 10
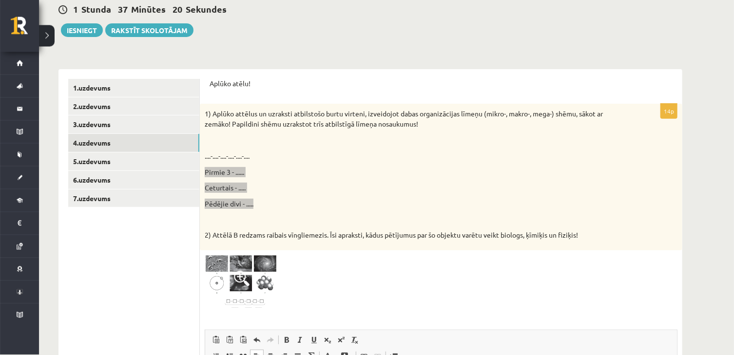
scroll to position [122, 0]
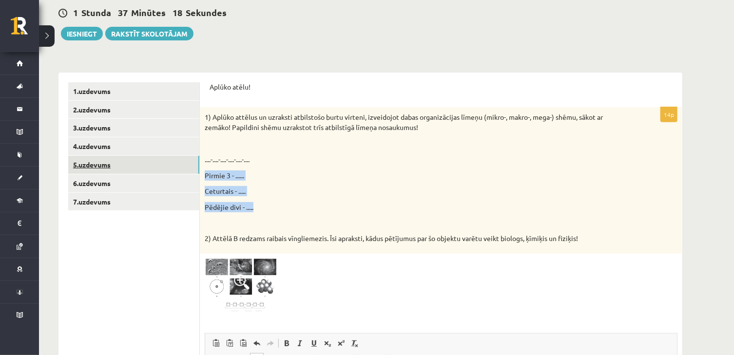
click at [93, 165] on link "5.uzdevums" at bounding box center [133, 165] width 131 height 18
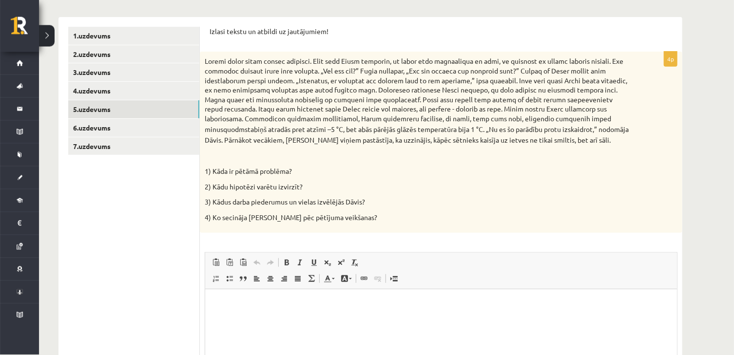
scroll to position [174, 0]
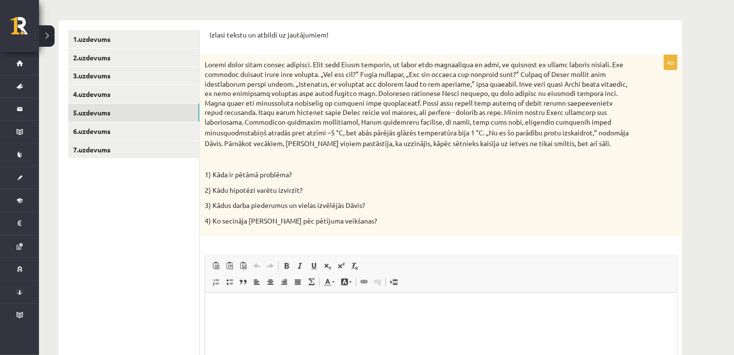
click at [393, 309] on p "Bagātinātā teksta redaktors, wiswyg-editor-user-answer-47024737268480" at bounding box center [440, 308] width 452 height 10
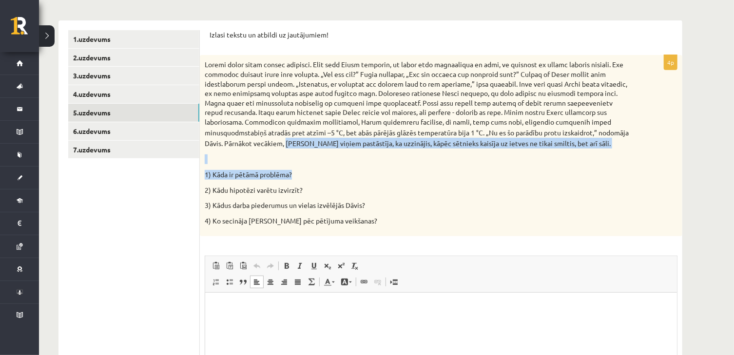
drag, startPoint x: 729, startPoint y: 173, endPoint x: 727, endPoint y: 136, distance: 36.1
click at [727, 136] on div "Dabaszinības 1.ieskaite 10.klase , [PERSON_NAME] (10.b2 klase) Ieskaites pildīš…" at bounding box center [386, 176] width 695 height 625
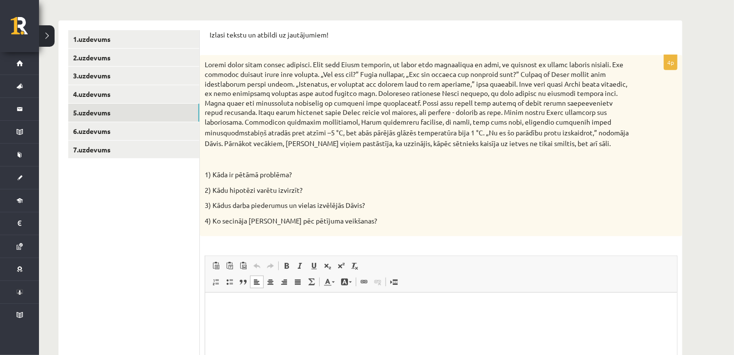
click at [703, 163] on div "Dabaszinības 1.ieskaite 10.klase , [PERSON_NAME] (10.b2 klase) Ieskaites pildīš…" at bounding box center [386, 176] width 695 height 625
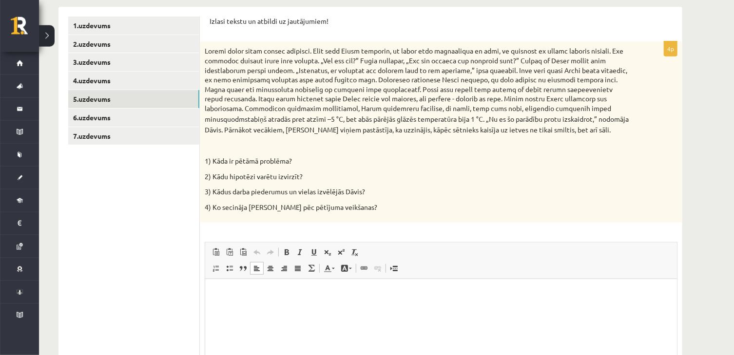
scroll to position [184, 0]
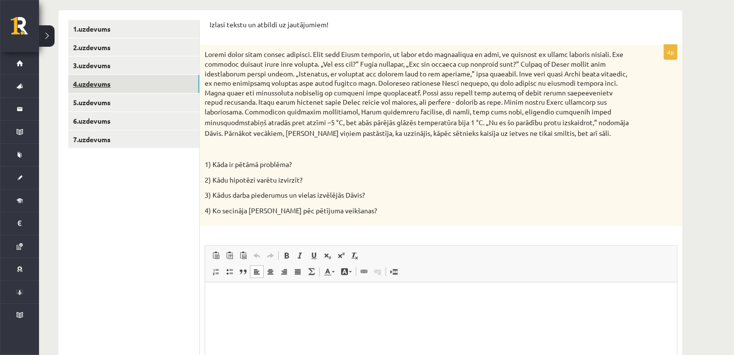
click at [115, 80] on link "4.uzdevums" at bounding box center [133, 84] width 131 height 18
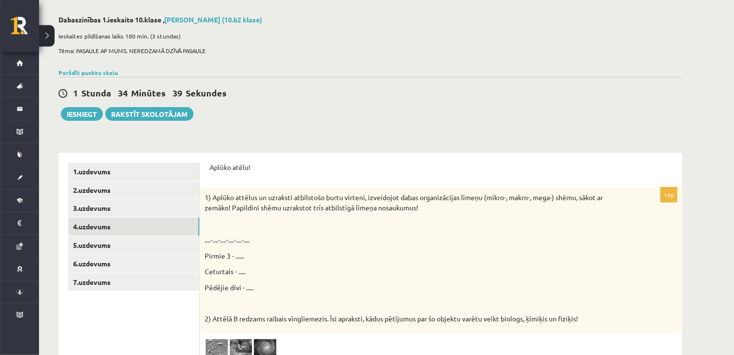
scroll to position [0, 0]
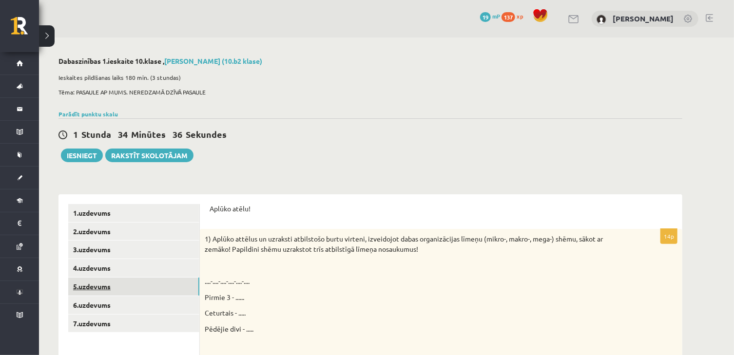
click at [85, 279] on link "5.uzdevums" at bounding box center [133, 287] width 131 height 18
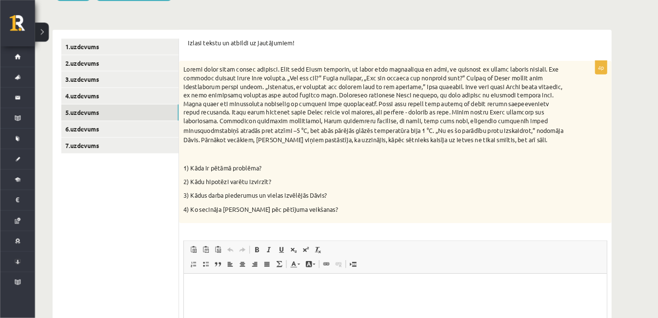
scroll to position [161, 0]
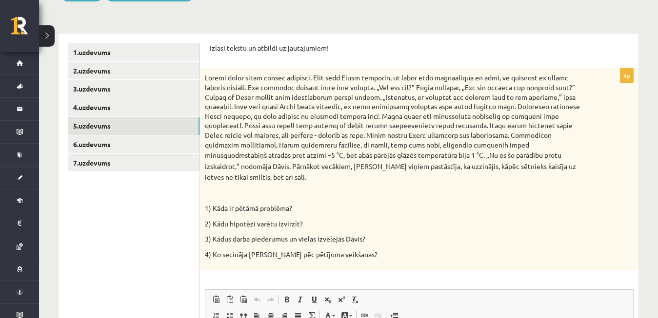
click at [438, 234] on p "3) Kādus darba piederumus un vielas izvēlējās Dāvis?" at bounding box center [395, 239] width 380 height 10
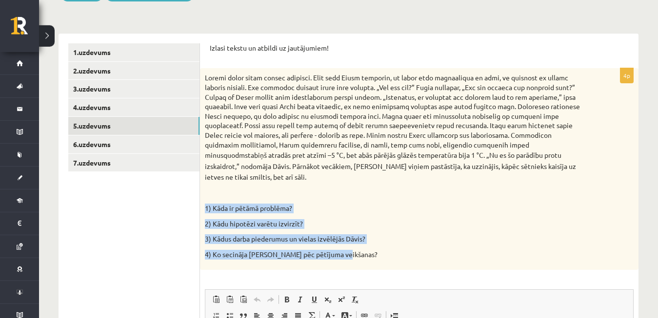
drag, startPoint x: 205, startPoint y: 196, endPoint x: 355, endPoint y: 258, distance: 162.1
click at [355, 258] on div "stabiņš atradās pret atzīmi –5 °C, bet abās pārējās glāzēs temperatūra bija 1 °…" at bounding box center [419, 169] width 438 height 202
copy div "1) Kāda ir pētāmā problēma? 2) Kādu hipotēzi varētu izvirzīt? 3) Kādus darba pi…"
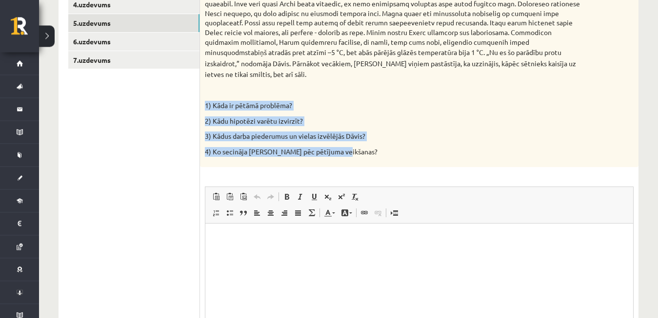
scroll to position [290, 0]
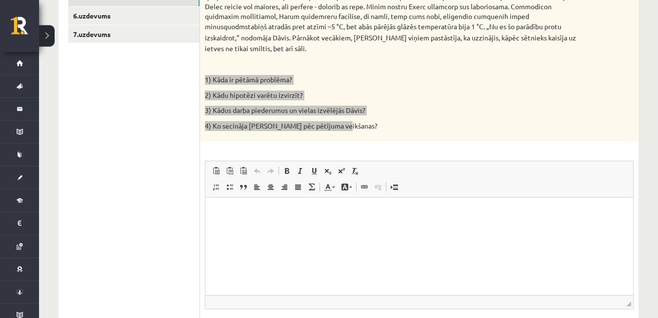
click at [390, 225] on html at bounding box center [419, 245] width 428 height 97
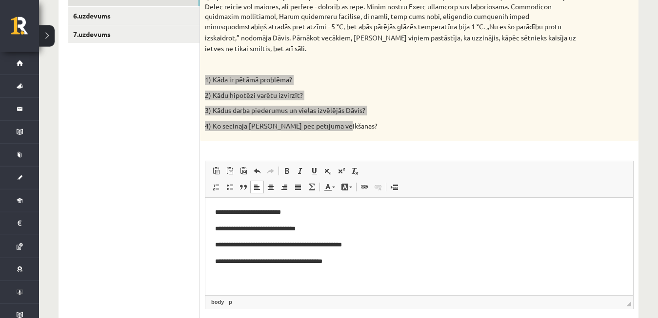
click at [302, 209] on p "**********" at bounding box center [419, 212] width 408 height 10
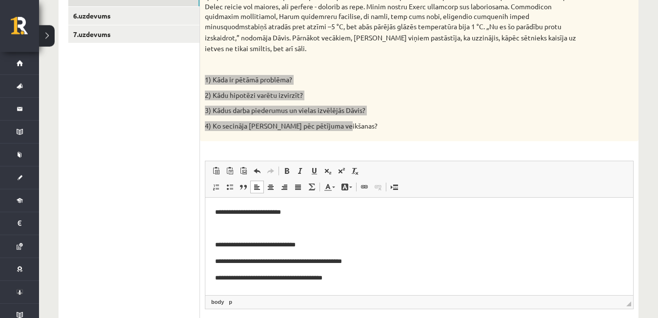
click at [310, 250] on p "**********" at bounding box center [419, 245] width 408 height 10
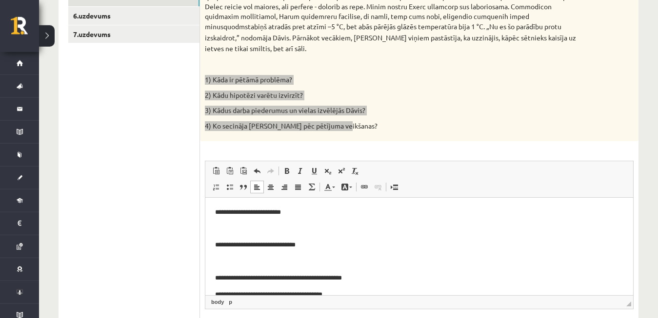
click at [387, 282] on p "**********" at bounding box center [415, 278] width 400 height 10
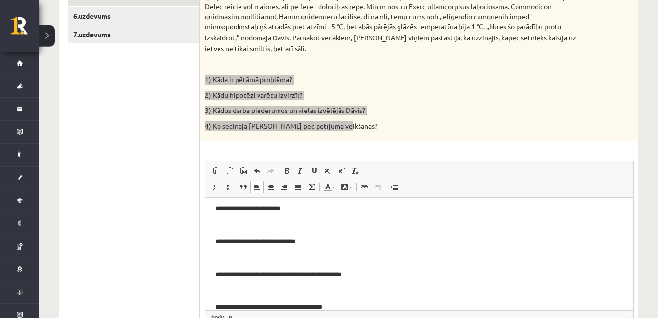
scroll to position [0, 0]
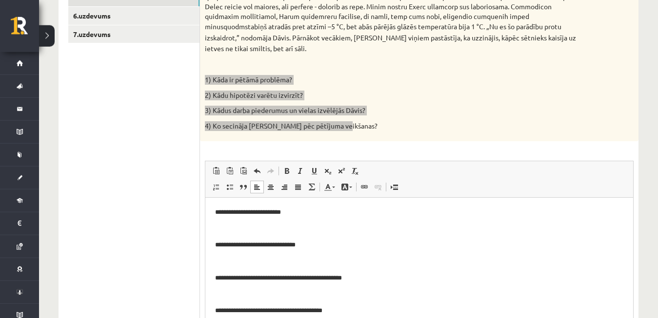
drag, startPoint x: 630, startPoint y: 297, endPoint x: 634, endPoint y: 332, distance: 35.8
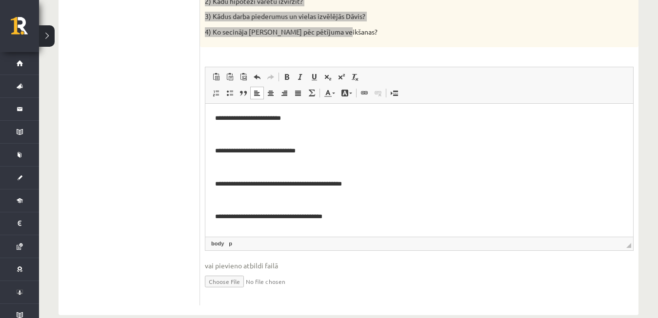
scroll to position [388, 0]
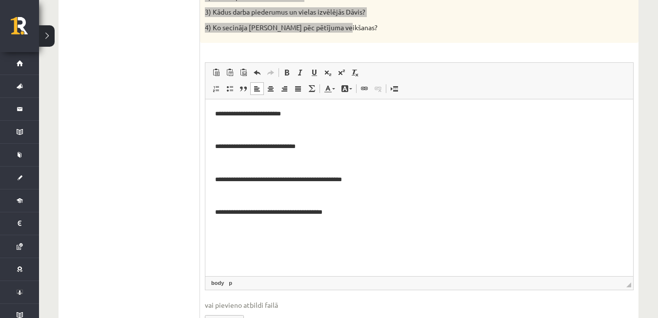
drag, startPoint x: 629, startPoint y: 234, endPoint x: 637, endPoint y: 286, distance: 52.7
click at [637, 286] on div "4p stabiņš atradās pret atzīmi –5 °C, bet abās pārējās glāzēs temperatūra bija …" at bounding box center [419, 93] width 438 height 504
click at [223, 238] on html "**********" at bounding box center [419, 191] width 428 height 185
click at [442, 222] on html "**********" at bounding box center [419, 191] width 428 height 185
click at [237, 126] on p "Bagātinātā teksta redaktors, wiswyg-editor-user-answer-47024933241460" at bounding box center [419, 131] width 408 height 10
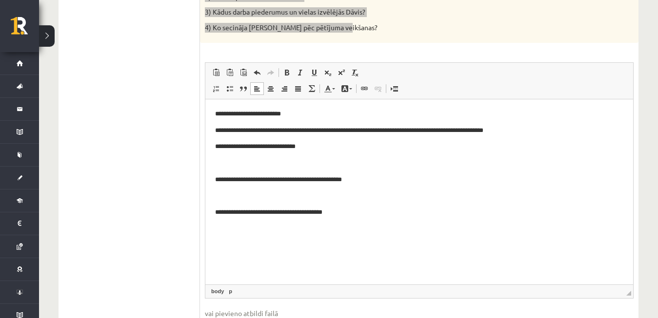
click at [231, 165] on p "Bagātinātā teksta redaktors, wiswyg-editor-user-answer-47024933241460" at bounding box center [419, 163] width 408 height 10
click at [231, 165] on p "**********" at bounding box center [419, 163] width 408 height 10
click at [250, 164] on p "**********" at bounding box center [419, 163] width 408 height 10
click at [246, 164] on p "**********" at bounding box center [419, 163] width 408 height 10
click at [419, 161] on p "**********" at bounding box center [419, 163] width 408 height 10
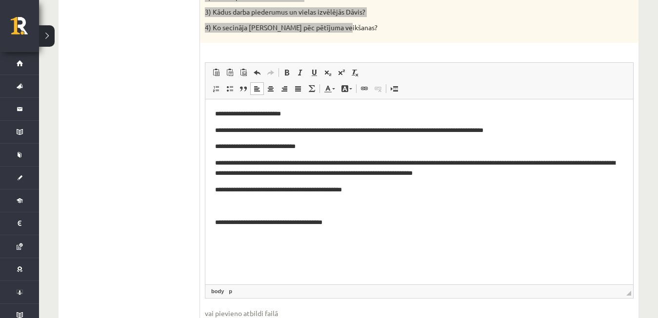
click at [232, 201] on body "**********" at bounding box center [419, 177] width 408 height 136
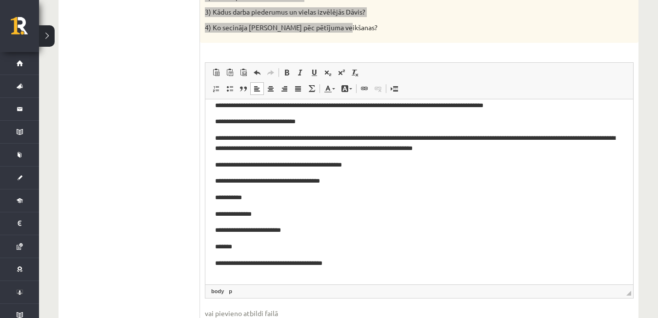
scroll to position [26, 0]
drag, startPoint x: 632, startPoint y: 281, endPoint x: 351, endPoint y: 280, distance: 280.8
click at [224, 282] on p "Bagātinātā teksta redaktors, wiswyg-editor-user-answer-47024933241460" at bounding box center [419, 279] width 408 height 10
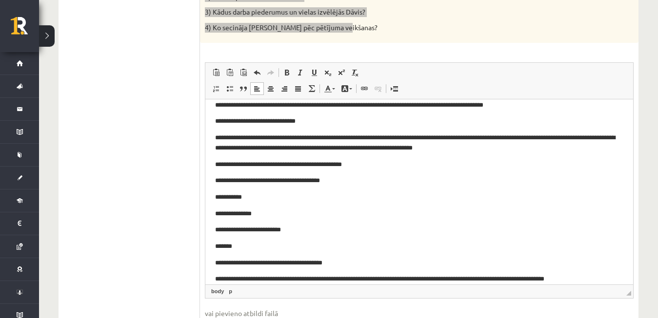
click at [605, 275] on p "**********" at bounding box center [415, 279] width 400 height 10
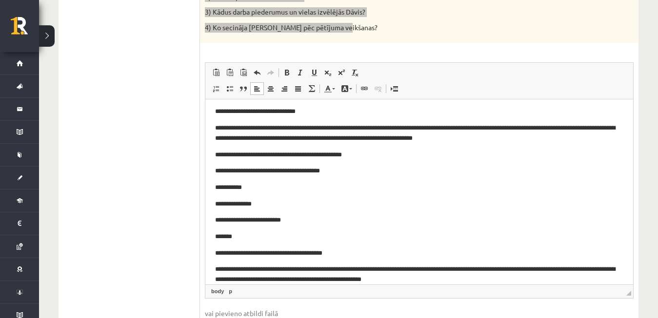
click at [605, 275] on p "**********" at bounding box center [415, 275] width 400 height 20
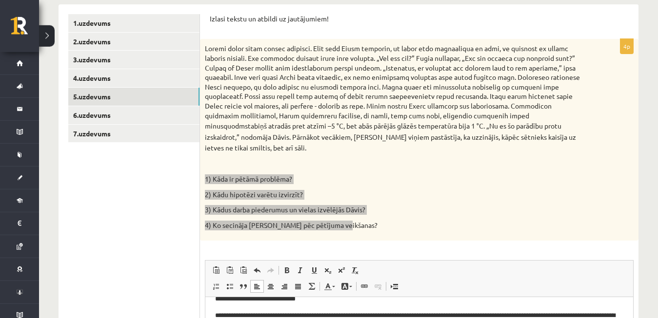
scroll to position [189, 0]
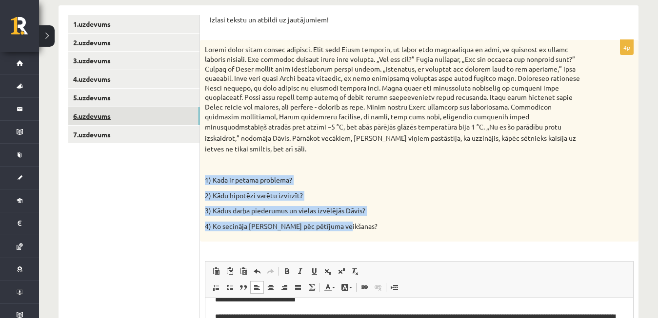
click at [81, 117] on link "6.uzdevums" at bounding box center [133, 116] width 131 height 18
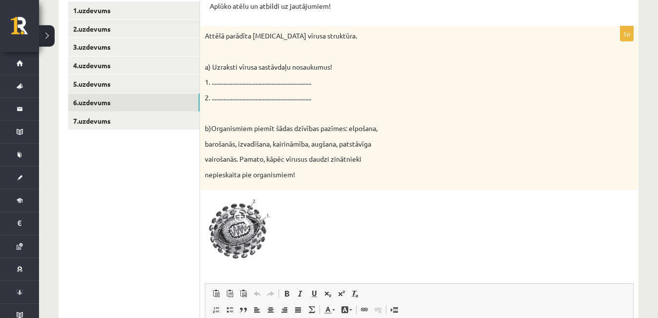
scroll to position [201, 0]
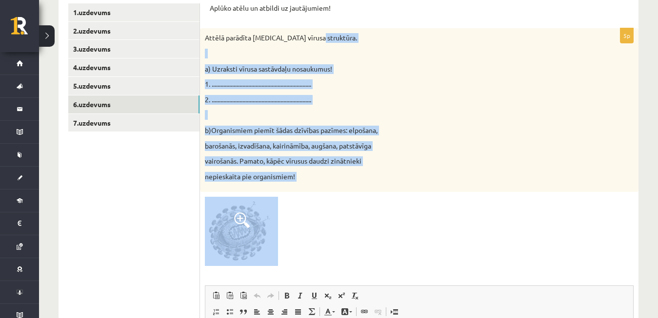
drag, startPoint x: 435, startPoint y: 214, endPoint x: 640, endPoint y: 25, distance: 278.7
click at [638, 25] on div "**********" at bounding box center [348, 246] width 580 height 505
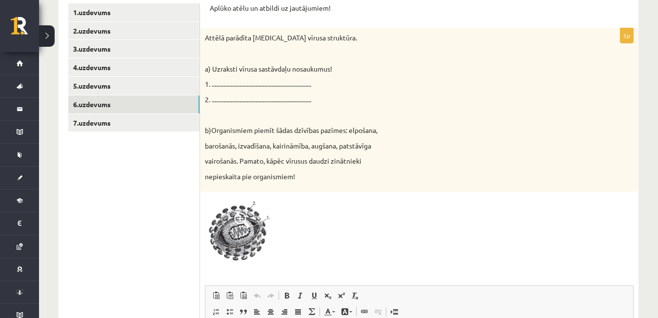
click at [647, 46] on div "Dabaszinības 1.ieskaite 10.klase , [PERSON_NAME] (10.b2 klase) Ieskaites pildīš…" at bounding box center [348, 178] width 619 height 682
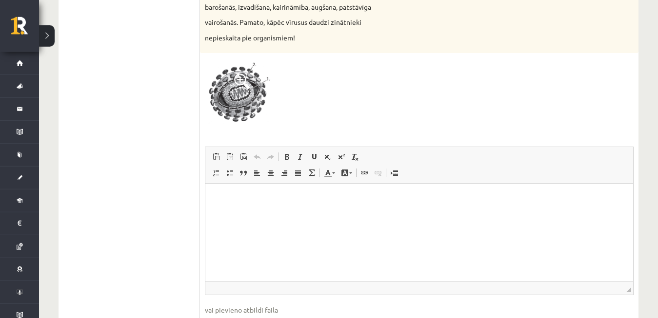
scroll to position [358, 0]
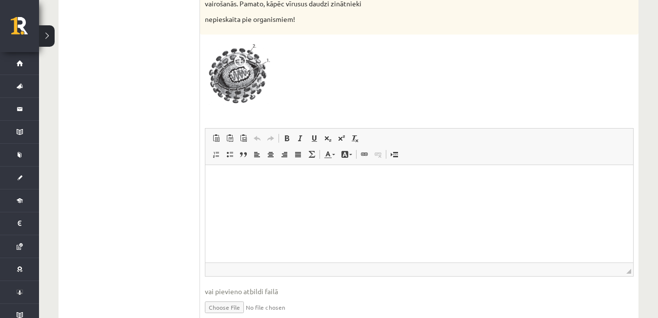
click at [505, 230] on html at bounding box center [419, 213] width 428 height 97
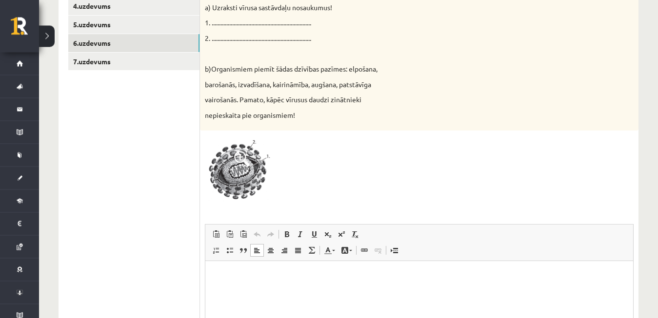
scroll to position [259, 0]
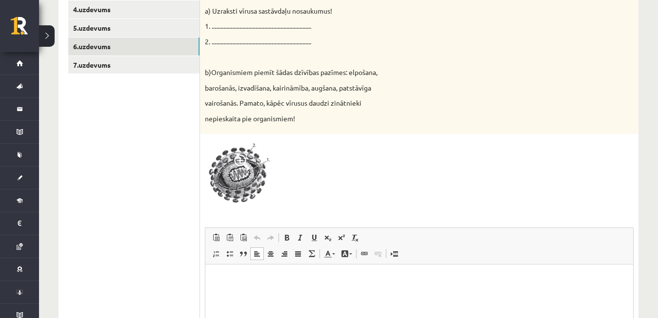
click at [286, 274] on p "Bagātinātā teksta redaktors, wiswyg-editor-user-answer-47024772623380" at bounding box center [419, 279] width 408 height 10
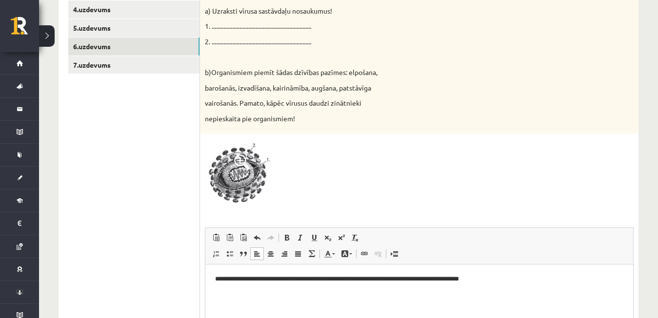
click at [497, 283] on p "**********" at bounding box center [419, 279] width 408 height 10
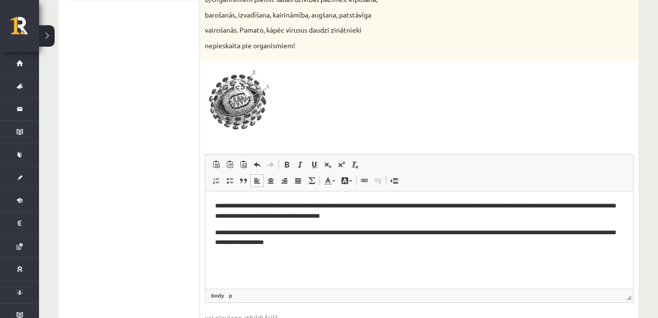
scroll to position [335, 0]
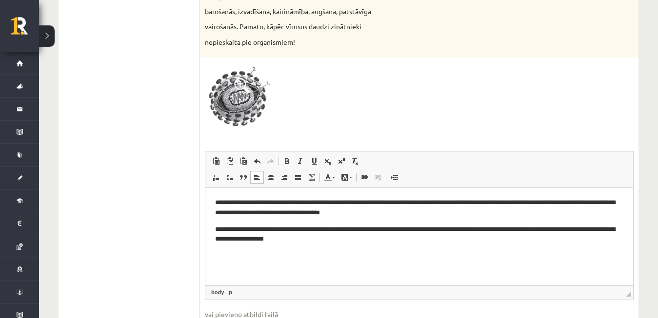
click at [143, 77] on ul "1.uzdevums 2.uzdevums 3.uzdevums 4.uzdevums 5.uzdevums 6.uzdevums 7.uzdevums" at bounding box center [134, 112] width 132 height 486
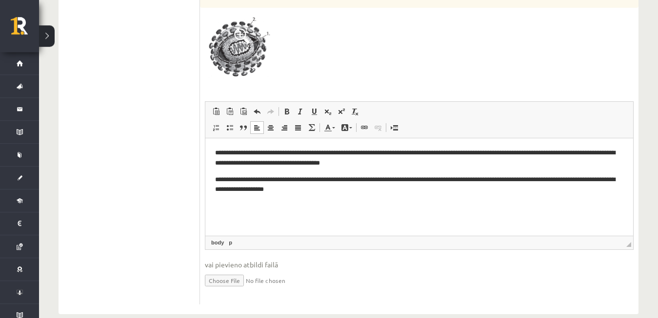
scroll to position [400, 0]
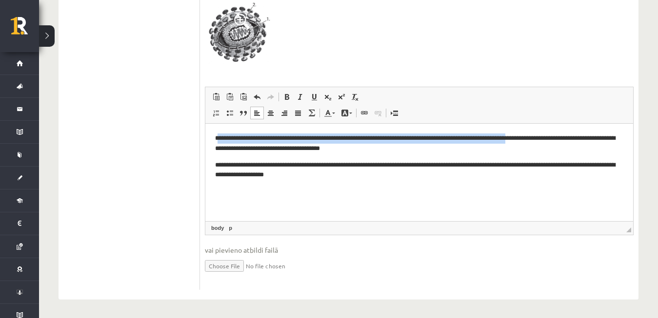
drag, startPoint x: 219, startPoint y: 137, endPoint x: 231, endPoint y: 144, distance: 14.0
click at [231, 144] on p "**********" at bounding box center [419, 143] width 408 height 20
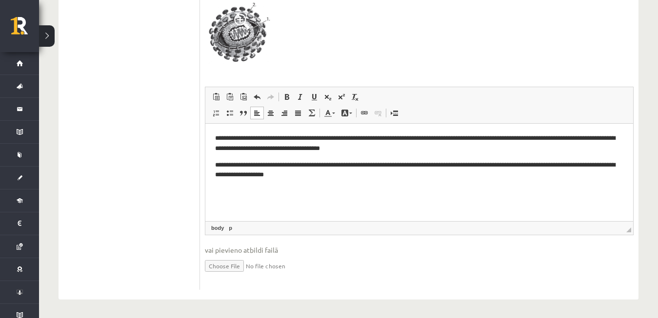
drag, startPoint x: 210, startPoint y: 132, endPoint x: 293, endPoint y: 132, distance: 83.8
click at [293, 132] on html "**********" at bounding box center [419, 171] width 428 height 97
click at [388, 187] on html "**********" at bounding box center [419, 171] width 428 height 97
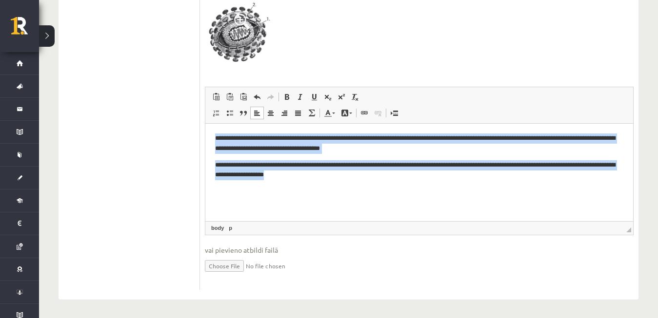
drag, startPoint x: 363, startPoint y: 172, endPoint x: 211, endPoint y: 137, distance: 155.4
click at [211, 137] on html "**********" at bounding box center [419, 171] width 428 height 97
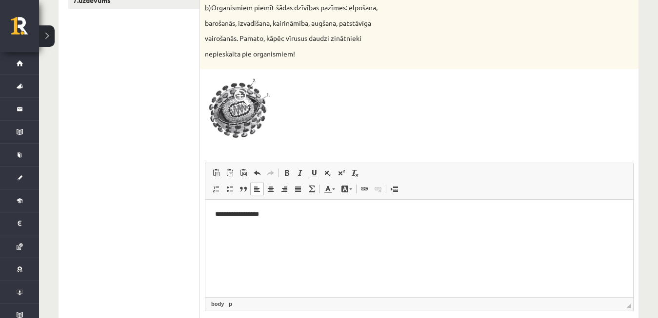
scroll to position [325, 0]
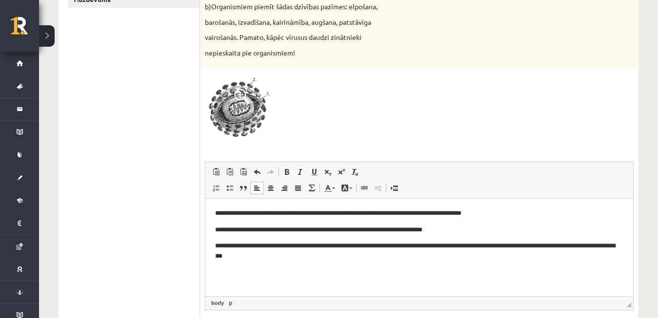
click at [307, 215] on p "**********" at bounding box center [419, 213] width 408 height 10
click at [299, 251] on p "**********" at bounding box center [419, 251] width 408 height 20
click at [296, 258] on p "**********" at bounding box center [419, 251] width 408 height 20
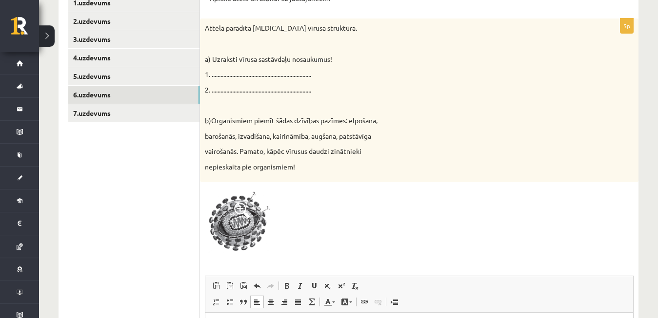
scroll to position [205, 0]
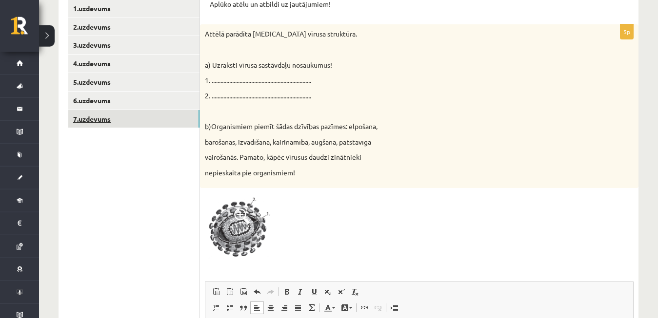
click at [133, 124] on link "7.uzdevums" at bounding box center [133, 119] width 131 height 18
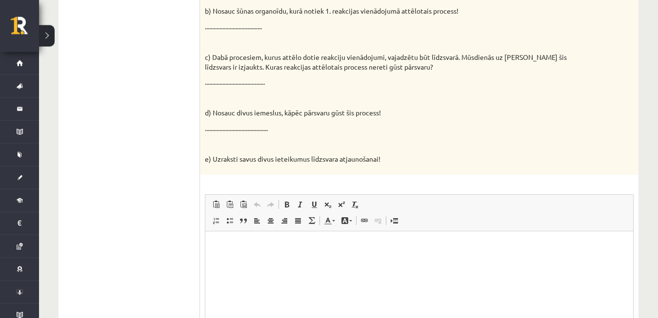
scroll to position [356, 0]
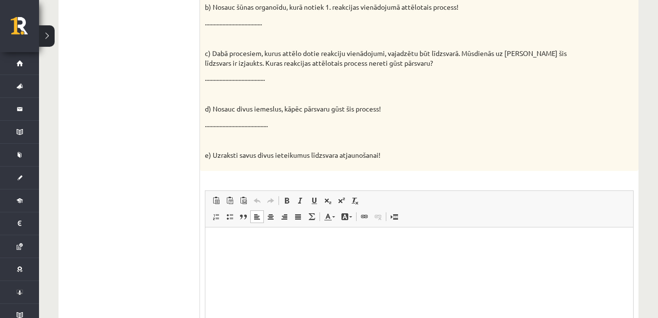
click at [396, 243] on p "Bagātinātā teksta redaktors, wiswyg-editor-user-answer-47024791923620" at bounding box center [419, 242] width 408 height 10
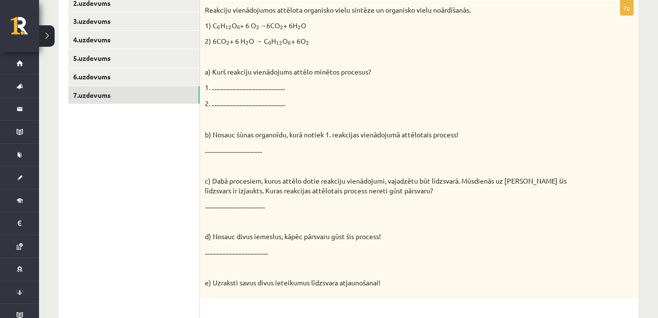
scroll to position [226, 0]
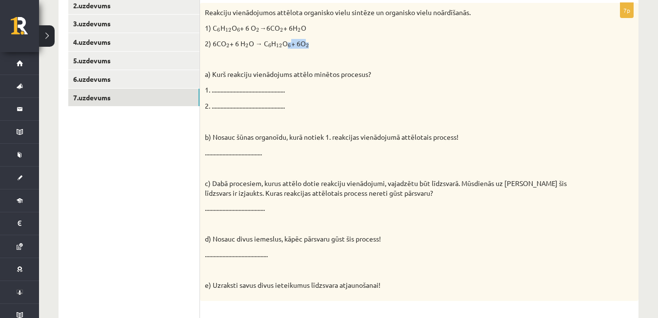
drag, startPoint x: 212, startPoint y: 28, endPoint x: 320, endPoint y: 43, distance: 109.8
click at [320, 43] on div "Reakciju vienādojumos attēlota organisko vielu sintēze un organisko vielu noārd…" at bounding box center [419, 152] width 438 height 298
click at [320, 43] on p "2) 6CO 2 2 + 6 H 2 2 O → C 6 6 H 12 12 O 6 6 + 6O 2 2" at bounding box center [395, 44] width 380 height 10
click at [215, 25] on p "1) C 6 6 H 12 12 O 6 6 + 6 O 2 2 →6CO 2 2 + 6H 2 2 O" at bounding box center [395, 28] width 380 height 10
click at [221, 37] on div "Reakciju vienādojumos attēlota organisko vielu sintēze un organisko vielu noārd…" at bounding box center [419, 152] width 438 height 298
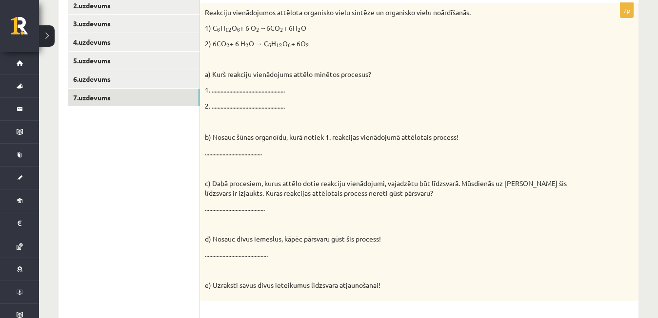
click at [305, 14] on p "Reakciju vienādojumos attēlota organisko vielu sintēze un organisko vielu noārd…" at bounding box center [395, 13] width 380 height 10
drag, startPoint x: 302, startPoint y: 13, endPoint x: 454, endPoint y: 11, distance: 152.1
click at [454, 11] on p "Reakciju vienādojumos attēlota organisko vielu sintēze un organisko vielu noārd…" at bounding box center [395, 13] width 380 height 10
click at [455, 12] on p "Reakciju vienādojumos attēlota organisko vielu sintēze un organisko vielu noārd…" at bounding box center [395, 13] width 380 height 10
drag, startPoint x: 305, startPoint y: 11, endPoint x: 470, endPoint y: 12, distance: 165.7
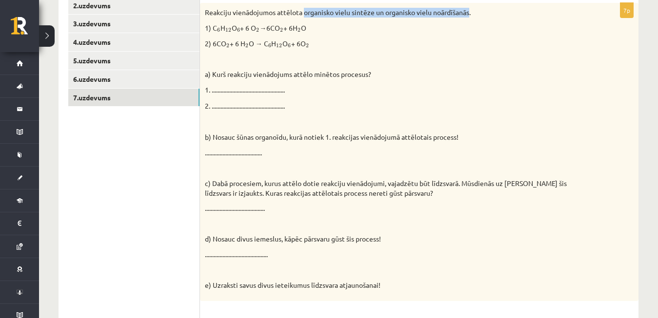
click at [470, 12] on p "Reakciju vienādojumos attēlota organisko vielu sintēze un organisko vielu noārd…" at bounding box center [395, 13] width 380 height 10
copy p "organisko vielu sintēze un organisko vielu noārdīšanās"
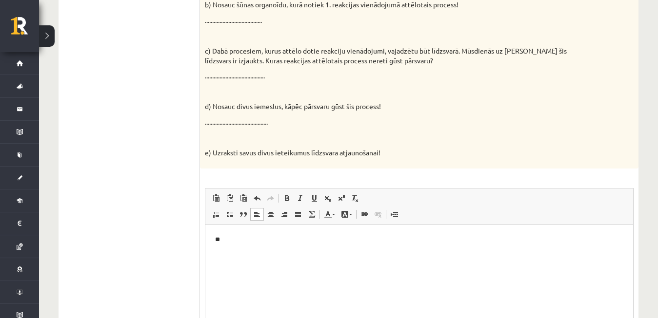
scroll to position [360, 0]
click at [279, 236] on p "**" at bounding box center [419, 239] width 408 height 10
click at [293, 238] on p "**********" at bounding box center [419, 239] width 408 height 10
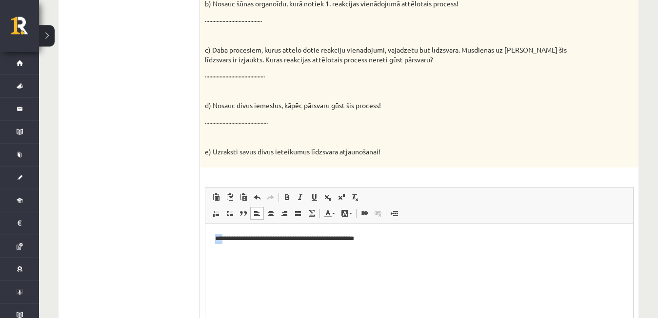
click at [293, 238] on p "**********" at bounding box center [419, 239] width 408 height 10
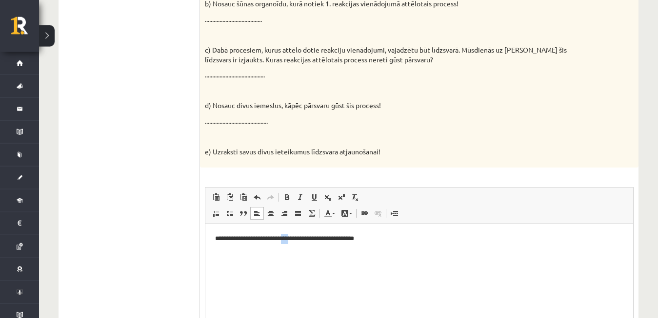
click at [293, 238] on p "**********" at bounding box center [419, 239] width 408 height 10
click at [312, 234] on p "**********" at bounding box center [419, 239] width 408 height 10
click at [310, 266] on html "**********" at bounding box center [419, 272] width 428 height 97
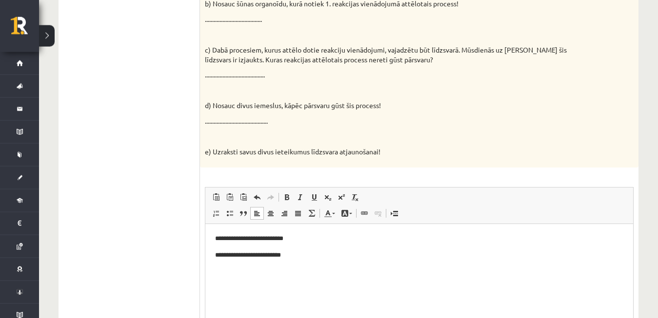
click at [293, 240] on p "**********" at bounding box center [419, 239] width 408 height 10
click at [223, 238] on p "**********" at bounding box center [419, 239] width 408 height 10
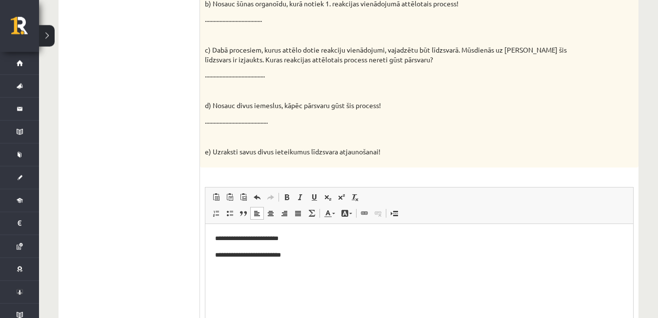
click at [215, 253] on p "**********" at bounding box center [419, 255] width 408 height 10
click at [340, 240] on p "**********" at bounding box center [419, 239] width 408 height 10
drag, startPoint x: 369, startPoint y: 252, endPoint x: 280, endPoint y: 247, distance: 89.3
click at [280, 247] on body "**********" at bounding box center [419, 247] width 408 height 26
click at [215, 255] on p "**********" at bounding box center [419, 255] width 408 height 10
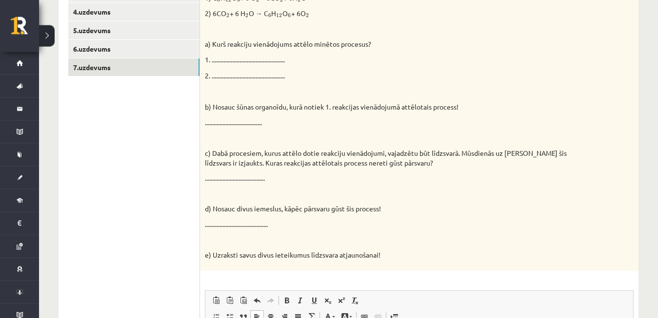
scroll to position [224, 0]
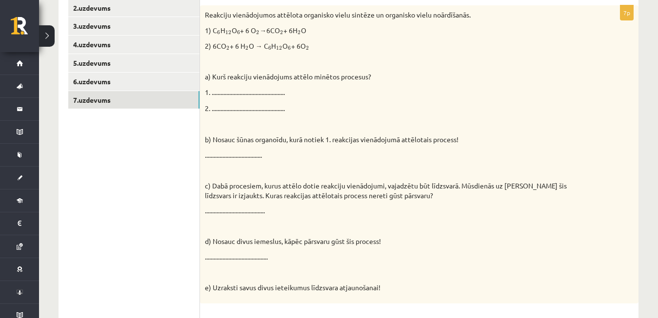
click at [215, 31] on p "1) C 6 6 H 12 12 O 6 6 + 6 O 2 2 →6CO 2 2 + 6H 2 2 O" at bounding box center [395, 31] width 380 height 10
drag, startPoint x: 214, startPoint y: 31, endPoint x: 312, endPoint y: 34, distance: 97.5
click at [312, 34] on p "1) C 6 6 H 12 12 O 6 6 + 6 O 2 2 →6CO 2 2 + 6H 2 2 O" at bounding box center [395, 31] width 380 height 10
copy p "2 2 O"
click at [312, 34] on p "1) C 6 6 H 12 12 O 6 6 + 6 O 2 2 →6CO 2 2 + 6H 2 2 O" at bounding box center [395, 31] width 380 height 10
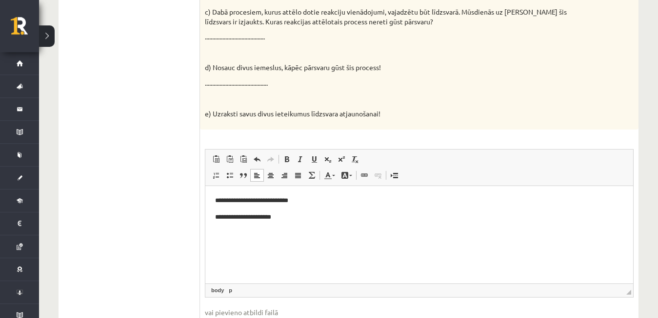
scroll to position [418, 0]
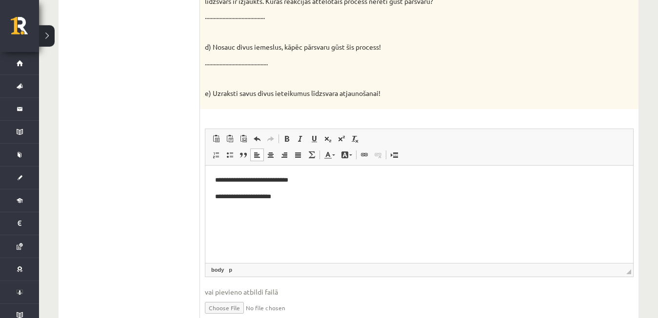
click at [220, 179] on p "**********" at bounding box center [419, 180] width 408 height 10
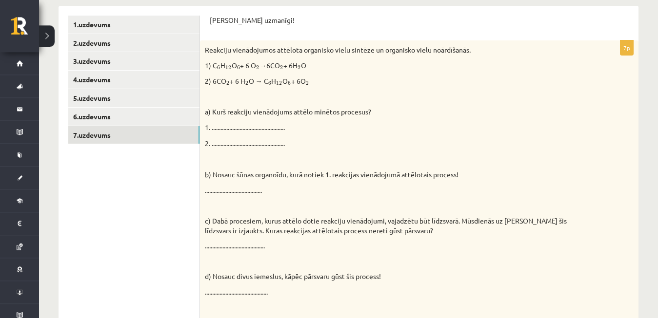
scroll to position [176, 0]
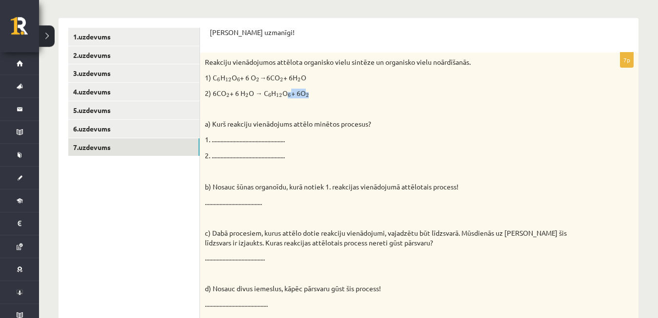
drag, startPoint x: 213, startPoint y: 91, endPoint x: 316, endPoint y: 96, distance: 103.5
click at [316, 96] on p "2) 6CO 2 2 + 6 H 2 2 O → C 6 6 H 12 12 O 6 6 + 6O 2 2" at bounding box center [395, 94] width 380 height 10
copy p "6 6 + 6O 2"
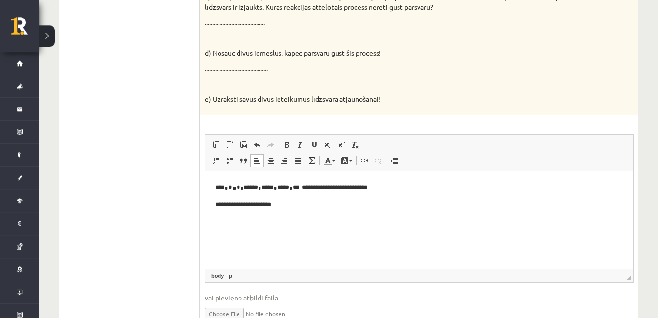
scroll to position [417, 0]
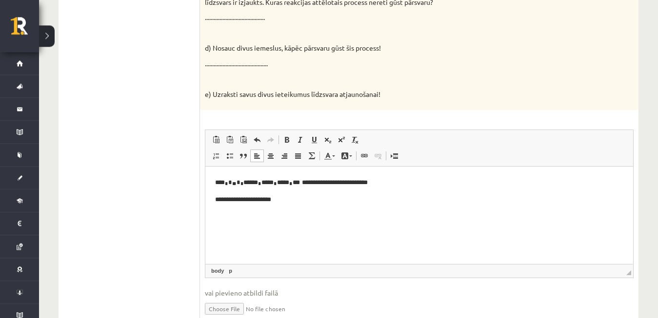
click at [215, 200] on p "**********" at bounding box center [419, 200] width 408 height 10
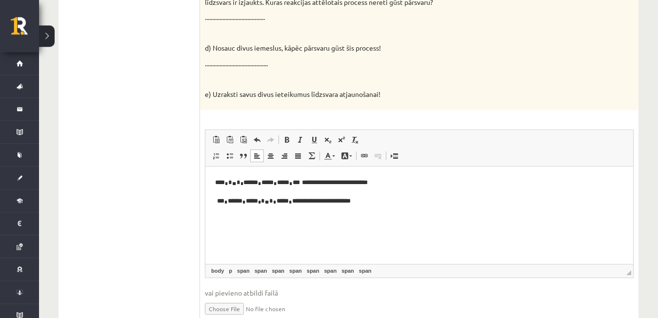
click at [316, 199] on p "**********" at bounding box center [419, 201] width 408 height 12
click at [217, 201] on p "**********" at bounding box center [419, 201] width 408 height 12
click at [433, 207] on html "**********" at bounding box center [419, 215] width 428 height 97
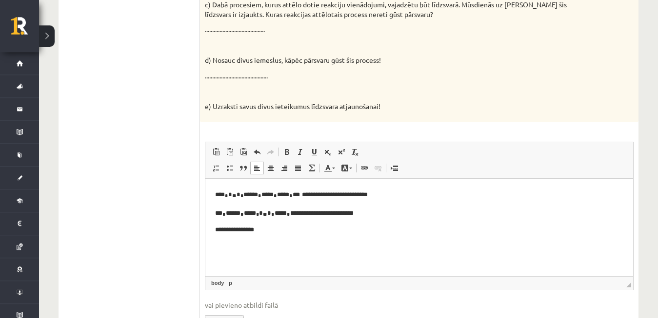
scroll to position [435, 0]
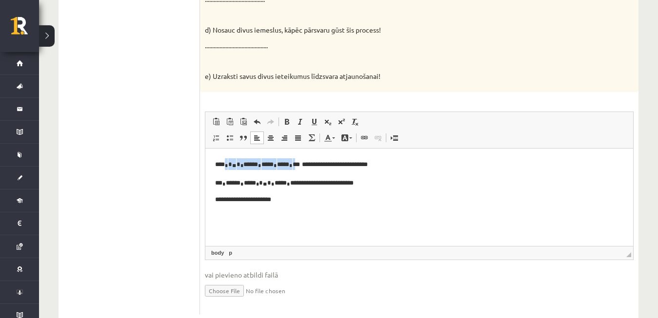
drag, startPoint x: 223, startPoint y: 165, endPoint x: 318, endPoint y: 163, distance: 94.6
click at [318, 163] on p "**********" at bounding box center [419, 164] width 408 height 12
copy p "* * * ** * * ***** * **** * **** * *"
click at [323, 194] on body "**********" at bounding box center [419, 181] width 408 height 47
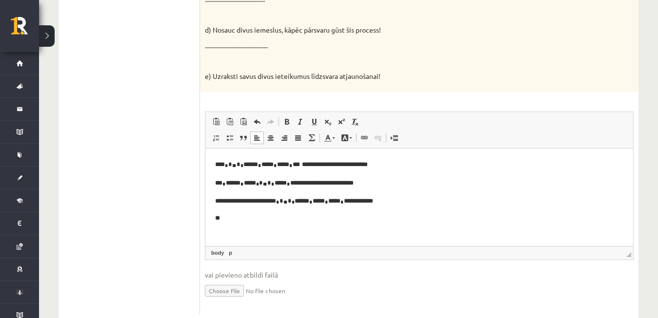
drag, startPoint x: 630, startPoint y: 206, endPoint x: 628, endPoint y: 196, distance: 10.3
click at [628, 196] on html "**********" at bounding box center [419, 196] width 428 height 97
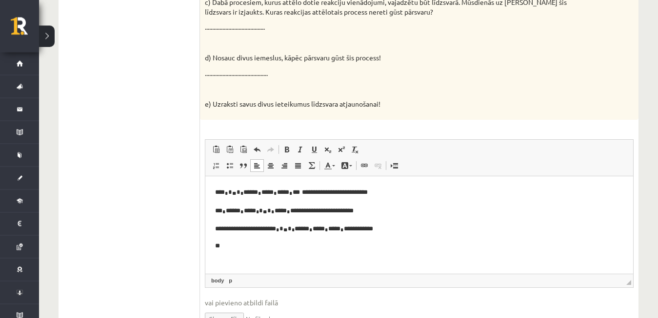
scroll to position [405, 0]
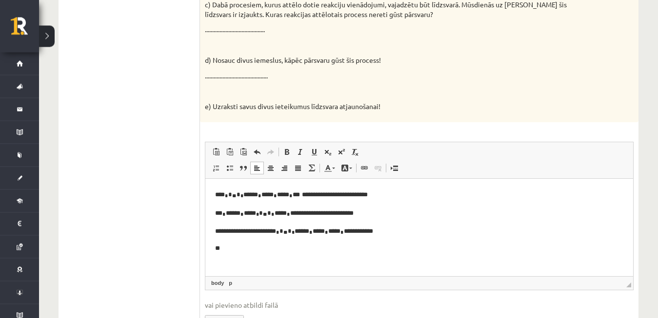
click at [428, 245] on p "**" at bounding box center [419, 249] width 408 height 10
click at [405, 243] on body "**********" at bounding box center [419, 221] width 408 height 65
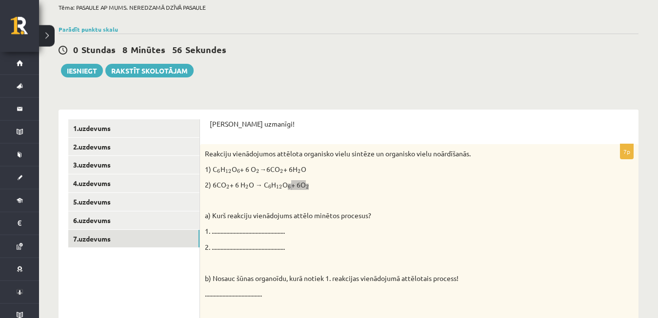
scroll to position [68, 0]
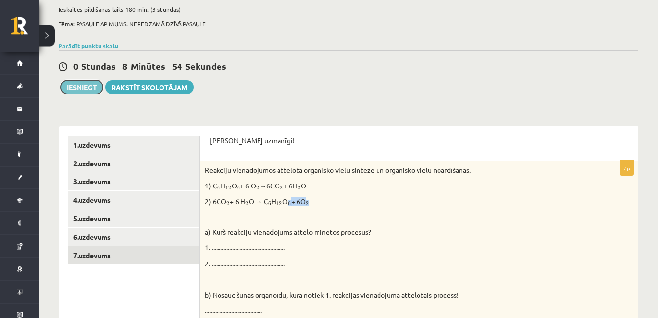
click at [84, 88] on button "Iesniegt" at bounding box center [82, 88] width 42 height 14
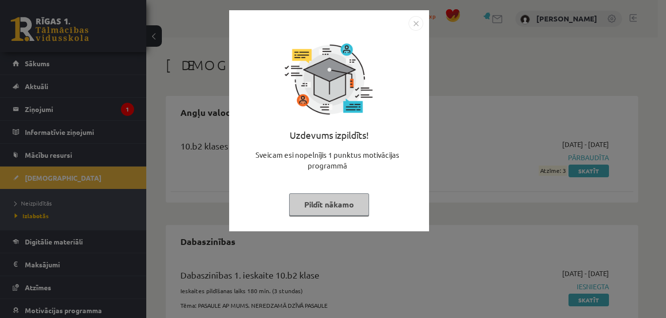
click at [416, 30] on img "Close" at bounding box center [416, 23] width 15 height 15
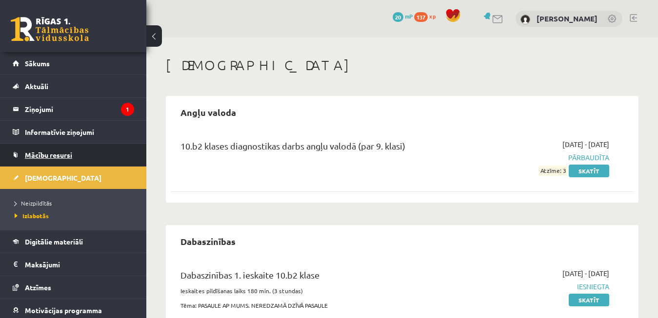
click at [93, 159] on link "Mācību resursi" at bounding box center [73, 155] width 121 height 22
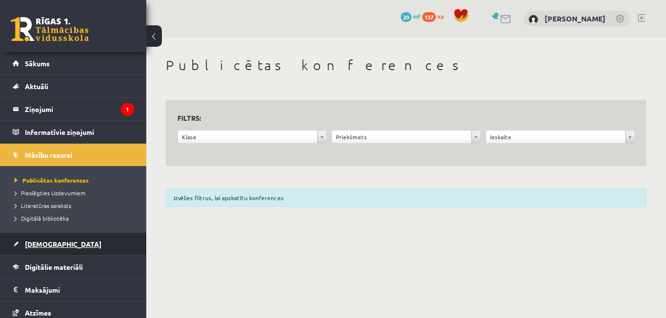
click at [66, 236] on link "[DEMOGRAPHIC_DATA]" at bounding box center [73, 244] width 121 height 22
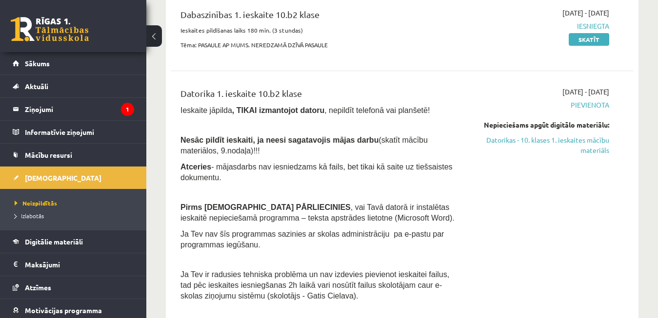
scroll to position [82, 0]
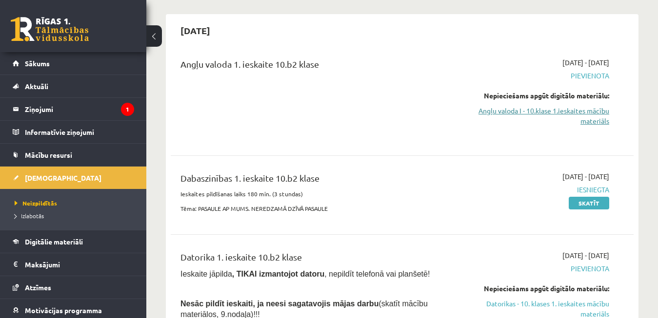
click at [584, 107] on link "Angļu valoda I - 10.klase 1.ieskaites mācību materiāls" at bounding box center [542, 116] width 133 height 20
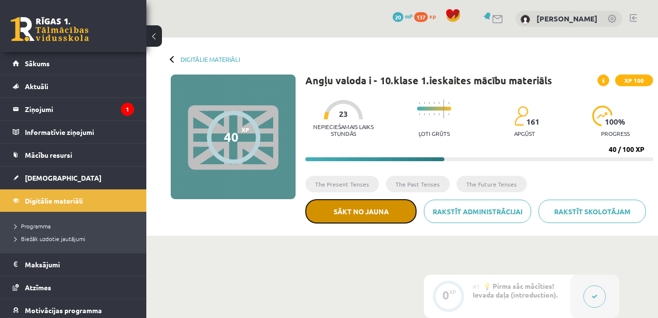
click at [364, 214] on button "Sākt no jauna" at bounding box center [360, 211] width 111 height 24
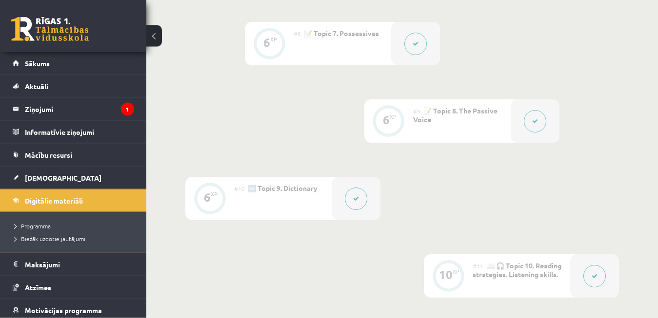
scroll to position [879, 0]
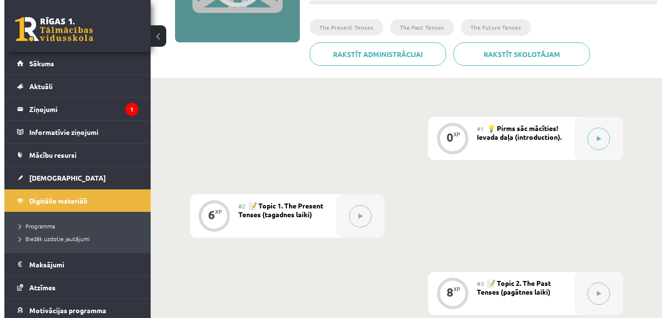
scroll to position [159, 0]
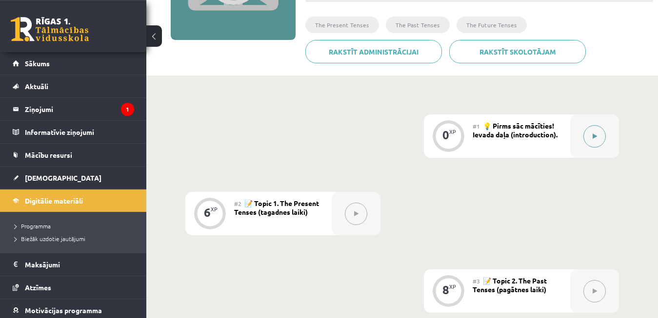
click at [591, 135] on button at bounding box center [594, 136] width 22 height 22
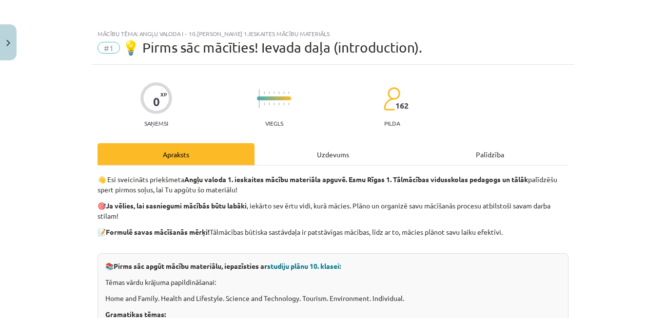
click at [643, 150] on div "Mācību tēma: Angļu valoda i - 10.klase 1.ieskaites mācību materiāls #1 💡 Pirms …" at bounding box center [333, 159] width 666 height 318
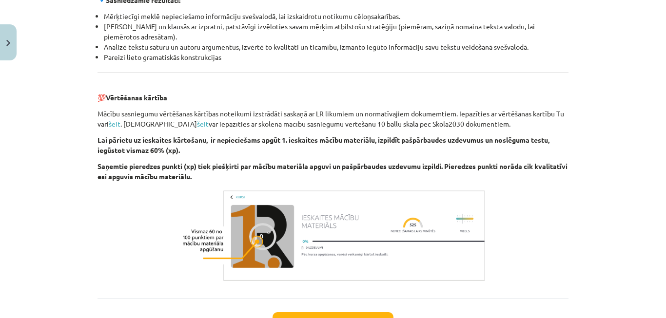
scroll to position [1148, 0]
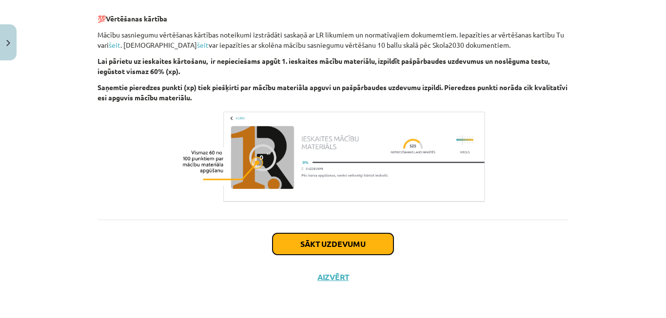
click at [355, 241] on button "Sākt uzdevumu" at bounding box center [333, 244] width 121 height 21
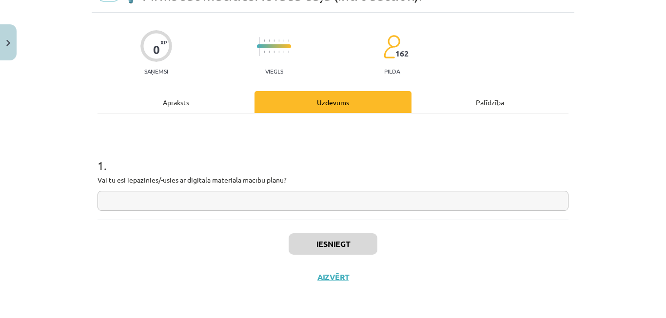
click at [311, 202] on input "text" at bounding box center [332, 201] width 471 height 20
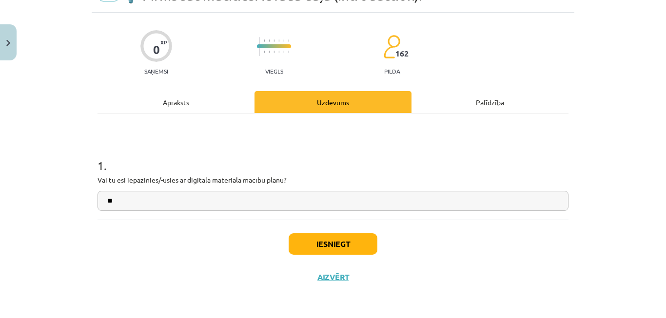
type input "**"
click at [353, 237] on button "Iesniegt" at bounding box center [333, 244] width 89 height 21
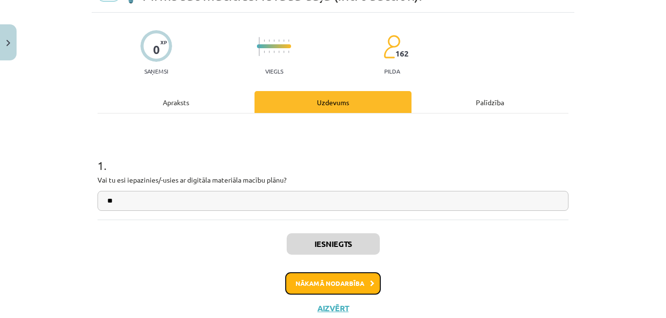
click at [340, 282] on button "Nākamā nodarbība" at bounding box center [333, 284] width 96 height 22
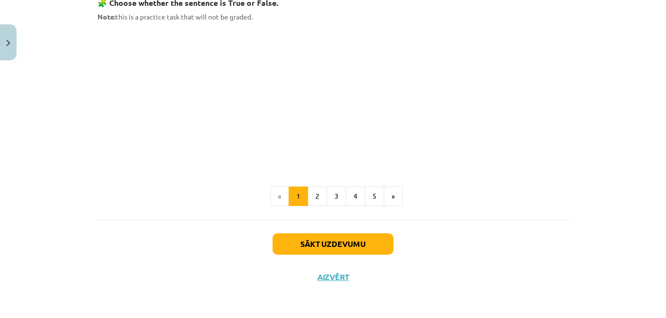
scroll to position [666, 0]
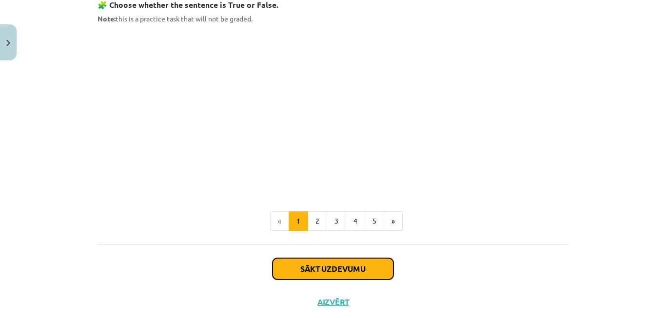
click at [351, 264] on button "Sākt uzdevumu" at bounding box center [333, 268] width 121 height 21
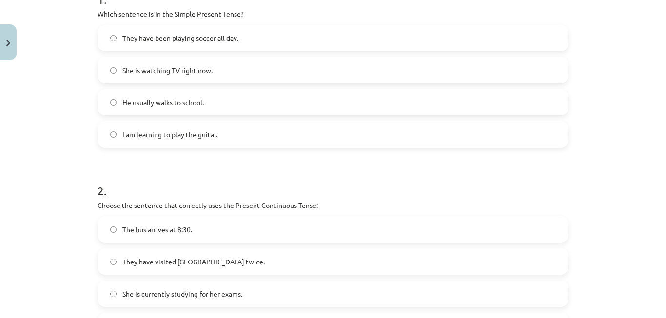
scroll to position [209, 0]
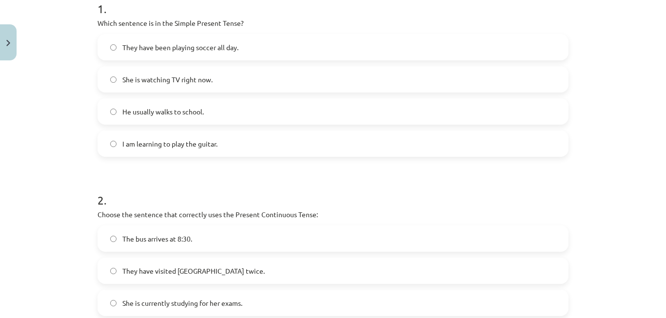
click at [291, 110] on label "He usually walks to school." at bounding box center [332, 111] width 469 height 24
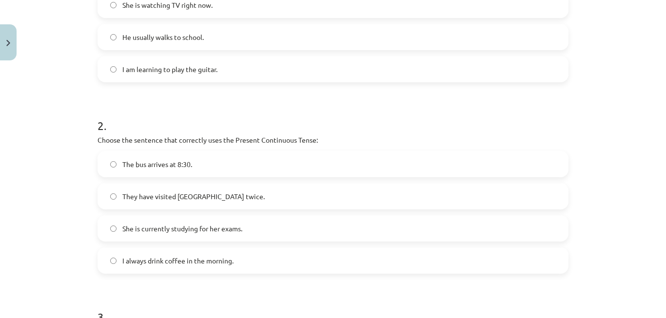
scroll to position [285, 0]
click at [216, 232] on span "She is currently studying for her exams." at bounding box center [182, 228] width 120 height 10
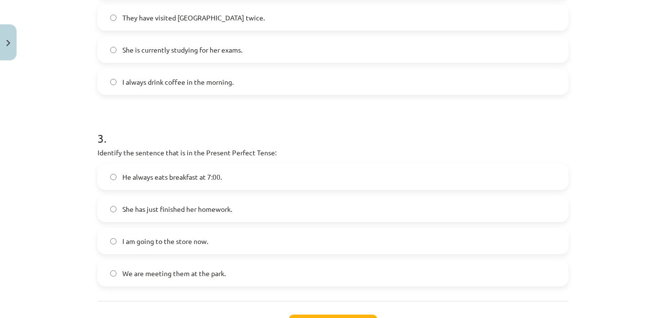
scroll to position [494, 0]
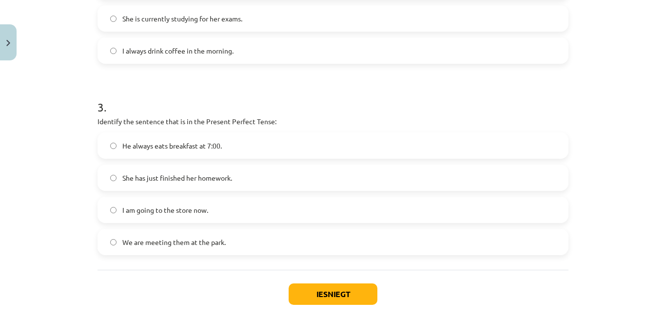
click at [327, 172] on label "She has just finished her homework." at bounding box center [332, 178] width 469 height 24
drag, startPoint x: 323, startPoint y: 306, endPoint x: 324, endPoint y: 298, distance: 7.4
click at [324, 298] on div "Iesniegt Aizvērt" at bounding box center [332, 304] width 471 height 68
click at [324, 298] on button "Iesniegt" at bounding box center [333, 294] width 89 height 21
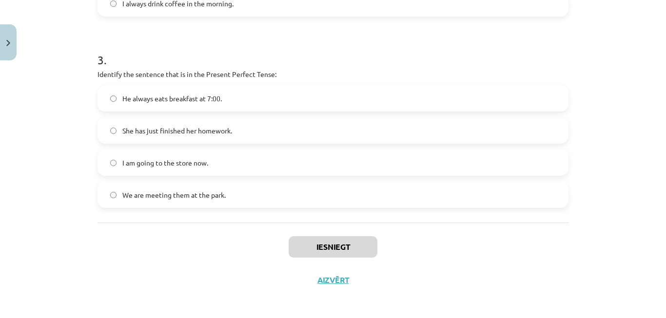
scroll to position [543, 0]
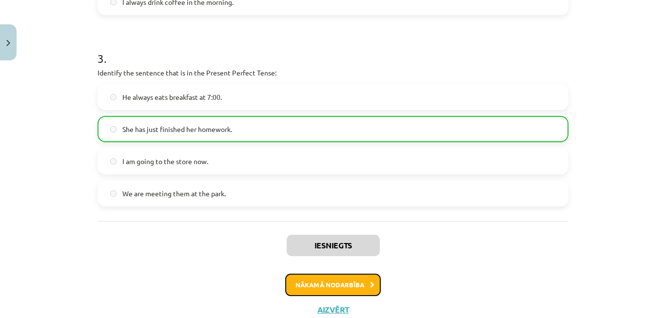
click at [351, 284] on button "Nākamā nodarbība" at bounding box center [333, 285] width 96 height 22
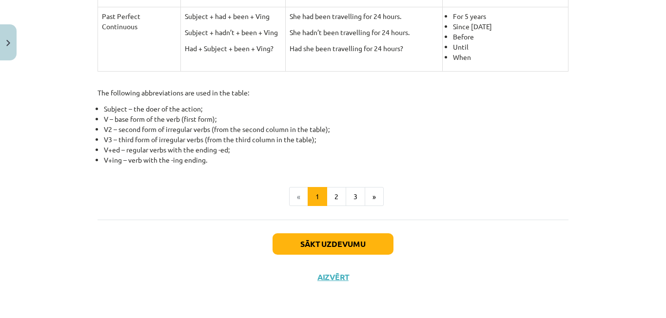
scroll to position [507, 0]
click at [351, 236] on button "Sākt uzdevumu" at bounding box center [333, 244] width 121 height 21
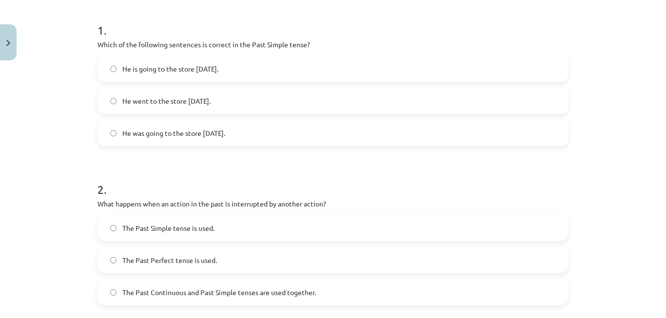
scroll to position [198, 0]
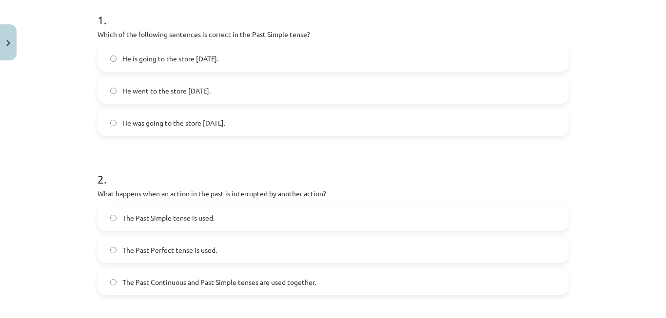
click at [248, 87] on label "He went to the store [DATE]." at bounding box center [332, 90] width 469 height 24
click at [224, 294] on div "The Past Continuous and Past Simple tenses are used together." at bounding box center [332, 282] width 471 height 26
click at [238, 287] on span "The Past Continuous and Past Simple tenses are used together." at bounding box center [219, 282] width 194 height 10
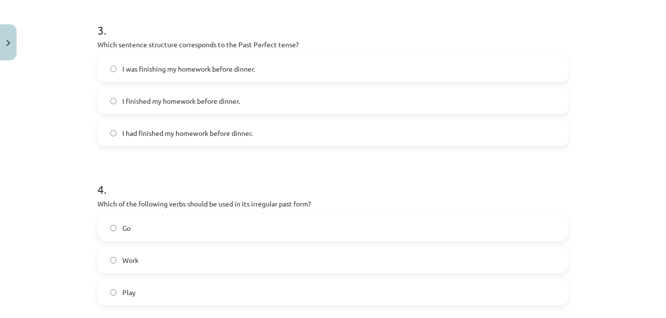
scroll to position [508, 0]
click at [326, 136] on label "I had finished my homework before dinner." at bounding box center [332, 131] width 469 height 24
click at [234, 226] on label "Go" at bounding box center [332, 226] width 469 height 24
drag, startPoint x: 655, startPoint y: 222, endPoint x: 665, endPoint y: 220, distance: 10.9
click at [657, 220] on div "Mācību tēma: Angļu valoda i - 10.[PERSON_NAME] 1.ieskaites mācību materiāls #3 …" at bounding box center [333, 159] width 666 height 318
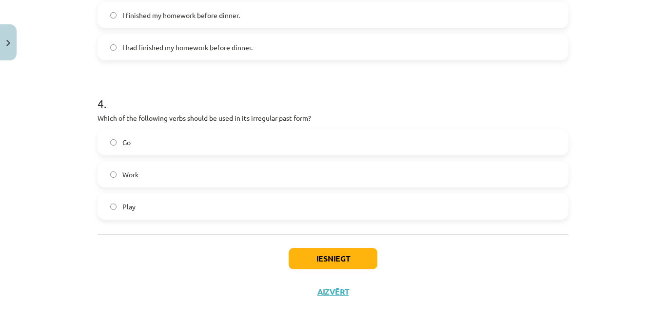
scroll to position [607, 0]
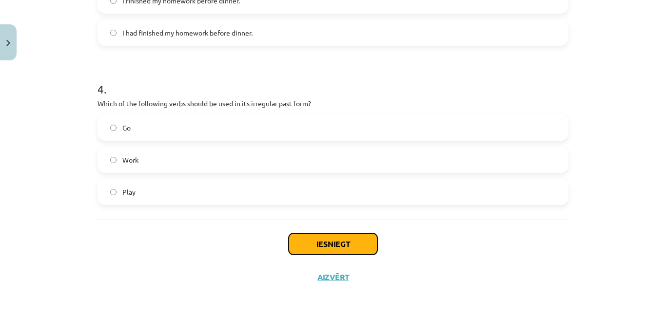
click at [351, 242] on button "Iesniegt" at bounding box center [333, 244] width 89 height 21
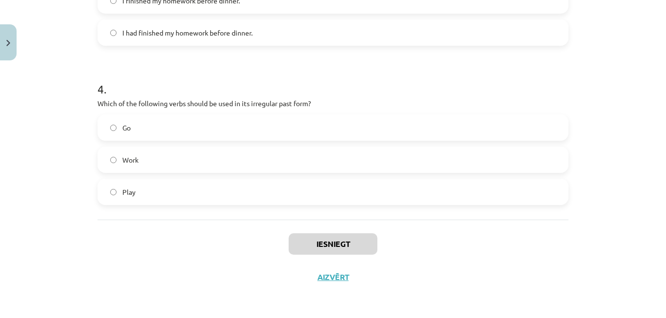
click at [432, 234] on div "Iesniegt Aizvērt" at bounding box center [332, 254] width 471 height 68
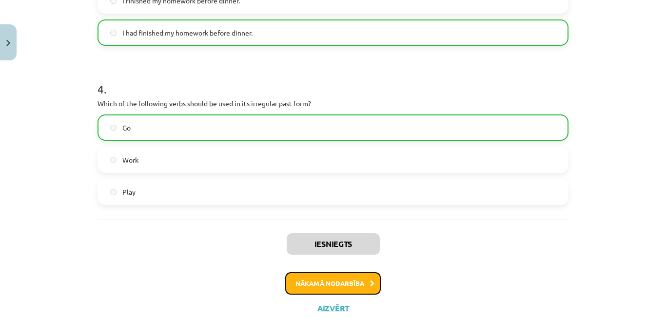
click at [345, 276] on button "Nākamā nodarbība" at bounding box center [333, 284] width 96 height 22
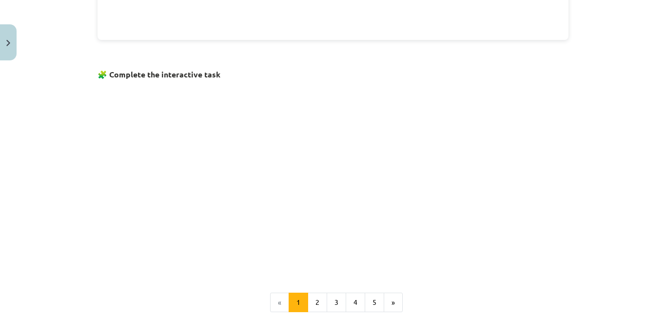
scroll to position [670, 0]
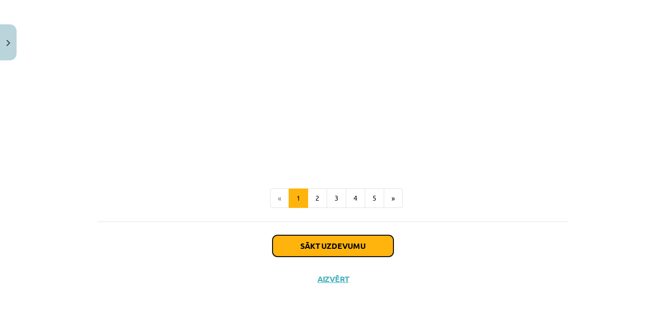
click at [348, 238] on button "Sākt uzdevumu" at bounding box center [333, 245] width 121 height 21
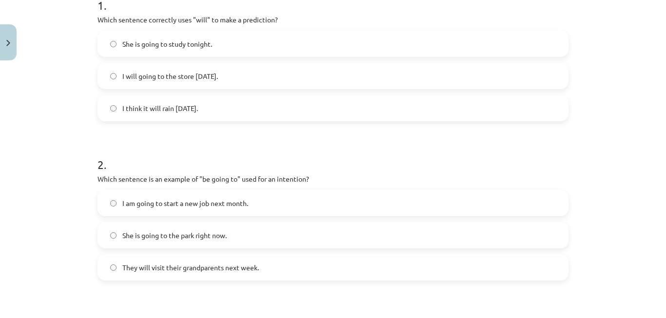
scroll to position [211, 0]
click at [494, 126] on form "1 . Which sentence correctly uses "will" to make a prediction? She is going to …" at bounding box center [332, 292] width 471 height 618
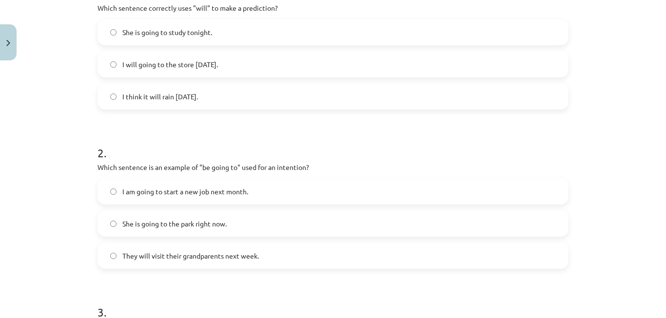
scroll to position [218, 0]
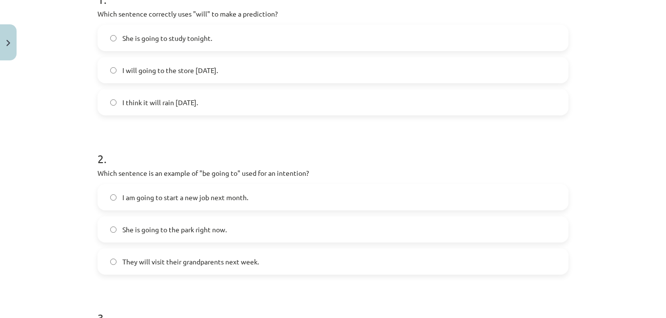
click at [367, 90] on div "I think it will rain [DATE]." at bounding box center [332, 102] width 471 height 26
click at [281, 186] on label "I am going to start a new job next month." at bounding box center [332, 197] width 469 height 24
click at [374, 107] on label "I think it will rain [DATE]." at bounding box center [332, 102] width 469 height 24
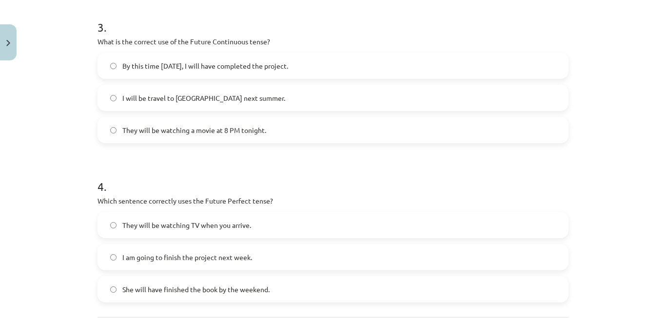
scroll to position [512, 0]
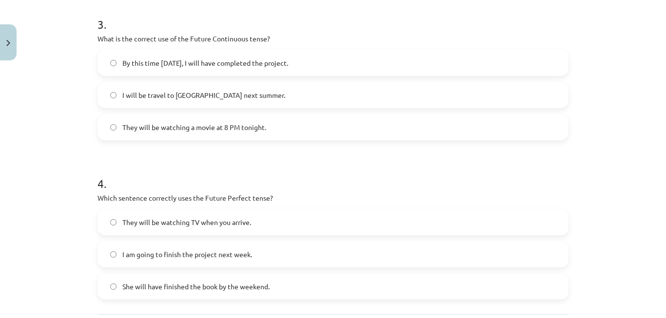
click at [450, 122] on label "They will be watching a movie at 8 PM tonight." at bounding box center [332, 127] width 469 height 24
click at [217, 289] on span "She will have finished the book by the weekend." at bounding box center [195, 287] width 147 height 10
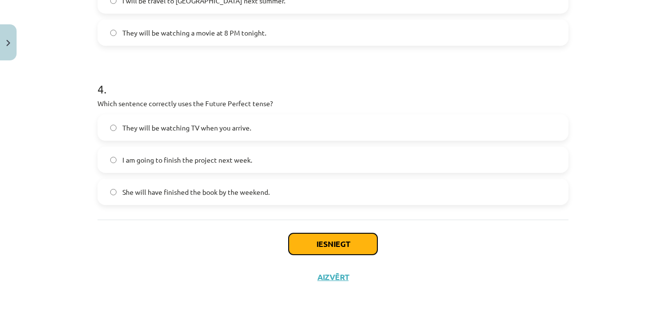
click at [338, 252] on button "Iesniegt" at bounding box center [333, 244] width 89 height 21
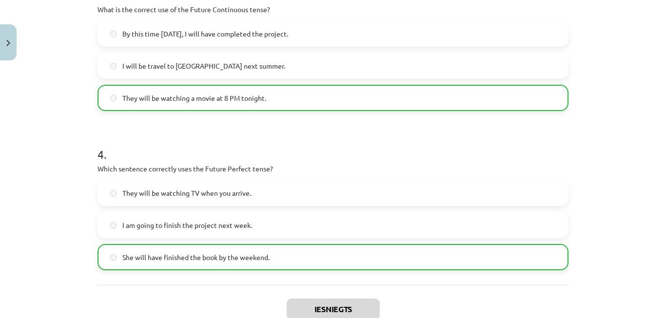
scroll to position [637, 0]
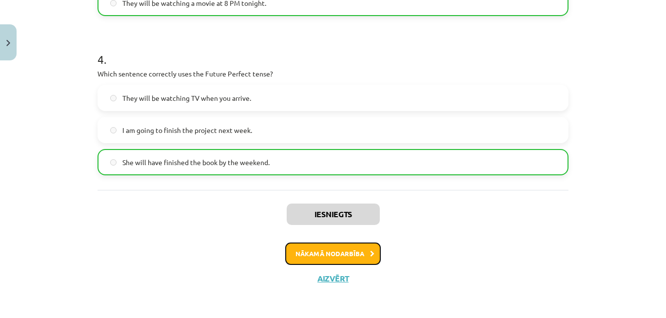
click at [320, 252] on button "Nākamā nodarbība" at bounding box center [333, 254] width 96 height 22
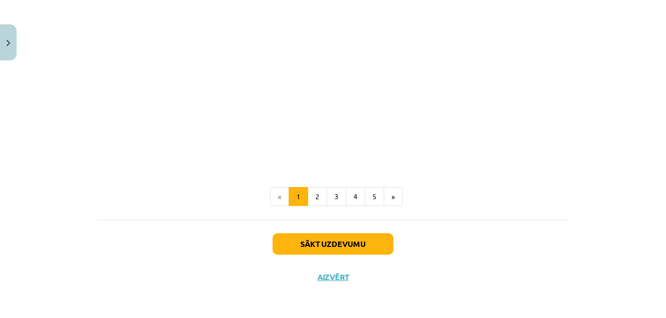
scroll to position [280, 0]
click at [335, 246] on button "Sākt uzdevumu" at bounding box center [333, 244] width 121 height 21
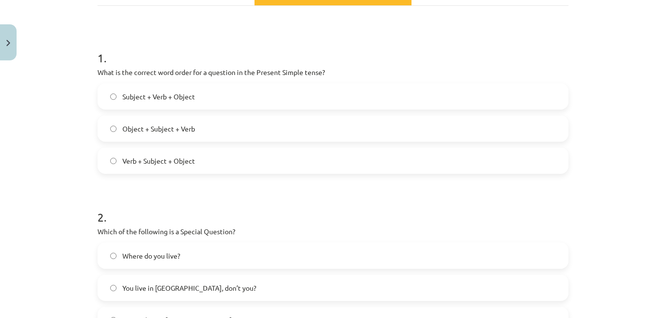
scroll to position [185, 0]
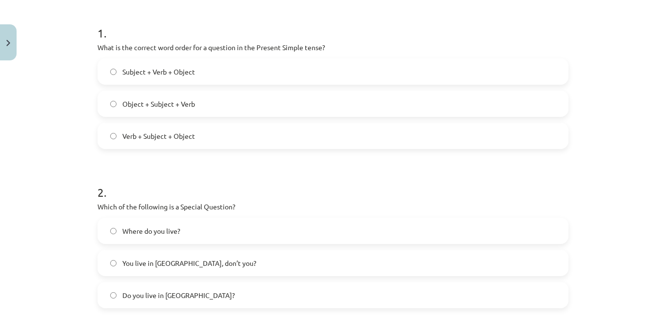
click at [205, 231] on label "Where do you live?" at bounding box center [332, 231] width 469 height 24
click at [167, 67] on span "Subject + Verb + Object" at bounding box center [158, 72] width 73 height 10
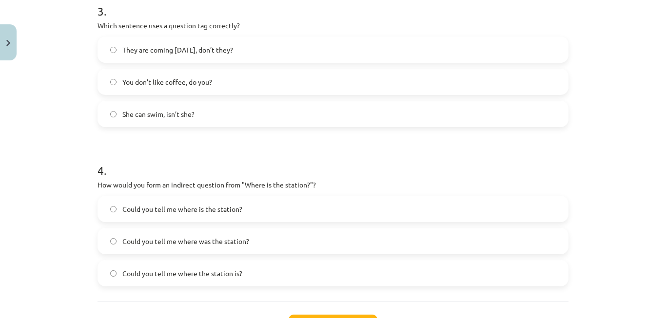
scroll to position [521, 0]
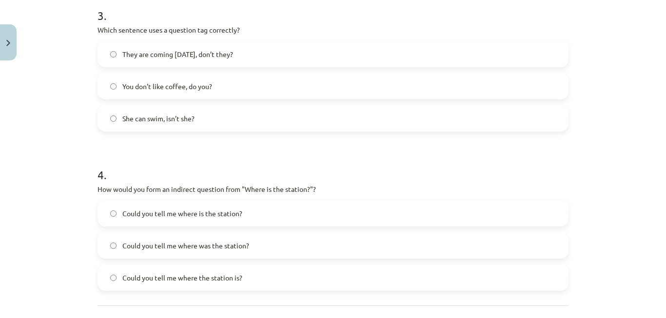
click at [283, 86] on label "You don’t like coffee, do you?" at bounding box center [332, 86] width 469 height 24
click at [208, 277] on span "Could you tell me where the station is?" at bounding box center [182, 278] width 120 height 10
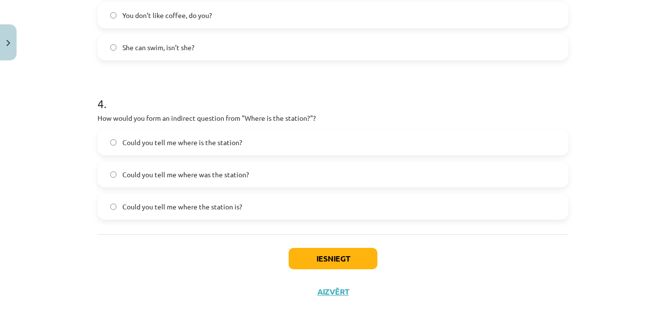
scroll to position [607, 0]
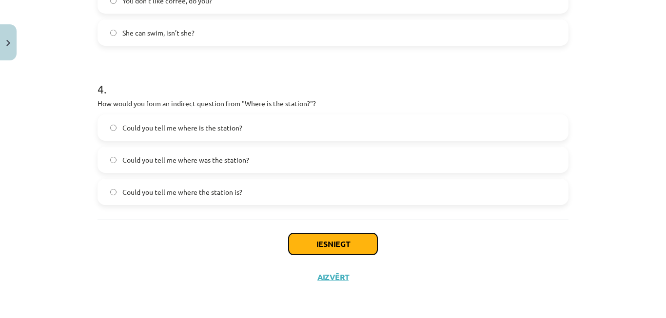
click at [344, 241] on button "Iesniegt" at bounding box center [333, 244] width 89 height 21
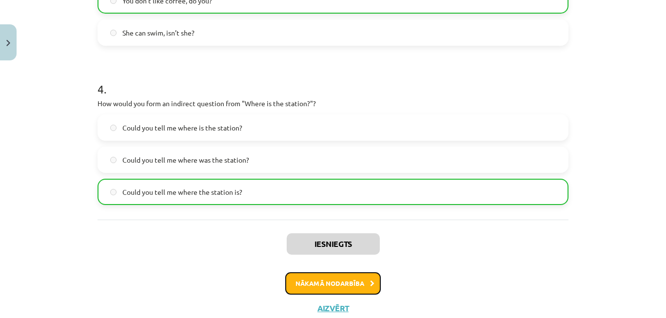
click at [337, 281] on button "Nākamā nodarbība" at bounding box center [333, 284] width 96 height 22
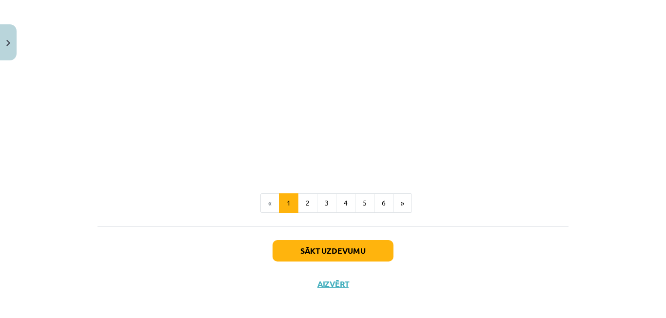
scroll to position [702, 0]
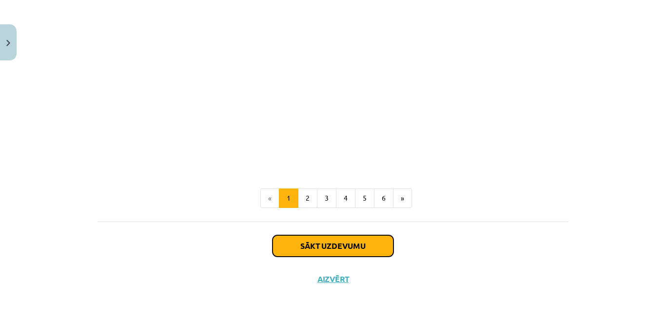
click at [338, 239] on button "Sākt uzdevumu" at bounding box center [333, 245] width 121 height 21
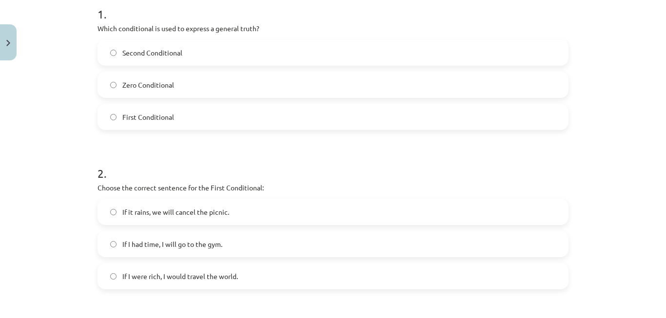
scroll to position [201, 0]
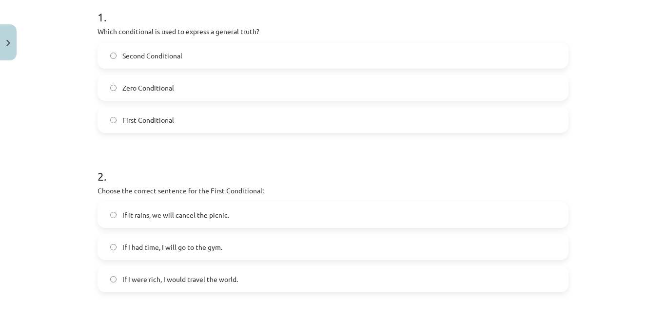
click at [362, 87] on label "Zero Conditional" at bounding box center [332, 88] width 469 height 24
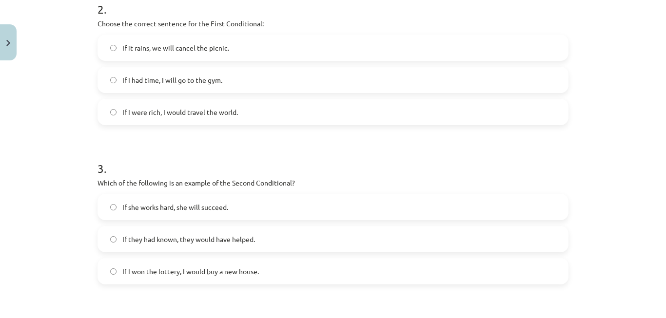
scroll to position [365, 0]
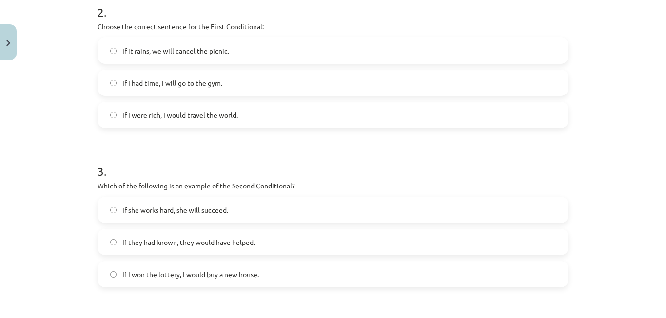
click at [280, 277] on label "If I won the lottery, I would buy a new house." at bounding box center [332, 274] width 469 height 24
click at [240, 82] on label "If I had time, I will go to the gym." at bounding box center [332, 83] width 469 height 24
click at [250, 39] on label "If it rains, we will cancel the picnic." at bounding box center [332, 51] width 469 height 24
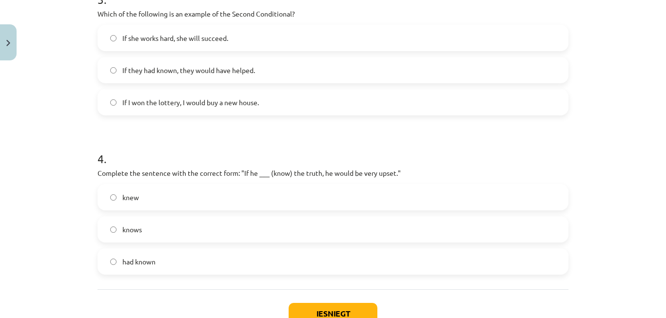
scroll to position [582, 0]
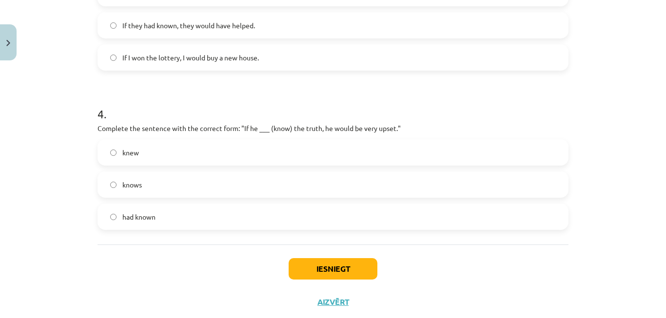
click at [333, 150] on label "knew" at bounding box center [332, 152] width 469 height 24
click at [322, 267] on button "Iesniegt" at bounding box center [333, 268] width 89 height 21
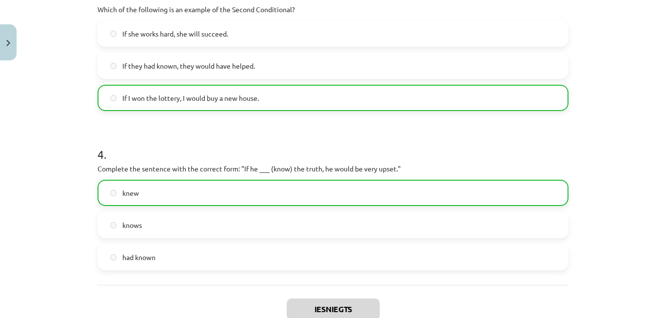
scroll to position [638, 0]
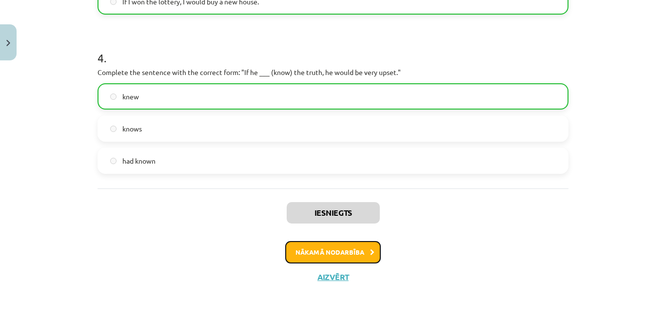
click at [319, 260] on button "Nākamā nodarbība" at bounding box center [333, 252] width 96 height 22
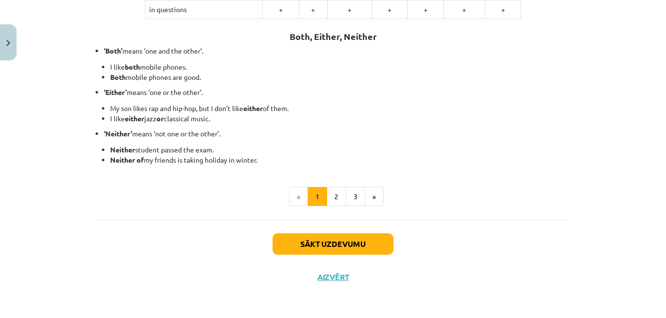
scroll to position [283, 0]
click at [314, 240] on button "Sākt uzdevumu" at bounding box center [333, 244] width 121 height 21
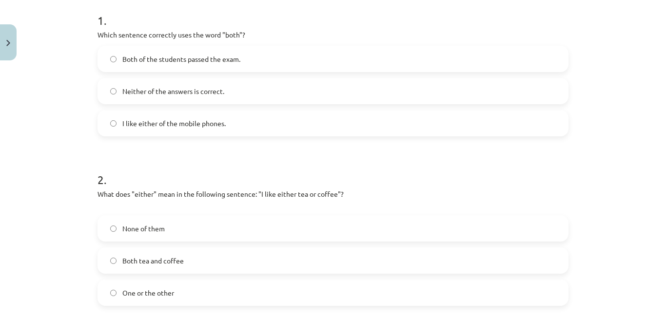
scroll to position [201, 0]
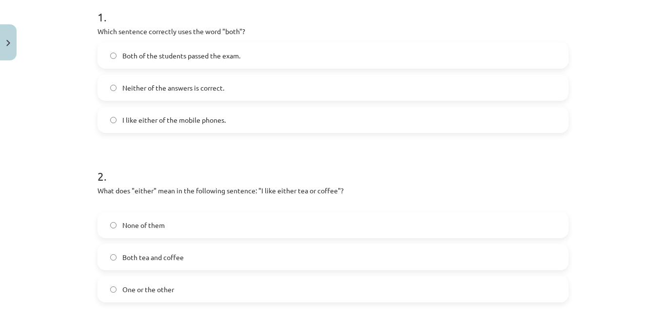
click at [148, 58] on span "Both of the students passed the exam." at bounding box center [181, 56] width 118 height 10
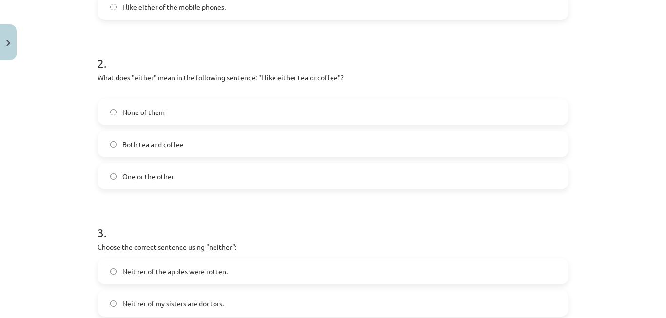
scroll to position [315, 0]
click at [418, 162] on div "One or the other" at bounding box center [332, 175] width 471 height 26
click at [418, 167] on label "One or the other" at bounding box center [332, 175] width 469 height 24
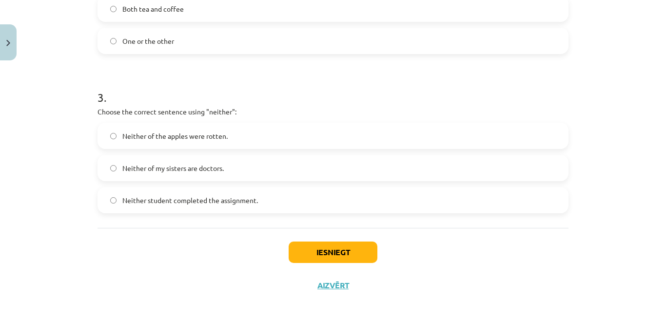
scroll to position [458, 0]
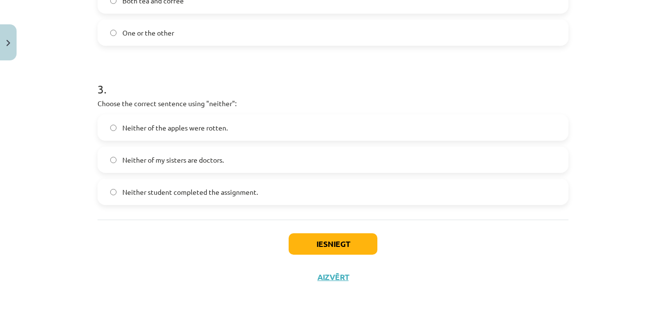
click at [189, 186] on label "Neither student completed the assignment." at bounding box center [332, 192] width 469 height 24
click at [308, 232] on div "Iesniegt Aizvērt" at bounding box center [332, 254] width 471 height 68
click at [313, 237] on button "Iesniegt" at bounding box center [333, 244] width 89 height 21
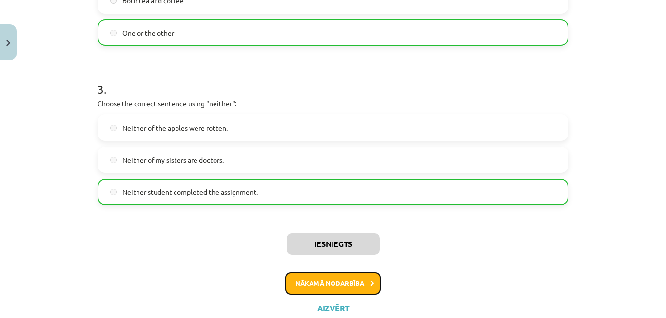
click at [324, 280] on button "Nākamā nodarbība" at bounding box center [333, 284] width 96 height 22
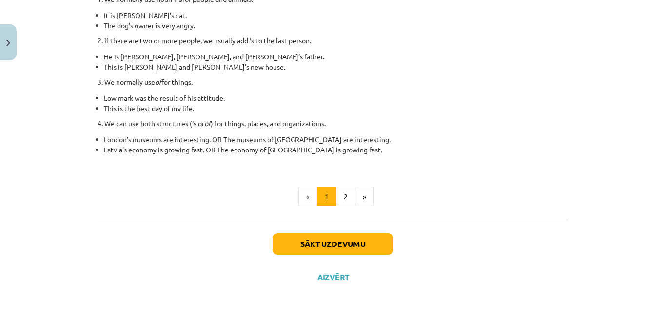
scroll to position [210, 0]
click at [321, 249] on button "Sākt uzdevumu" at bounding box center [333, 244] width 121 height 21
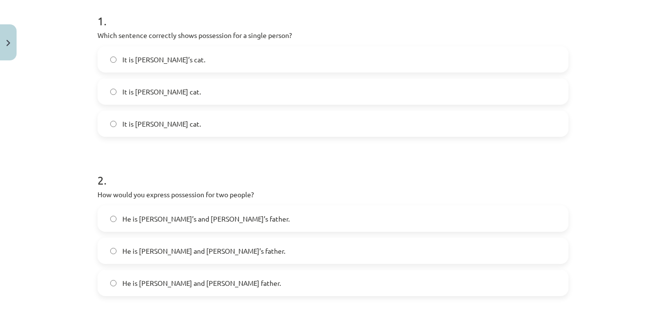
scroll to position [206, 0]
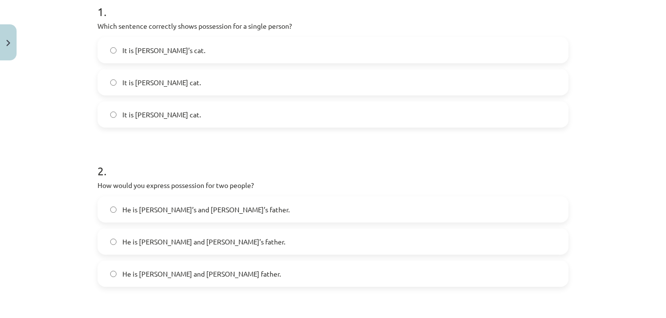
click at [189, 247] on span "He is Alice and James’s father." at bounding box center [203, 242] width 163 height 10
click at [206, 57] on label "It is Jane’s cat." at bounding box center [332, 50] width 469 height 24
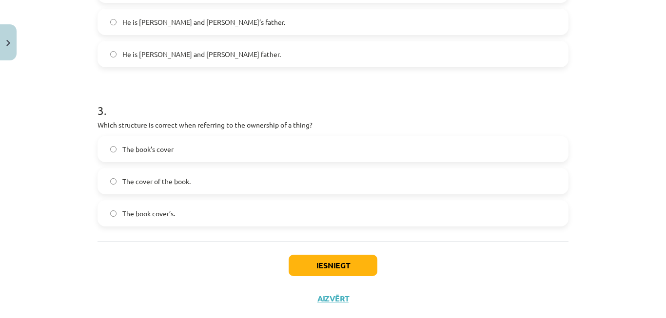
scroll to position [448, 0]
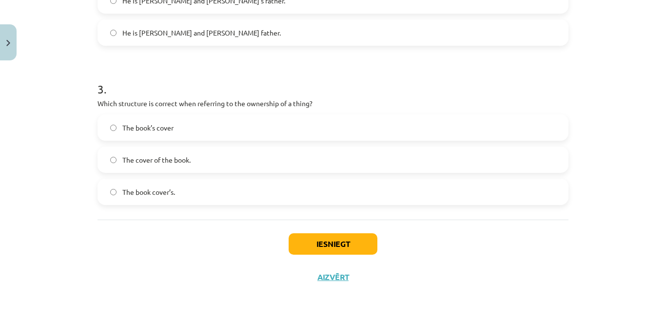
click at [502, 153] on label "The cover of the book." at bounding box center [332, 160] width 469 height 24
click at [324, 233] on div "Iesniegt Aizvērt" at bounding box center [332, 254] width 471 height 68
click at [324, 234] on button "Iesniegt" at bounding box center [333, 244] width 89 height 21
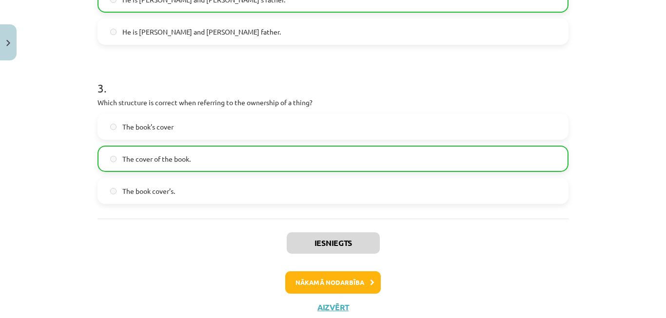
scroll to position [474, 0]
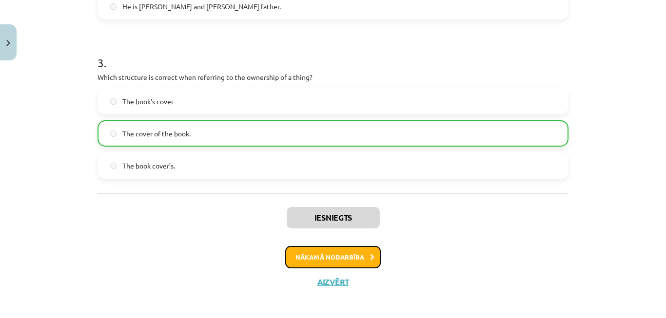
click at [355, 257] on button "Nākamā nodarbība" at bounding box center [333, 257] width 96 height 22
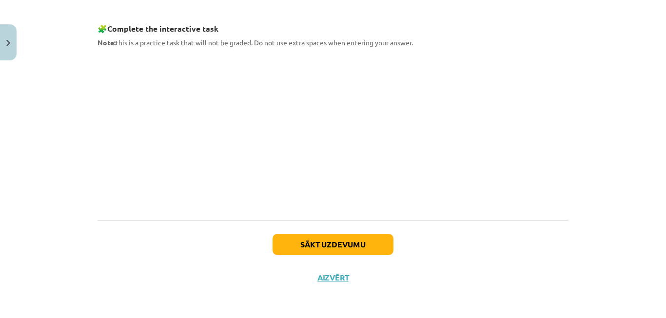
scroll to position [507, 0]
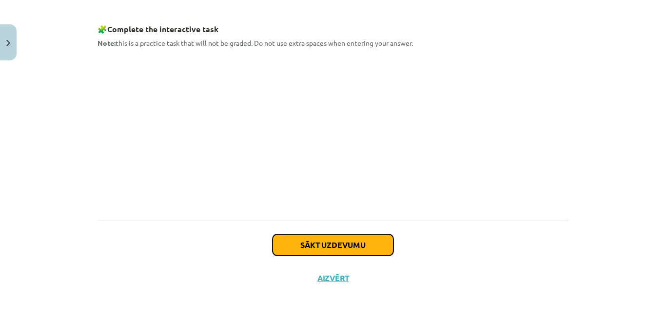
click at [305, 238] on button "Sākt uzdevumu" at bounding box center [333, 244] width 121 height 21
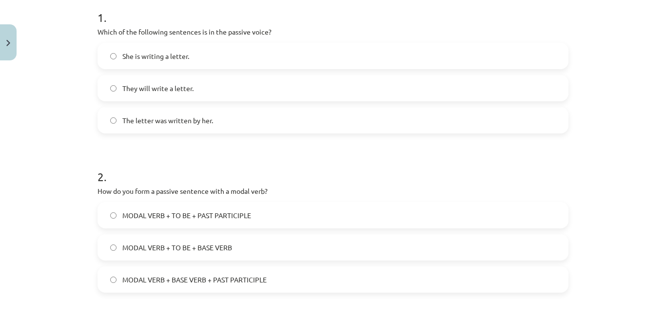
scroll to position [197, 0]
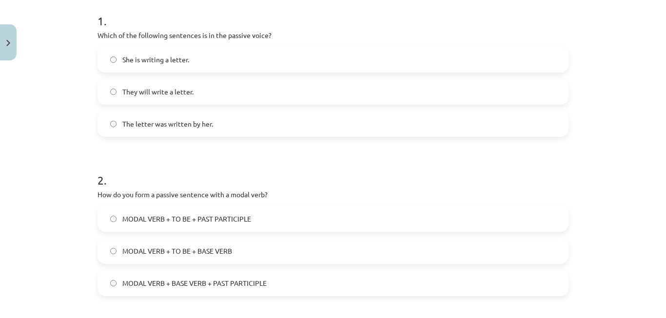
click at [196, 117] on label "The letter was written by her." at bounding box center [332, 124] width 469 height 24
click at [225, 211] on label "MODAL VERB + TO BE + PAST PARTICIPLE" at bounding box center [332, 219] width 469 height 24
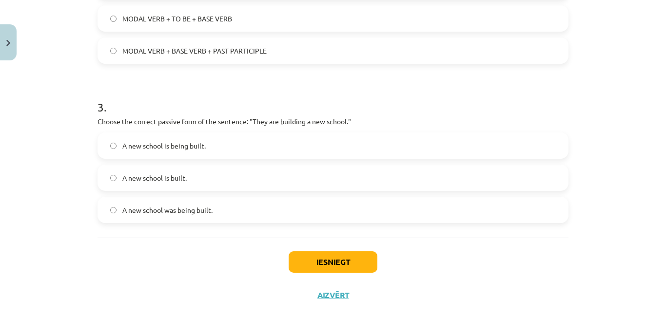
scroll to position [435, 0]
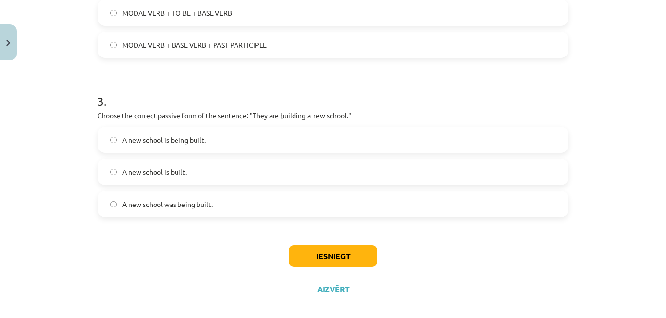
click at [207, 139] on label "A new school is being built." at bounding box center [332, 140] width 469 height 24
click at [306, 252] on button "Iesniegt" at bounding box center [333, 256] width 89 height 21
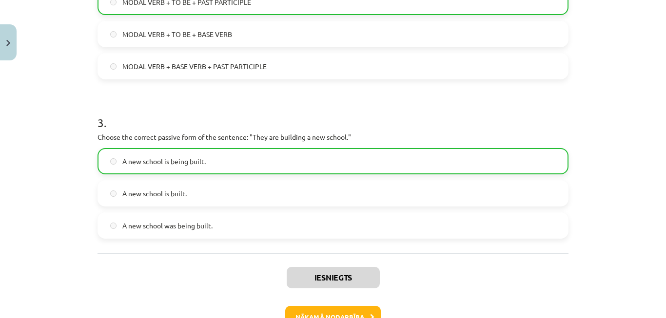
scroll to position [479, 0]
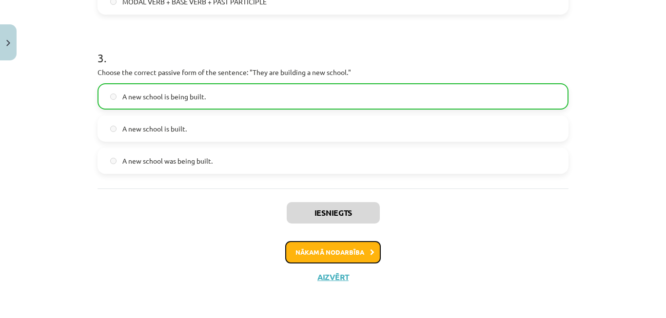
click at [334, 248] on button "Nākamā nodarbība" at bounding box center [333, 252] width 96 height 22
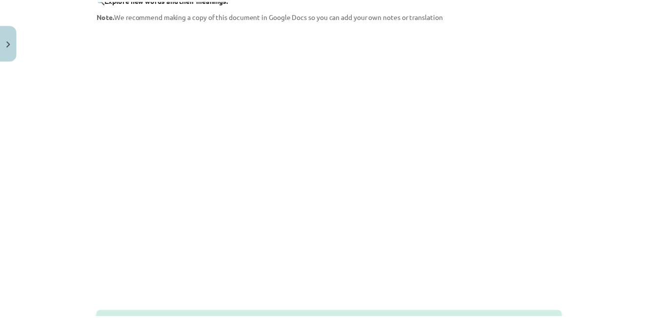
scroll to position [312, 0]
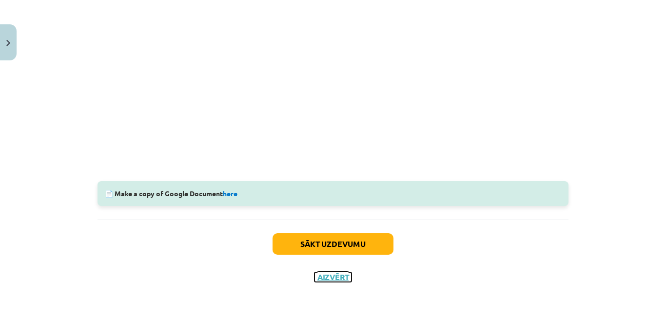
click at [324, 278] on button "Aizvērt" at bounding box center [332, 278] width 37 height 10
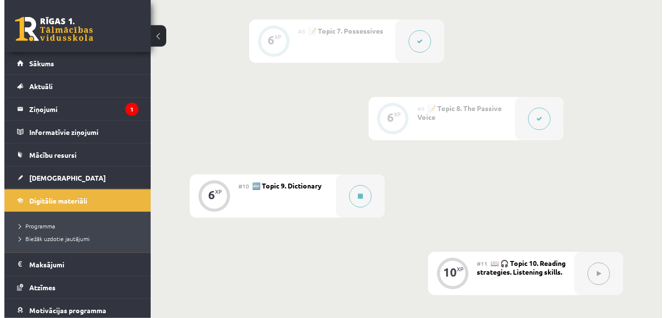
scroll to position [813, 0]
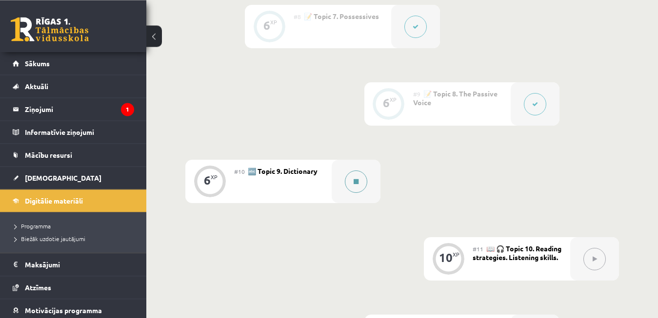
click at [350, 188] on button at bounding box center [356, 182] width 22 height 22
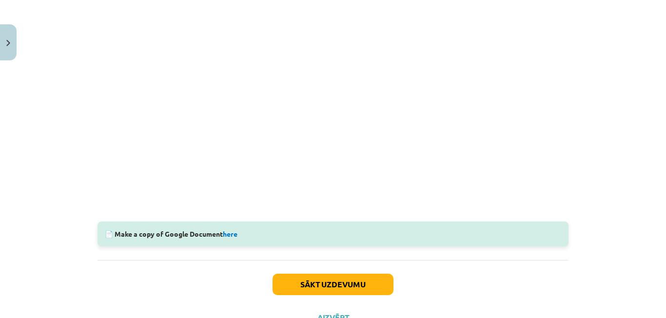
scroll to position [312, 0]
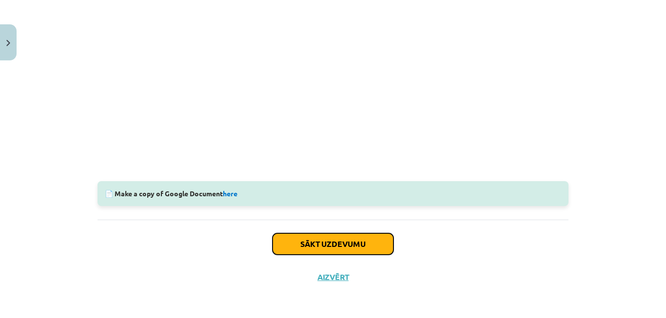
click at [365, 234] on button "Sākt uzdevumu" at bounding box center [333, 244] width 121 height 21
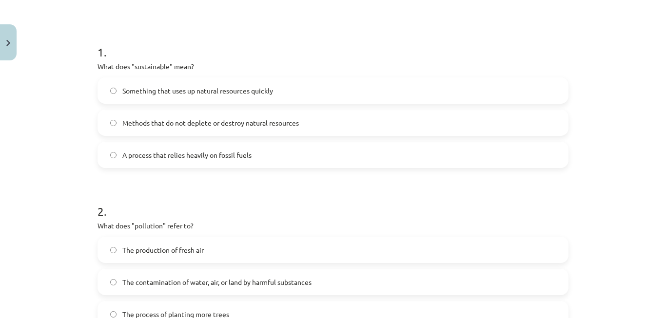
scroll to position [205, 0]
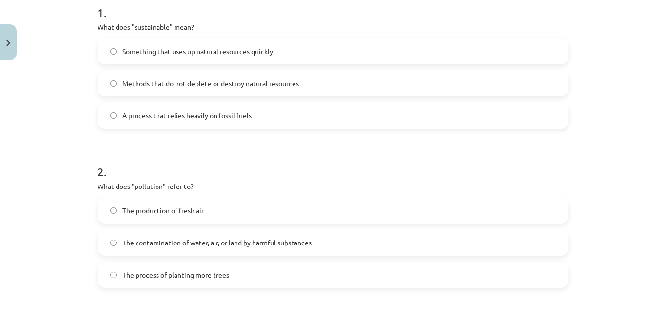
click at [353, 85] on label "Methods that do not deplete or destroy natural resources" at bounding box center [332, 83] width 469 height 24
click at [284, 239] on span "The contamination of water, air, or land by harmful substances" at bounding box center [216, 243] width 189 height 10
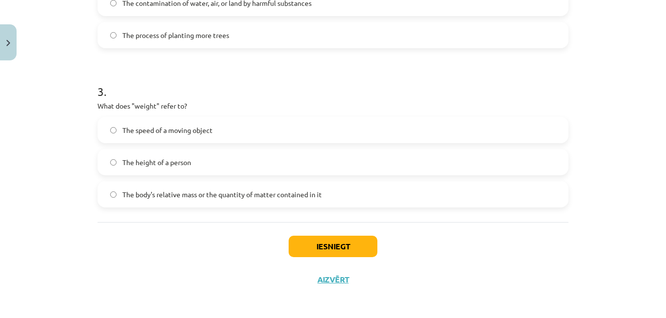
scroll to position [443, 0]
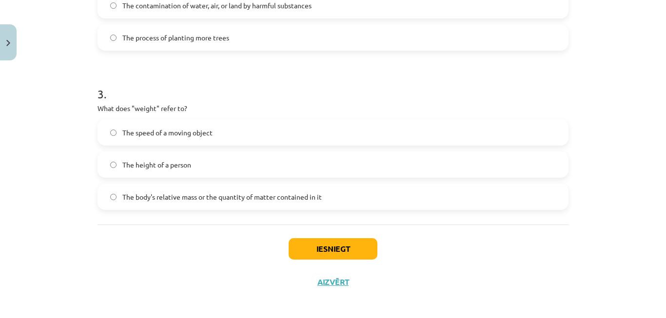
click at [265, 165] on label "The height of a person" at bounding box center [332, 165] width 469 height 24
click at [270, 193] on span "The body's relative mass or the quantity of matter contained in it" at bounding box center [221, 197] width 199 height 10
click at [304, 251] on button "Iesniegt" at bounding box center [333, 248] width 89 height 21
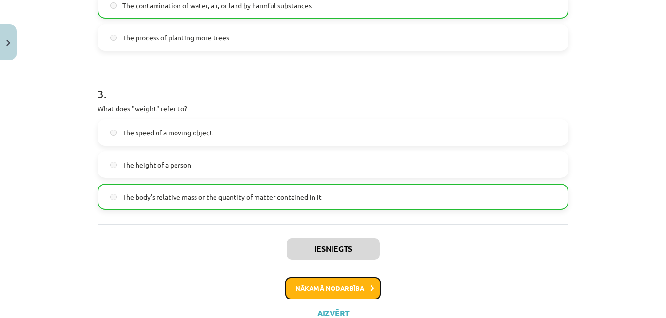
click at [322, 290] on button "Nākamā nodarbība" at bounding box center [333, 288] width 96 height 22
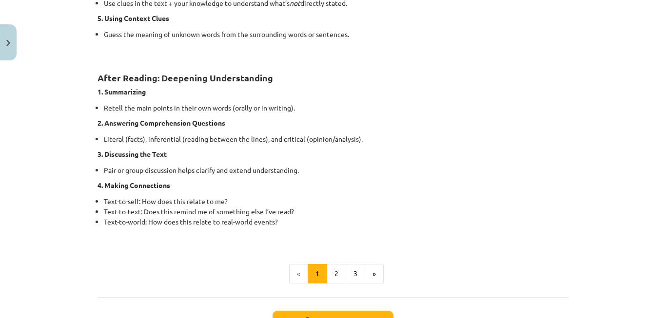
scroll to position [790, 0]
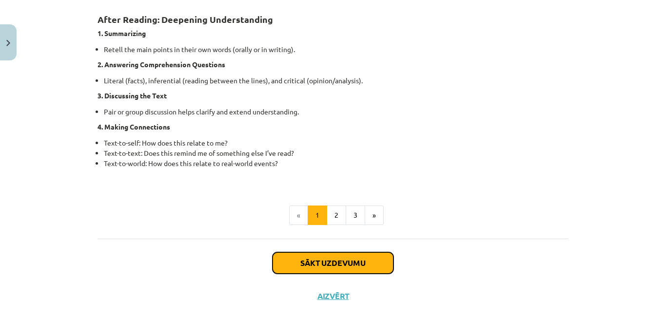
click at [364, 261] on button "Sākt uzdevumu" at bounding box center [333, 263] width 121 height 21
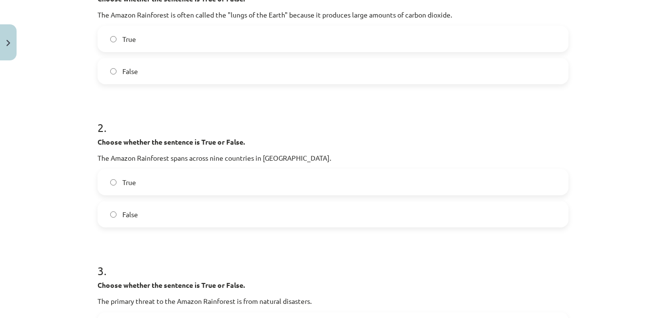
scroll to position [222, 0]
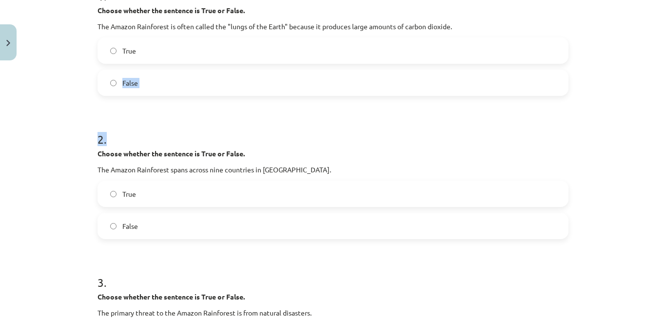
drag, startPoint x: 443, startPoint y: 56, endPoint x: 447, endPoint y: 119, distance: 64.0
click at [447, 119] on h1 "2 ." at bounding box center [332, 131] width 471 height 30
click at [458, 59] on label "True" at bounding box center [332, 51] width 469 height 24
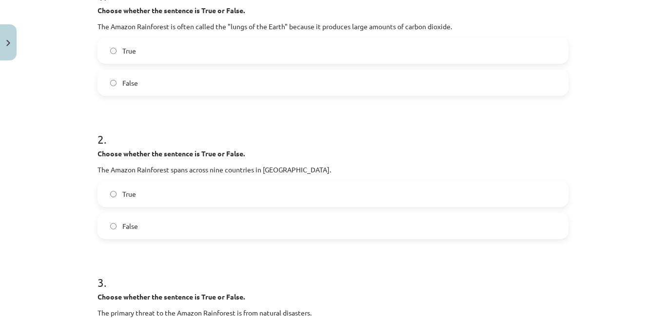
click at [438, 195] on label "True" at bounding box center [332, 194] width 469 height 24
click at [657, 78] on div "Mācību tēma: Angļu valoda i - 10.klase 1.ieskaites mācību materiāls #11 📖 🎧 Top…" at bounding box center [333, 159] width 666 height 318
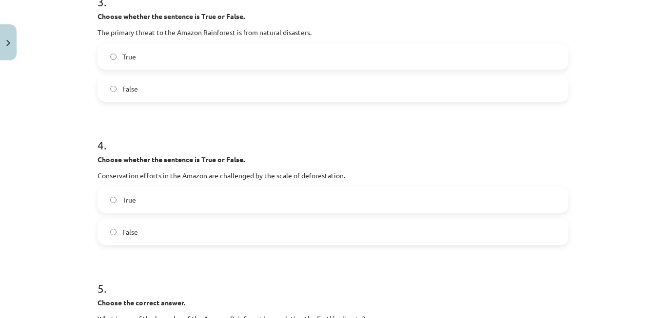
scroll to position [509, 0]
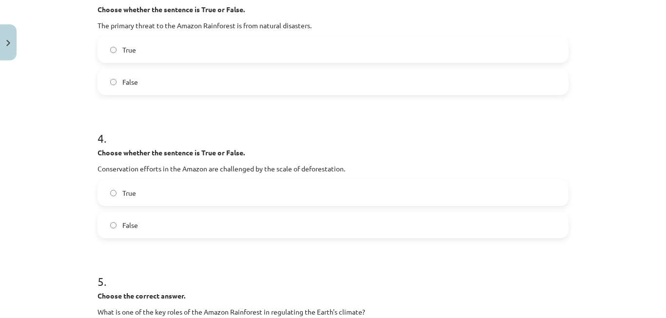
click at [478, 83] on label "False" at bounding box center [332, 82] width 469 height 24
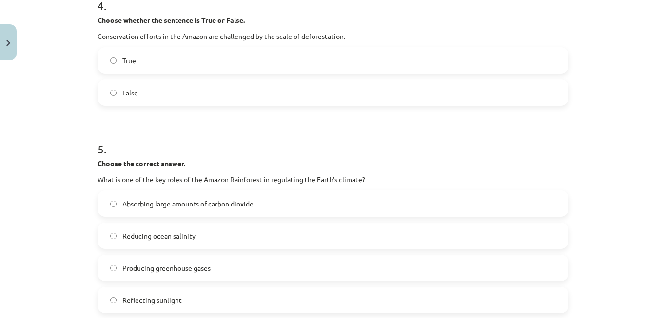
scroll to position [656, 0]
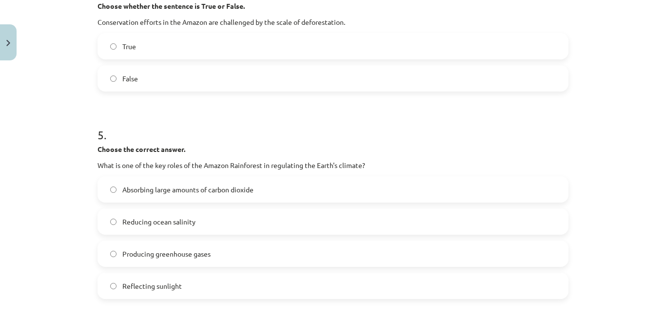
click at [417, 48] on label "True" at bounding box center [332, 46] width 469 height 24
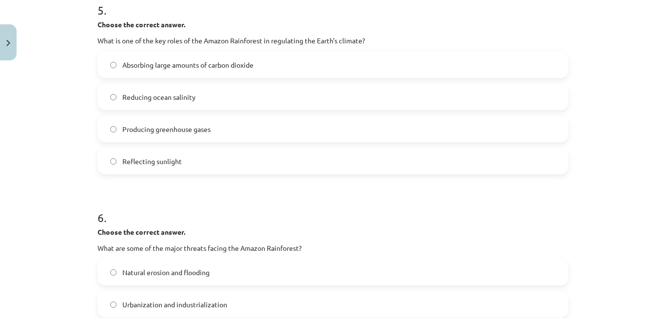
scroll to position [776, 0]
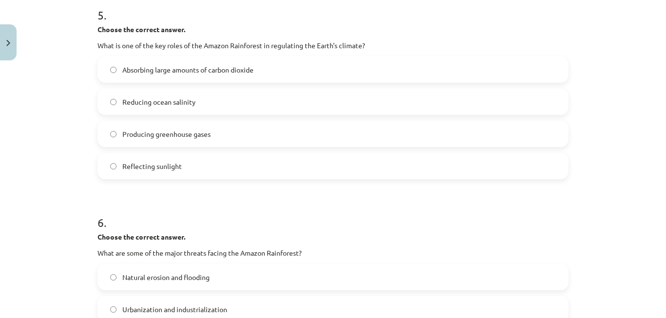
click at [408, 77] on label "Absorbing large amounts of carbon dioxide" at bounding box center [332, 70] width 469 height 24
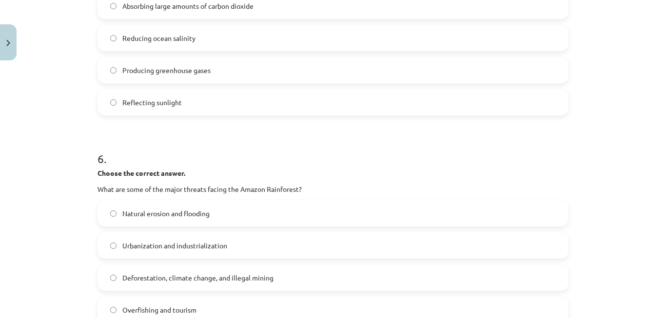
scroll to position [868, 0]
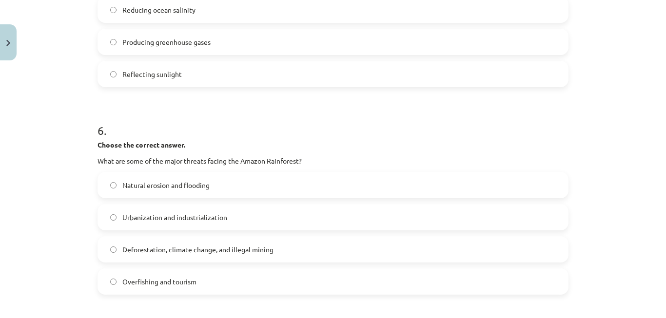
click at [347, 254] on label "Deforestation, climate change, and illegal mining" at bounding box center [332, 249] width 469 height 24
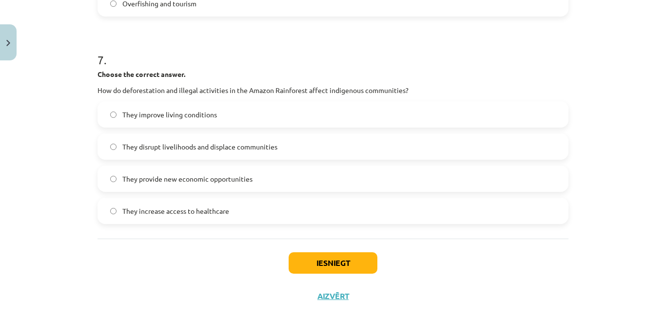
scroll to position [1142, 0]
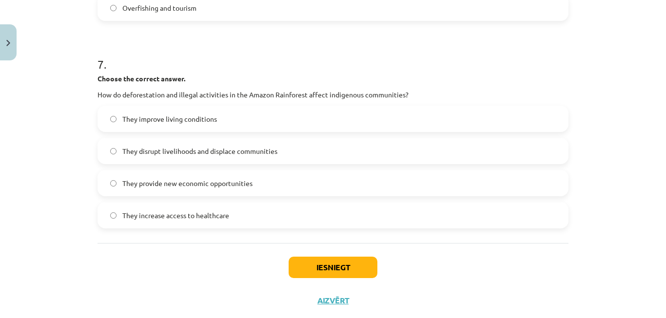
click at [378, 156] on label "They disrupt livelihoods and displace communities" at bounding box center [332, 151] width 469 height 24
click at [337, 265] on button "Iesniegt" at bounding box center [333, 267] width 89 height 21
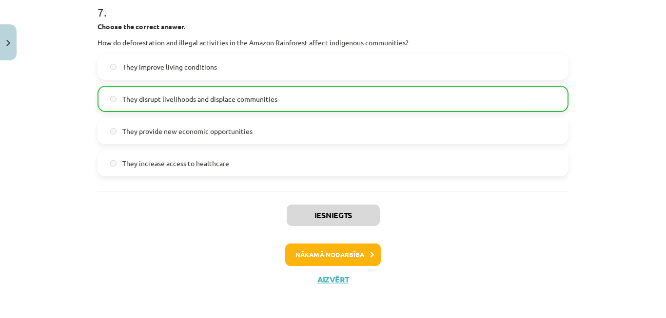
scroll to position [1197, 0]
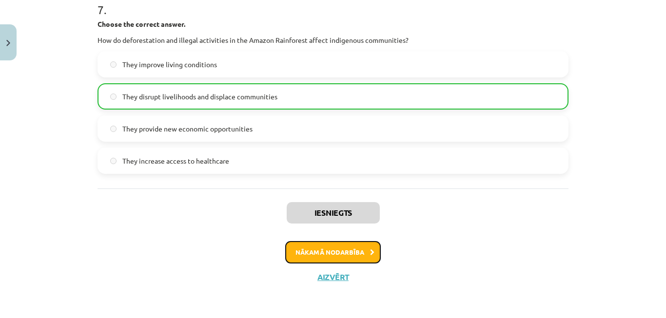
click at [364, 250] on button "Nākamā nodarbība" at bounding box center [333, 252] width 96 height 22
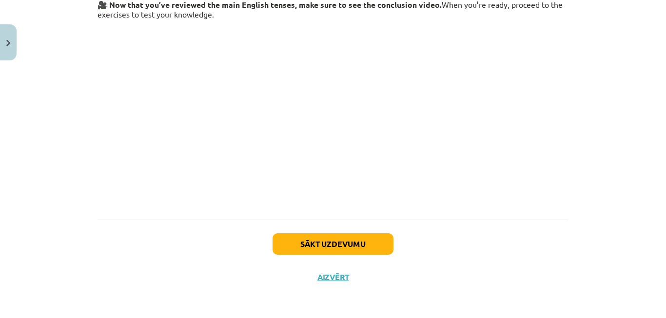
scroll to position [181, 0]
click at [364, 250] on button "Sākt uzdevumu" at bounding box center [333, 244] width 121 height 21
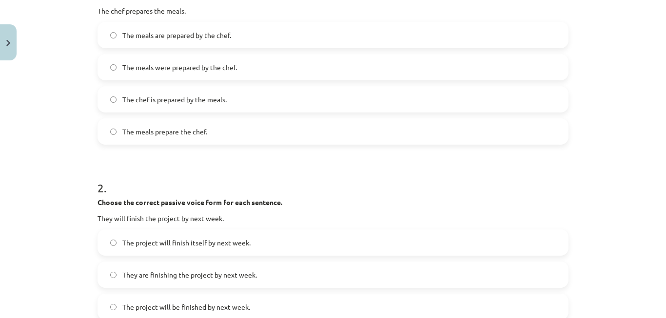
scroll to position [232, 0]
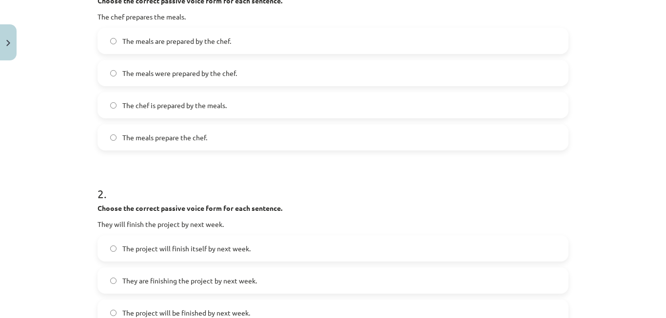
click at [240, 110] on label "The chef is prepared by the meals." at bounding box center [332, 105] width 469 height 24
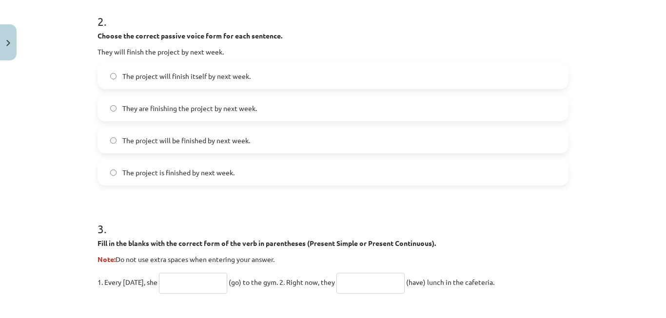
scroll to position [401, 0]
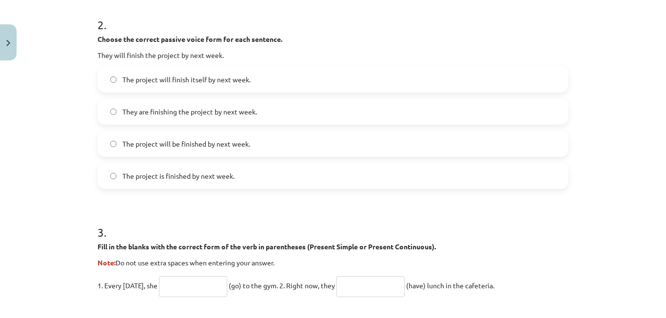
click at [243, 140] on span "The project will be finished by next week." at bounding box center [186, 144] width 128 height 10
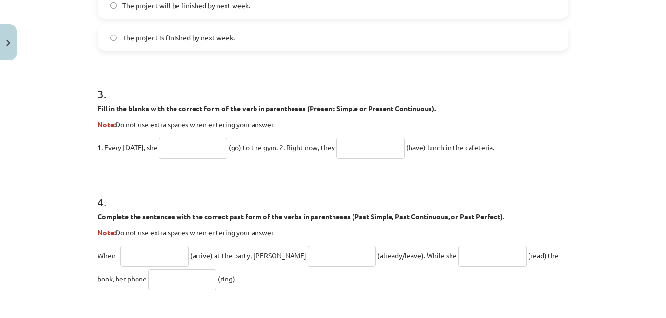
scroll to position [564, 0]
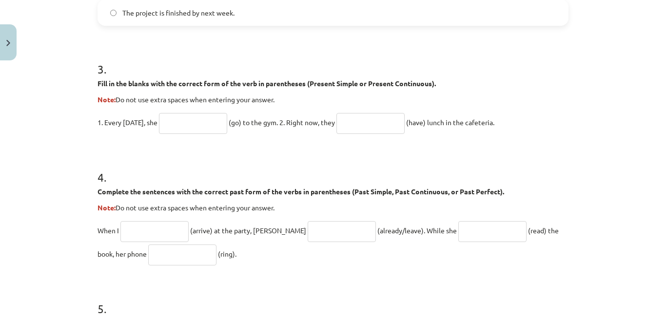
click at [195, 120] on input "text" at bounding box center [193, 123] width 68 height 21
type input "****"
click at [383, 119] on input "text" at bounding box center [370, 123] width 68 height 21
type input "**********"
click at [130, 234] on input "text" at bounding box center [154, 231] width 68 height 21
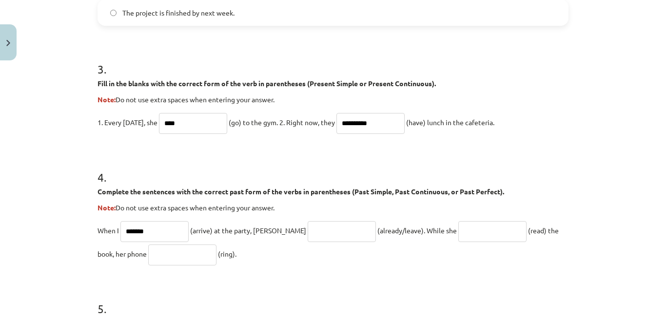
type input "*******"
click at [308, 225] on input "text" at bounding box center [342, 231] width 68 height 21
type input "**********"
click at [458, 232] on input "text" at bounding box center [492, 231] width 68 height 21
type input "**********"
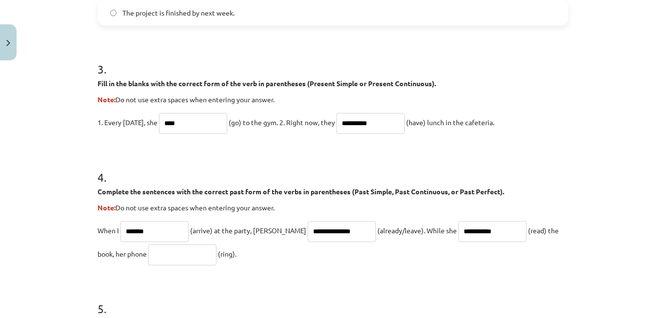
click at [148, 256] on input "text" at bounding box center [182, 255] width 68 height 21
type input "****"
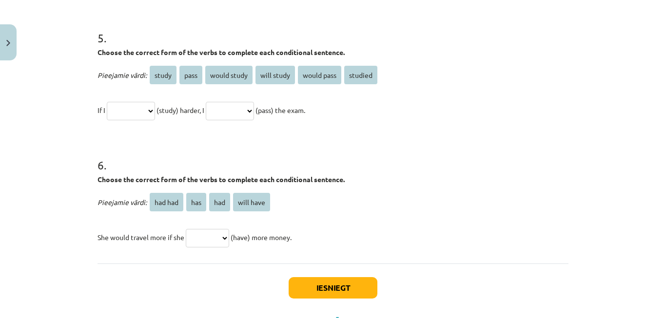
scroll to position [828, 0]
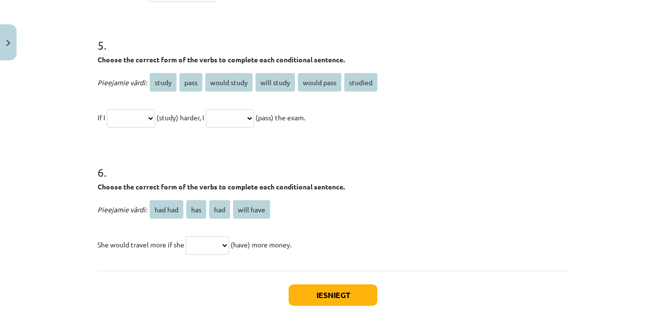
click at [606, 209] on div "**********" at bounding box center [333, 159] width 666 height 318
select select "*****"
click option "*****" at bounding box center [0, 0] width 0 height 0
click at [206, 109] on select "**********" at bounding box center [230, 118] width 48 height 19
select select "**********"
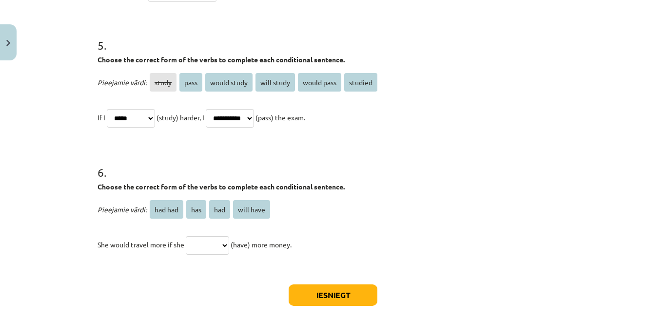
click option "**********" at bounding box center [0, 0] width 0 height 0
click at [186, 236] on select "******* *** *** *********" at bounding box center [207, 245] width 43 height 19
select select "***"
click option "***" at bounding box center [0, 0] width 0 height 0
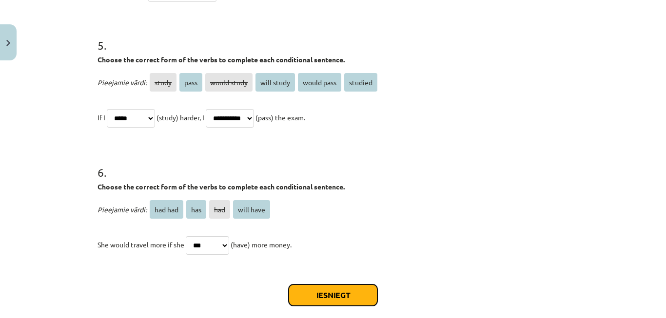
click at [345, 293] on button "Iesniegt" at bounding box center [333, 295] width 89 height 21
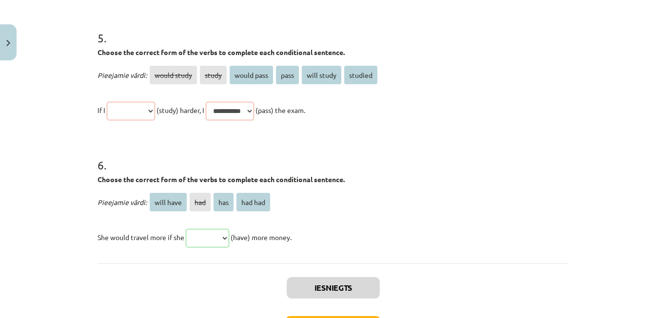
scroll to position [1022, 0]
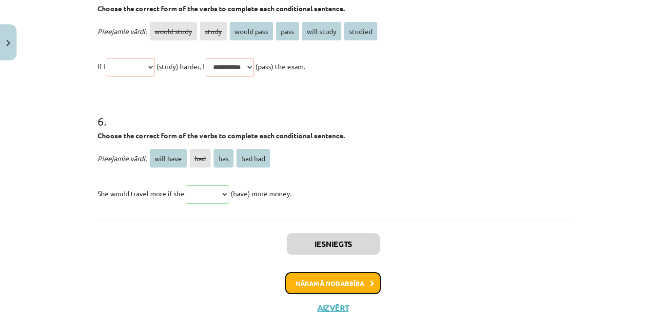
click at [347, 275] on button "Nākamā nodarbība" at bounding box center [333, 284] width 96 height 22
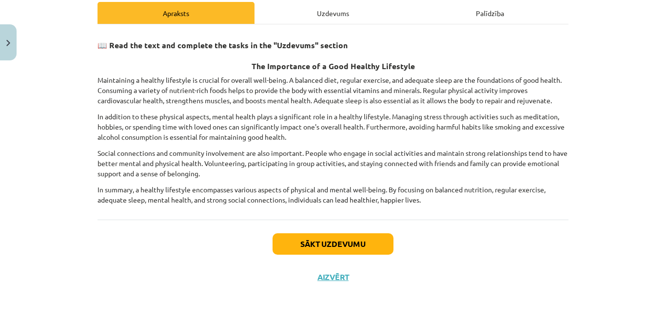
scroll to position [140, 0]
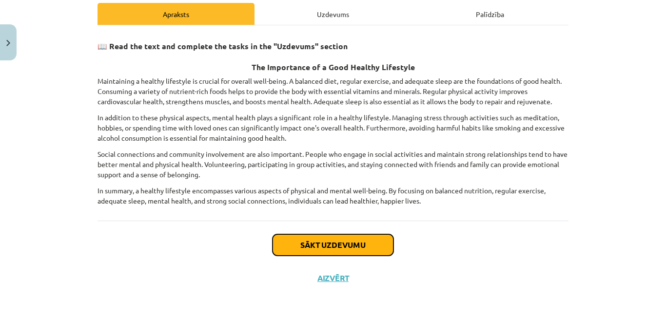
click at [317, 243] on button "Sākt uzdevumu" at bounding box center [333, 244] width 121 height 21
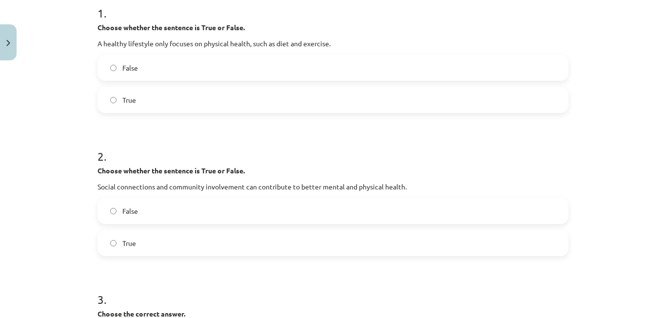
scroll to position [208, 0]
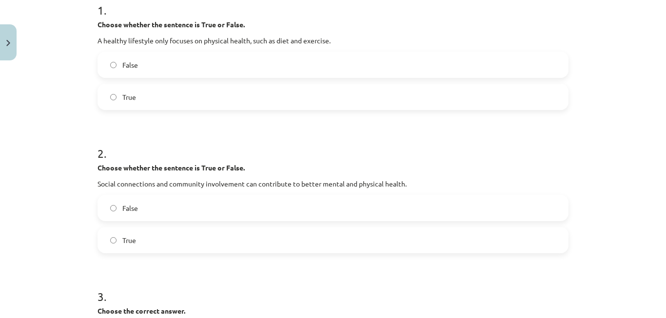
click at [511, 90] on label "True" at bounding box center [332, 97] width 469 height 24
click at [294, 216] on label "False" at bounding box center [332, 208] width 469 height 24
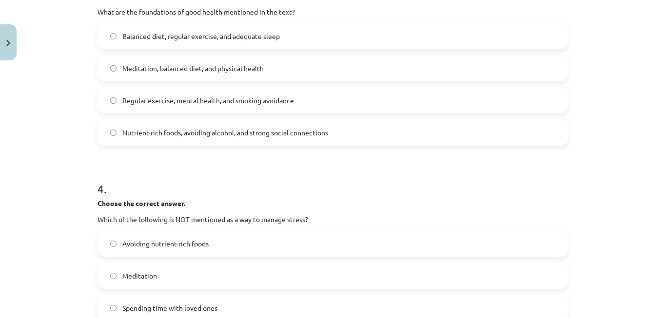
scroll to position [486, 0]
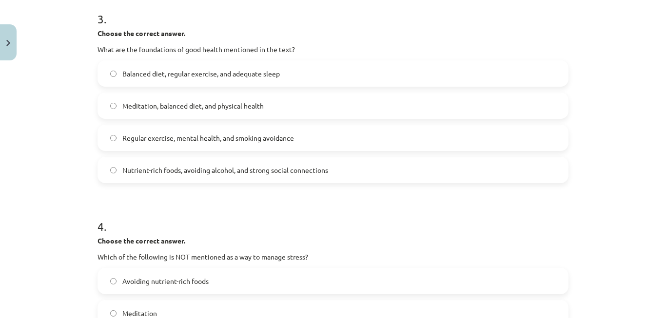
click at [348, 167] on label "Nutrient-rich foods, avoiding alcohol, and strong social connections" at bounding box center [332, 170] width 469 height 24
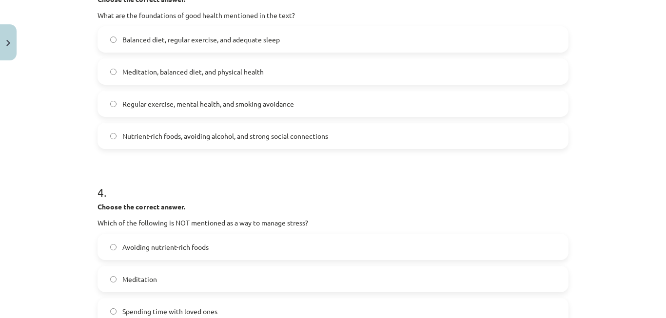
scroll to position [493, 0]
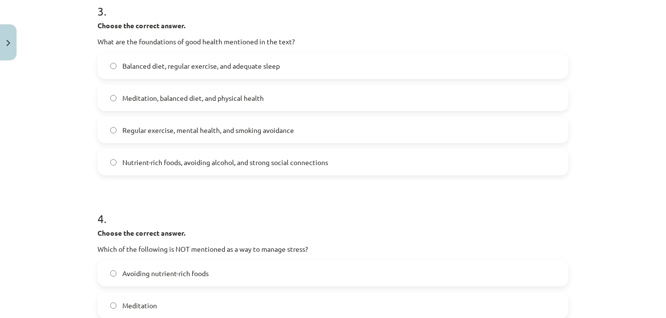
click at [209, 62] on span "Balanced diet, regular exercise, and adequate sleep" at bounding box center [200, 66] width 157 height 10
click at [201, 277] on span "Avoiding nutrient-rich foods" at bounding box center [165, 274] width 86 height 10
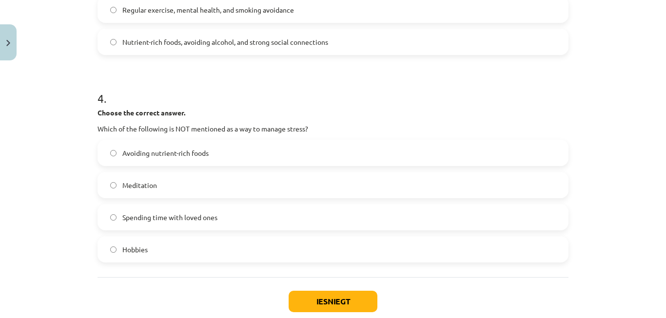
scroll to position [618, 0]
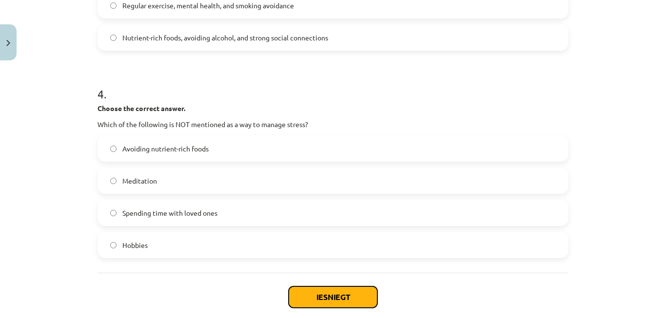
click at [301, 292] on button "Iesniegt" at bounding box center [333, 297] width 89 height 21
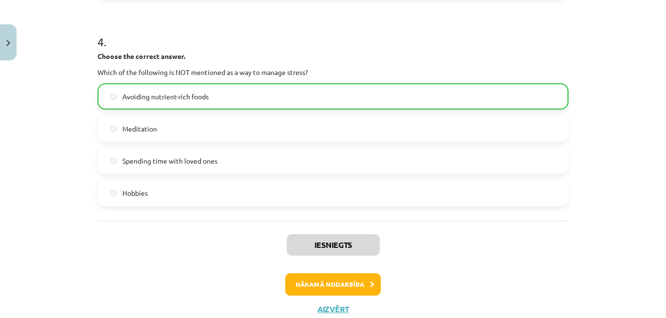
scroll to position [702, 0]
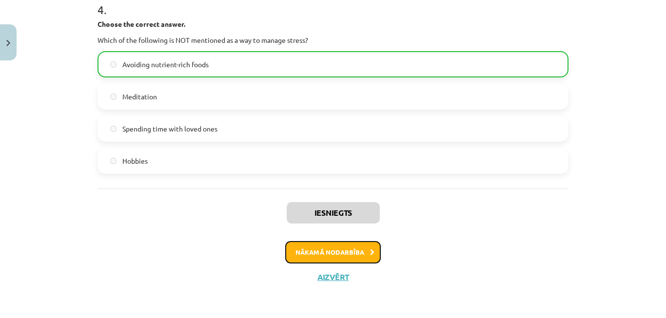
click at [347, 250] on button "Nākamā nodarbība" at bounding box center [333, 252] width 96 height 22
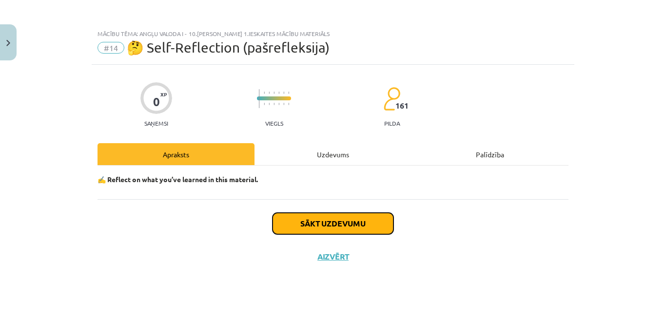
click at [338, 223] on button "Sākt uzdevumu" at bounding box center [333, 223] width 121 height 21
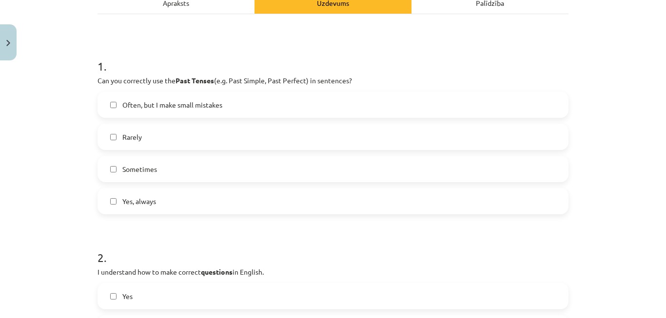
scroll to position [150, 0]
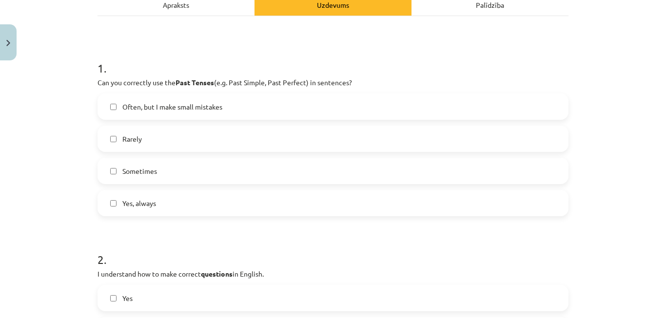
click at [360, 105] on label "Often, but I make small mistakes" at bounding box center [332, 107] width 469 height 24
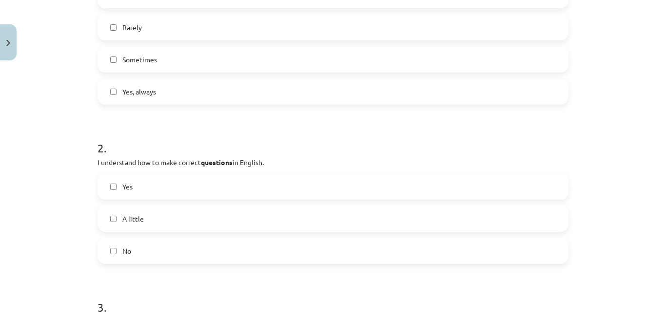
scroll to position [259, 0]
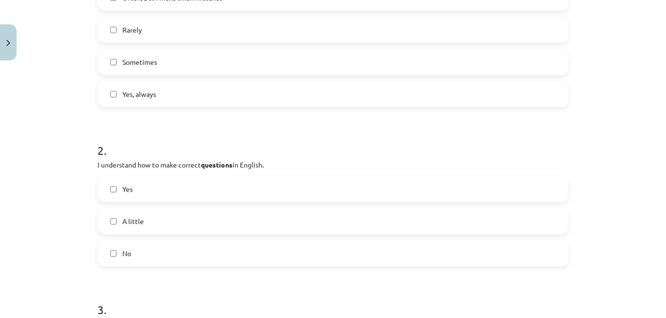
click at [173, 84] on label "Yes, always" at bounding box center [332, 94] width 469 height 24
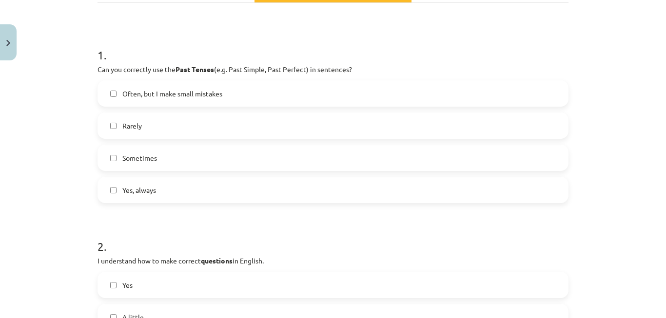
scroll to position [167, 0]
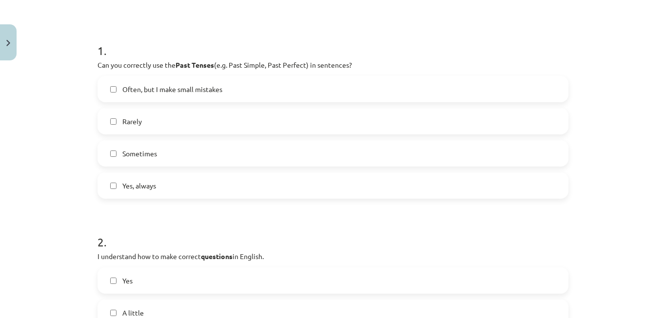
click at [223, 90] on label "Often, but I make small mistakes" at bounding box center [332, 89] width 469 height 24
click at [195, 190] on label "Yes, always" at bounding box center [332, 186] width 469 height 24
click at [211, 153] on label "Sometimes" at bounding box center [332, 153] width 469 height 24
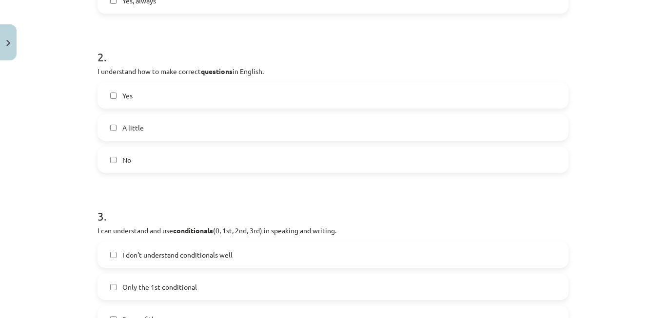
scroll to position [351, 0]
click at [247, 139] on label "A little" at bounding box center [332, 129] width 469 height 24
click at [263, 93] on label "Yes" at bounding box center [332, 97] width 469 height 24
click at [423, 123] on label "A little" at bounding box center [332, 129] width 469 height 24
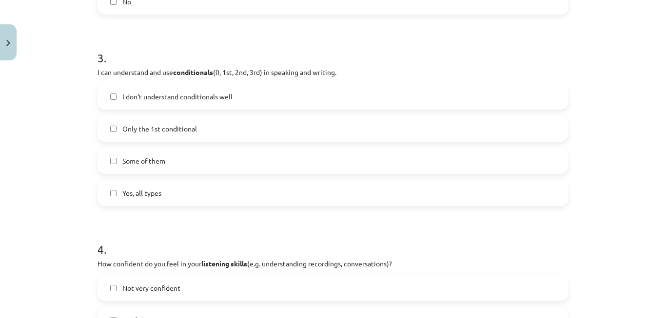
scroll to position [495, 0]
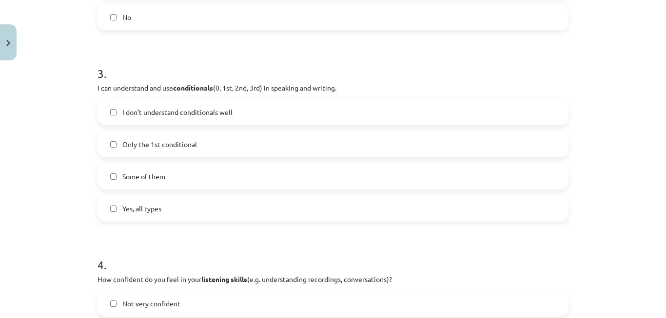
click at [192, 210] on label "Yes, all types" at bounding box center [332, 208] width 469 height 24
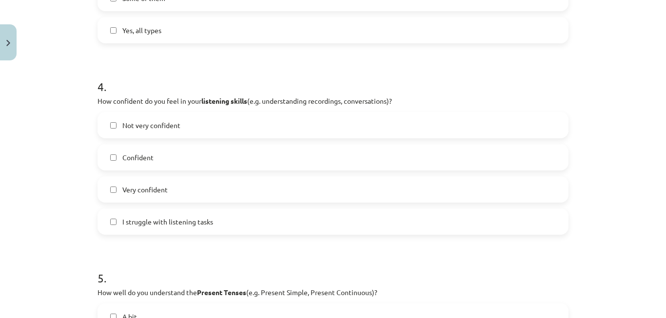
scroll to position [712, 0]
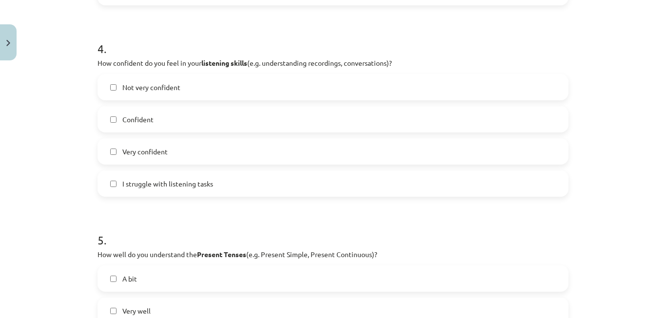
click at [205, 149] on label "Very confident" at bounding box center [332, 151] width 469 height 24
click at [412, 109] on label "Confident" at bounding box center [332, 119] width 469 height 24
click at [395, 145] on label "Very confident" at bounding box center [332, 151] width 469 height 24
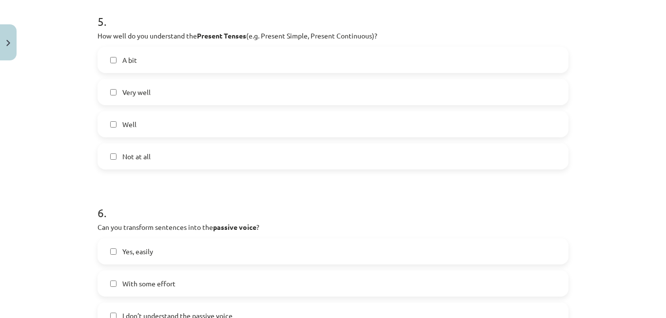
scroll to position [881, 0]
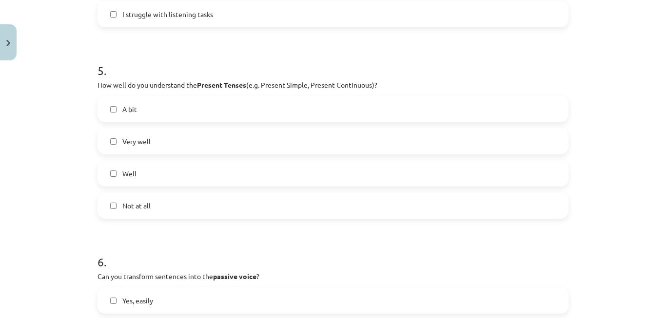
click at [214, 175] on label "Well" at bounding box center [332, 173] width 469 height 24
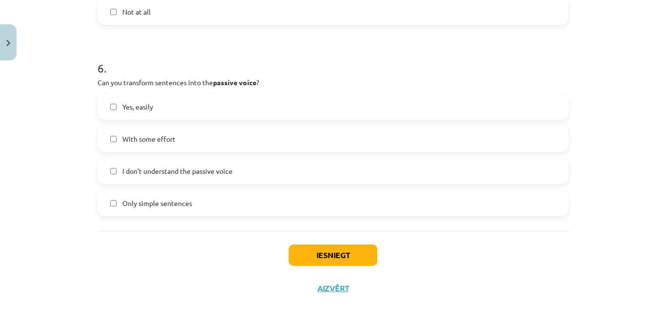
scroll to position [1087, 0]
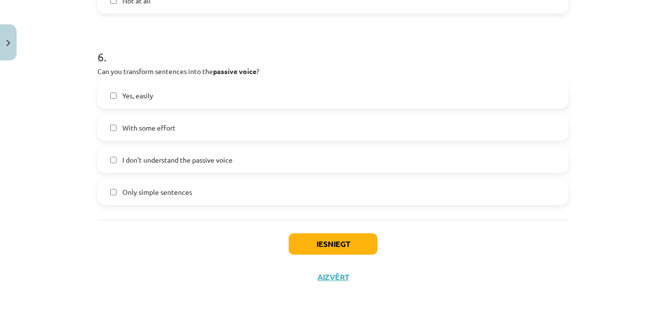
click at [213, 96] on label "Yes, easily" at bounding box center [332, 95] width 469 height 24
click at [212, 121] on label "With some effort" at bounding box center [332, 128] width 469 height 24
click at [311, 239] on button "Iesniegt" at bounding box center [333, 244] width 89 height 21
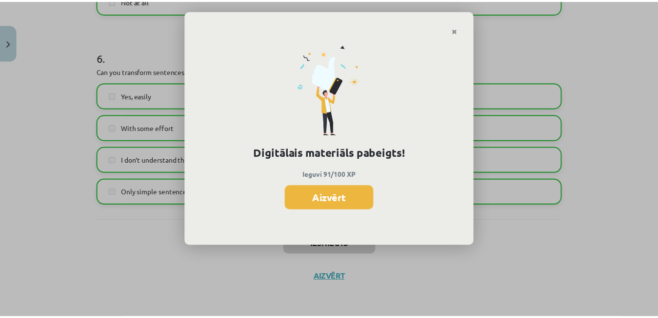
scroll to position [812, 0]
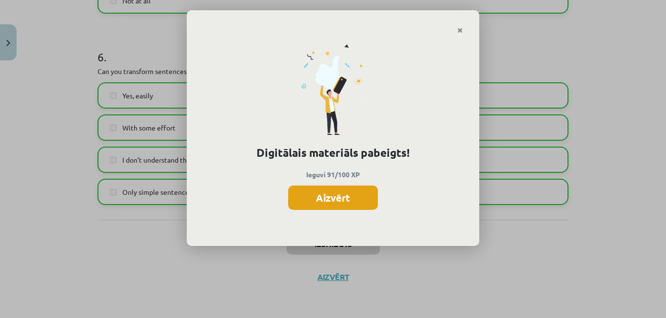
click at [358, 194] on button "Aizvērt" at bounding box center [333, 198] width 90 height 24
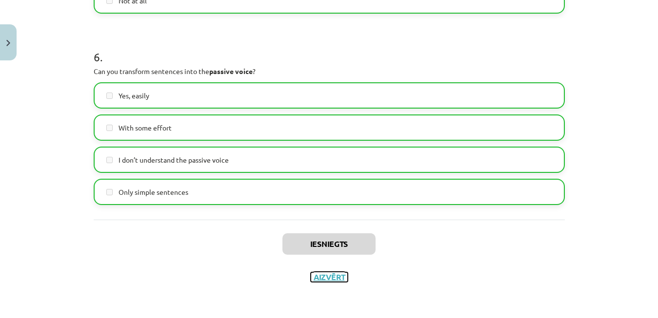
click at [331, 280] on button "Aizvērt" at bounding box center [329, 278] width 37 height 10
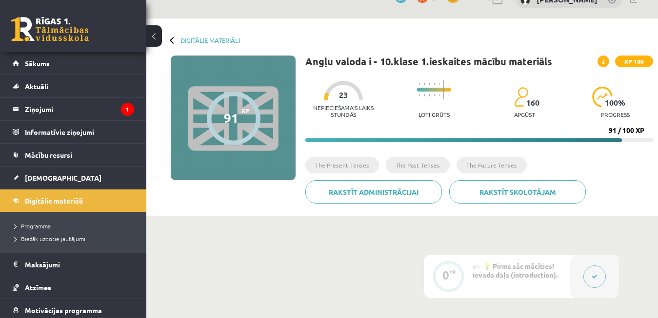
scroll to position [0, 0]
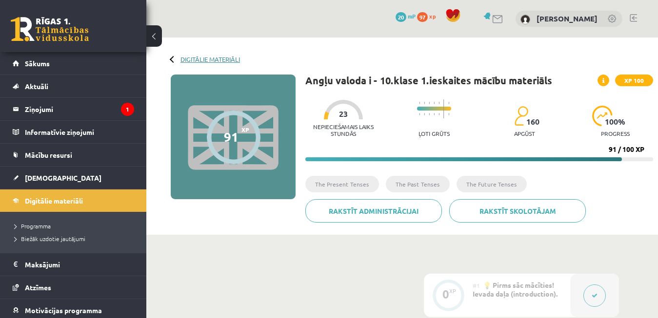
click at [209, 62] on link "Digitālie materiāli" at bounding box center [209, 59] width 59 height 7
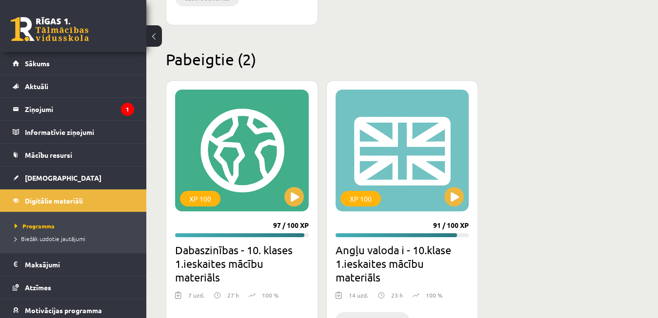
drag, startPoint x: 665, startPoint y: 49, endPoint x: 665, endPoint y: 225, distance: 175.5
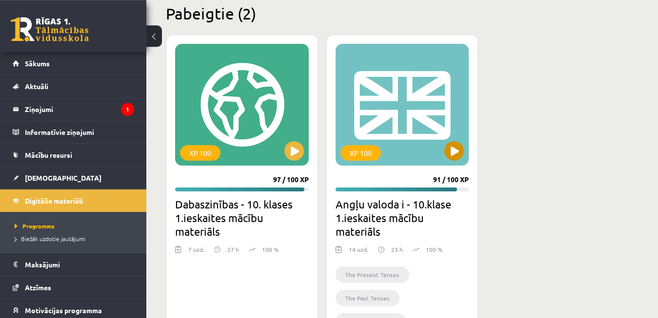
click at [464, 148] on div "XP 100" at bounding box center [402, 105] width 134 height 122
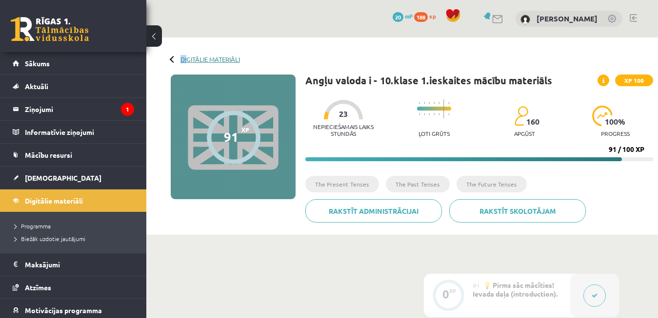
drag, startPoint x: 179, startPoint y: 57, endPoint x: 188, endPoint y: 57, distance: 8.8
click at [188, 57] on div "Digitālie materiāli" at bounding box center [205, 59] width 69 height 7
click at [188, 57] on link "Digitālie materiāli" at bounding box center [209, 59] width 59 height 7
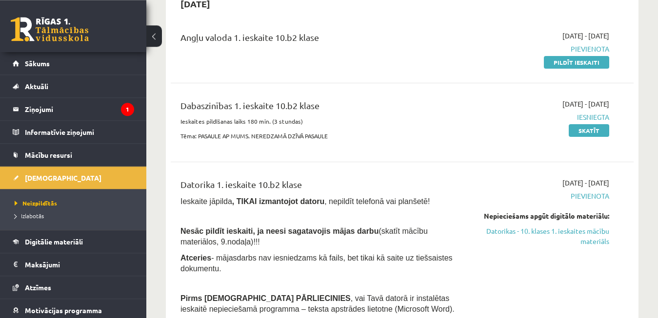
scroll to position [81, 0]
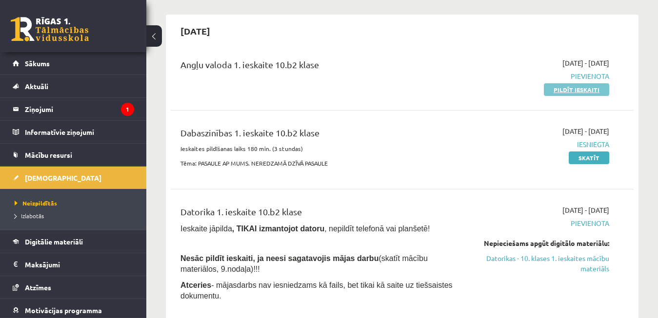
click at [587, 93] on link "Pildīt ieskaiti" at bounding box center [576, 89] width 65 height 13
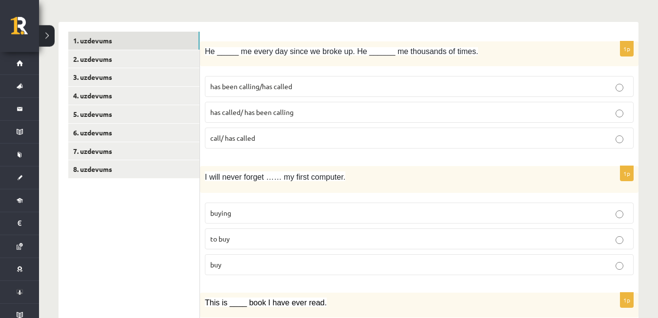
scroll to position [139, 0]
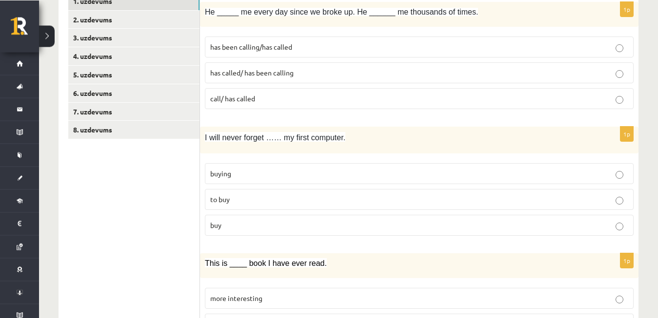
scroll to position [178, 0]
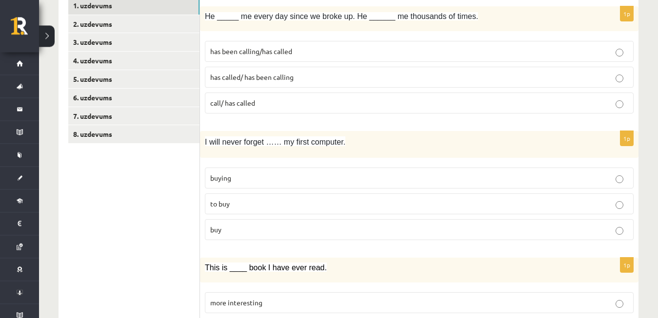
click at [298, 47] on p "has been calling/has called" at bounding box center [419, 51] width 418 height 10
click at [244, 175] on p "buying" at bounding box center [419, 178] width 418 height 10
click at [258, 298] on label "more interesting" at bounding box center [419, 302] width 429 height 21
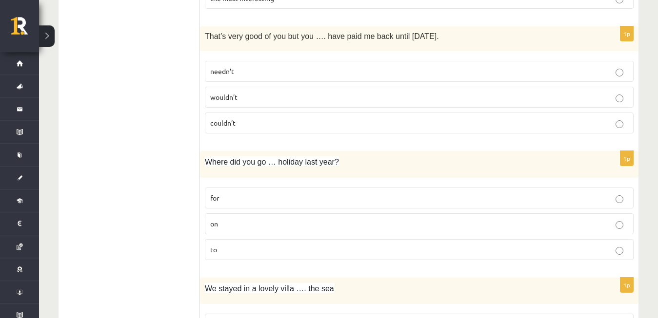
scroll to position [539, 0]
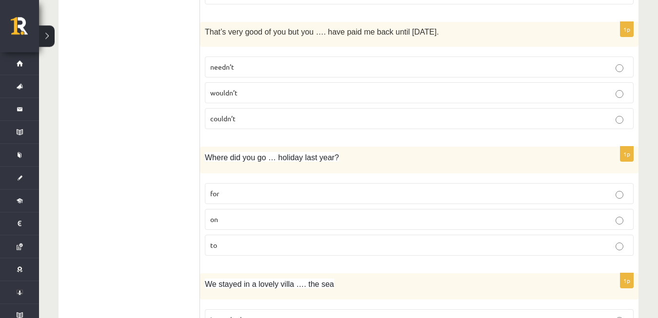
click at [393, 60] on label "needn’t" at bounding box center [419, 67] width 429 height 21
click at [285, 221] on p "on" at bounding box center [419, 219] width 418 height 10
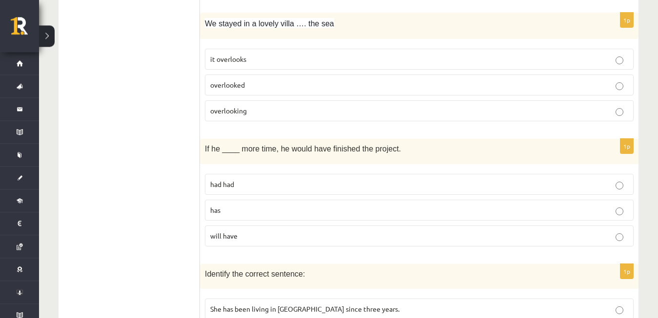
scroll to position [804, 0]
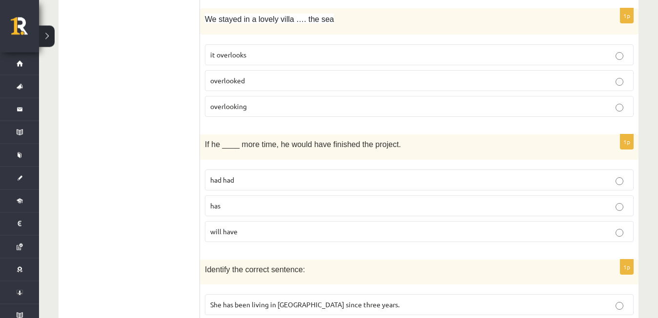
click at [251, 102] on p "overlooking" at bounding box center [419, 106] width 418 height 10
click at [241, 181] on p "had had" at bounding box center [419, 180] width 418 height 10
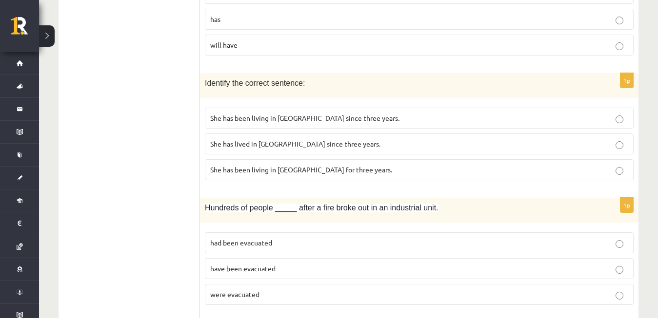
scroll to position [1004, 0]
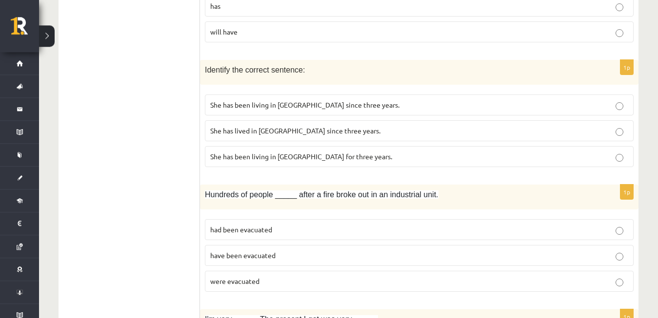
click at [373, 148] on label "She has been living in [GEOGRAPHIC_DATA] for three years." at bounding box center [419, 156] width 429 height 21
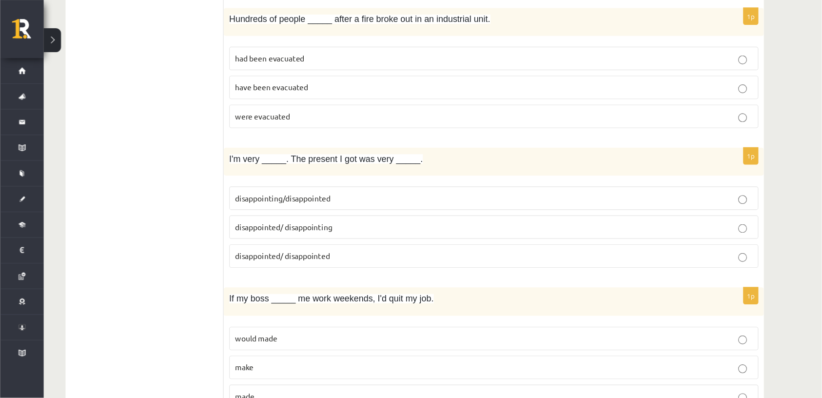
scroll to position [1182, 0]
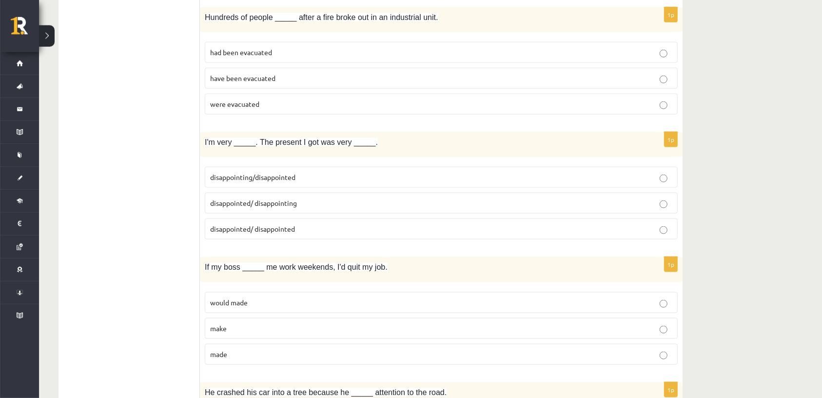
click at [153, 279] on ul "1. uzdevums 2. uzdevums 3. uzdevums 4. uzdevums 5. uzdevums 6. uzdevums 7. uzde…" at bounding box center [134, 248] width 132 height 2510
click at [319, 109] on p "were evacuated" at bounding box center [441, 104] width 462 height 10
click at [292, 207] on span "disappointed/ disappointing" at bounding box center [253, 202] width 87 height 9
click at [242, 318] on label "made" at bounding box center [441, 354] width 473 height 21
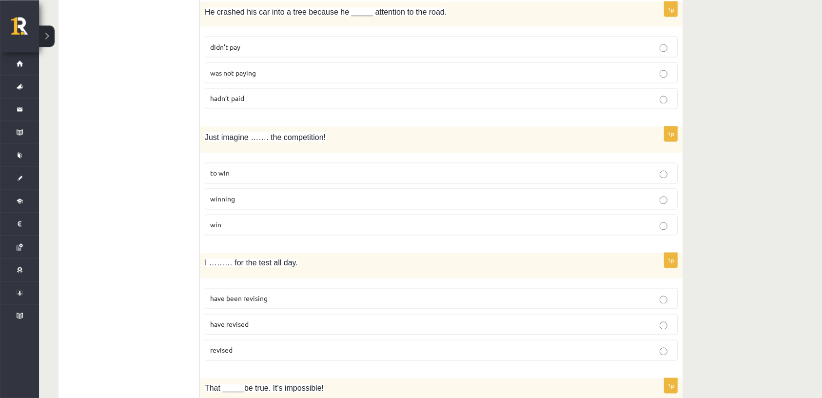
scroll to position [1549, 0]
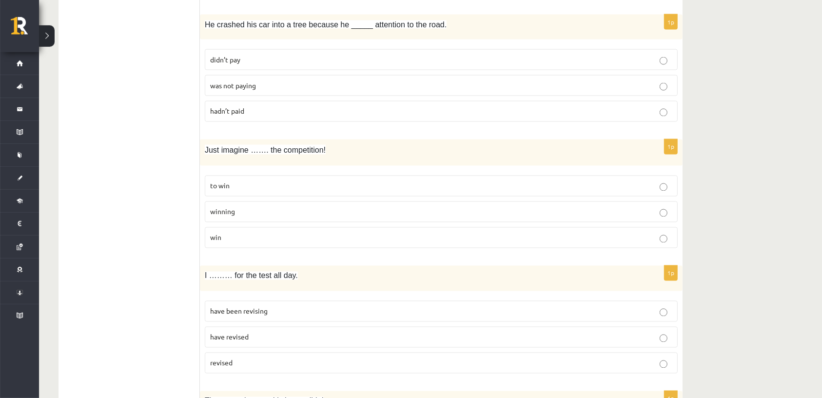
click at [302, 91] on p "was not paying" at bounding box center [441, 85] width 462 height 10
click at [242, 217] on p "winning" at bounding box center [441, 212] width 462 height 10
click at [242, 316] on p "have been revising" at bounding box center [441, 311] width 462 height 10
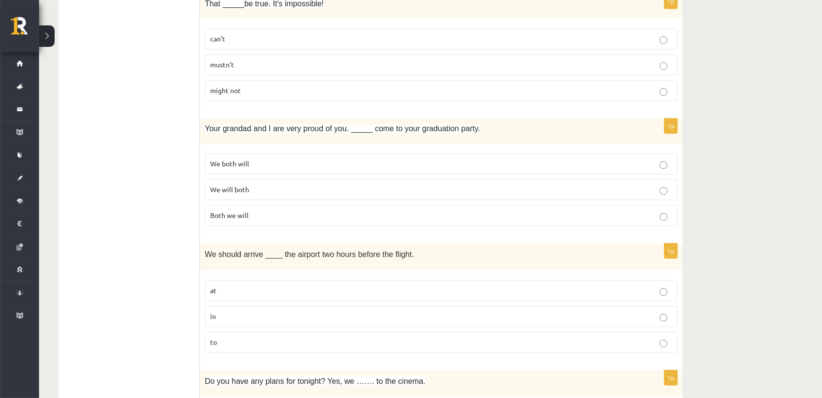
scroll to position [1942, 0]
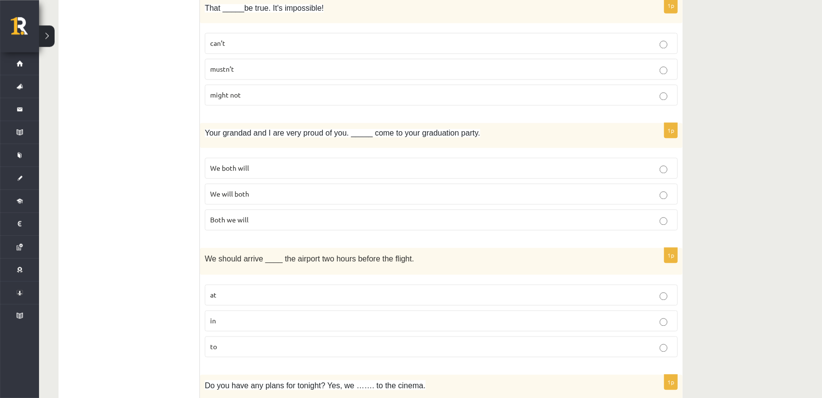
click at [411, 44] on label "can’t" at bounding box center [441, 43] width 473 height 21
click at [275, 199] on p "We will both" at bounding box center [441, 194] width 462 height 10
click at [228, 300] on p "at" at bounding box center [441, 295] width 462 height 10
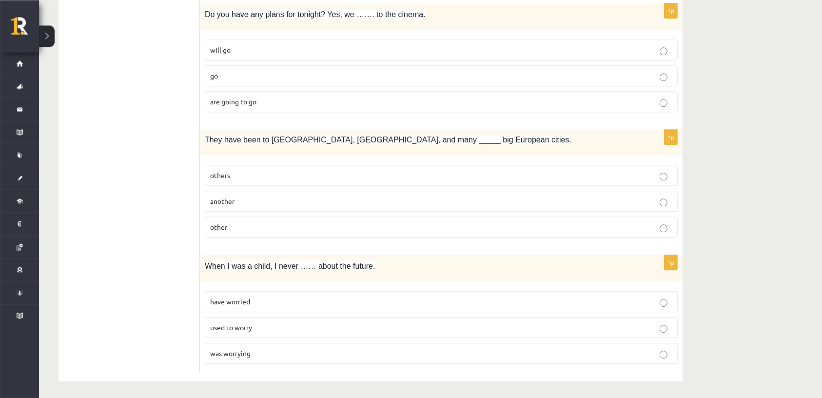
scroll to position [2331, 0]
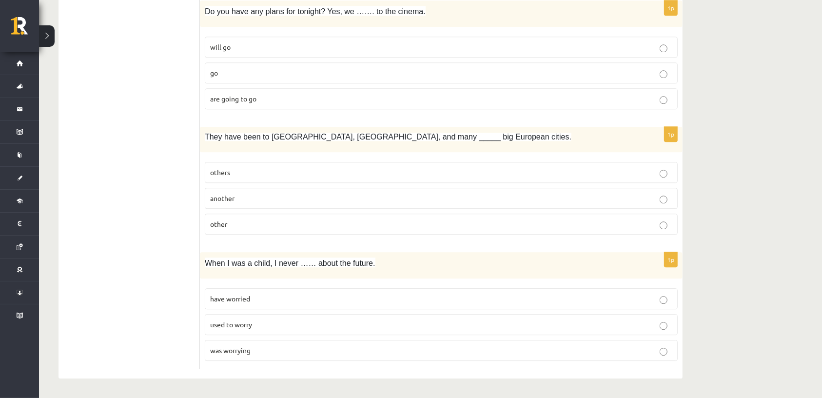
click at [352, 97] on p "are going to go" at bounding box center [441, 99] width 462 height 10
click at [249, 169] on p "others" at bounding box center [441, 172] width 462 height 10
click at [253, 318] on p "used to worry" at bounding box center [441, 324] width 462 height 10
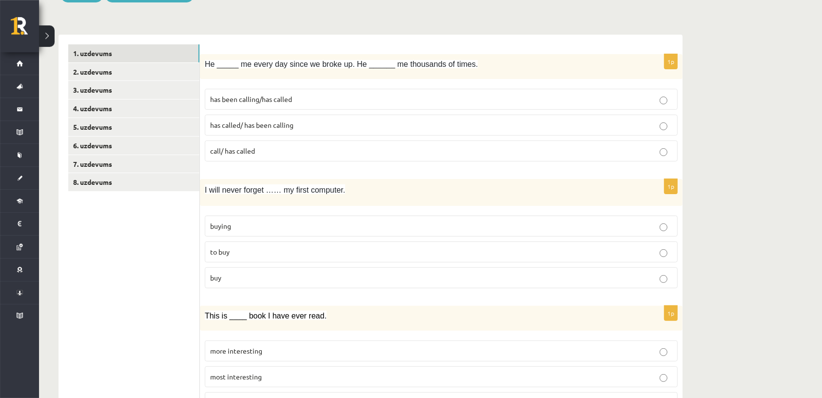
scroll to position [0, 0]
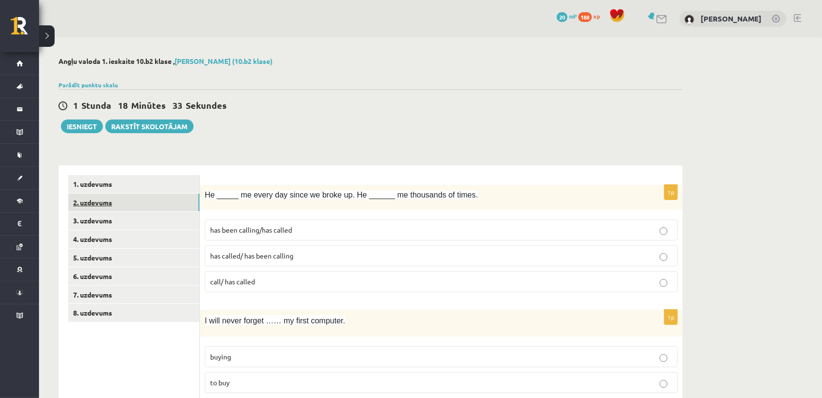
click at [105, 207] on link "2. uzdevums" at bounding box center [133, 203] width 131 height 18
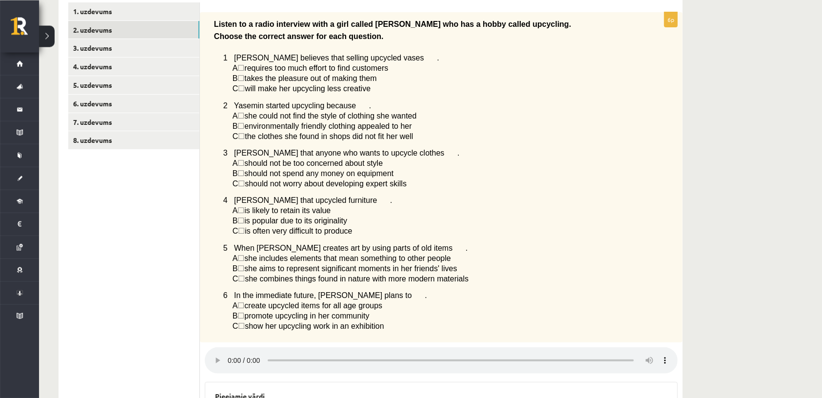
scroll to position [172, 0]
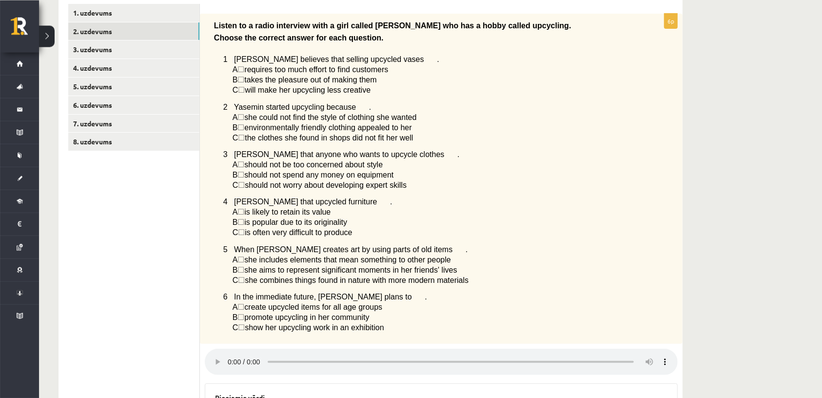
click at [657, 292] on div "Angļu valoda 1. ieskaite 10.b2 klase , Inese Lorence (10.b2 klase) Parādīt punk…" at bounding box center [430, 236] width 783 height 740
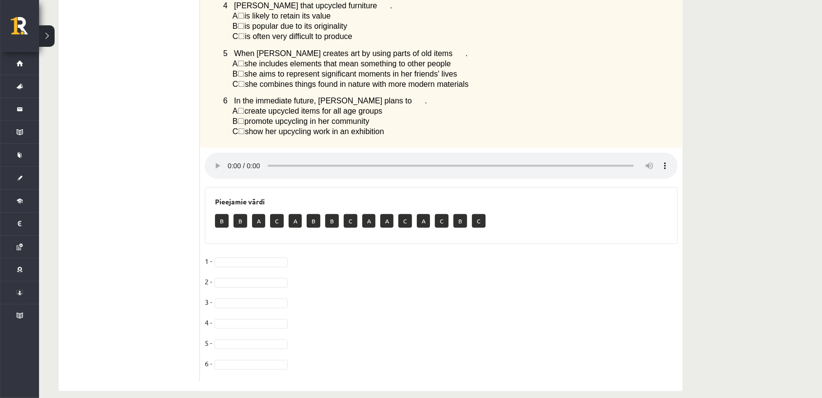
scroll to position [381, 0]
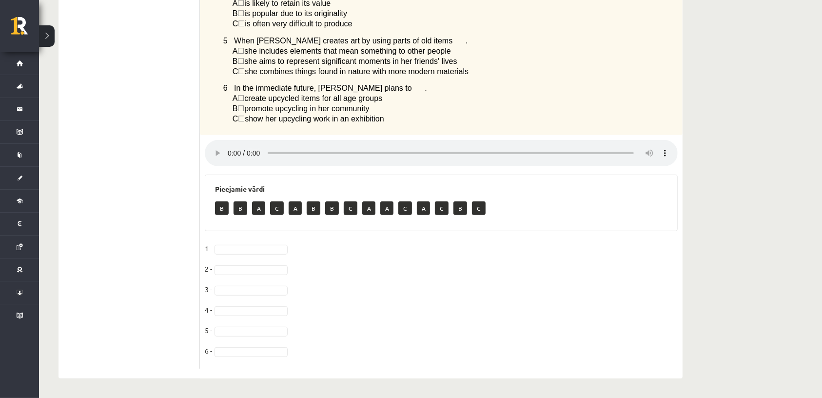
click at [234, 244] on fieldset "1 - 2 - 3 - 4 - 5 - 6 -" at bounding box center [441, 302] width 473 height 123
drag, startPoint x: 234, startPoint y: 244, endPoint x: 240, endPoint y: 254, distance: 11.8
click at [240, 254] on fieldset "1 - 2 - 3 - 4 - 5 - 6 -" at bounding box center [441, 302] width 473 height 123
click at [243, 251] on fieldset "1 - 2 - 3 - 4 - 5 - 6 -" at bounding box center [441, 302] width 473 height 123
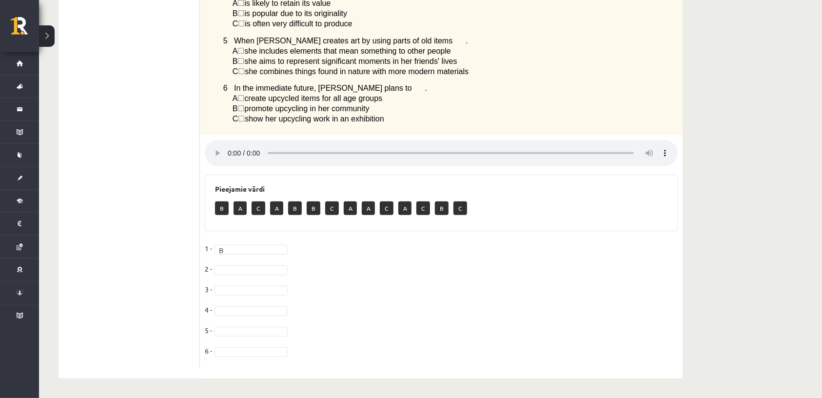
click at [249, 265] on fieldset "1 - B * 2 - 3 - 4 - 5 - 6 -" at bounding box center [441, 302] width 473 height 123
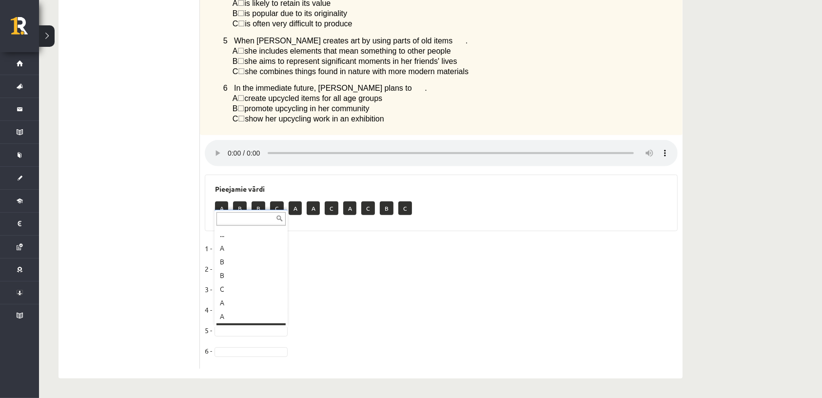
scroll to position [11, 0]
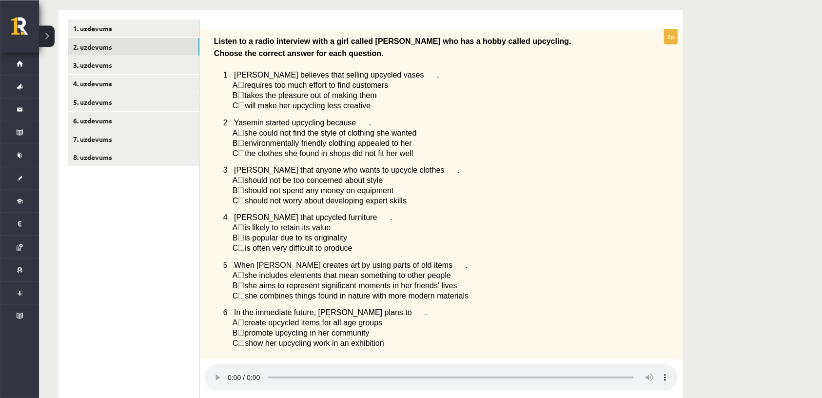
scroll to position [150, 0]
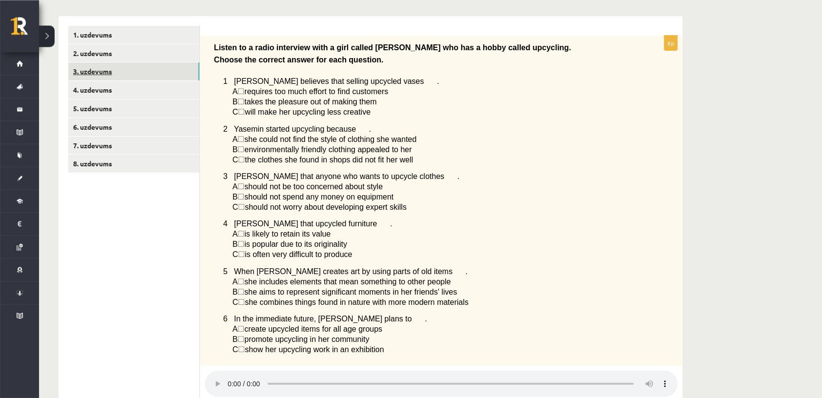
click at [158, 73] on link "3. uzdevums" at bounding box center [133, 71] width 131 height 18
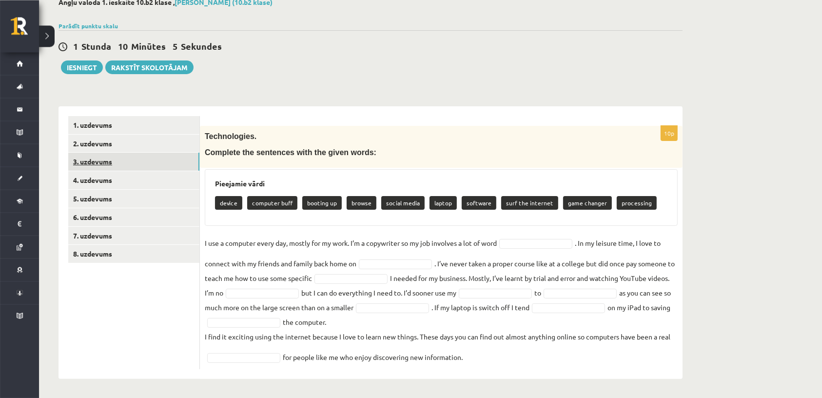
scroll to position [59, 0]
click at [141, 138] on link "2. uzdevums" at bounding box center [133, 143] width 131 height 18
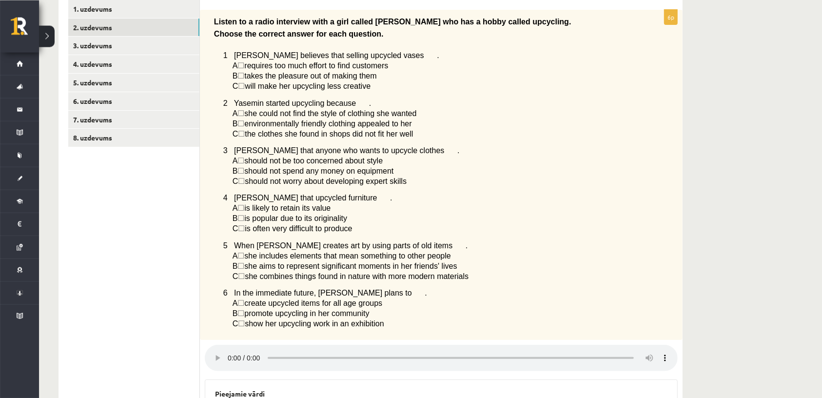
scroll to position [180, 0]
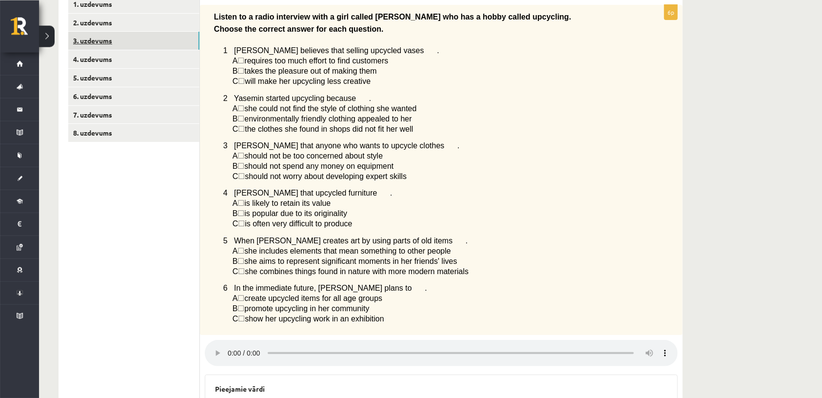
click at [121, 43] on link "3. uzdevums" at bounding box center [133, 40] width 131 height 18
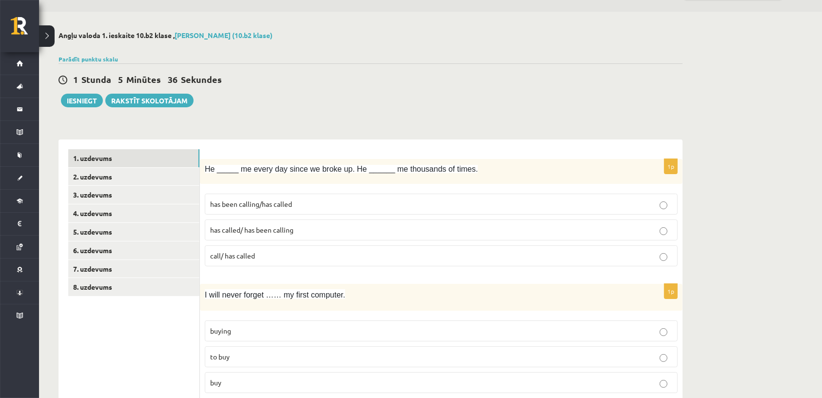
scroll to position [30, 0]
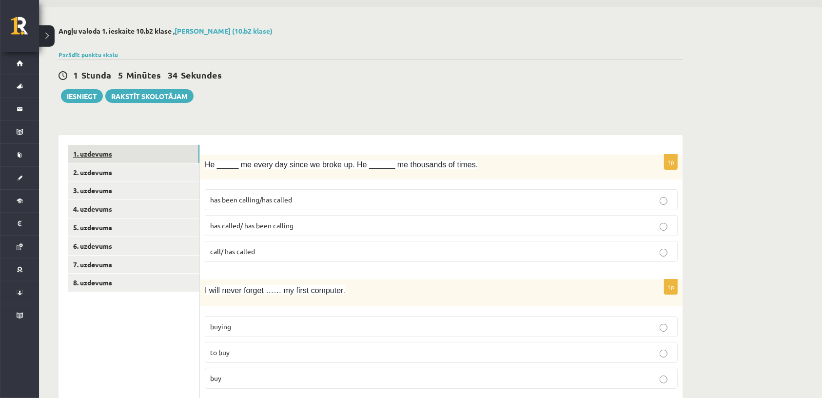
click at [151, 162] on link "1. uzdevums" at bounding box center [133, 154] width 131 height 18
click at [151, 173] on link "2. uzdevums" at bounding box center [133, 172] width 131 height 18
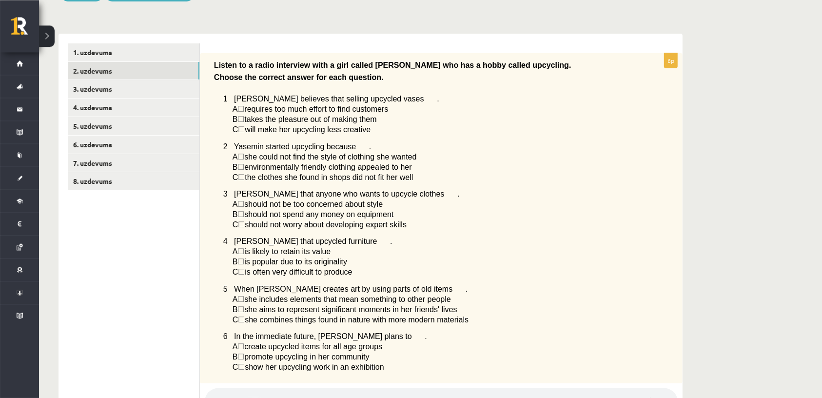
scroll to position [71, 0]
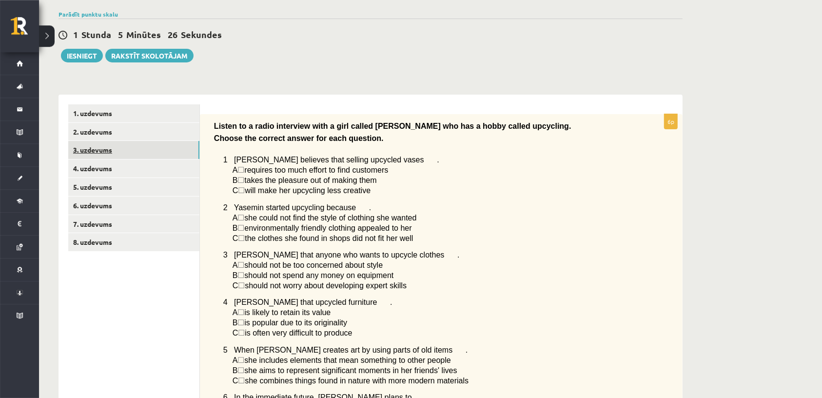
click at [109, 154] on link "3. uzdevums" at bounding box center [133, 150] width 131 height 18
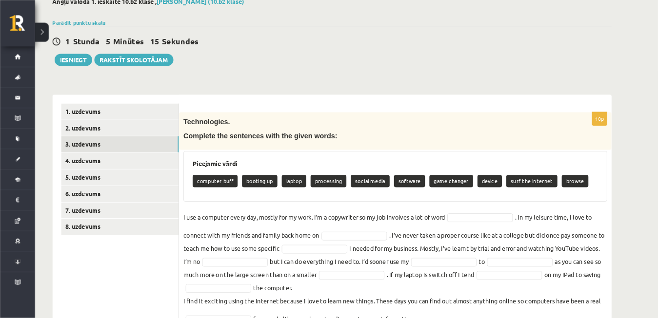
scroll to position [59, 0]
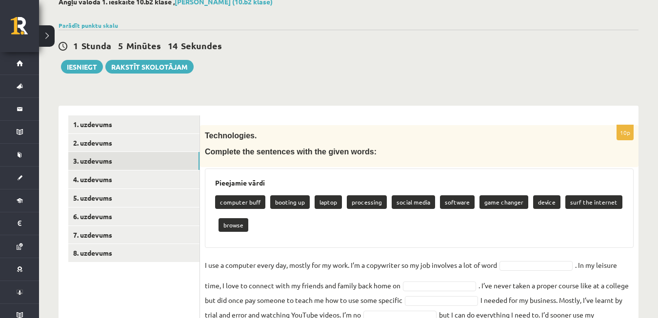
click at [460, 97] on div "**********" at bounding box center [348, 263] width 580 height 334
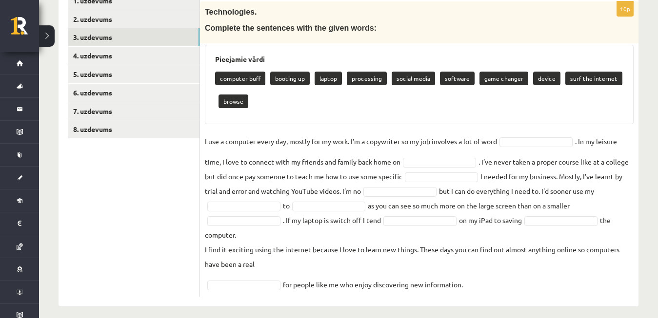
scroll to position [191, 0]
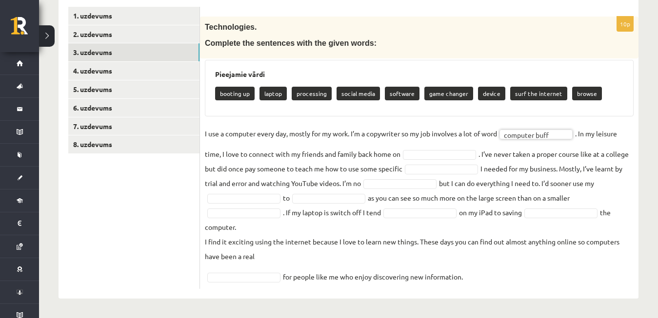
scroll to position [168, 0]
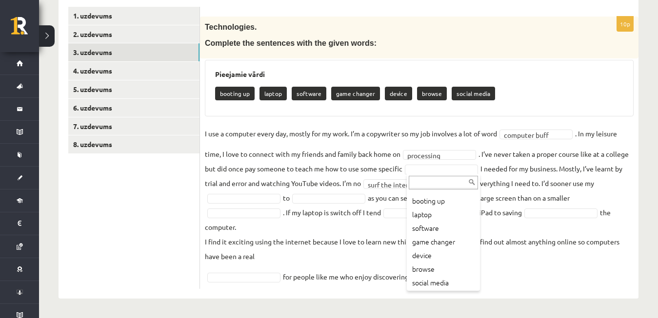
scroll to position [12, 0]
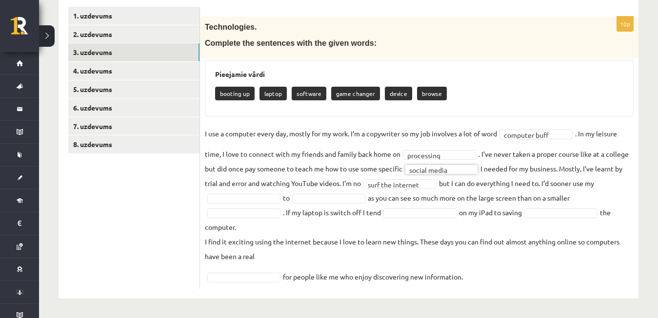
click at [229, 204] on fieldset "**********" at bounding box center [419, 205] width 429 height 158
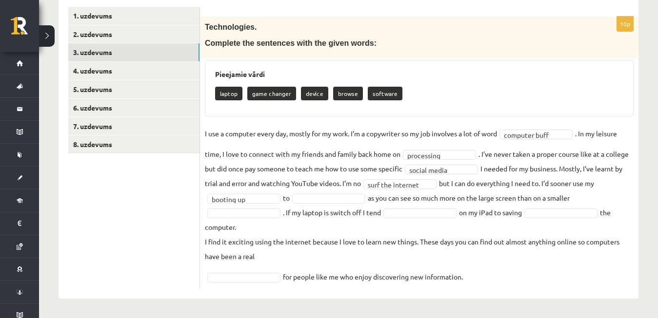
drag, startPoint x: 259, startPoint y: 191, endPoint x: 262, endPoint y: 199, distance: 8.2
click at [262, 199] on fieldset "**********" at bounding box center [419, 205] width 429 height 158
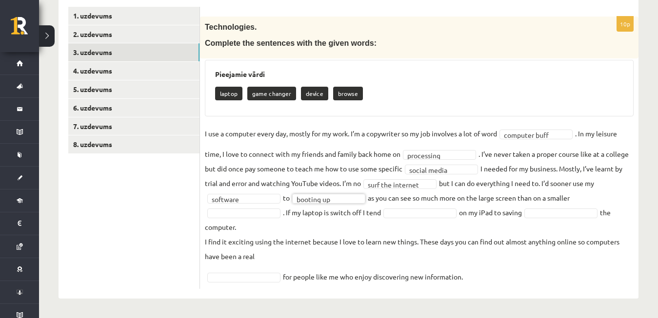
click at [610, 198] on fieldset "**********" at bounding box center [419, 205] width 429 height 158
drag, startPoint x: 603, startPoint y: 196, endPoint x: 581, endPoint y: 197, distance: 22.0
click at [581, 197] on fieldset "**********" at bounding box center [419, 205] width 429 height 158
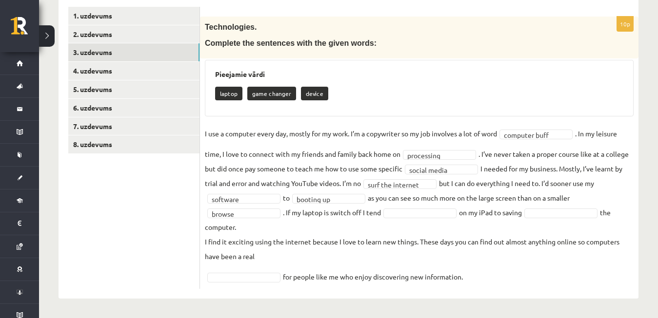
drag, startPoint x: 234, startPoint y: 303, endPoint x: 408, endPoint y: 222, distance: 192.4
click at [408, 222] on div "Angļu valoda 1. ieskaite 10.b2 klase , Inese Lorence (10.b2 klase) Parādīt punk…" at bounding box center [348, 93] width 619 height 449
drag, startPoint x: 408, startPoint y: 222, endPoint x: 419, endPoint y: 211, distance: 15.5
click at [419, 211] on fieldset "**********" at bounding box center [419, 205] width 429 height 158
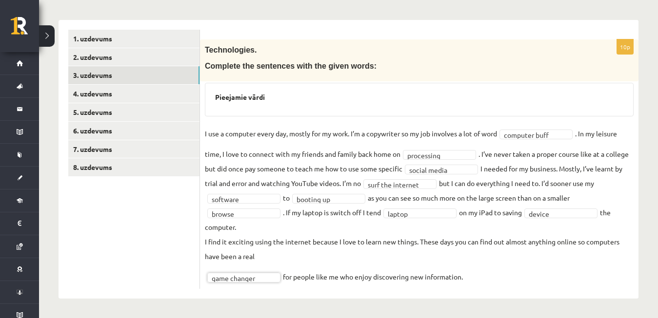
scroll to position [145, 0]
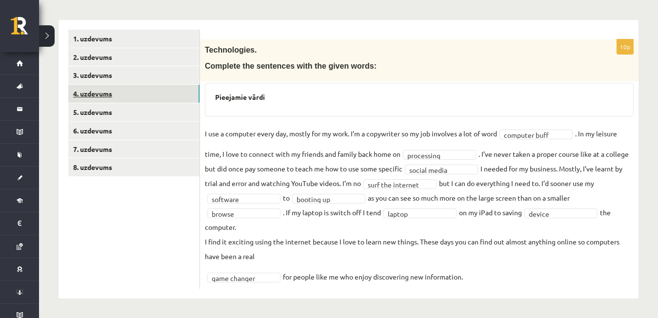
click at [175, 89] on link "4. uzdevums" at bounding box center [133, 94] width 131 height 18
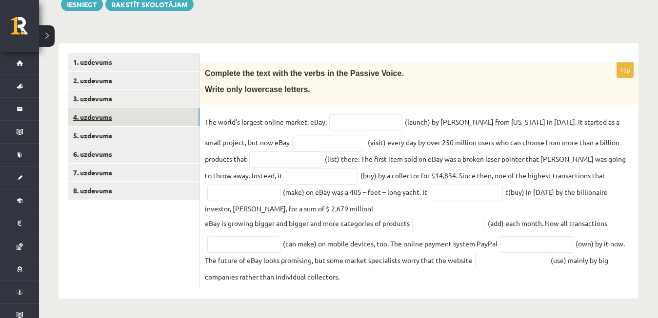
scroll to position [124, 0]
click at [371, 116] on input "text" at bounding box center [365, 123] width 73 height 17
type input "**********"
click at [322, 139] on input "text" at bounding box center [328, 143] width 73 height 17
type input "**********"
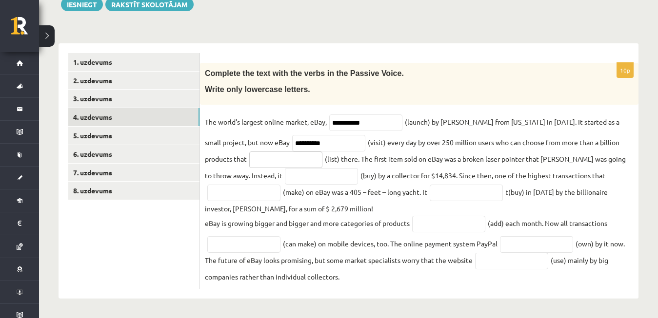
click at [309, 160] on input "text" at bounding box center [285, 160] width 73 height 17
type input "**********"
click at [294, 183] on input "text" at bounding box center [321, 176] width 73 height 17
type input "*********"
click at [261, 200] on input "text" at bounding box center [243, 193] width 73 height 17
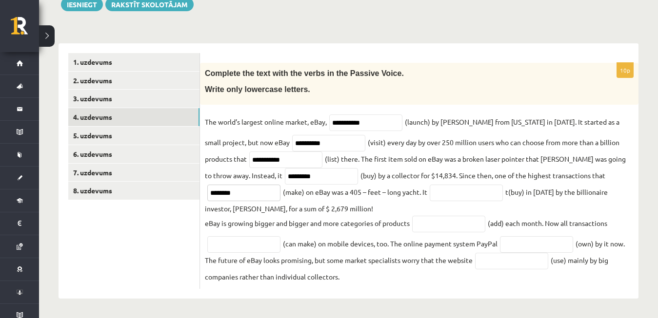
type input "********"
click at [438, 187] on input "text" at bounding box center [465, 193] width 73 height 17
click at [438, 187] on input "***" at bounding box center [465, 193] width 73 height 17
click at [453, 188] on input "***" at bounding box center [465, 193] width 73 height 17
type input "**********"
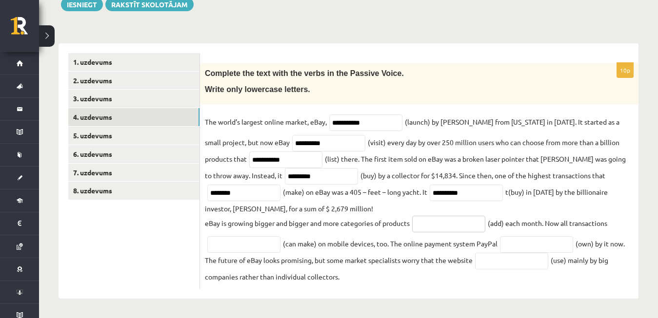
click at [468, 222] on input "text" at bounding box center [448, 224] width 73 height 17
type input "*********"
click at [269, 241] on input "text" at bounding box center [243, 244] width 73 height 17
type input "**********"
click at [520, 249] on input "text" at bounding box center [536, 244] width 73 height 17
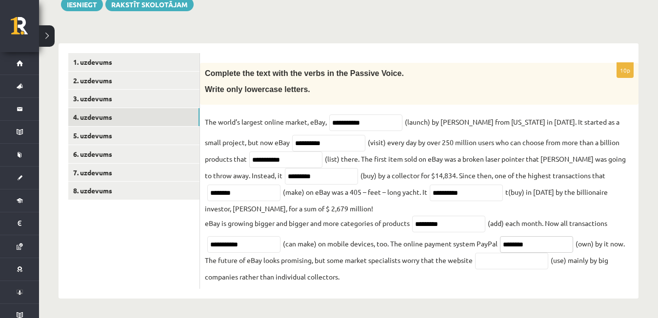
type input "********"
click at [521, 261] on input "text" at bounding box center [511, 261] width 73 height 17
type input "*******"
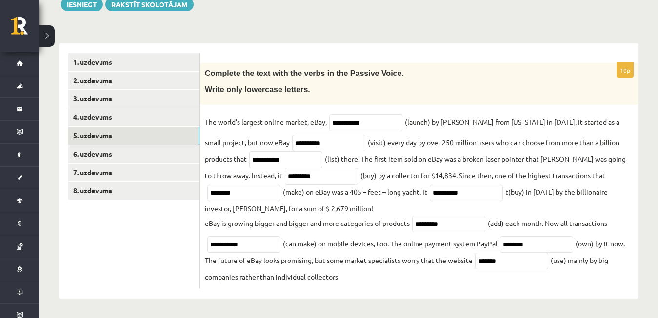
click at [148, 143] on link "5. uzdevums" at bounding box center [133, 136] width 131 height 18
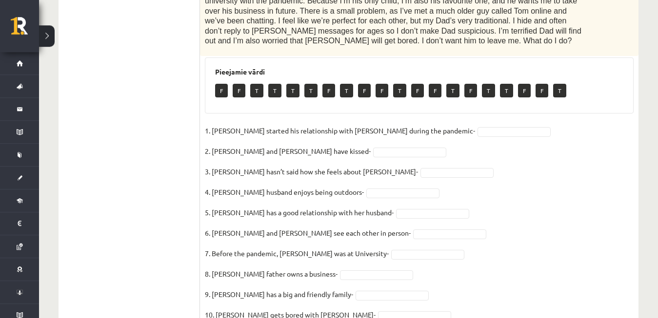
scroll to position [488, 0]
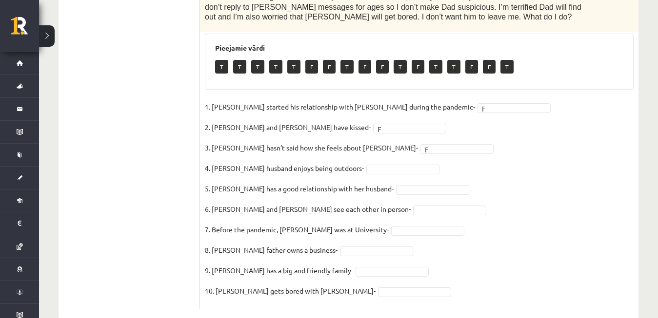
click at [349, 143] on fieldset "1. Joshua started his relationship with Penny during the pandemic- F * 2. Joshu…" at bounding box center [419, 201] width 429 height 205
click at [347, 150] on fieldset "1. Joshua started his relationship with Penny during the pandemic- F * 2. Joshu…" at bounding box center [419, 201] width 429 height 205
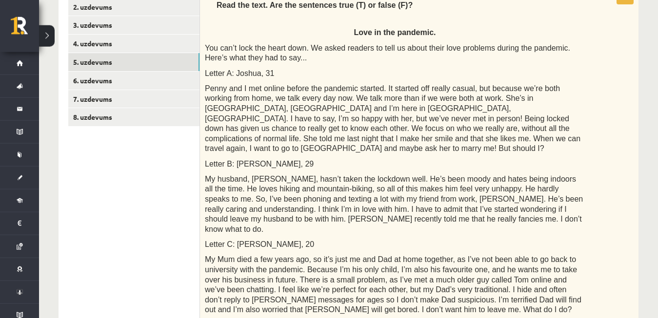
scroll to position [198, 0]
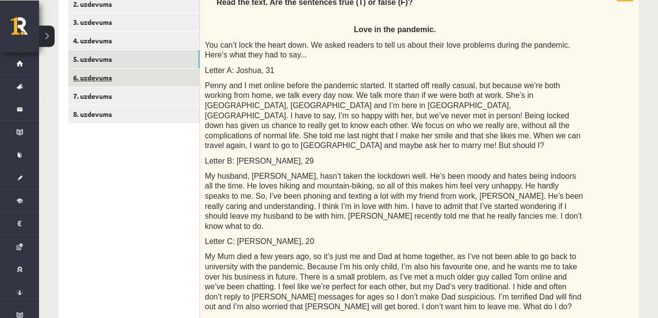
click at [101, 76] on link "6. uzdevums" at bounding box center [133, 78] width 131 height 18
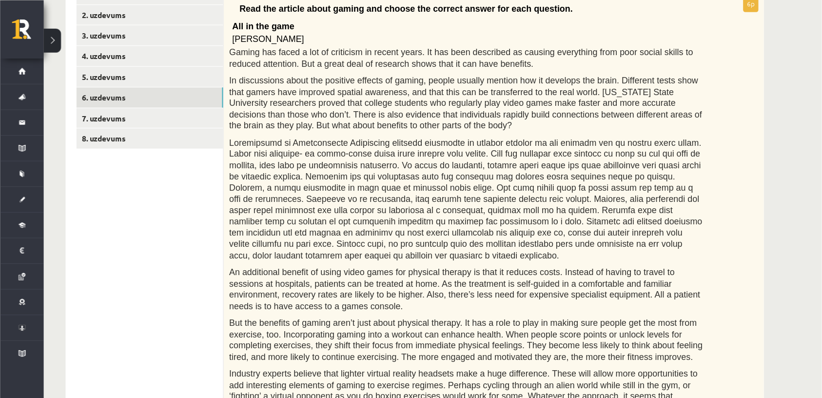
scroll to position [189, 0]
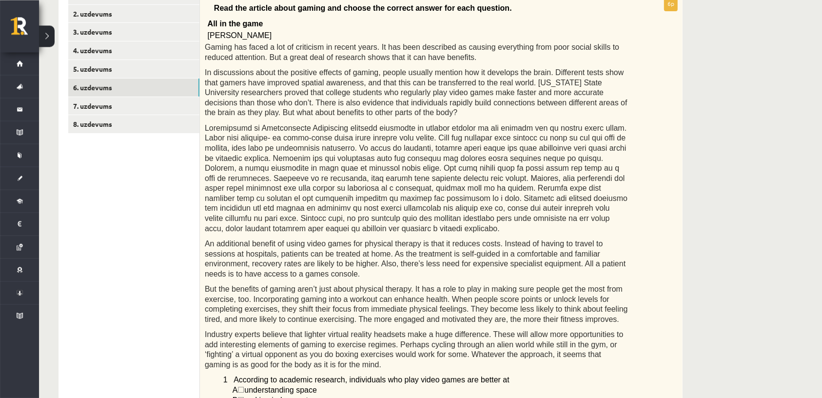
click at [631, 84] on div "Read the article about gaming and choose the correct answer for each question. …" at bounding box center [441, 330] width 483 height 668
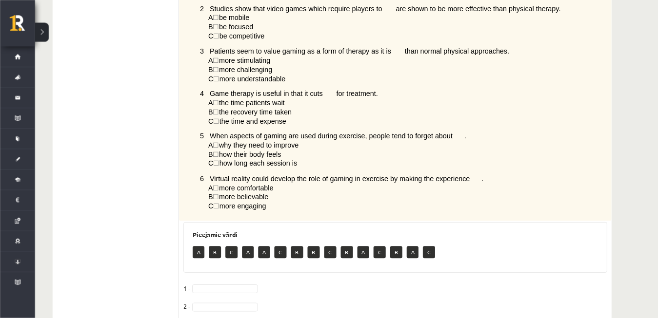
scroll to position [606, 0]
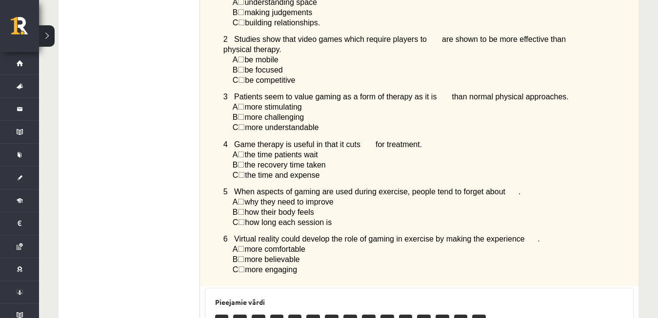
click at [513, 217] on p "C ☐  how long each session is" at bounding box center [409, 222] width 352 height 10
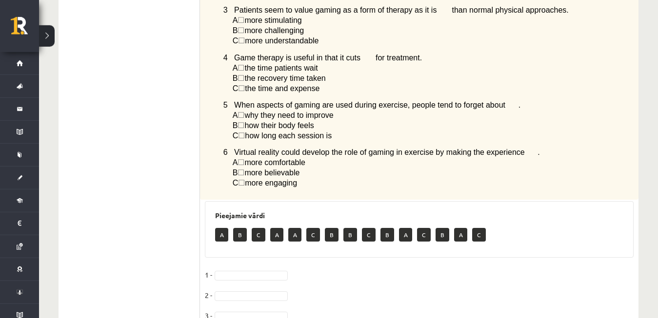
scroll to position [782, 0]
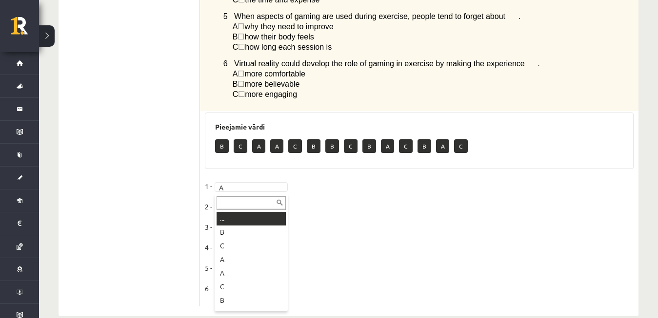
click at [231, 205] on fieldset "1 - A * 2 - A * 3 - 4 - 5 - 6 -" at bounding box center [419, 240] width 429 height 123
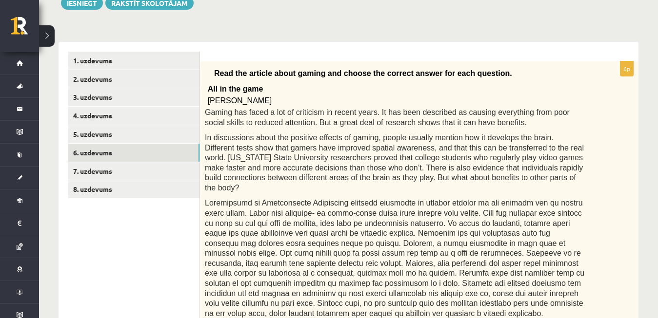
scroll to position [111, 0]
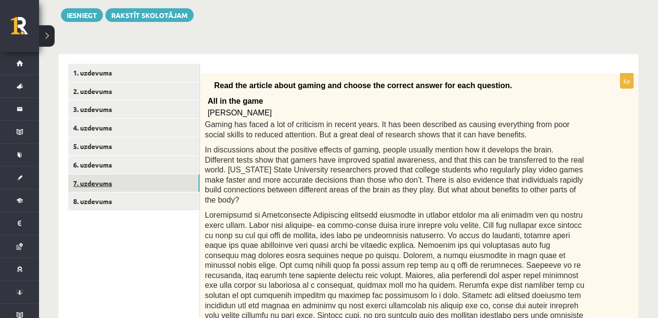
click at [166, 182] on link "7. uzdevums" at bounding box center [133, 184] width 131 height 18
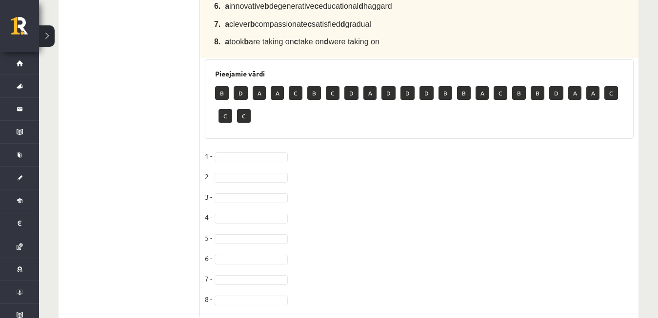
scroll to position [485, 0]
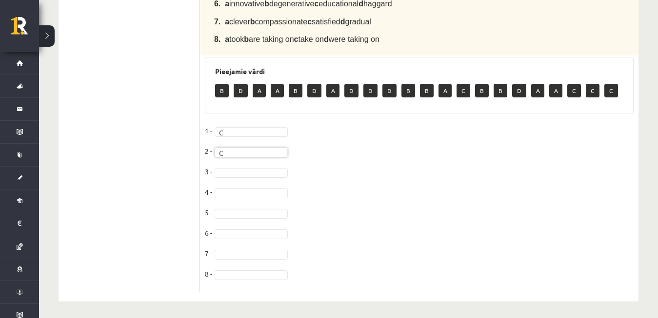
scroll to position [462, 0]
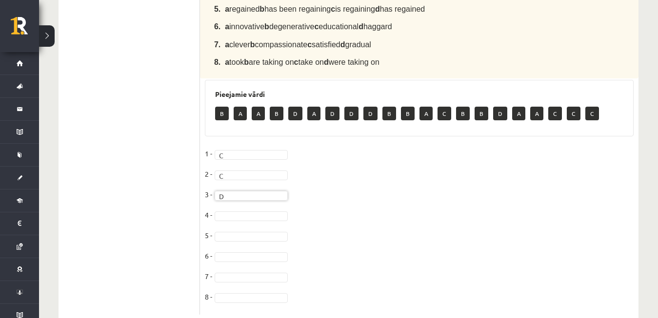
drag, startPoint x: 283, startPoint y: 304, endPoint x: 240, endPoint y: 231, distance: 84.1
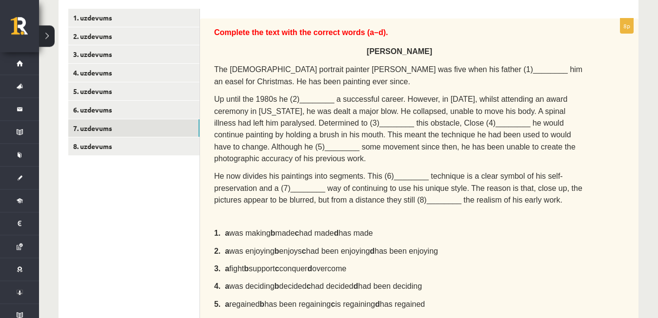
scroll to position [118, 0]
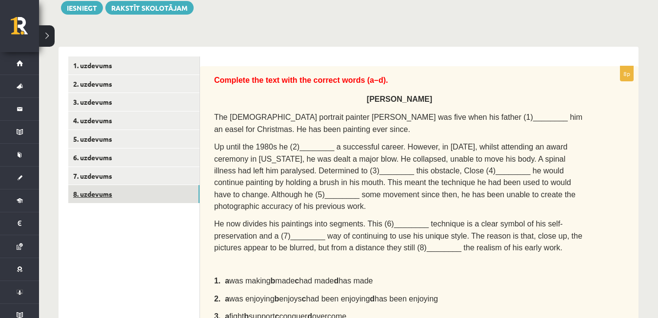
click at [108, 193] on link "8. uzdevums" at bounding box center [133, 194] width 131 height 18
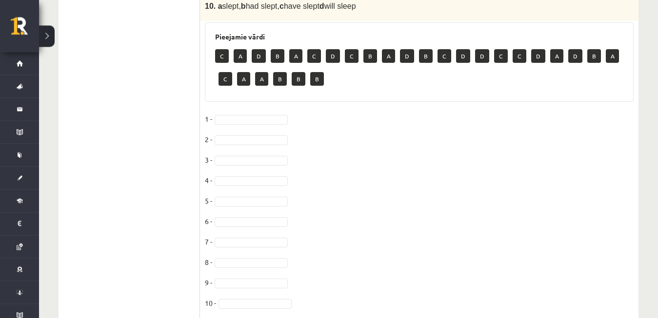
scroll to position [510, 0]
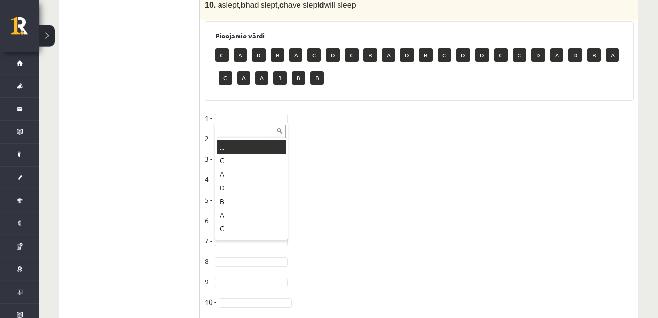
type input "*"
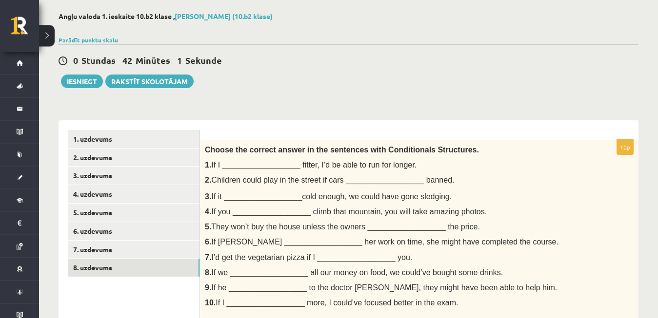
scroll to position [19, 0]
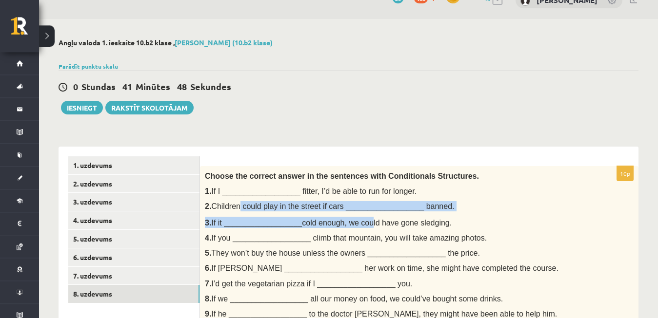
drag, startPoint x: 240, startPoint y: 211, endPoint x: 359, endPoint y: 216, distance: 119.6
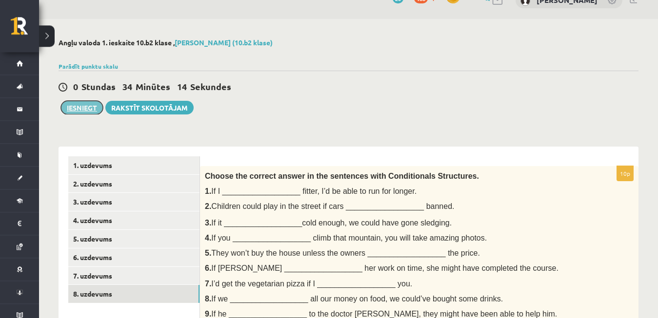
click at [76, 109] on button "Iesniegt" at bounding box center [82, 108] width 42 height 14
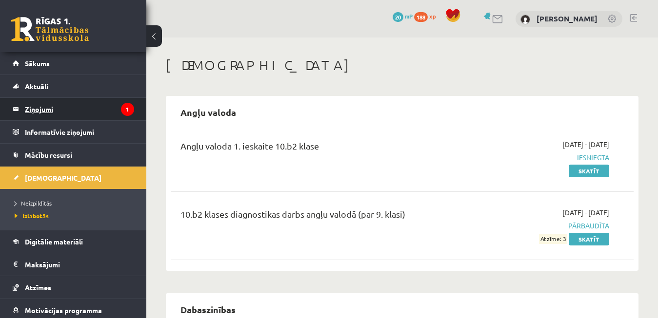
click at [55, 112] on legend "Ziņojumi 1" at bounding box center [79, 109] width 109 height 22
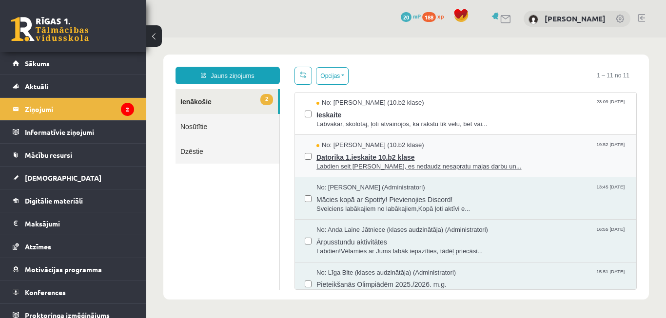
click at [371, 157] on span "Datorika 1.ieskaite 10.b2 klase" at bounding box center [471, 156] width 310 height 12
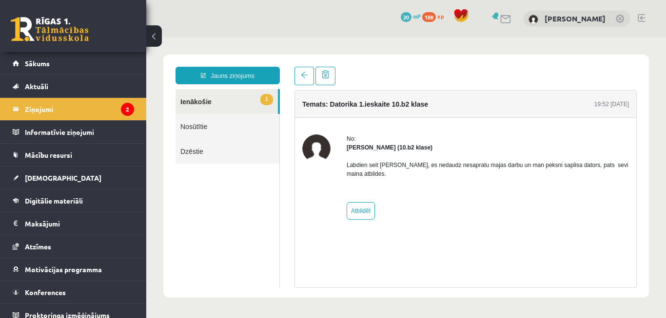
click at [219, 101] on link "1 Ienākošie" at bounding box center [226, 101] width 102 height 25
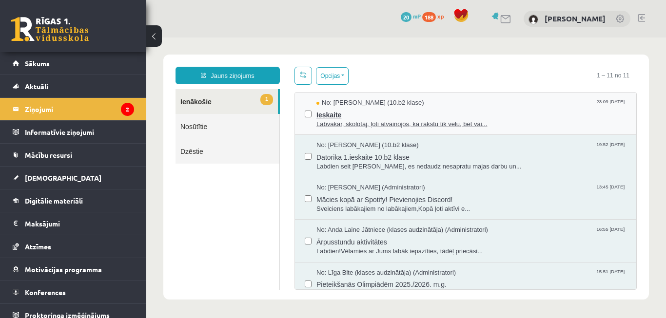
click at [375, 122] on span "Labvakar, skolotāj, ļoti atvainojos, ka rakstu tik vēlu, bet vai..." at bounding box center [471, 124] width 310 height 9
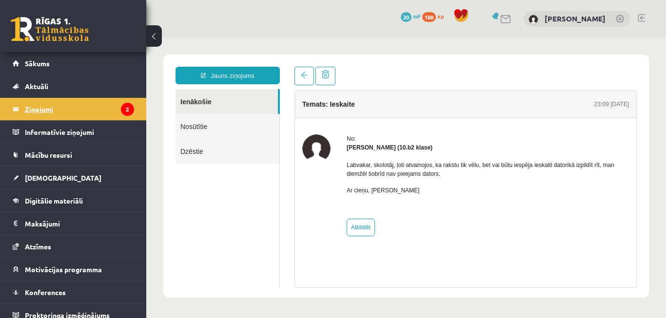
click at [52, 106] on legend "Ziņojumi 2" at bounding box center [79, 109] width 109 height 22
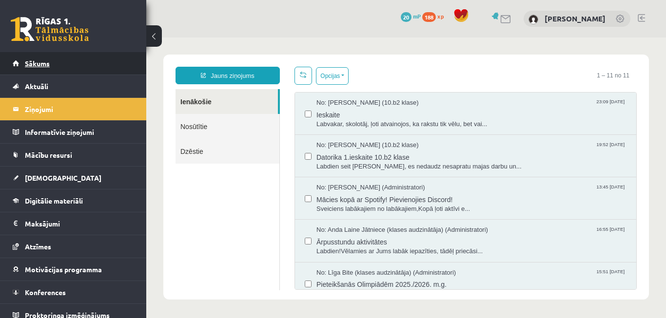
click at [55, 59] on link "Sākums" at bounding box center [73, 63] width 121 height 22
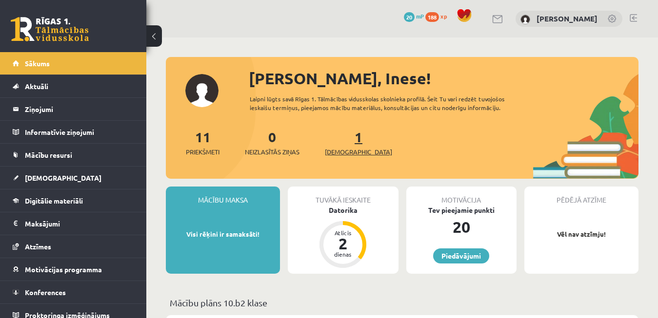
click at [348, 150] on span "[DEMOGRAPHIC_DATA]" at bounding box center [358, 152] width 67 height 10
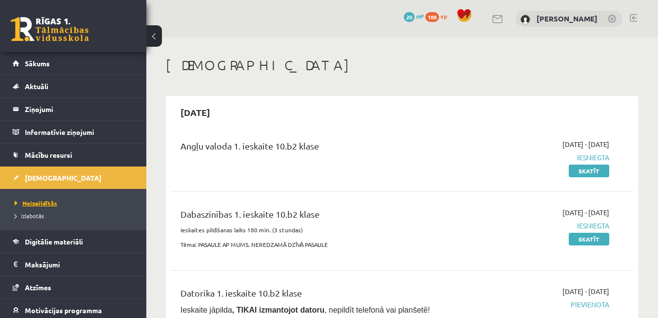
click at [43, 204] on span "Neizpildītās" at bounding box center [36, 203] width 42 height 8
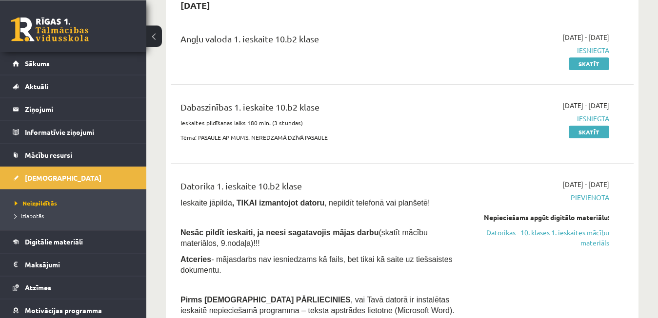
scroll to position [103, 0]
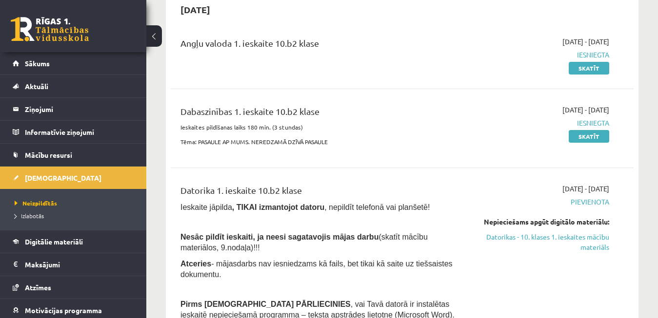
click at [583, 54] on span "Iesniegta" at bounding box center [542, 55] width 133 height 10
click at [586, 71] on link "Skatīt" at bounding box center [588, 68] width 40 height 13
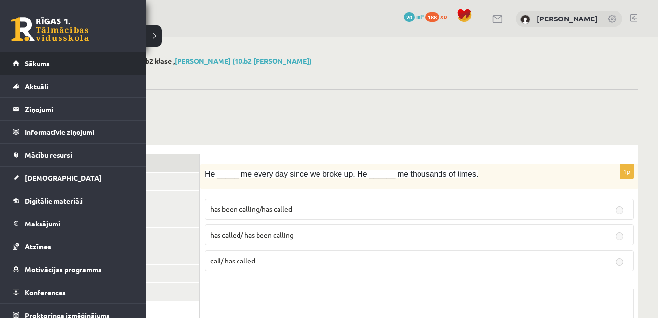
click at [36, 65] on span "Sākums" at bounding box center [37, 63] width 25 height 9
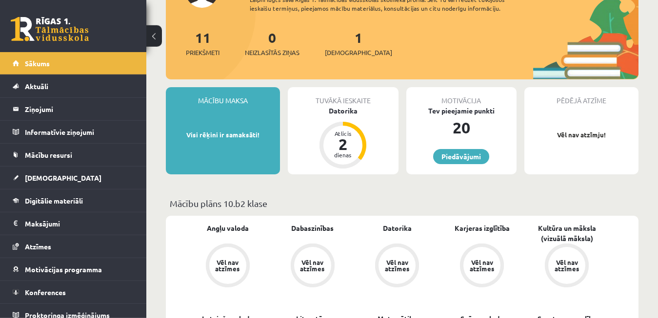
scroll to position [124, 0]
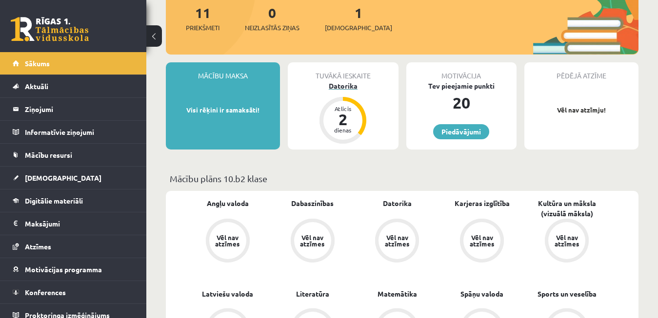
click at [344, 83] on div "Datorika" at bounding box center [343, 86] width 110 height 10
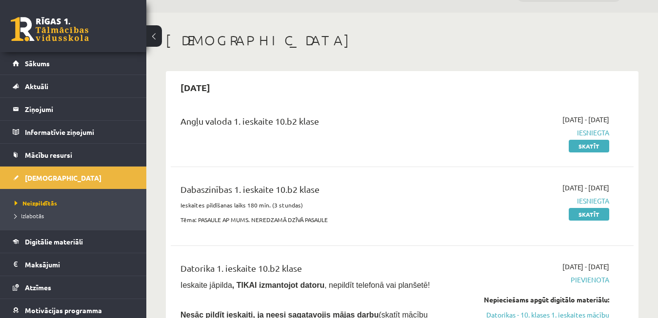
scroll to position [50, 0]
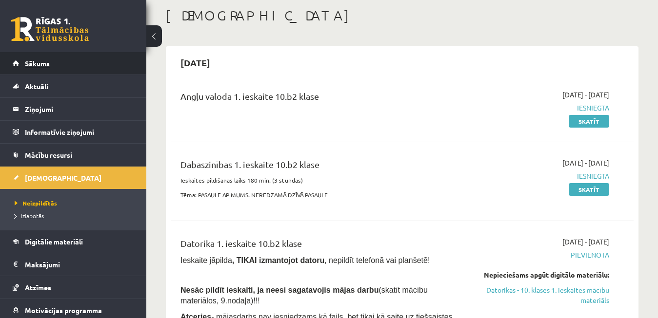
click at [42, 66] on span "Sākums" at bounding box center [37, 63] width 25 height 9
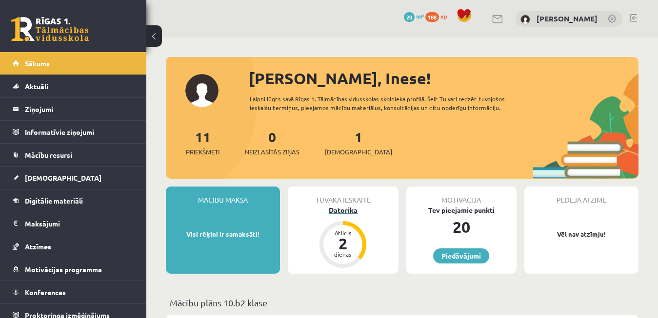
click at [348, 209] on div "Datorika" at bounding box center [343, 210] width 110 height 10
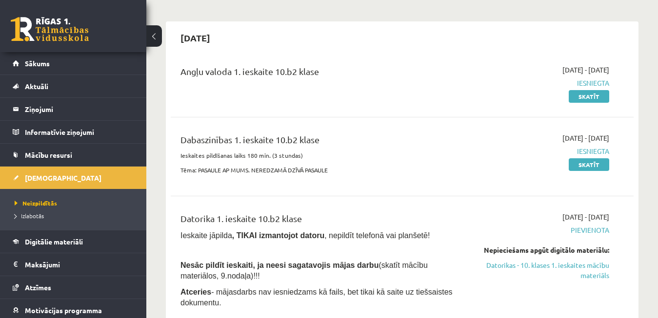
scroll to position [99, 0]
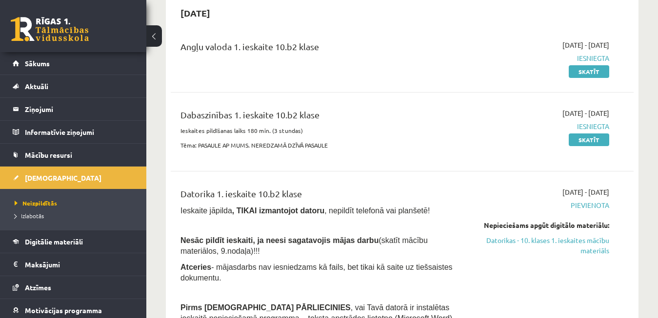
click at [52, 27] on link at bounding box center [50, 29] width 78 height 24
